Goal: Task Accomplishment & Management: Manage account settings

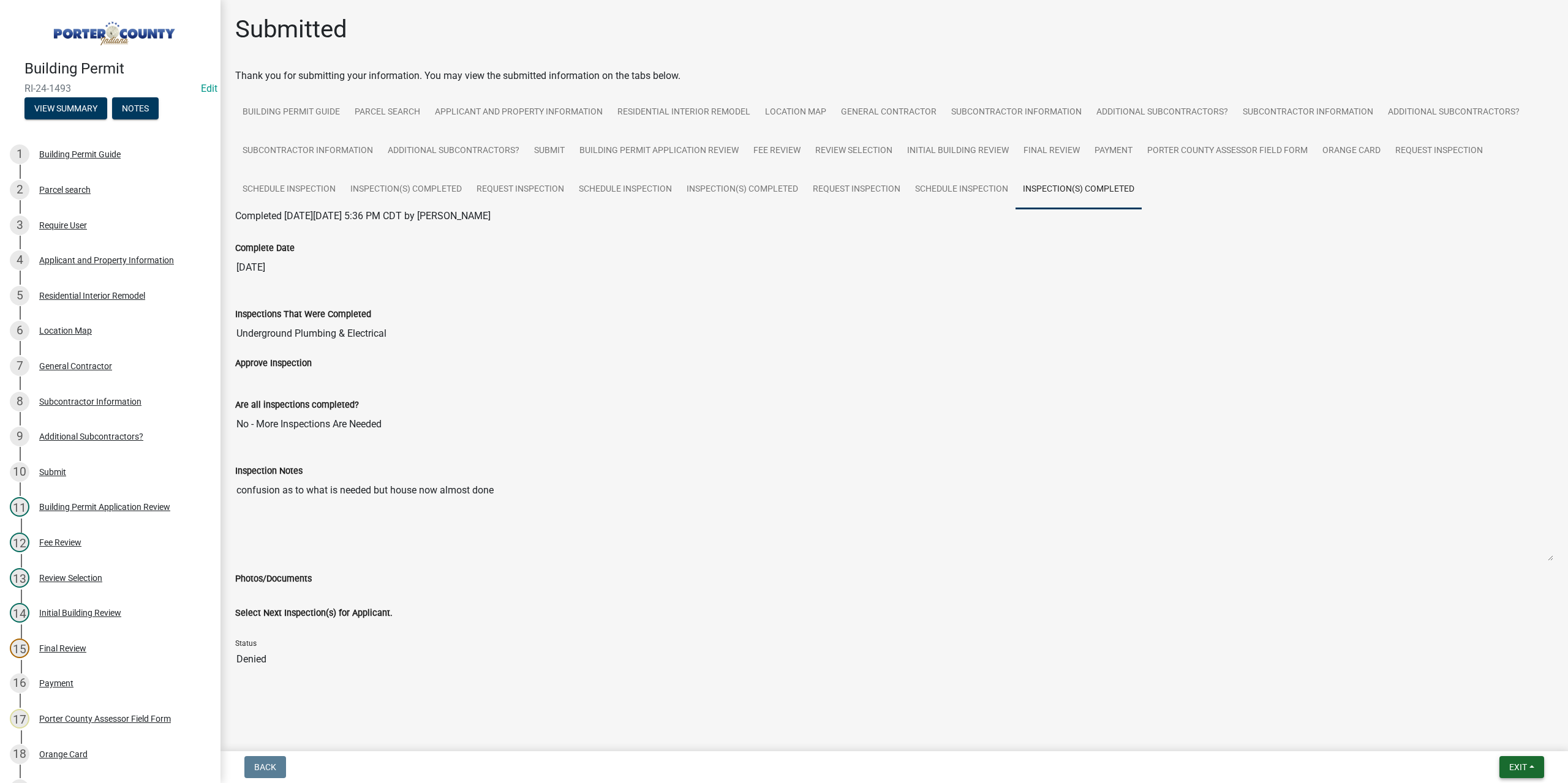
drag, startPoint x: 1505, startPoint y: 771, endPoint x: 1490, endPoint y: 759, distance: 19.2
click at [1504, 770] on button "Exit" at bounding box center [1521, 767] width 45 height 22
click at [1483, 745] on button "Save & Exit" at bounding box center [1496, 735] width 98 height 29
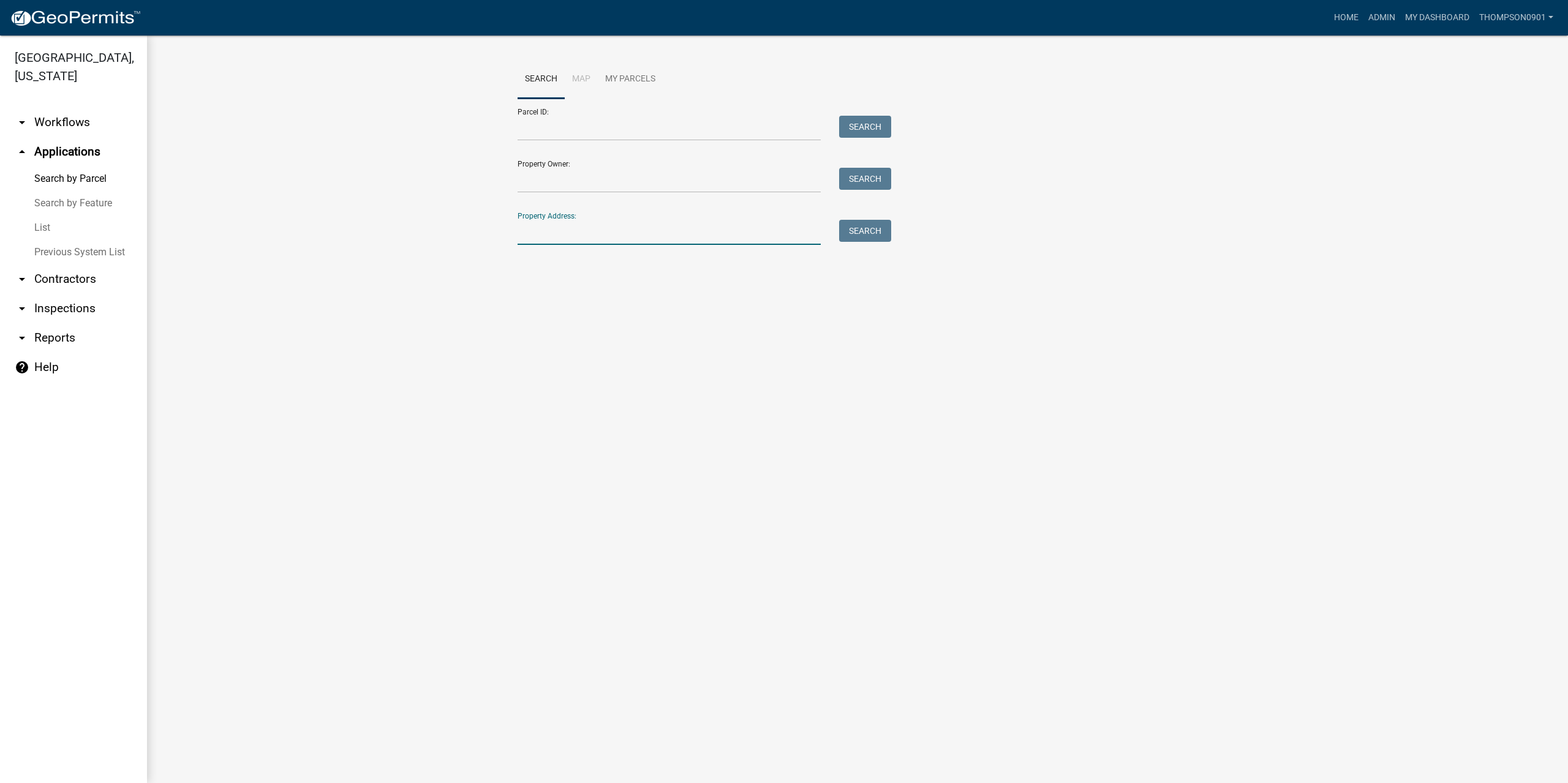
click at [549, 230] on input "Property Address:" at bounding box center [669, 232] width 303 height 25
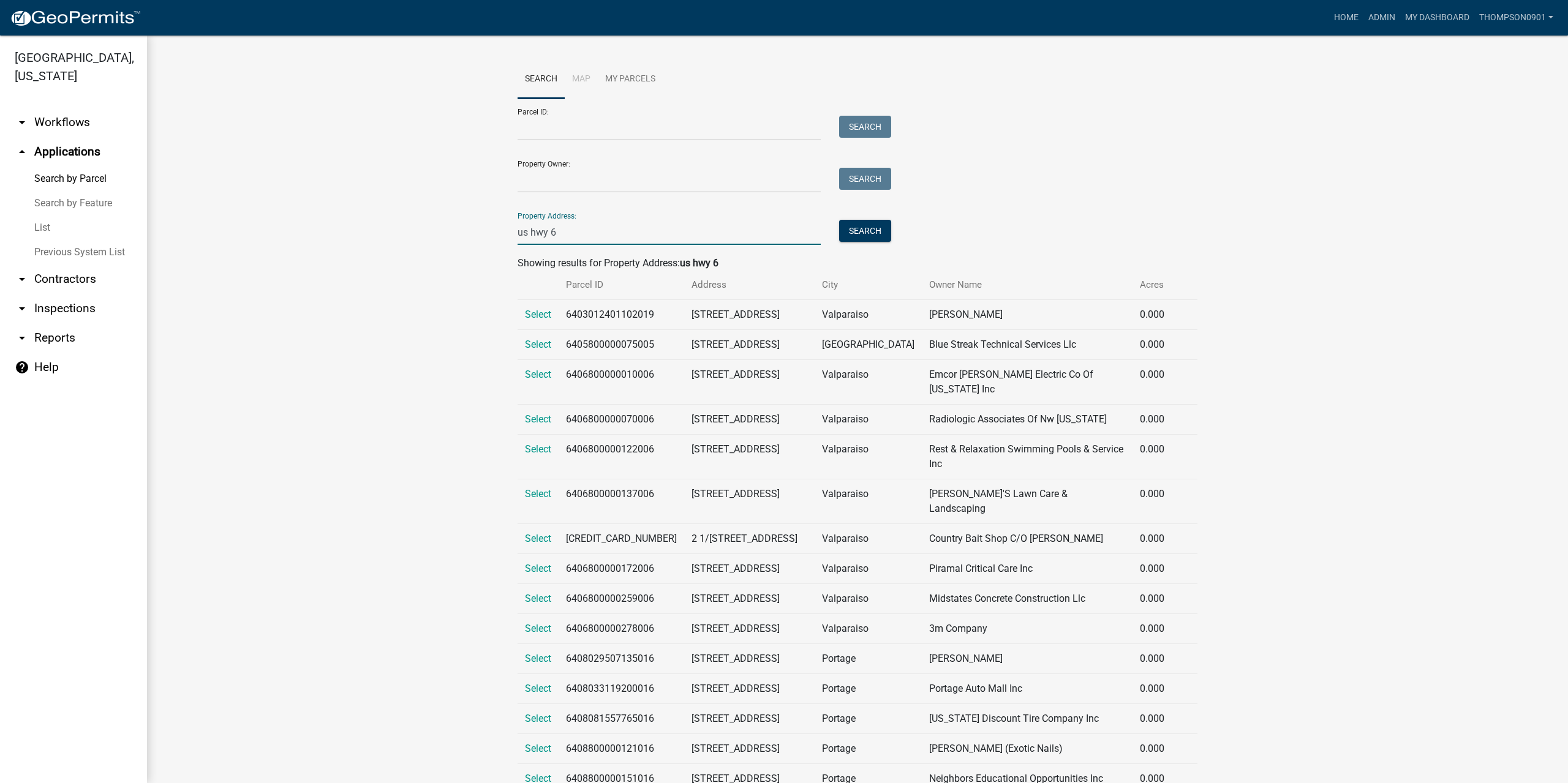
click at [518, 230] on input "us hwy 6" at bounding box center [669, 232] width 303 height 25
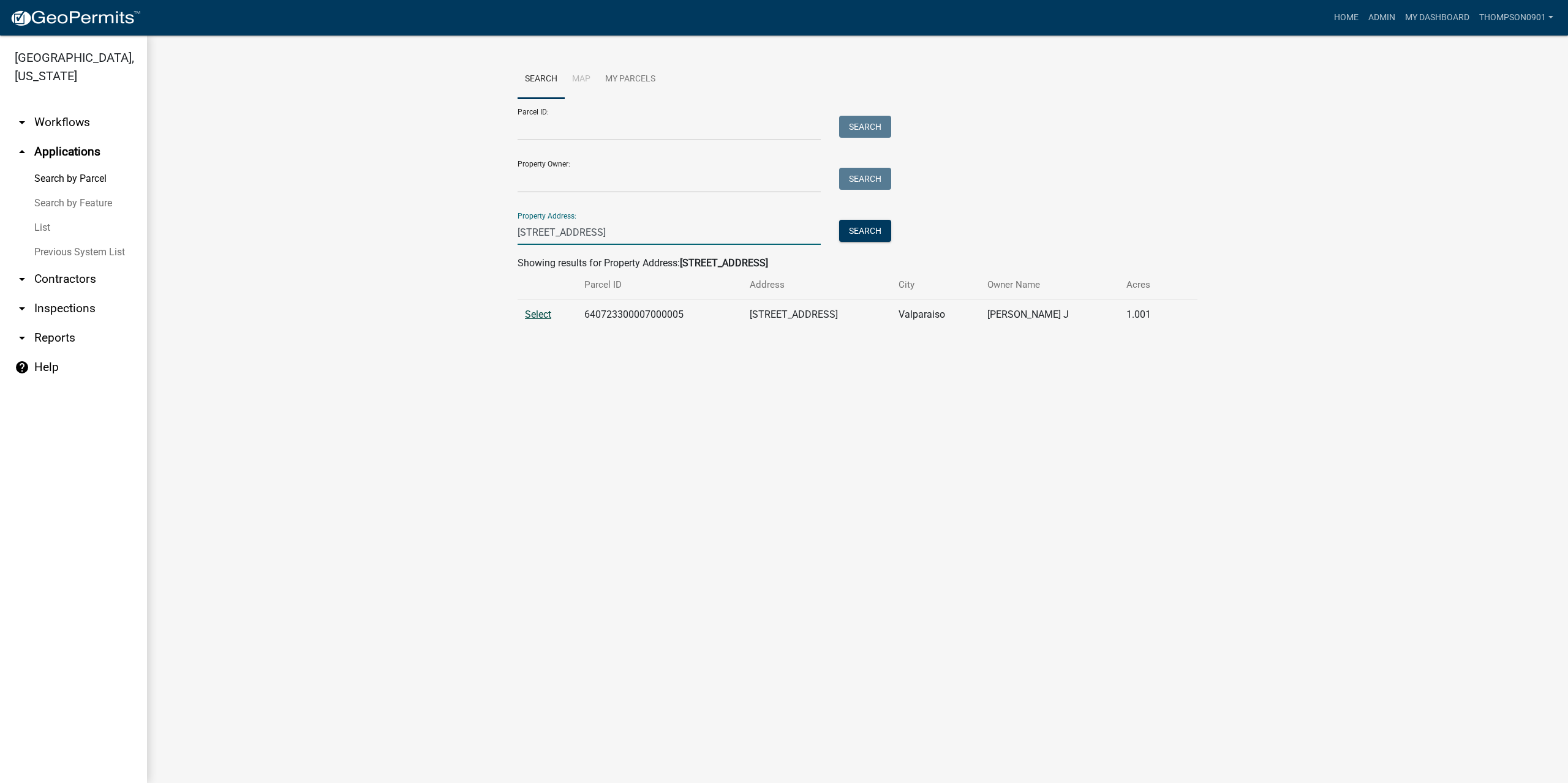
click at [541, 312] on span "Select" at bounding box center [537, 314] width 26 height 12
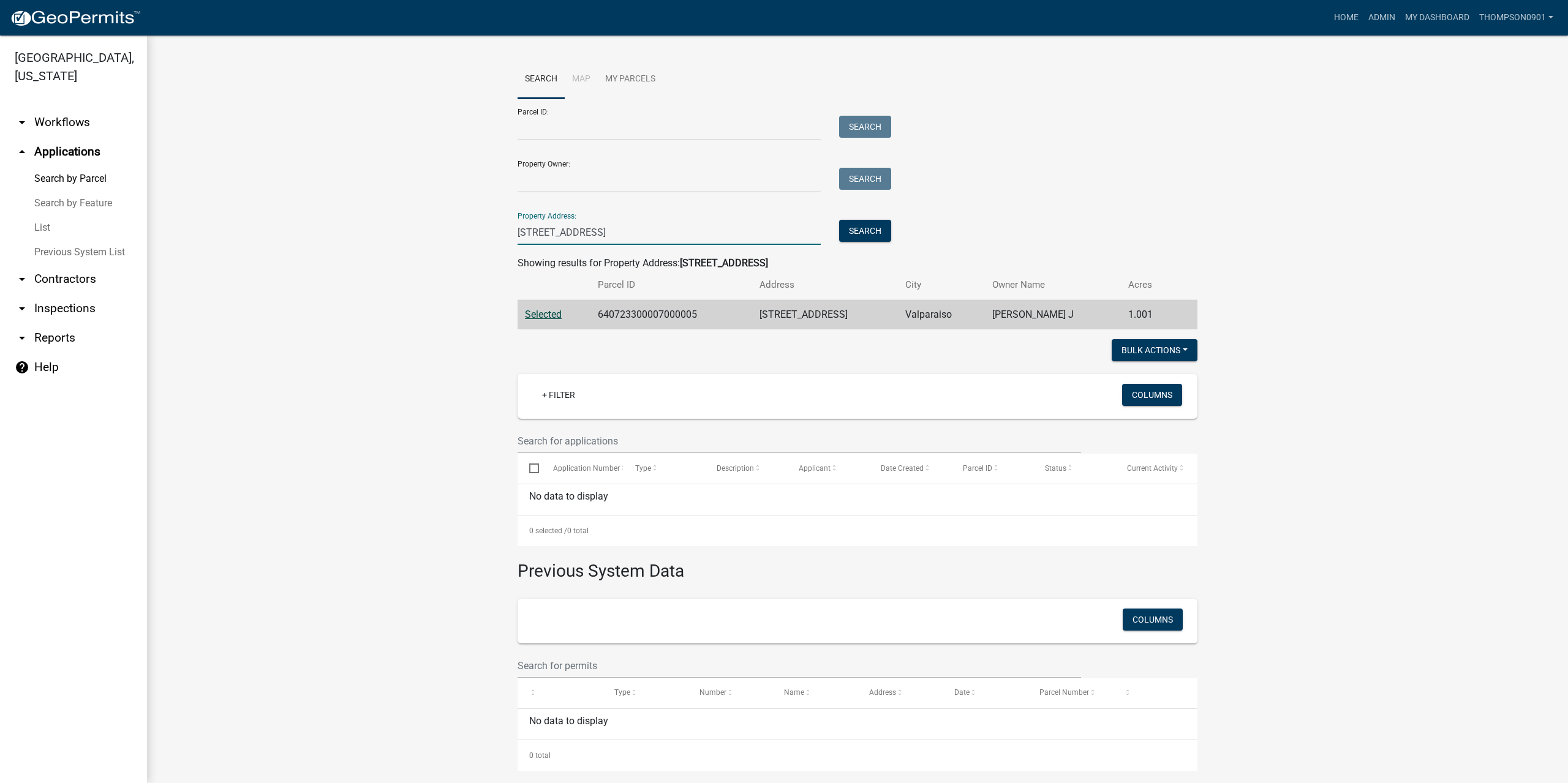
click at [533, 235] on input "527 us hwy 6" at bounding box center [669, 232] width 303 height 25
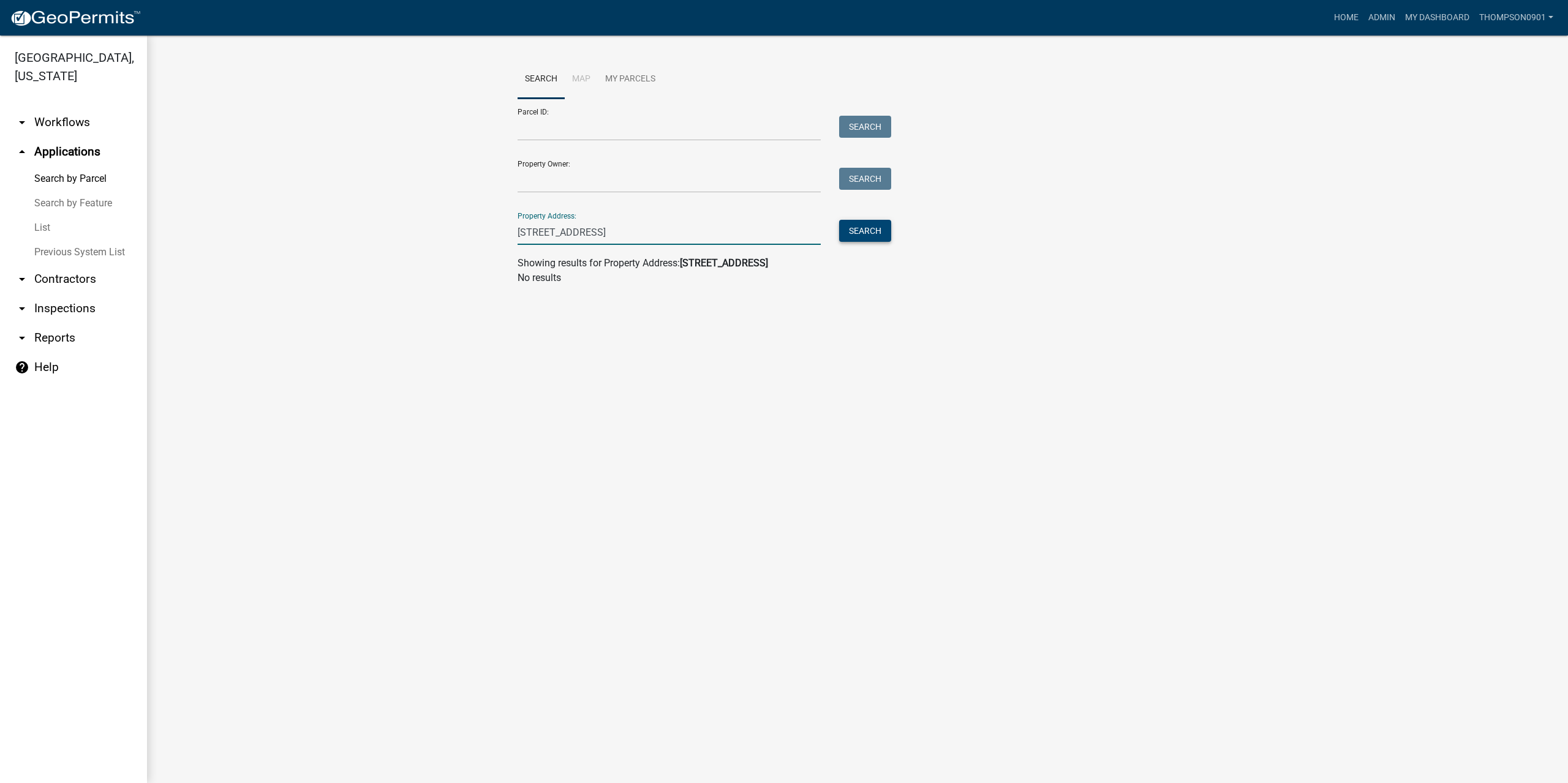
type input "523 us hwy 6"
drag, startPoint x: 875, startPoint y: 233, endPoint x: 867, endPoint y: 235, distance: 8.2
click at [872, 233] on button "Search" at bounding box center [865, 231] width 52 height 22
click at [539, 313] on span "Select" at bounding box center [537, 314] width 26 height 12
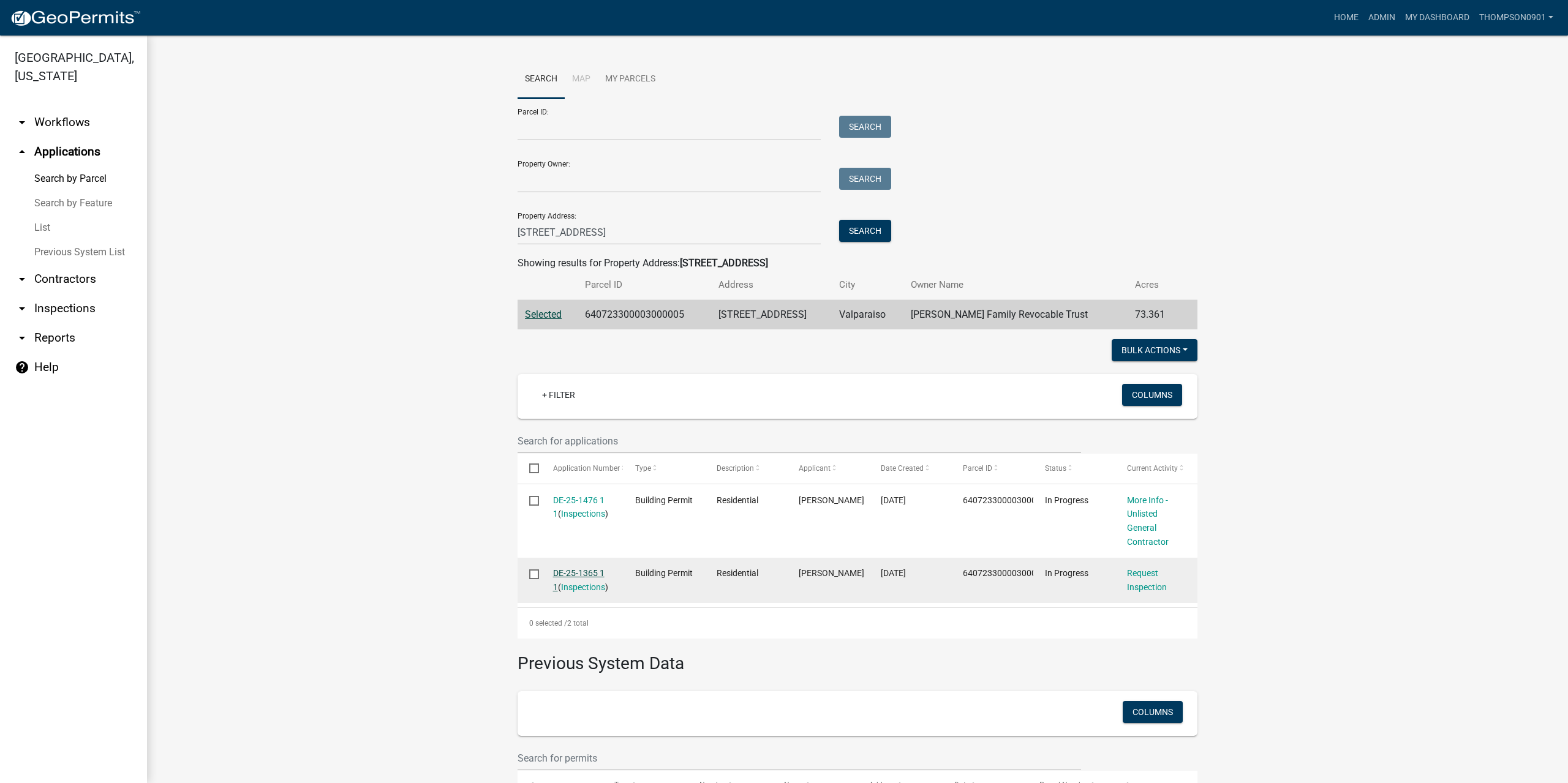
click at [576, 571] on link "DE-25-1365 1 1" at bounding box center [579, 580] width 51 height 24
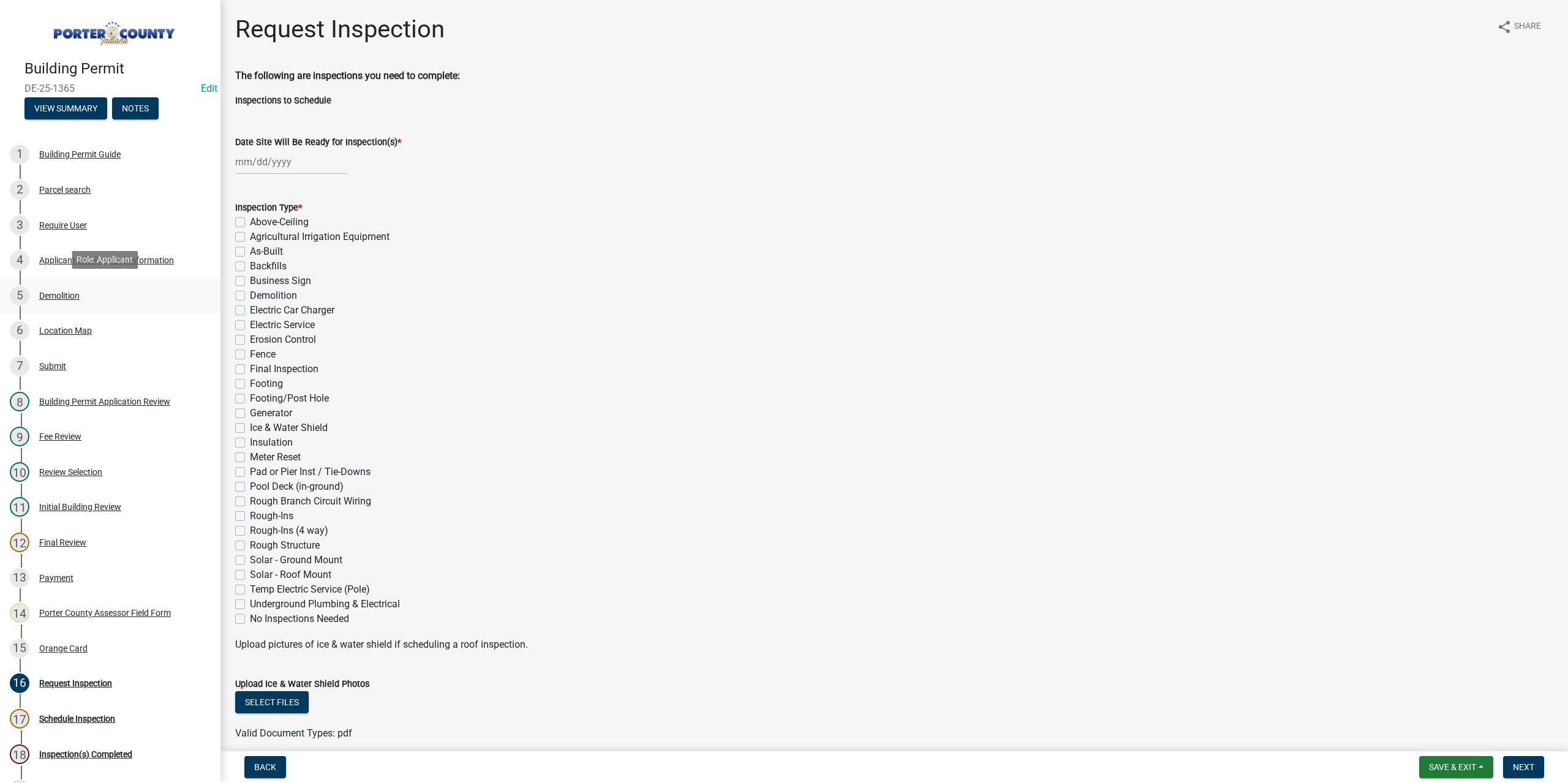
click at [73, 292] on div "Demolition" at bounding box center [59, 296] width 40 height 9
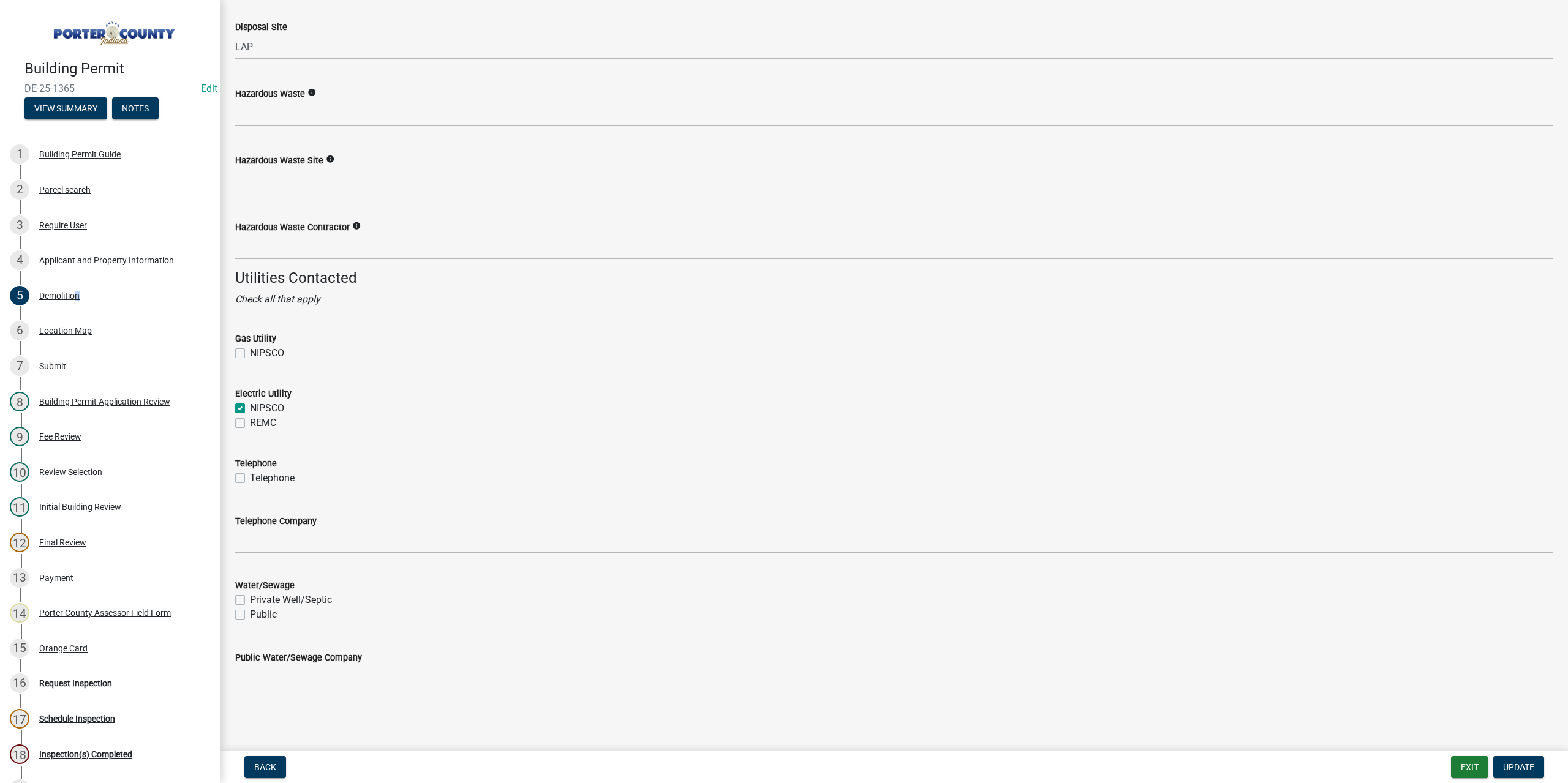
scroll to position [1505, 0]
click at [62, 578] on div "Payment" at bounding box center [56, 578] width 34 height 9
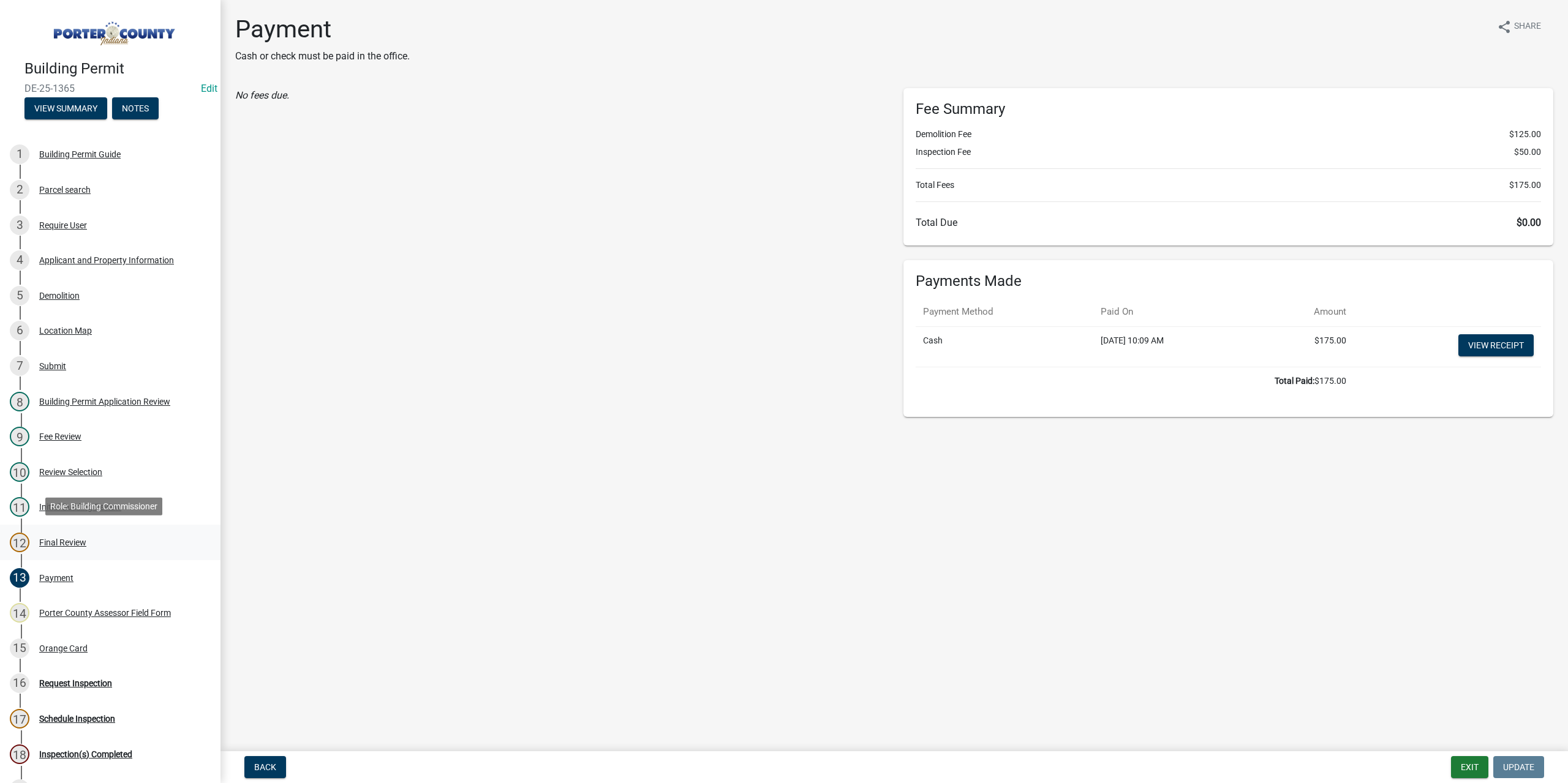
click at [70, 533] on div "12 Final Review" at bounding box center [105, 542] width 191 height 20
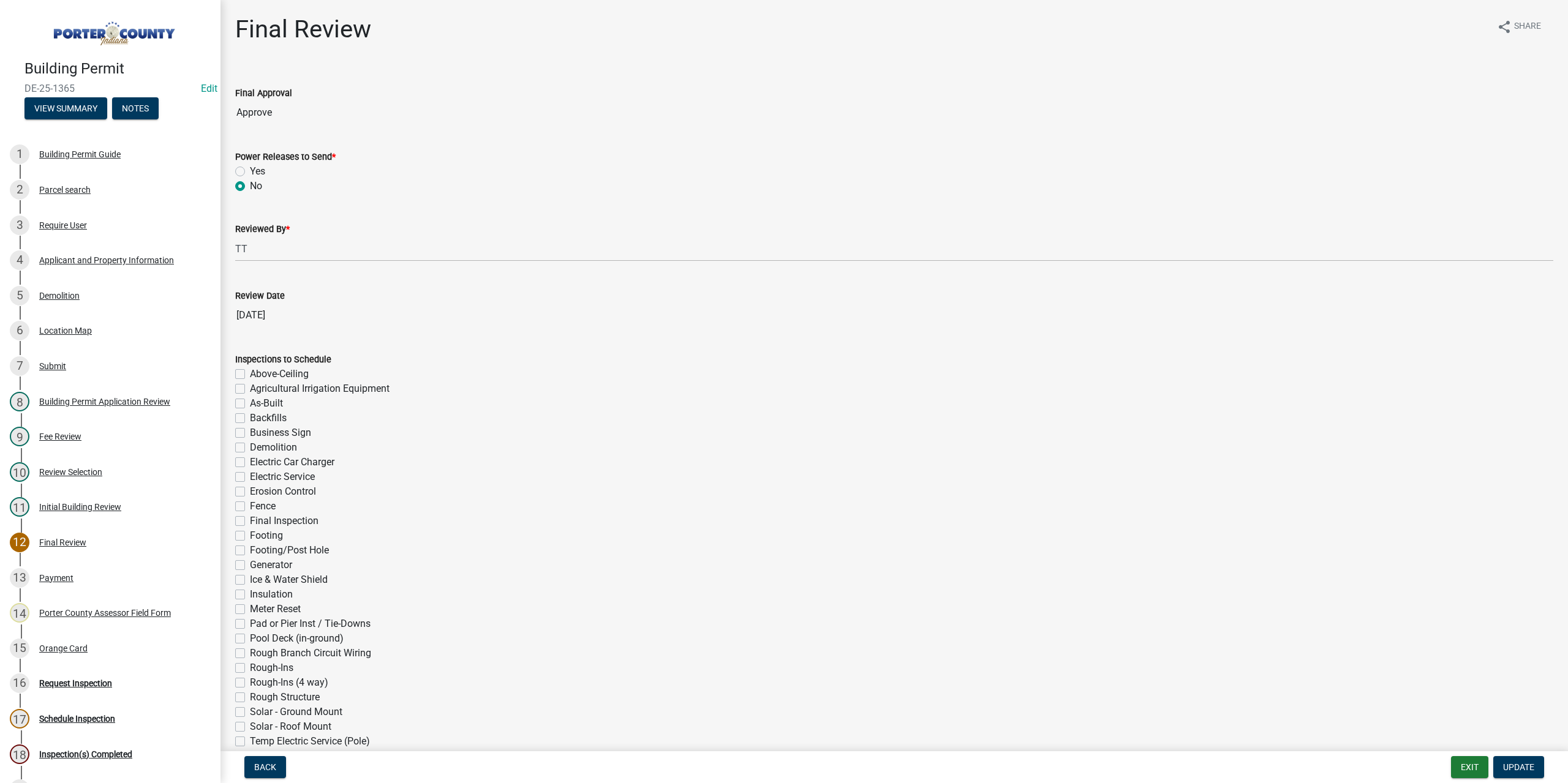
click at [62, 578] on div "Payment" at bounding box center [56, 578] width 34 height 9
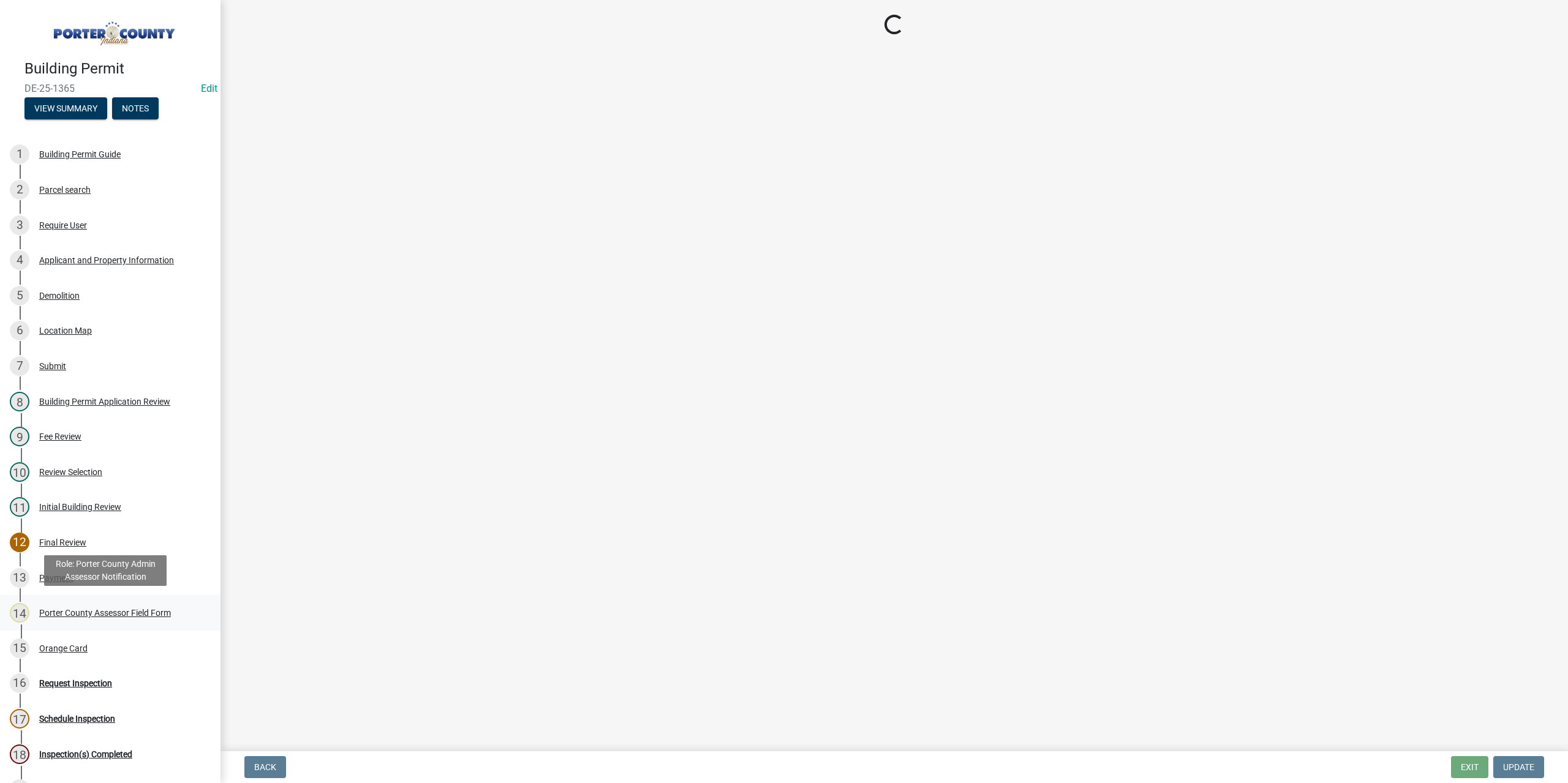
click at [83, 612] on div "Porter County Assessor Field Form" at bounding box center [105, 612] width 132 height 9
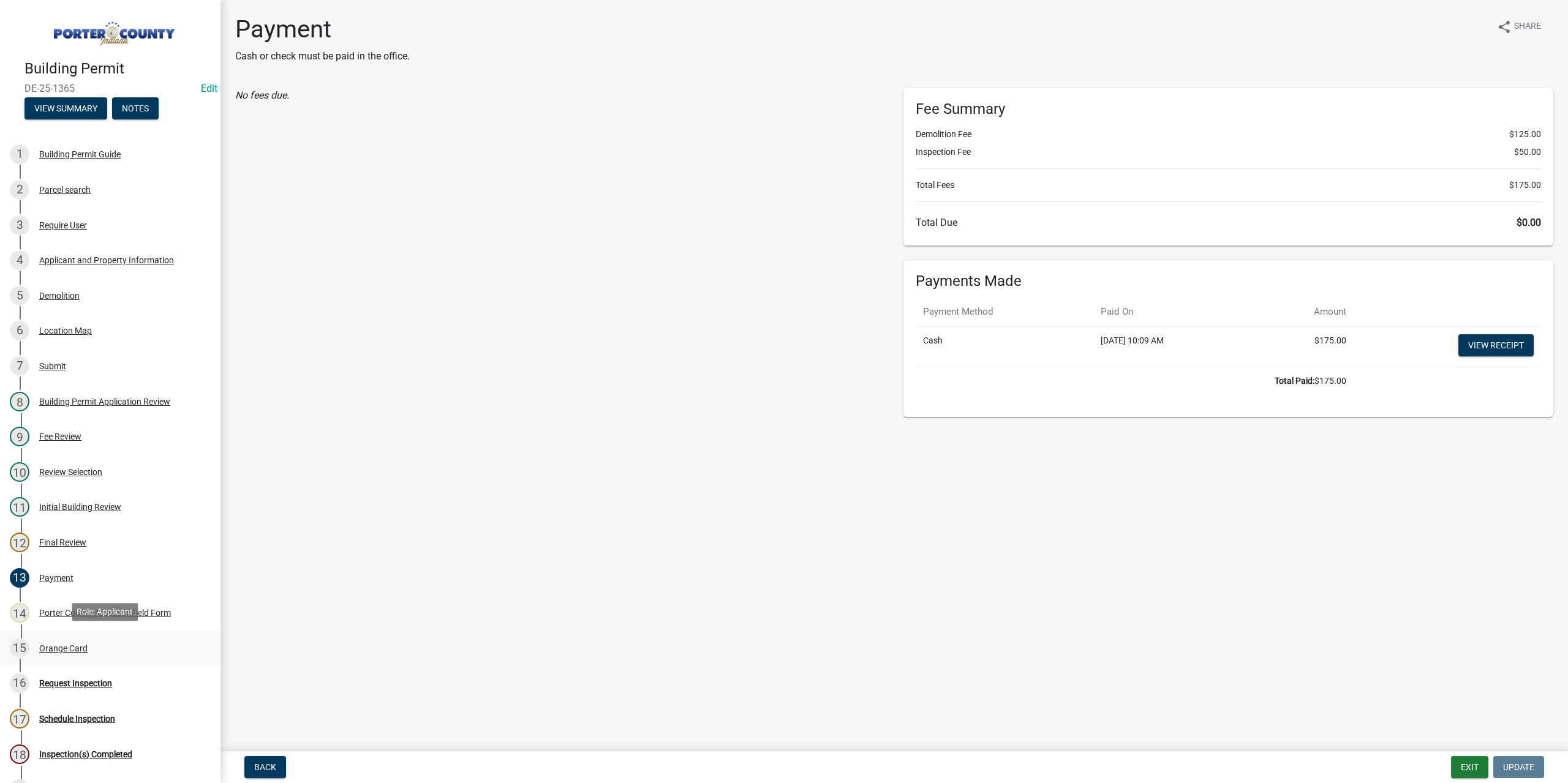
click at [74, 652] on div "15 Orange Card" at bounding box center [105, 648] width 191 height 20
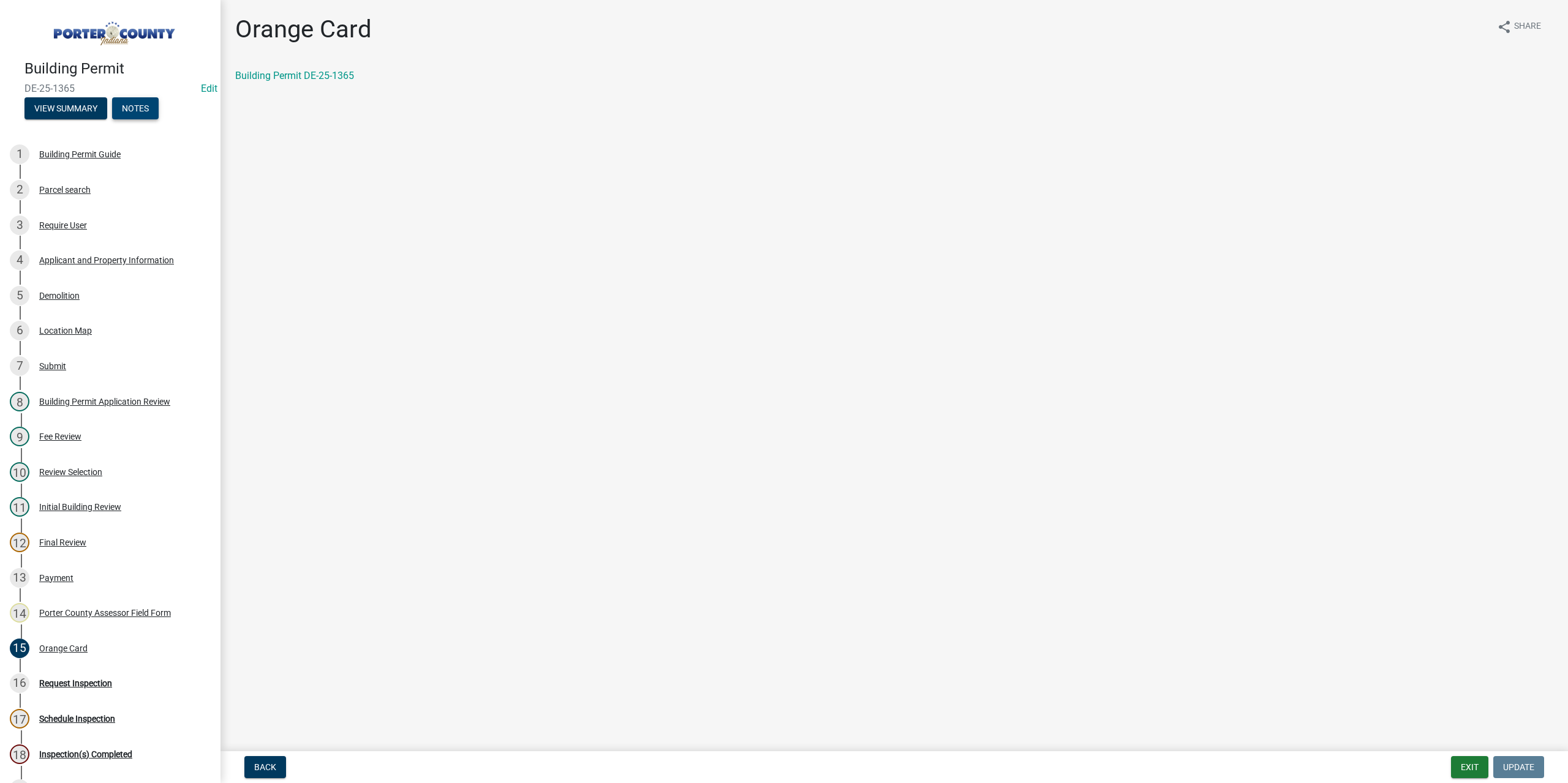
click at [142, 108] on button "Notes" at bounding box center [135, 108] width 47 height 22
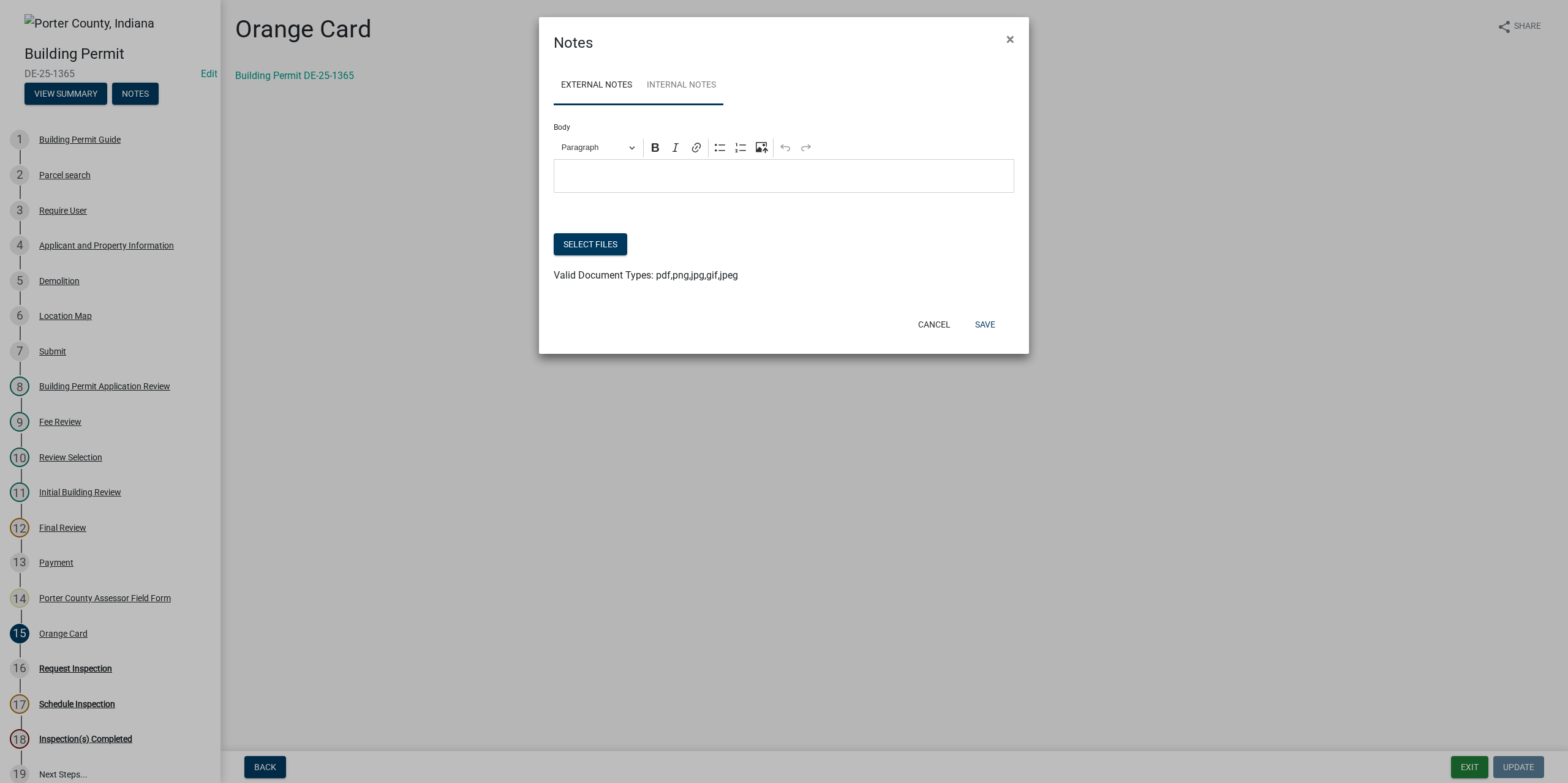
click at [691, 86] on link "Internal Notes" at bounding box center [681, 86] width 84 height 40
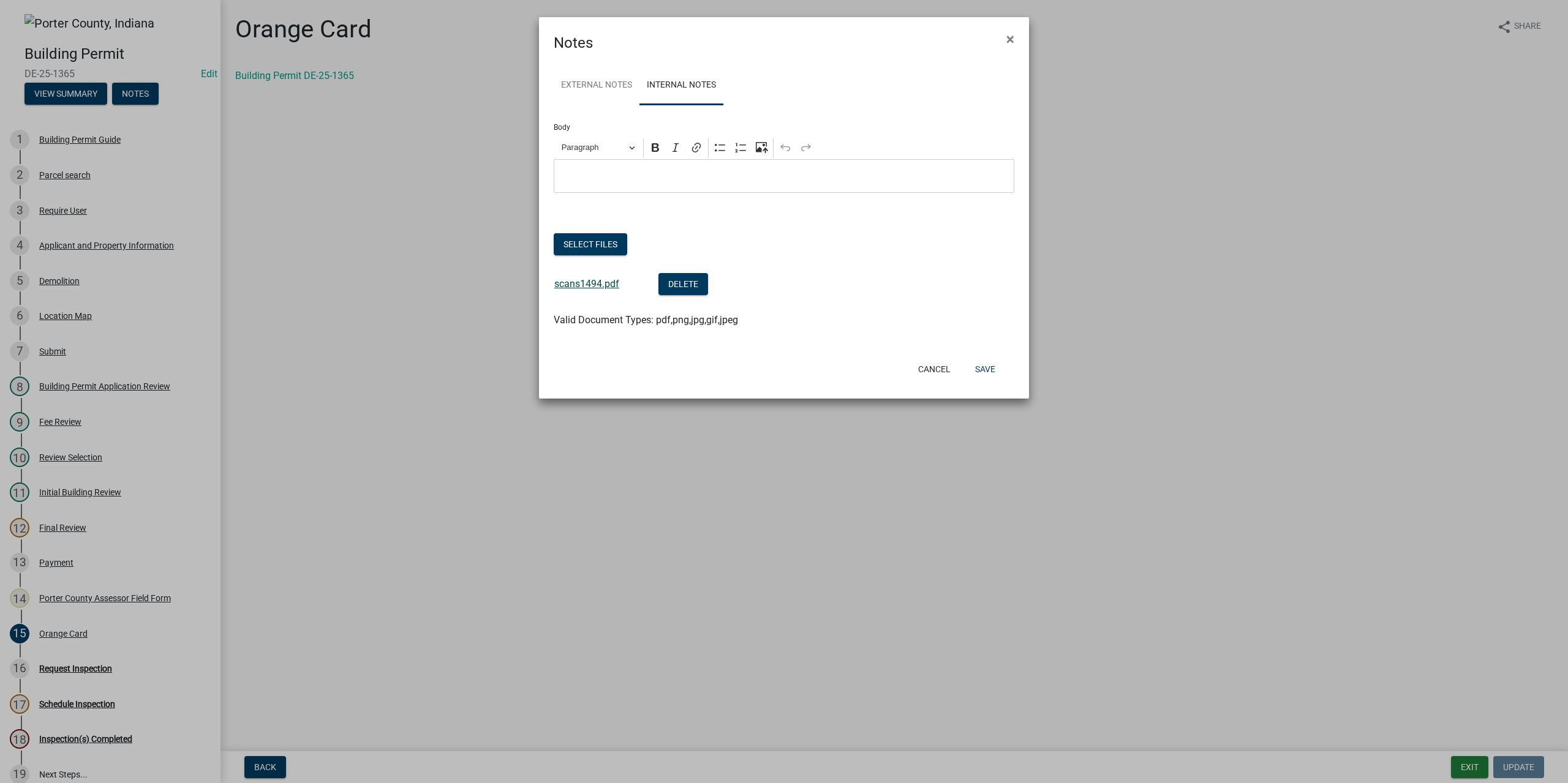
click at [597, 287] on link "scans1494.pdf" at bounding box center [586, 284] width 65 height 12
click at [1007, 39] on span "×" at bounding box center [1010, 40] width 8 height 17
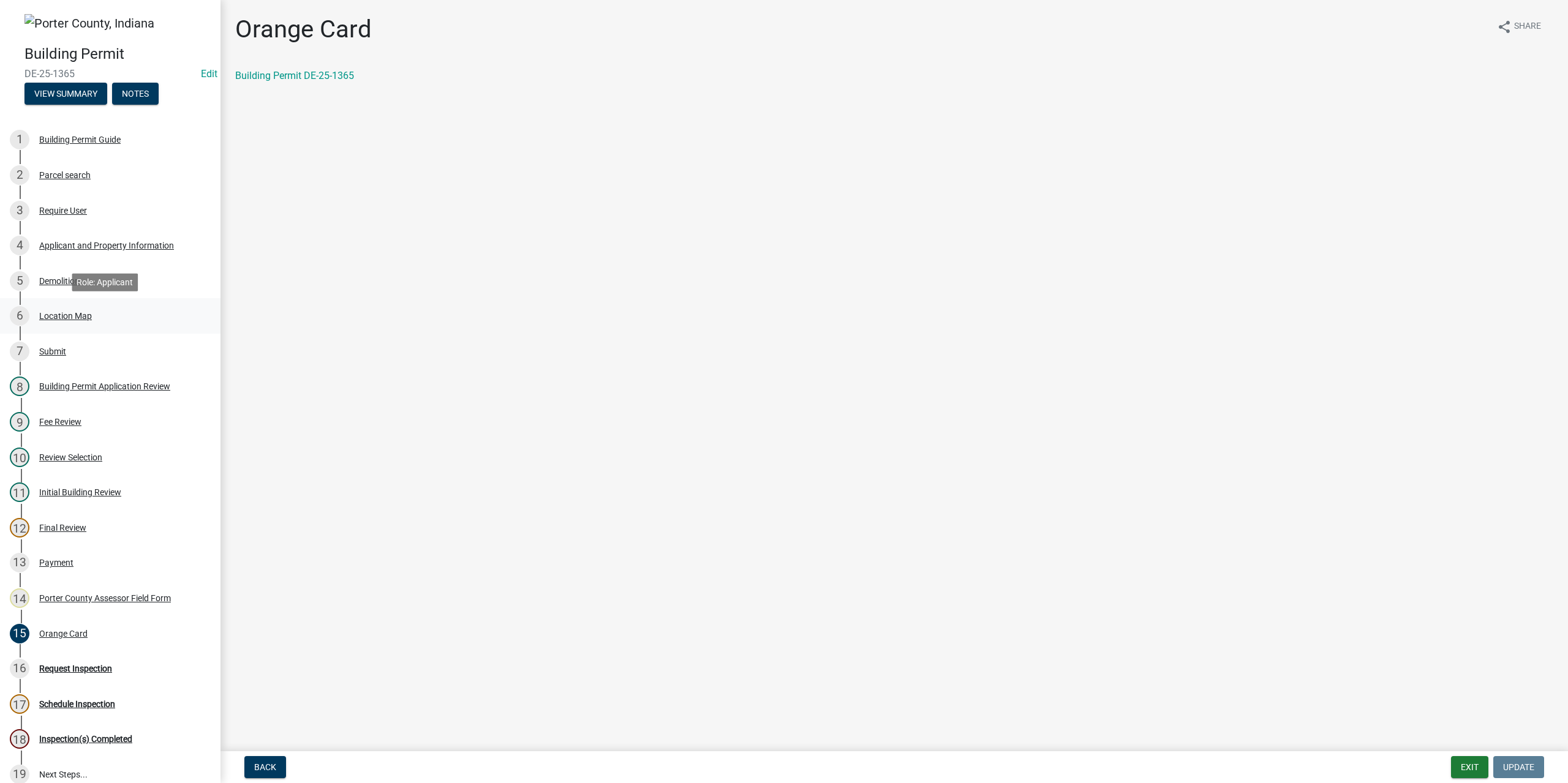
click at [67, 311] on div "6 Location Map" at bounding box center [105, 316] width 191 height 20
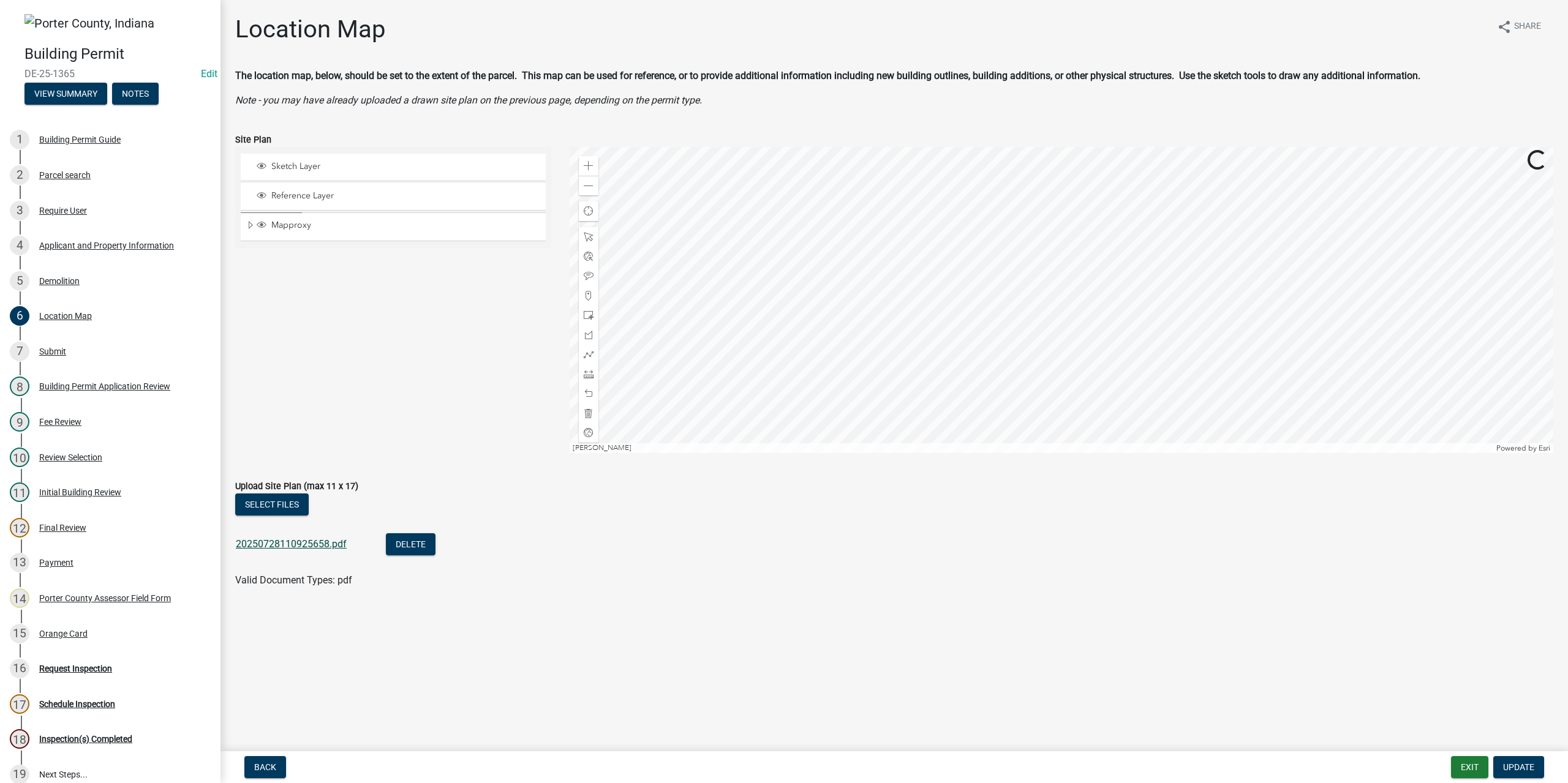
click at [288, 546] on link "20250728110925658.pdf" at bounding box center [291, 544] width 111 height 12
click at [1476, 761] on button "Exit" at bounding box center [1469, 767] width 37 height 22
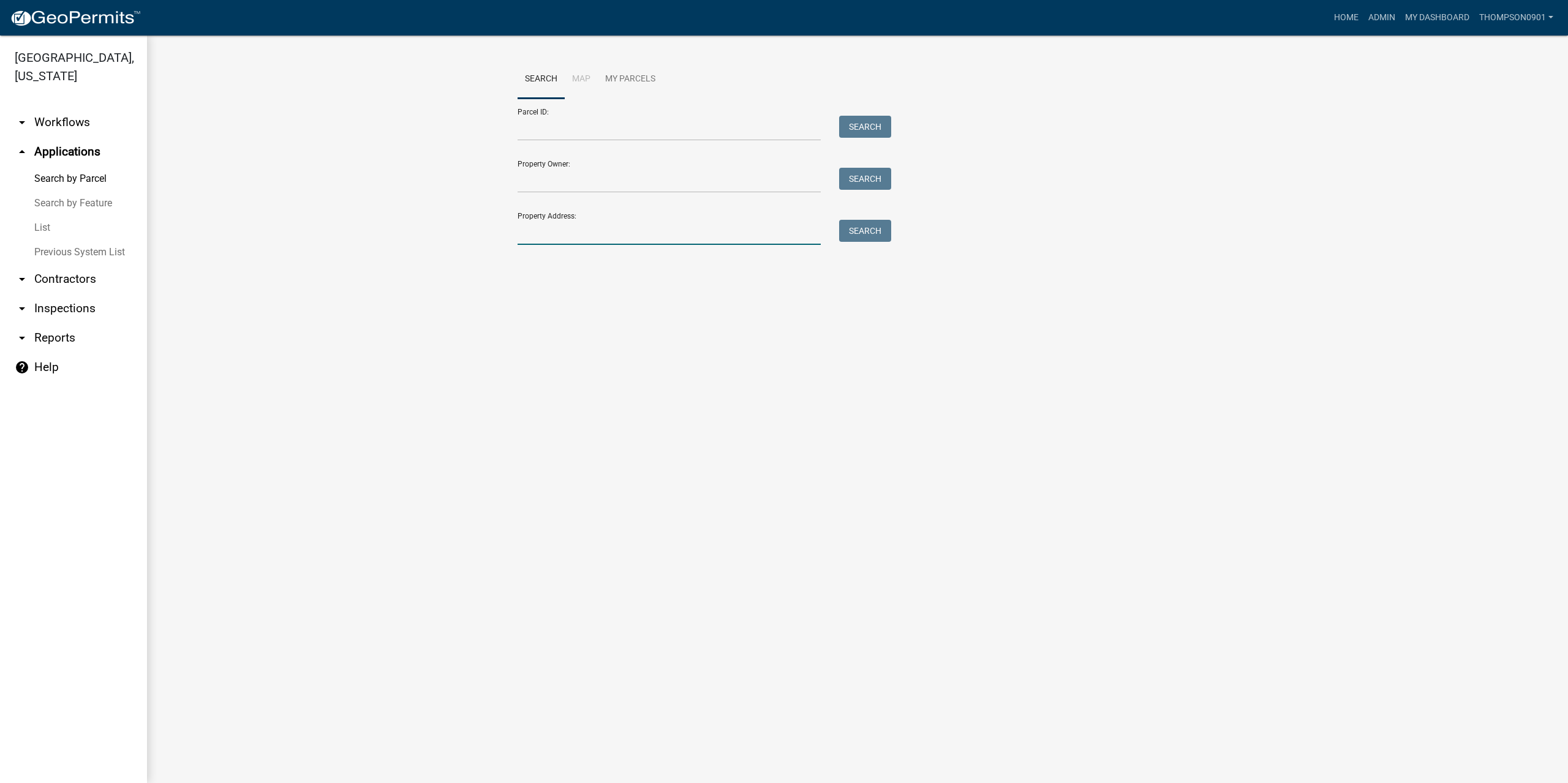
click at [582, 233] on input "Property Address:" at bounding box center [669, 232] width 303 height 25
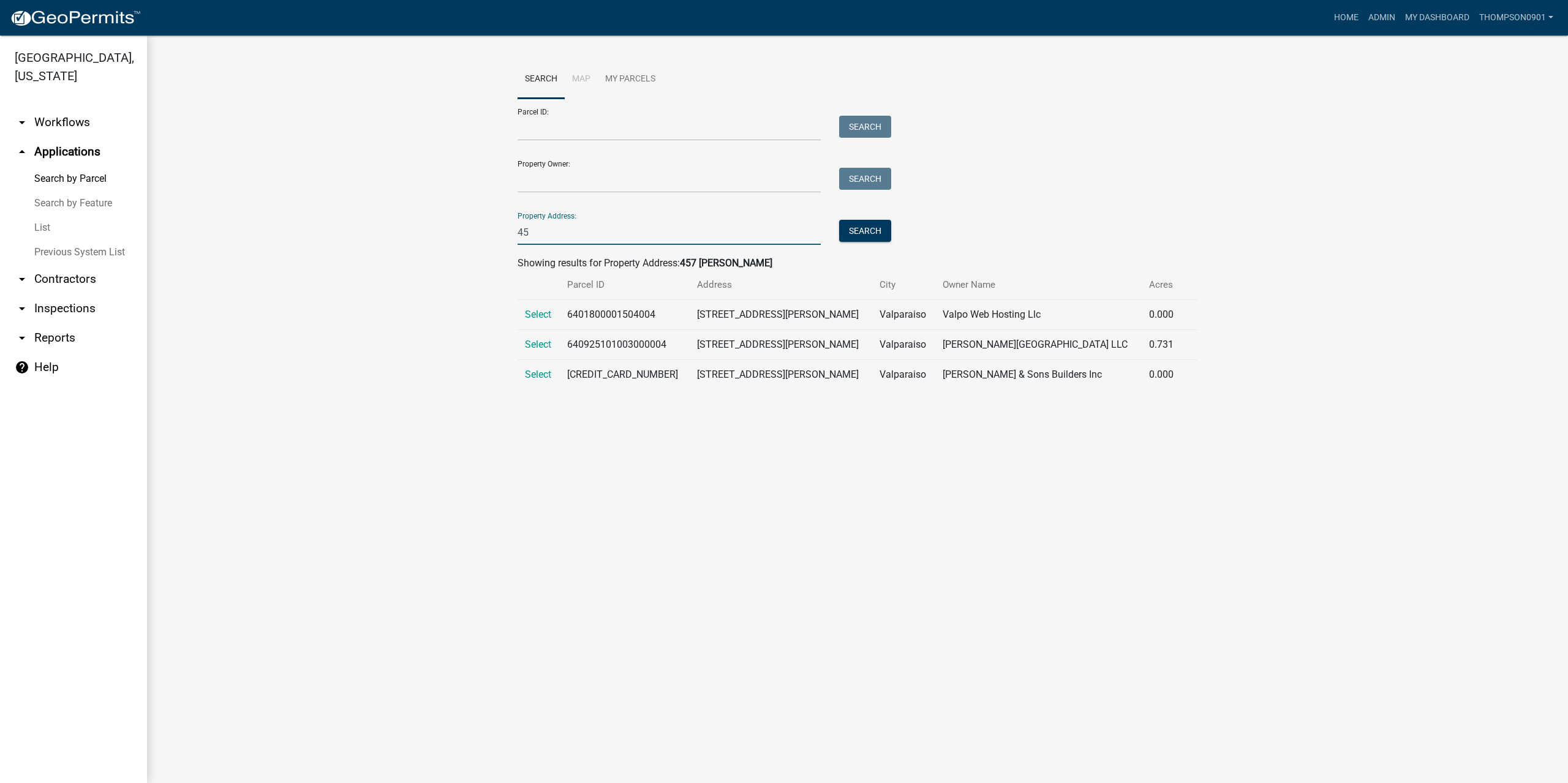
type input "4"
click at [609, 231] on input "Property Address:" at bounding box center [669, 232] width 303 height 25
type input "2"
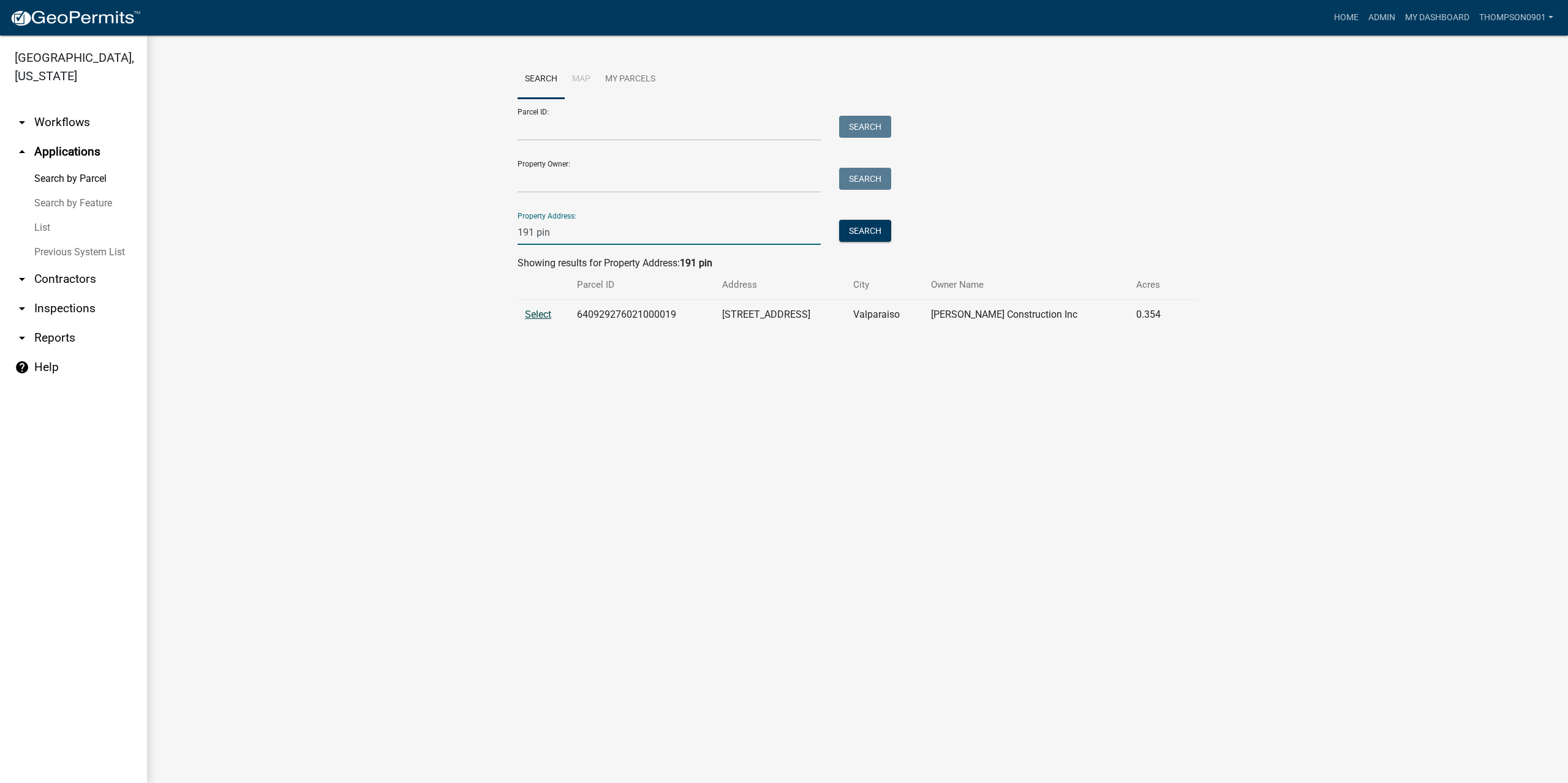
type input "191 pin"
click at [533, 315] on span "Select" at bounding box center [537, 314] width 26 height 12
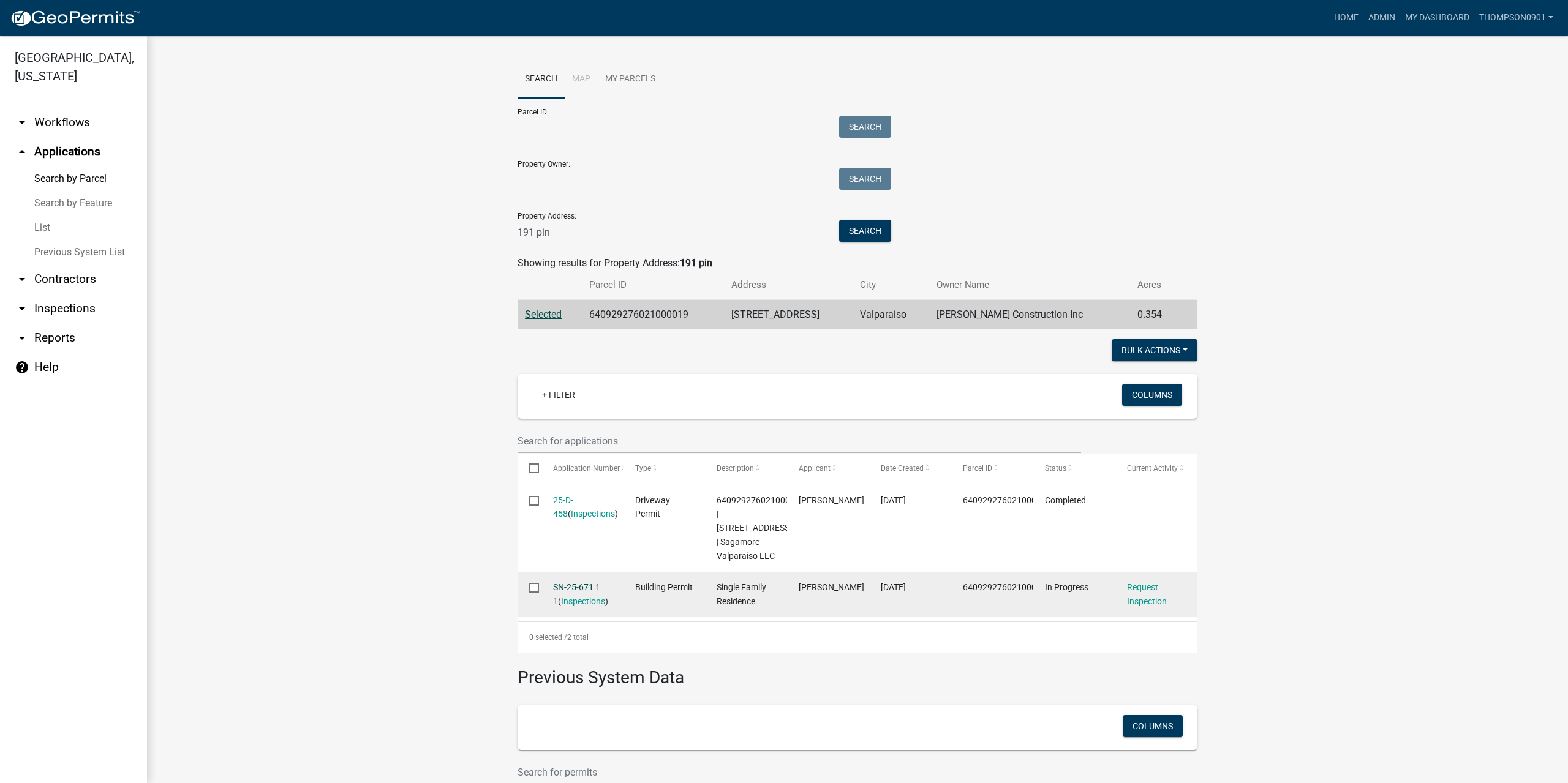
click at [568, 584] on link "SN-25-671 1 1" at bounding box center [577, 594] width 47 height 24
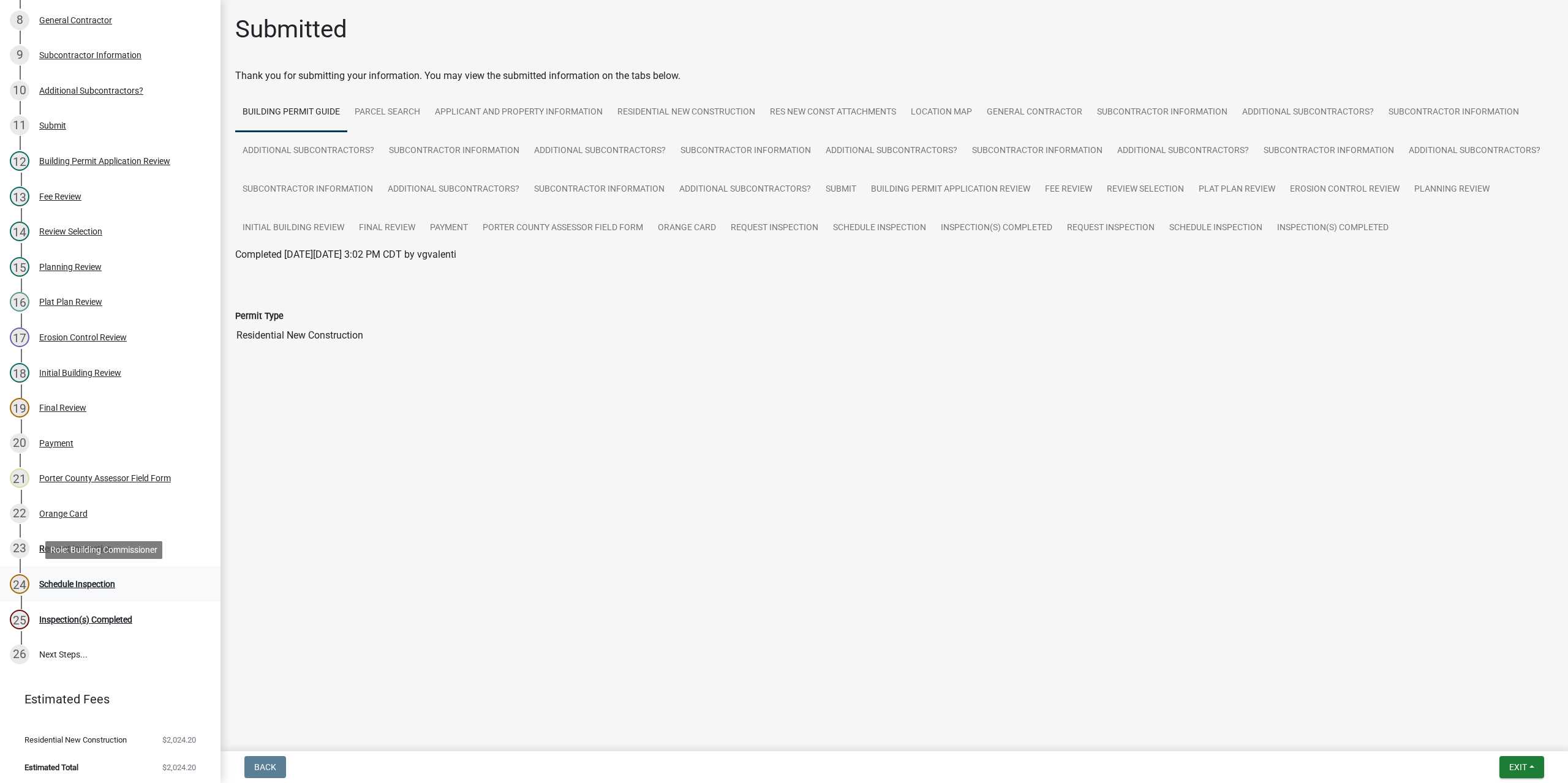
scroll to position [382, 0]
click at [1099, 223] on link "Request Inspection" at bounding box center [1110, 228] width 102 height 40
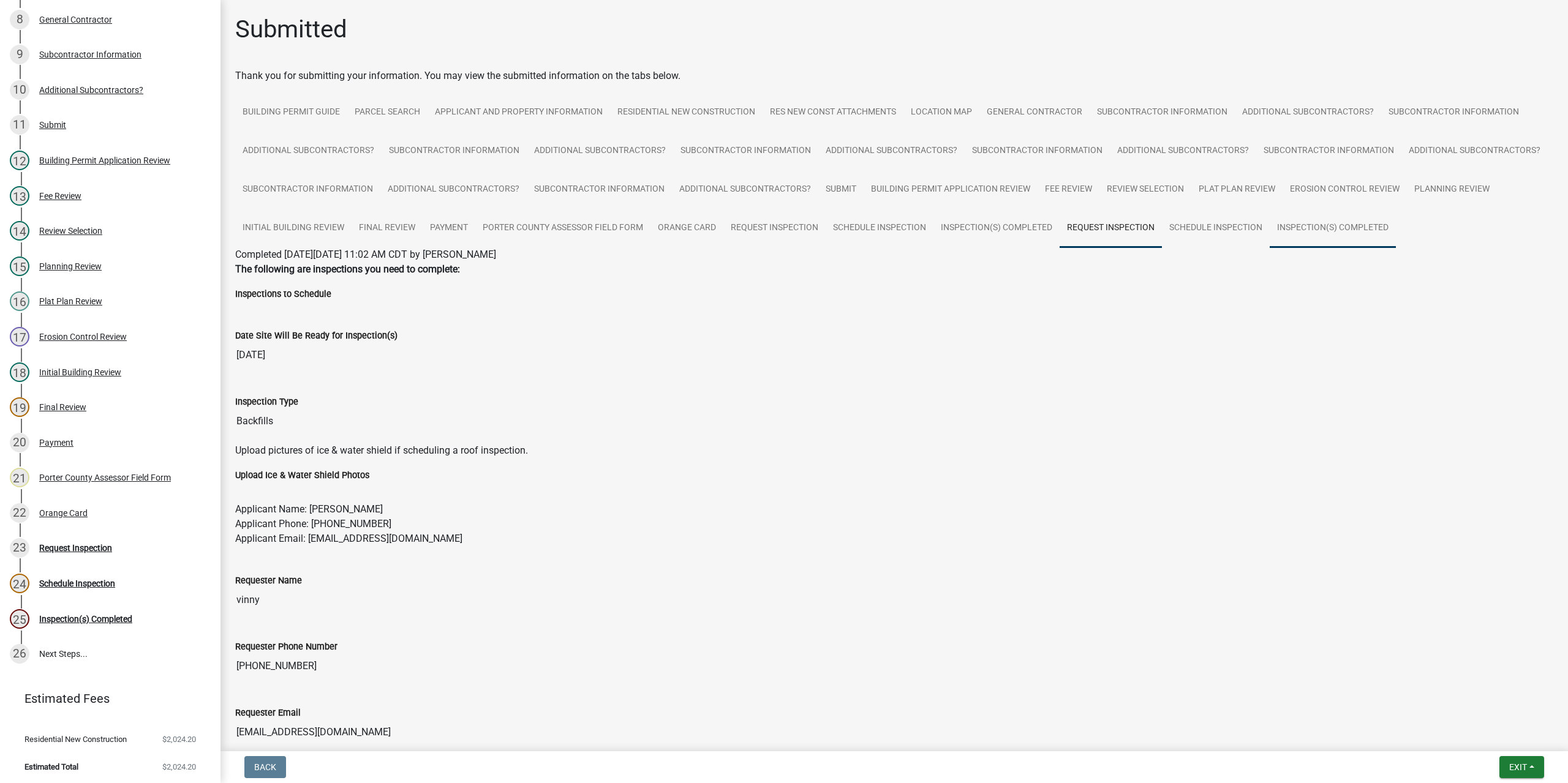
click at [1305, 222] on link "Inspection(s) Completed" at bounding box center [1333, 228] width 126 height 40
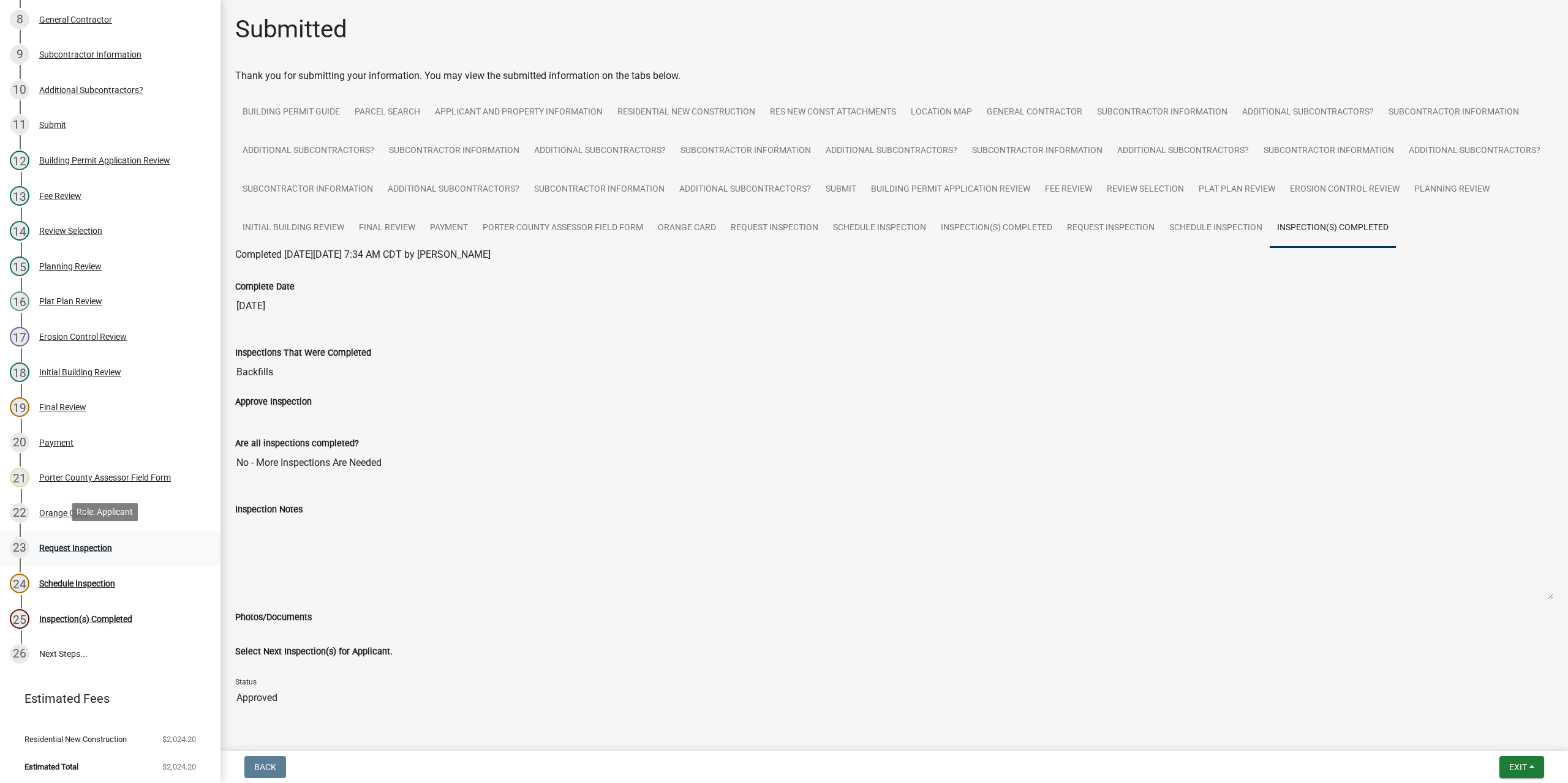
click at [74, 544] on div "Request Inspection" at bounding box center [76, 548] width 73 height 9
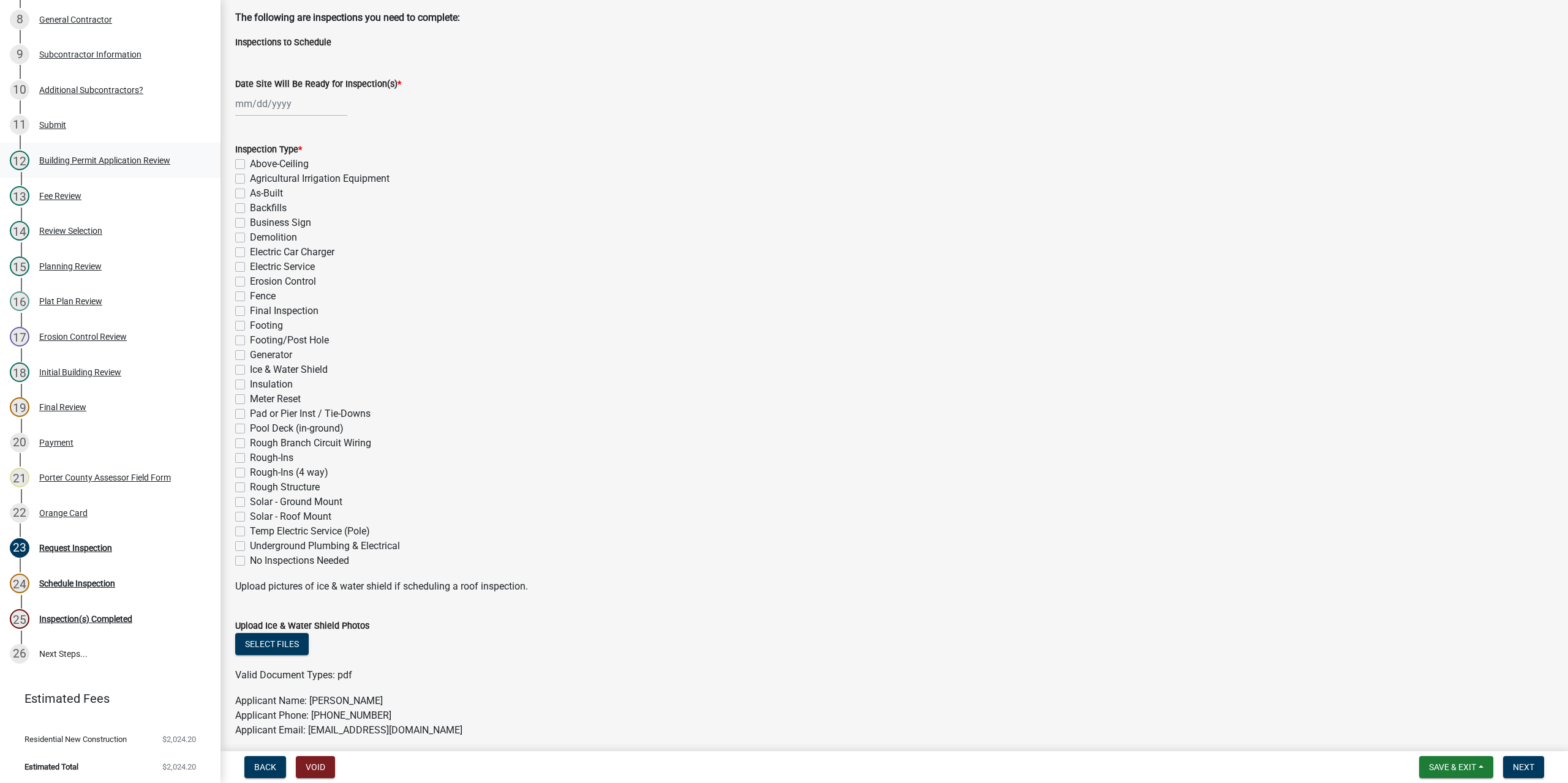
scroll to position [40, 0]
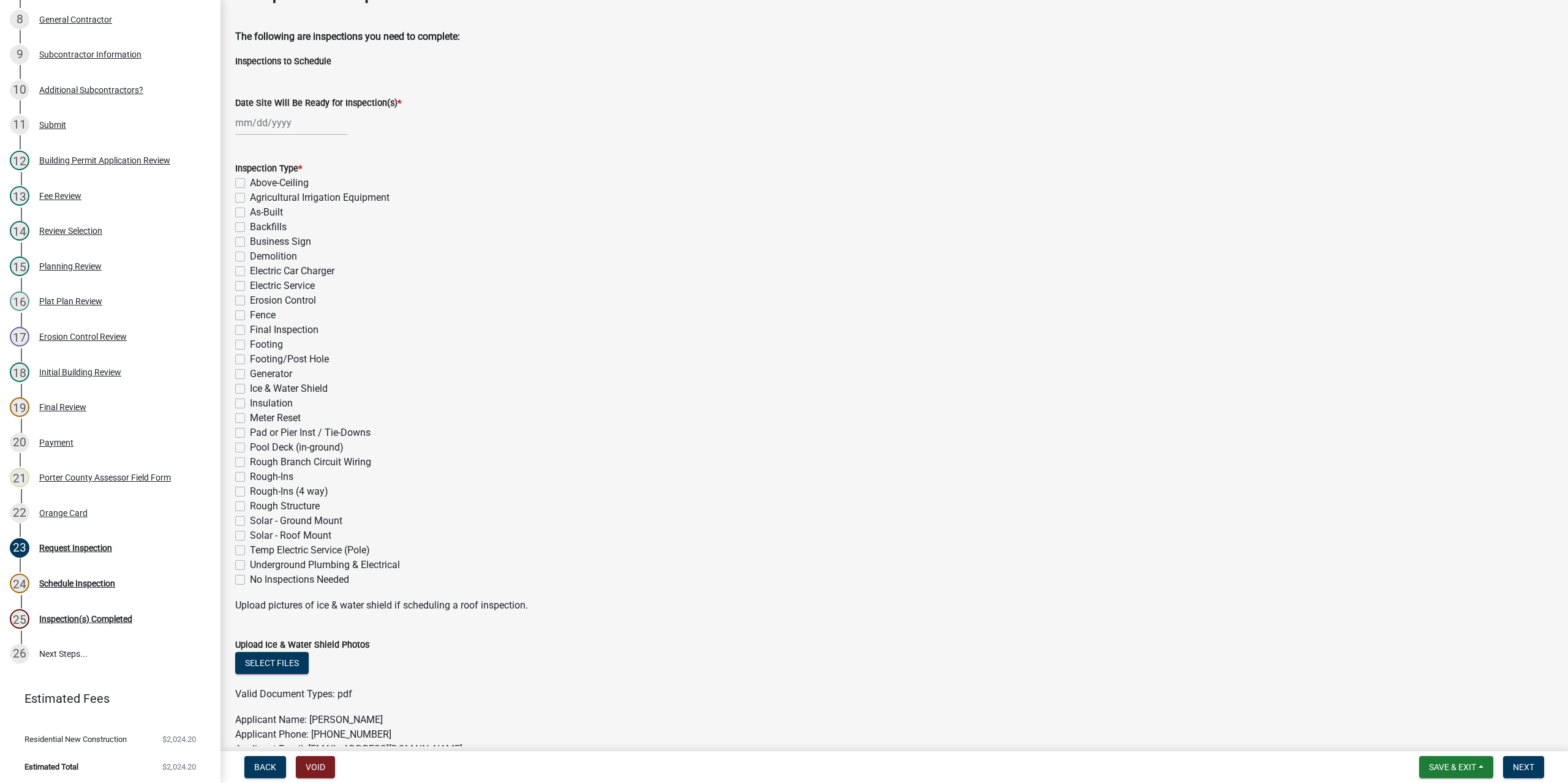
click at [250, 301] on label "Erosion Control" at bounding box center [283, 300] width 66 height 15
click at [250, 301] on input "Erosion Control" at bounding box center [254, 297] width 8 height 8
checkbox input "true"
checkbox input "false"
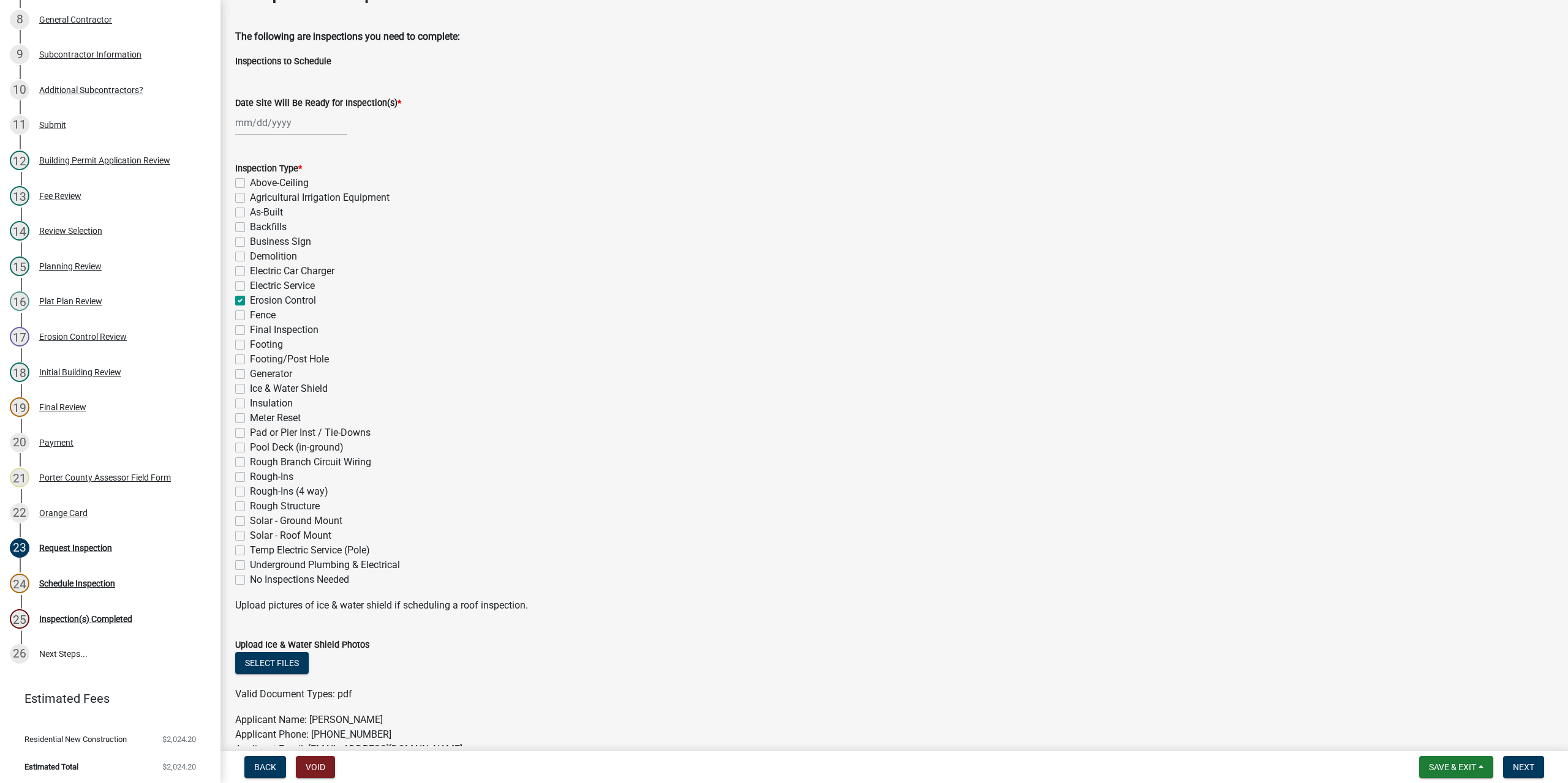
checkbox input "false"
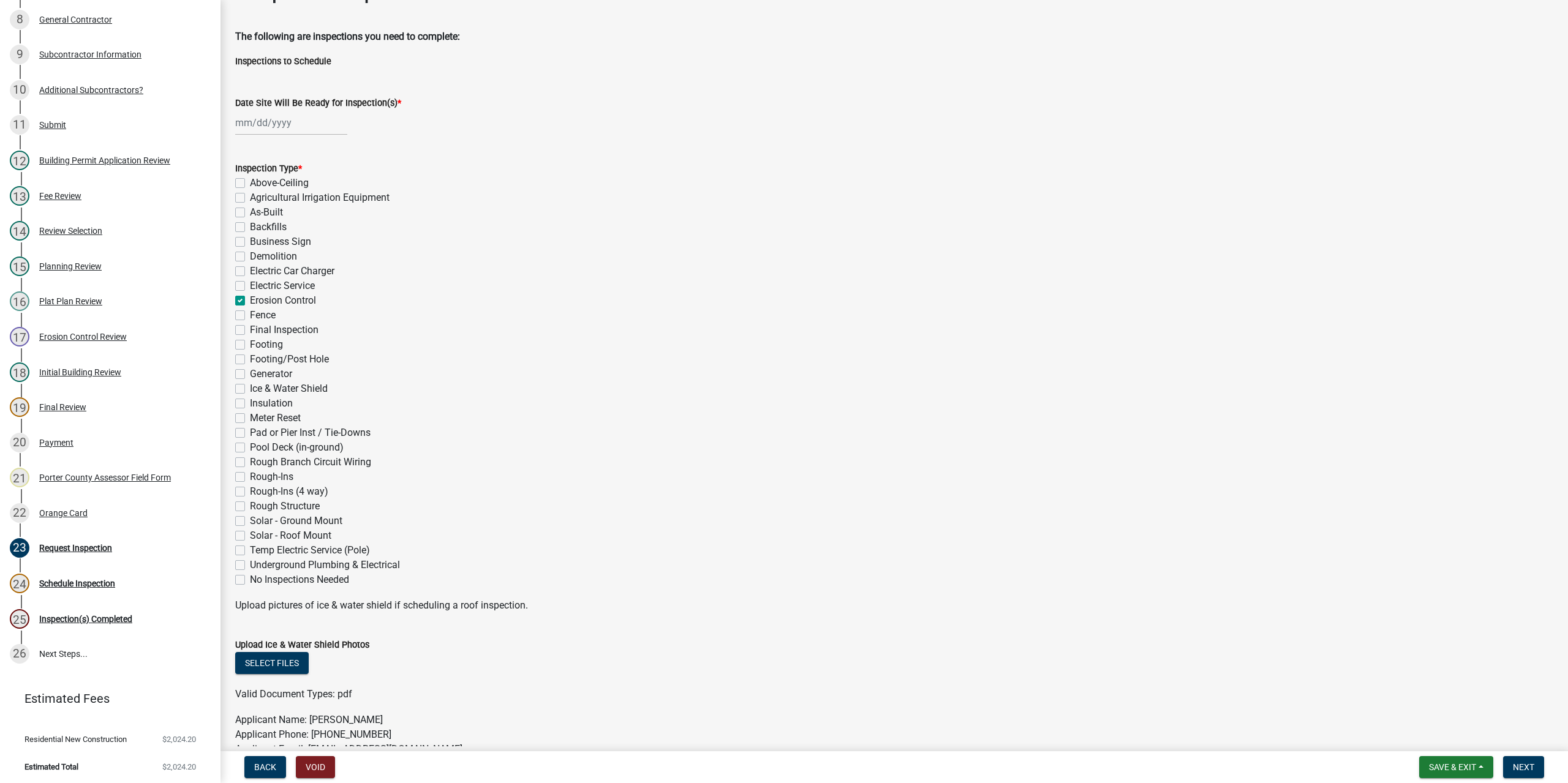
checkbox input "false"
checkbox input "true"
checkbox input "false"
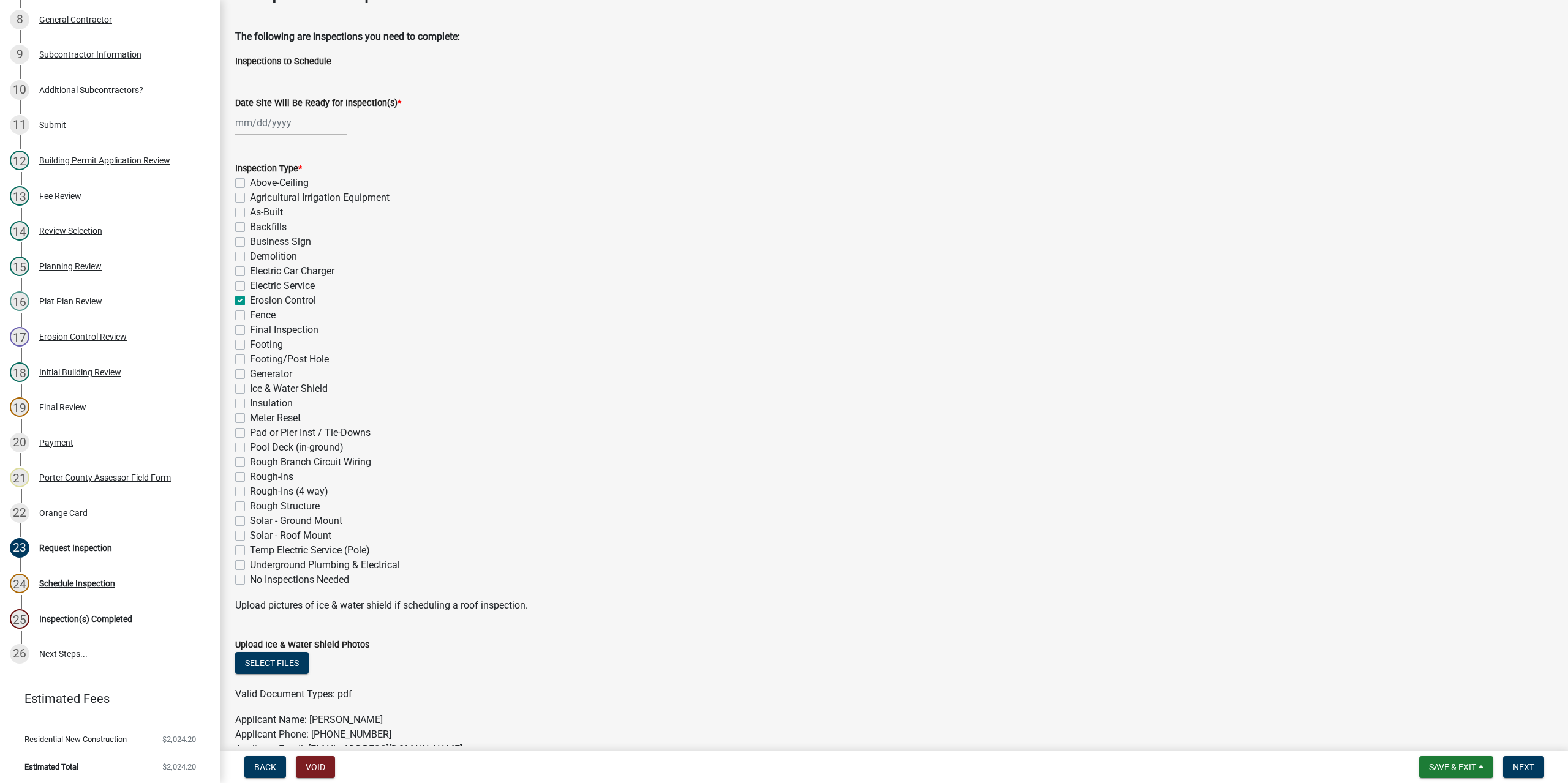
checkbox input "false"
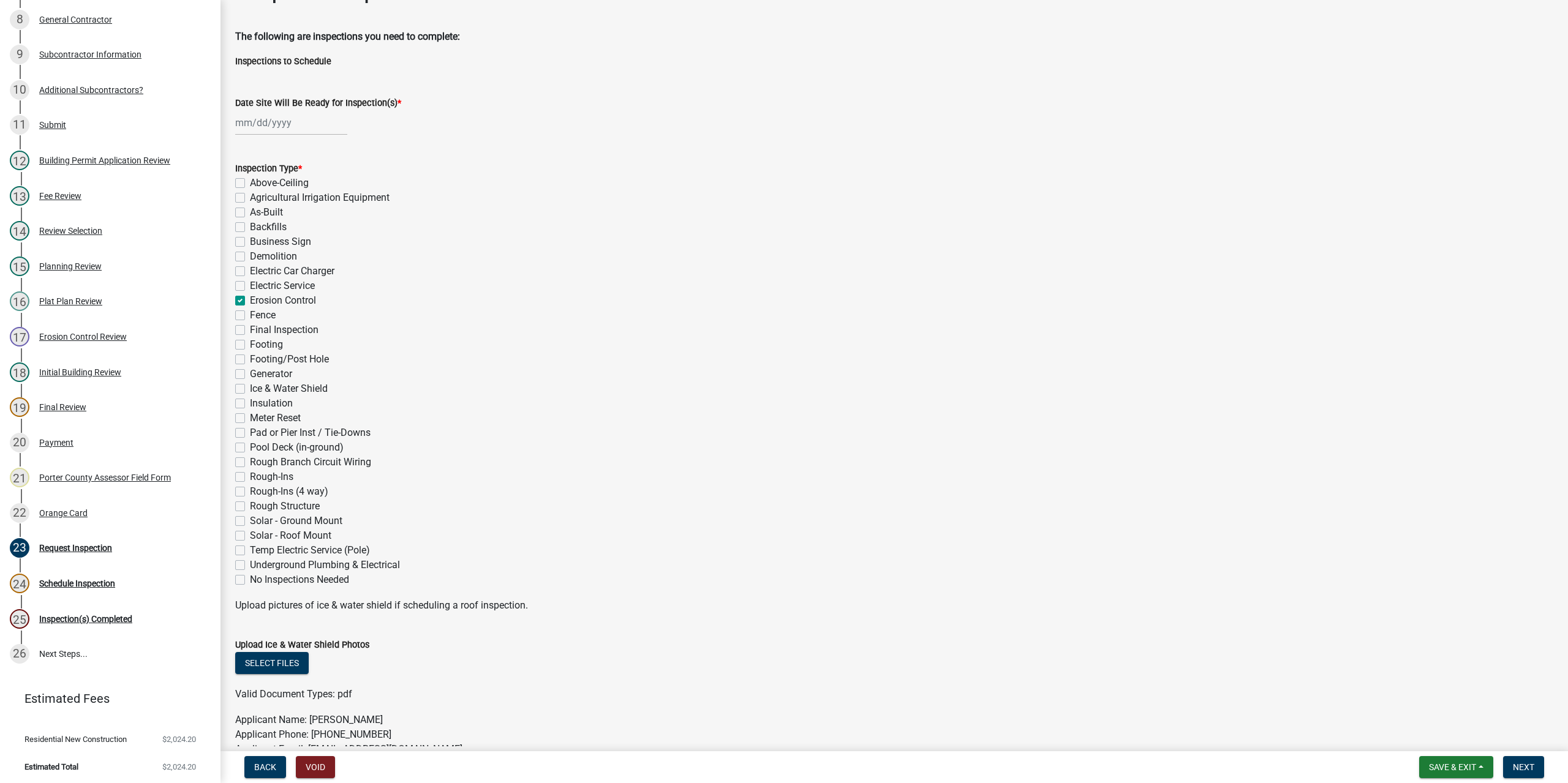
checkbox input "false"
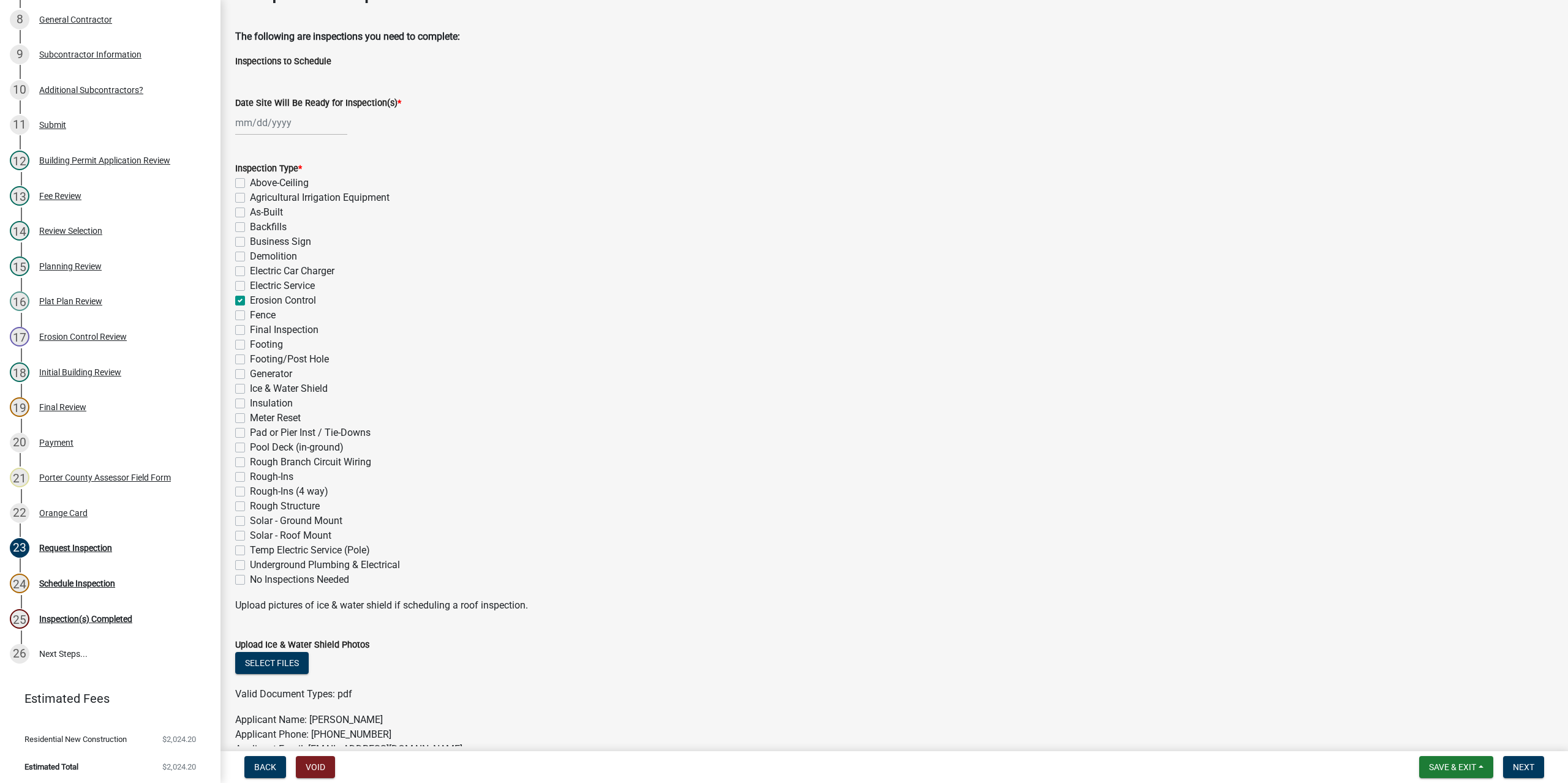
checkbox input "false"
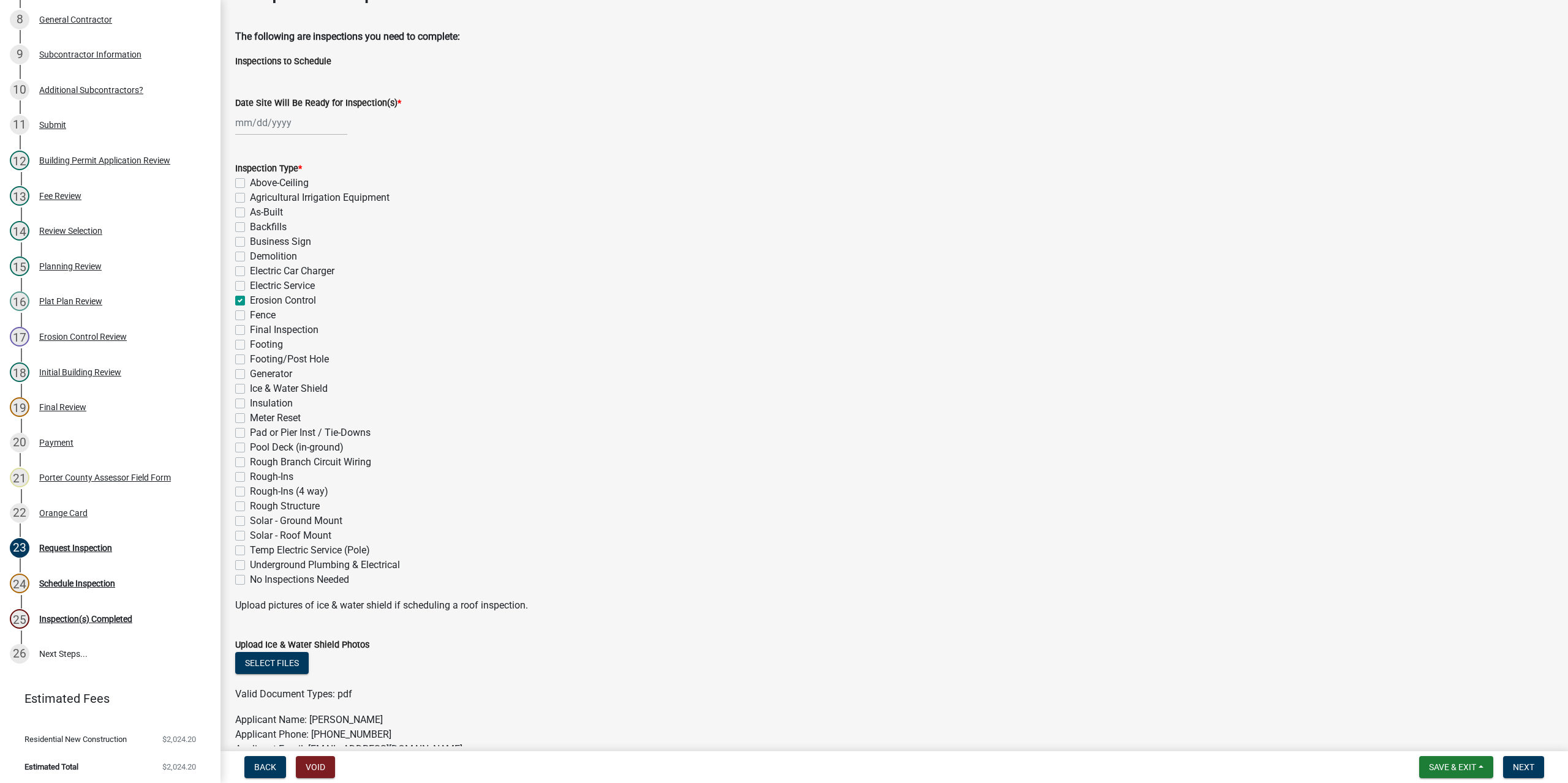
checkbox input "false"
select select "8"
select select "2025"
click at [278, 123] on div "[PERSON_NAME] Feb Mar Apr [PERSON_NAME][DATE] Oct Nov [DATE] 1526 1527 1528 152…" at bounding box center [292, 123] width 112 height 25
click at [268, 228] on div "12" at bounding box center [267, 227] width 20 height 20
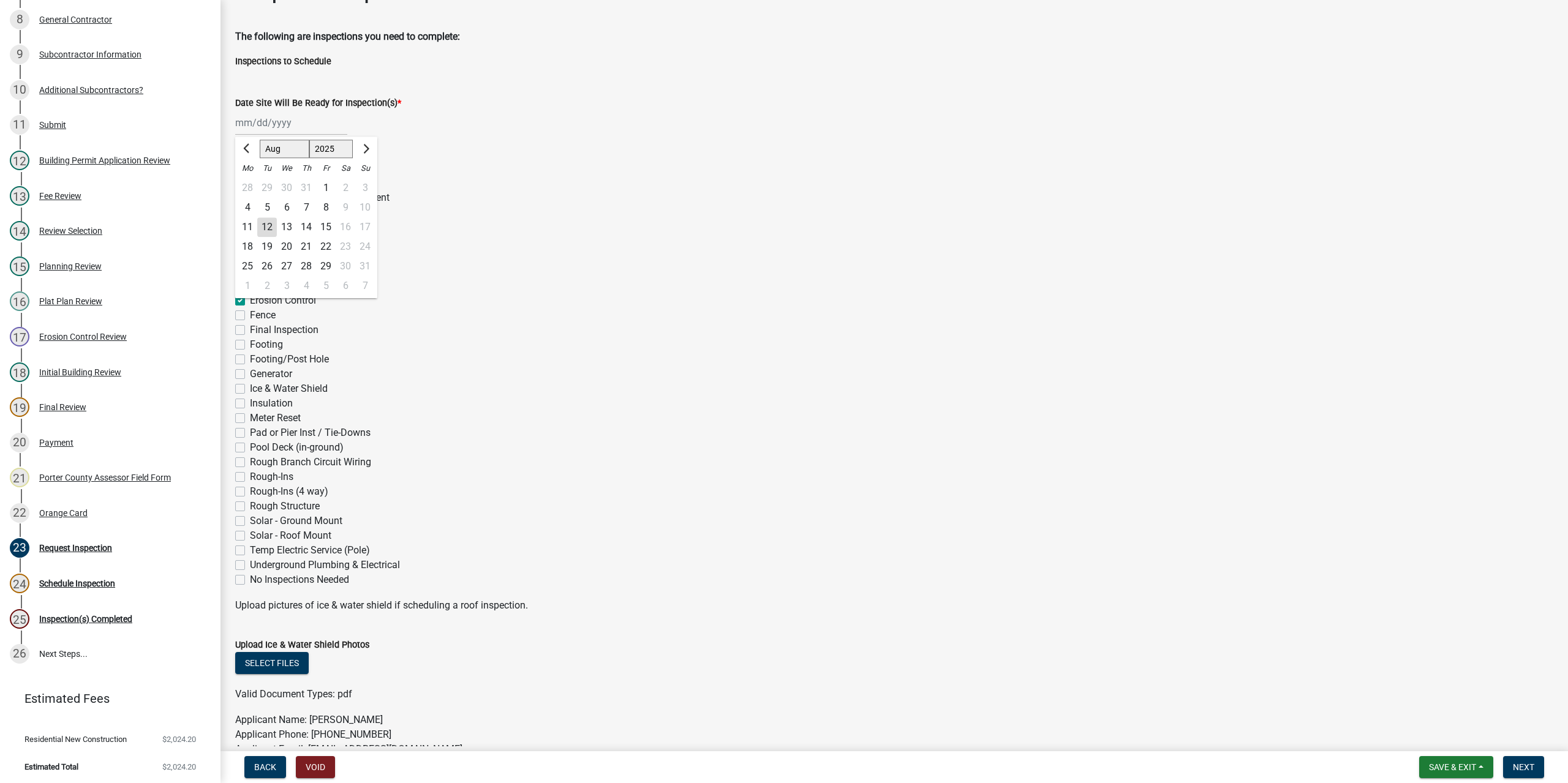
type input "[DATE]"
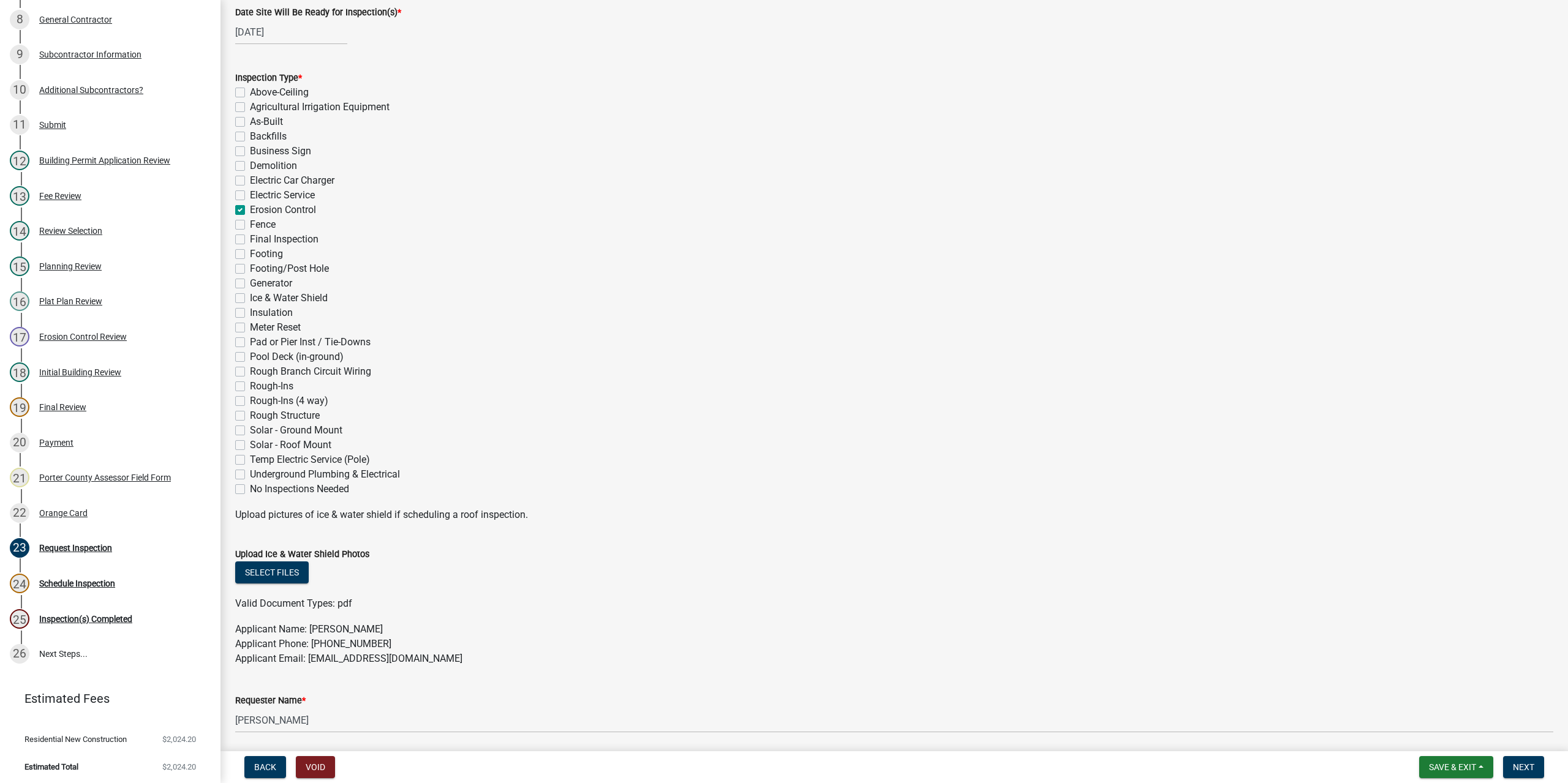
scroll to position [0, 0]
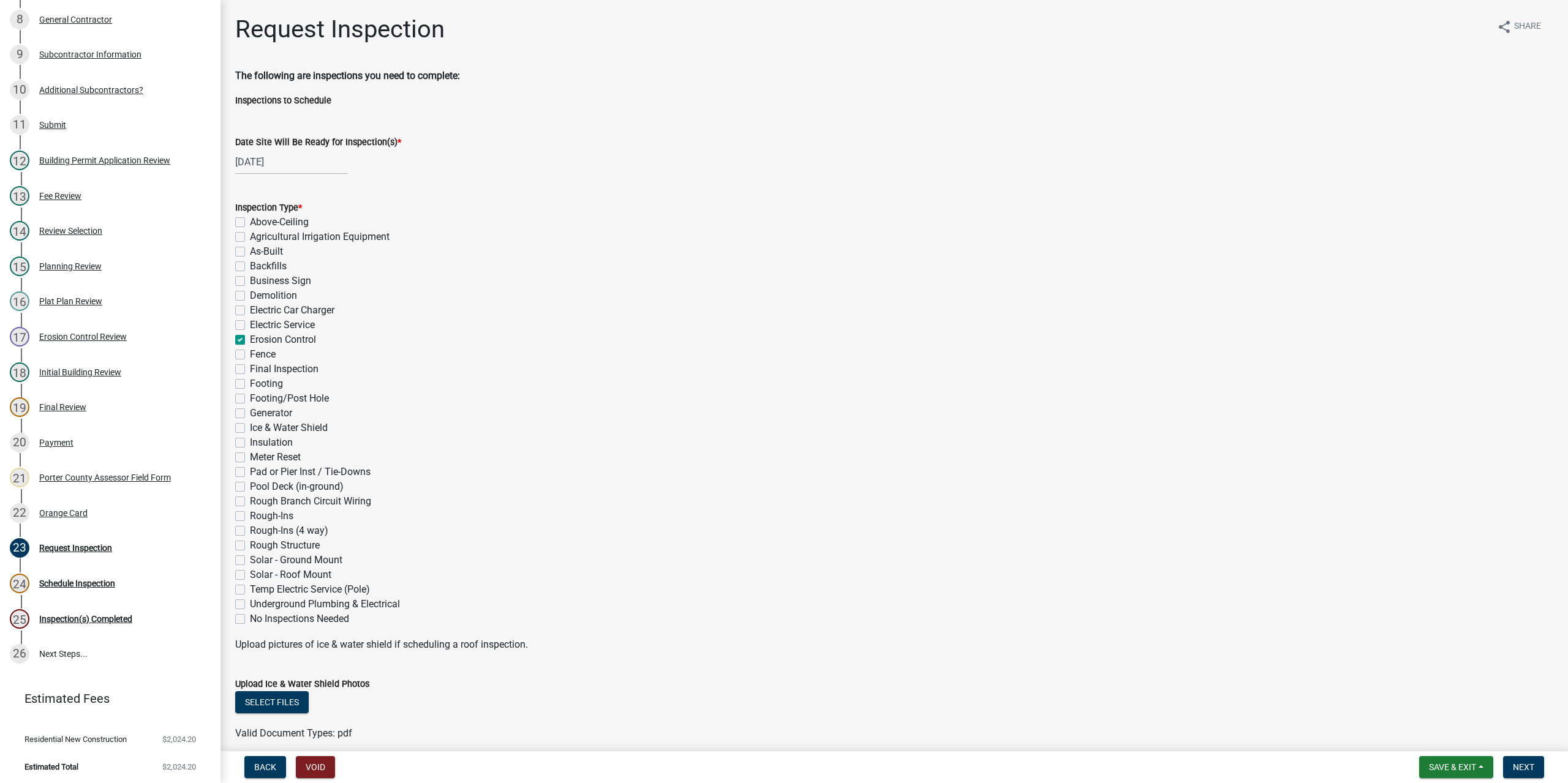
click at [250, 342] on label "Erosion Control" at bounding box center [283, 340] width 66 height 15
click at [250, 341] on input "Erosion Control" at bounding box center [254, 337] width 8 height 8
checkbox input "false"
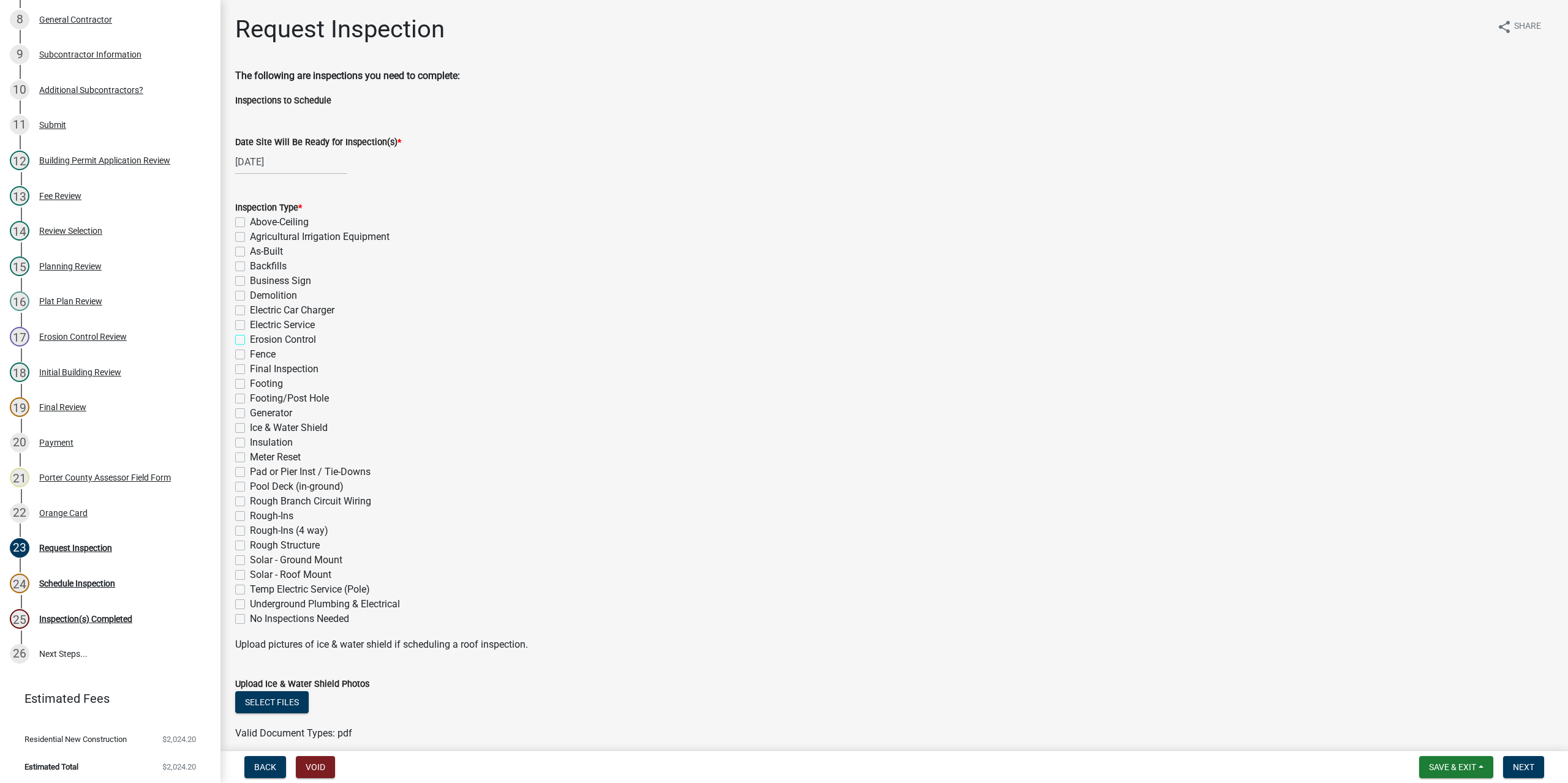
checkbox input "false"
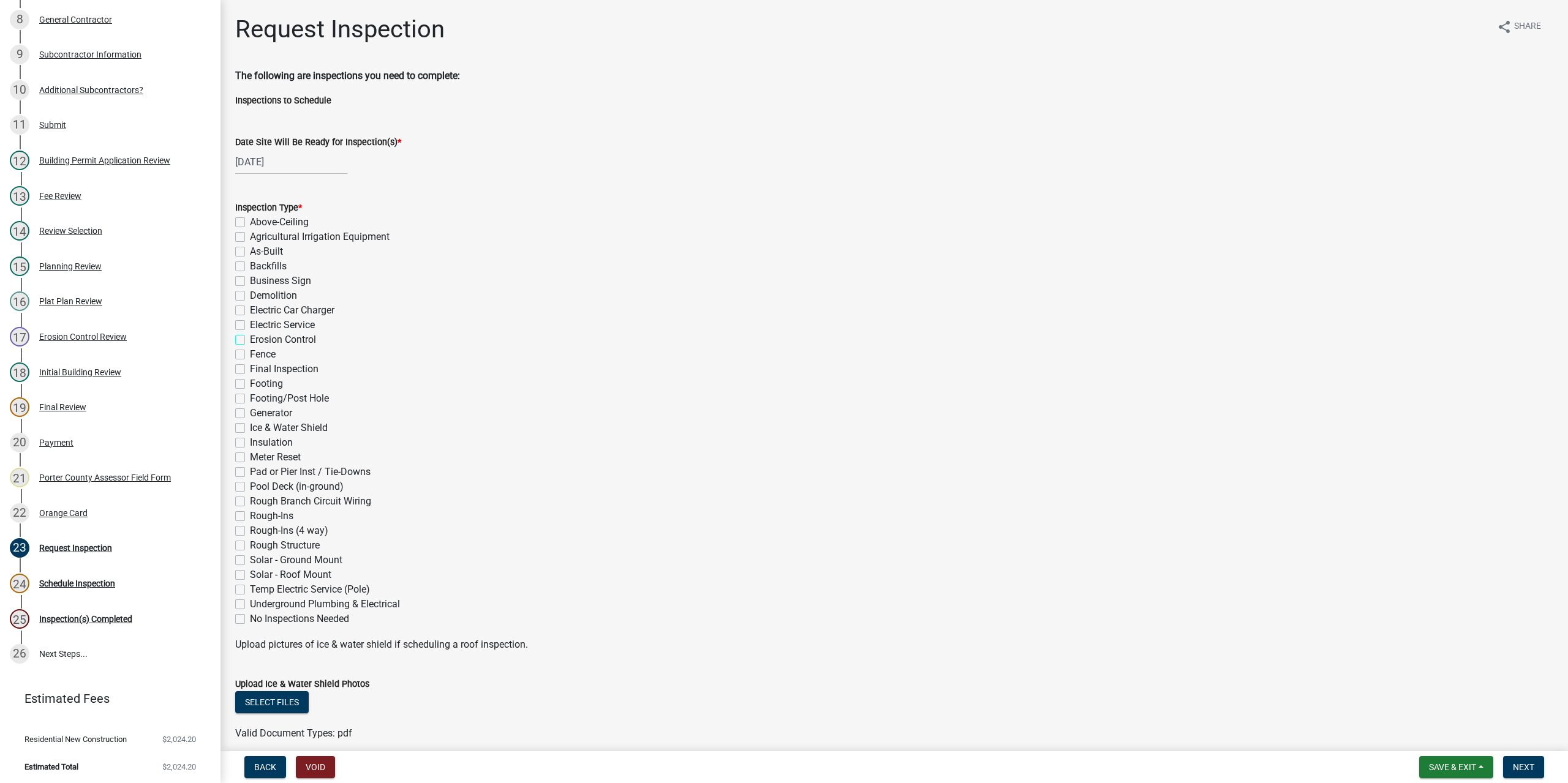
checkbox input "false"
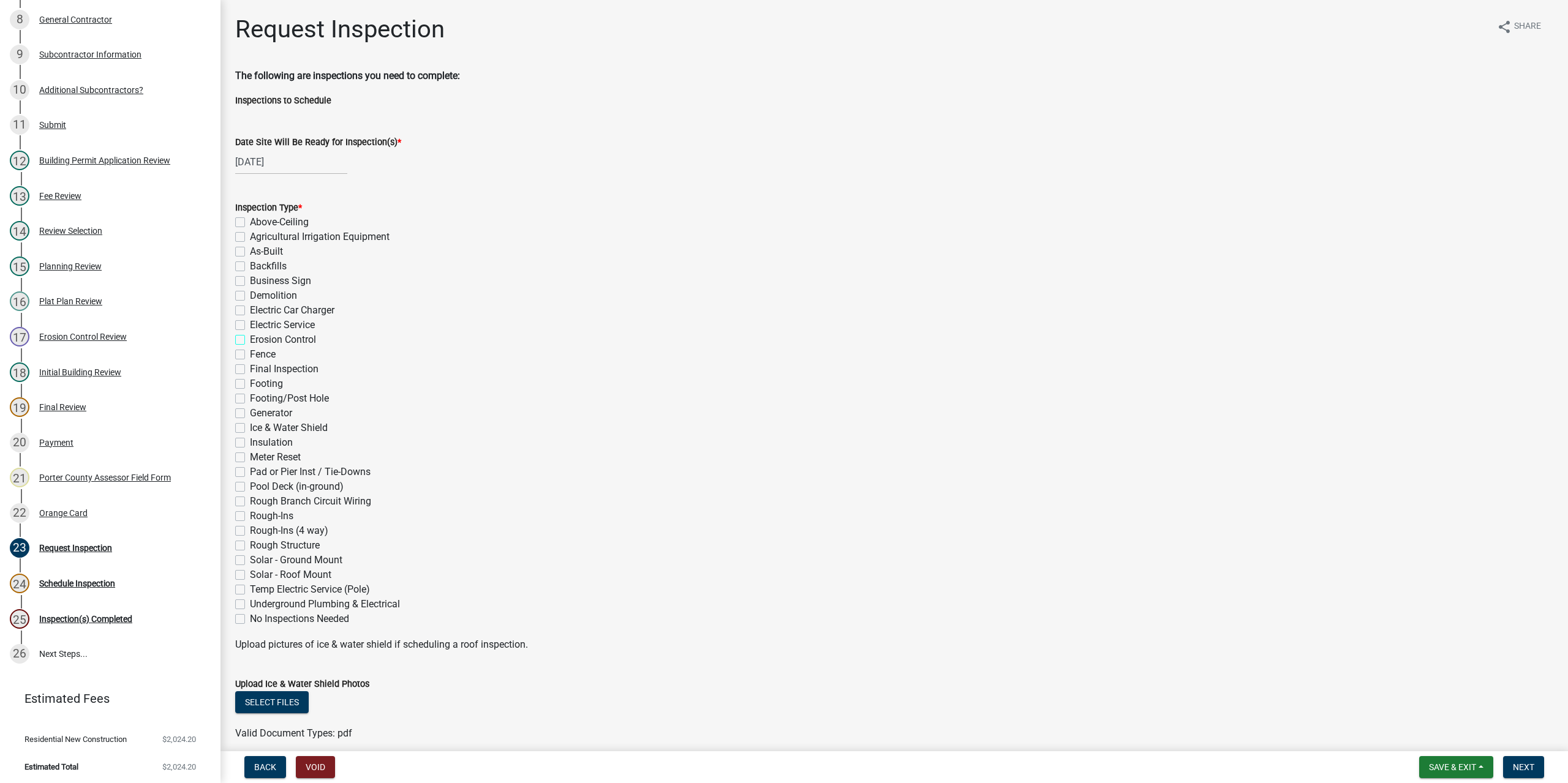
checkbox input "false"
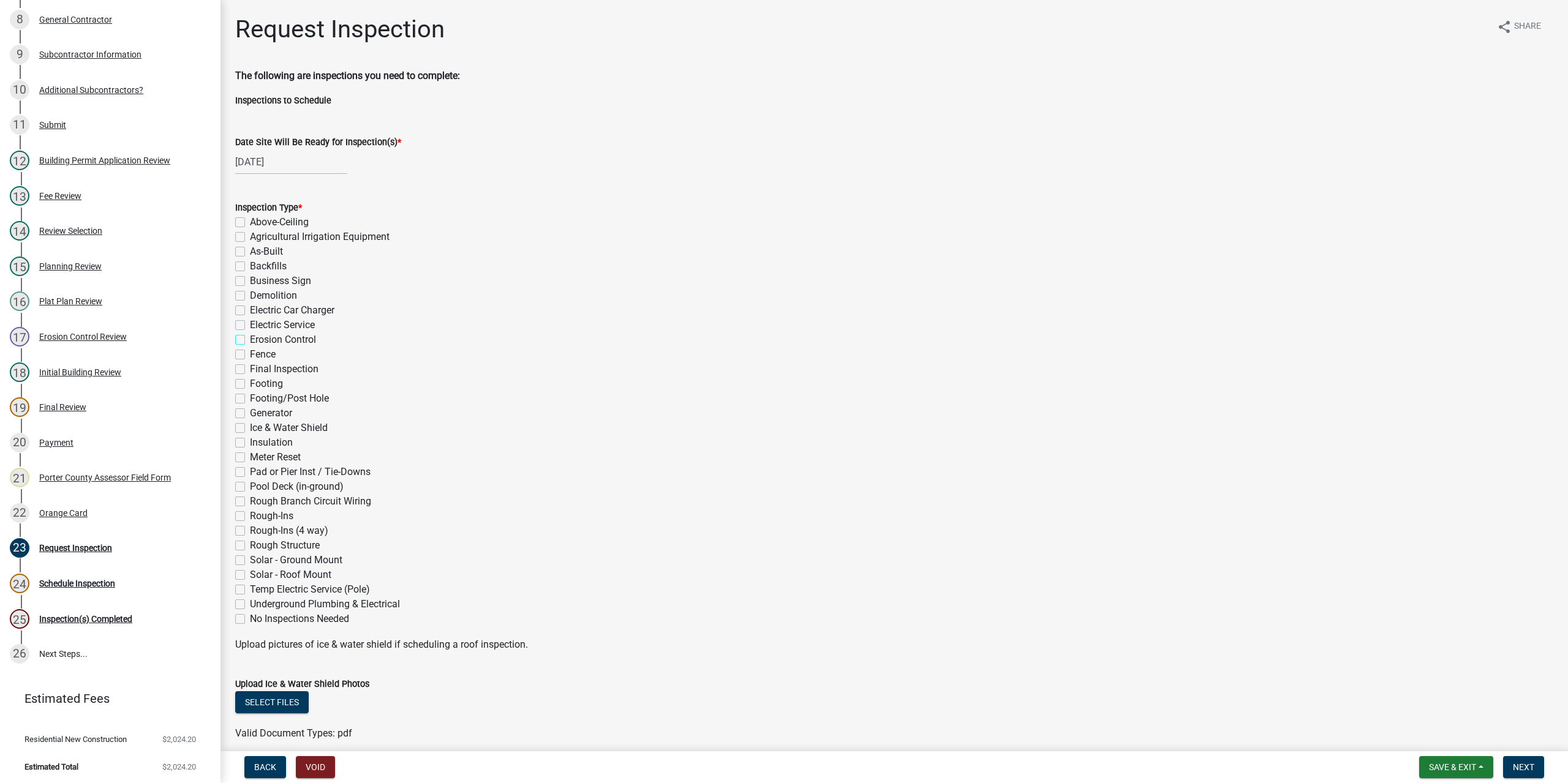
checkbox input "false"
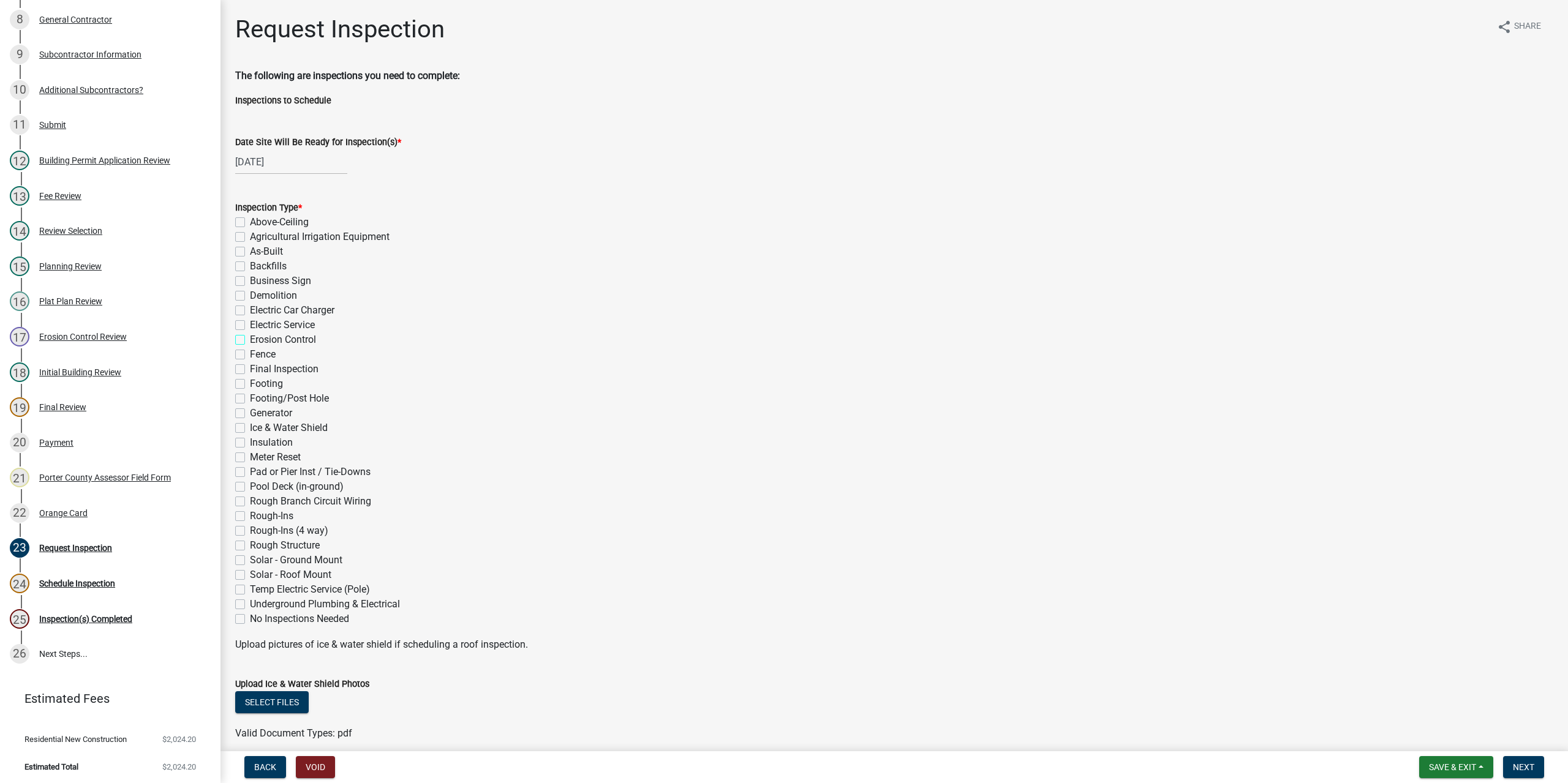
checkbox input "false"
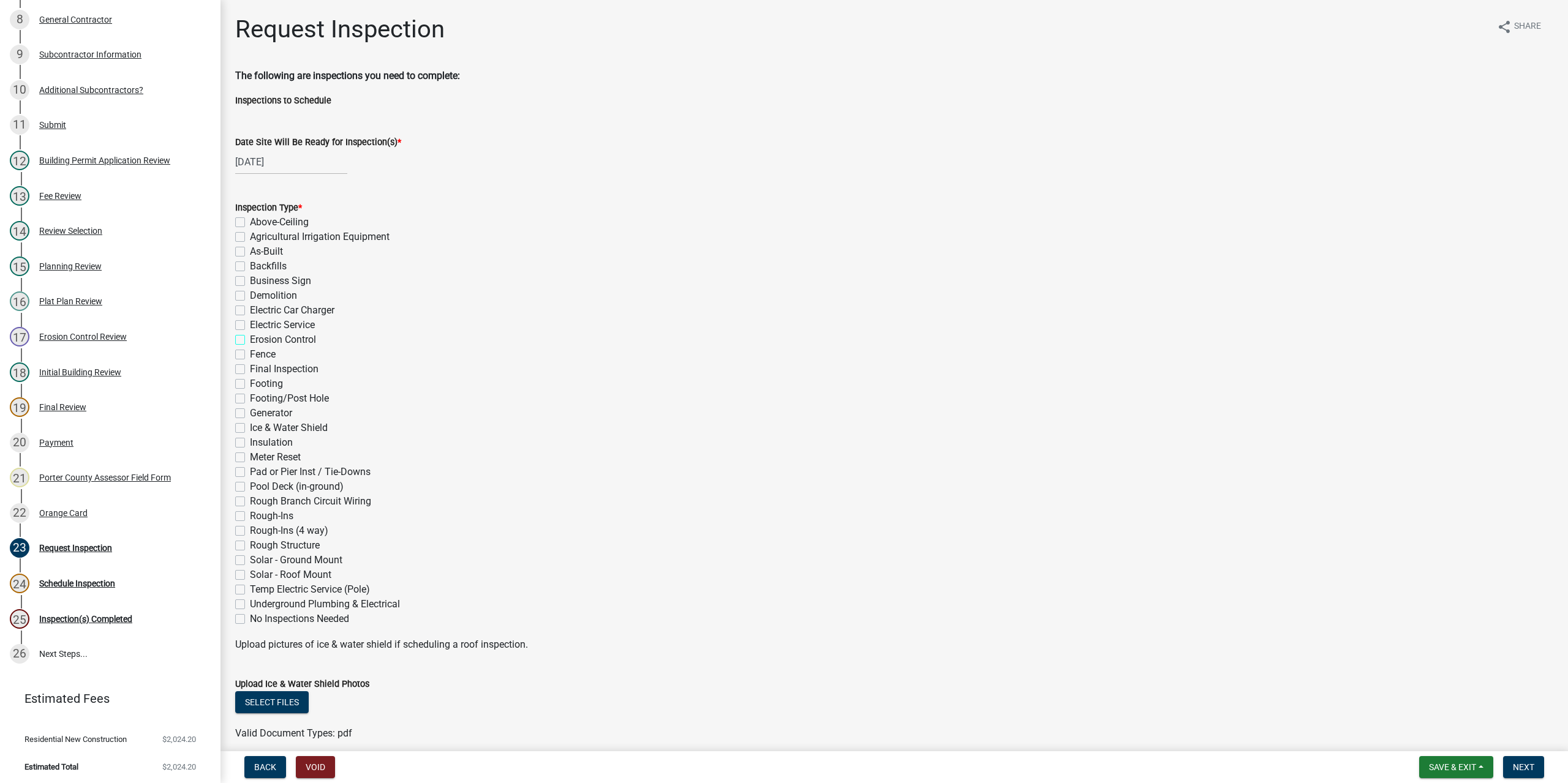
checkbox input "false"
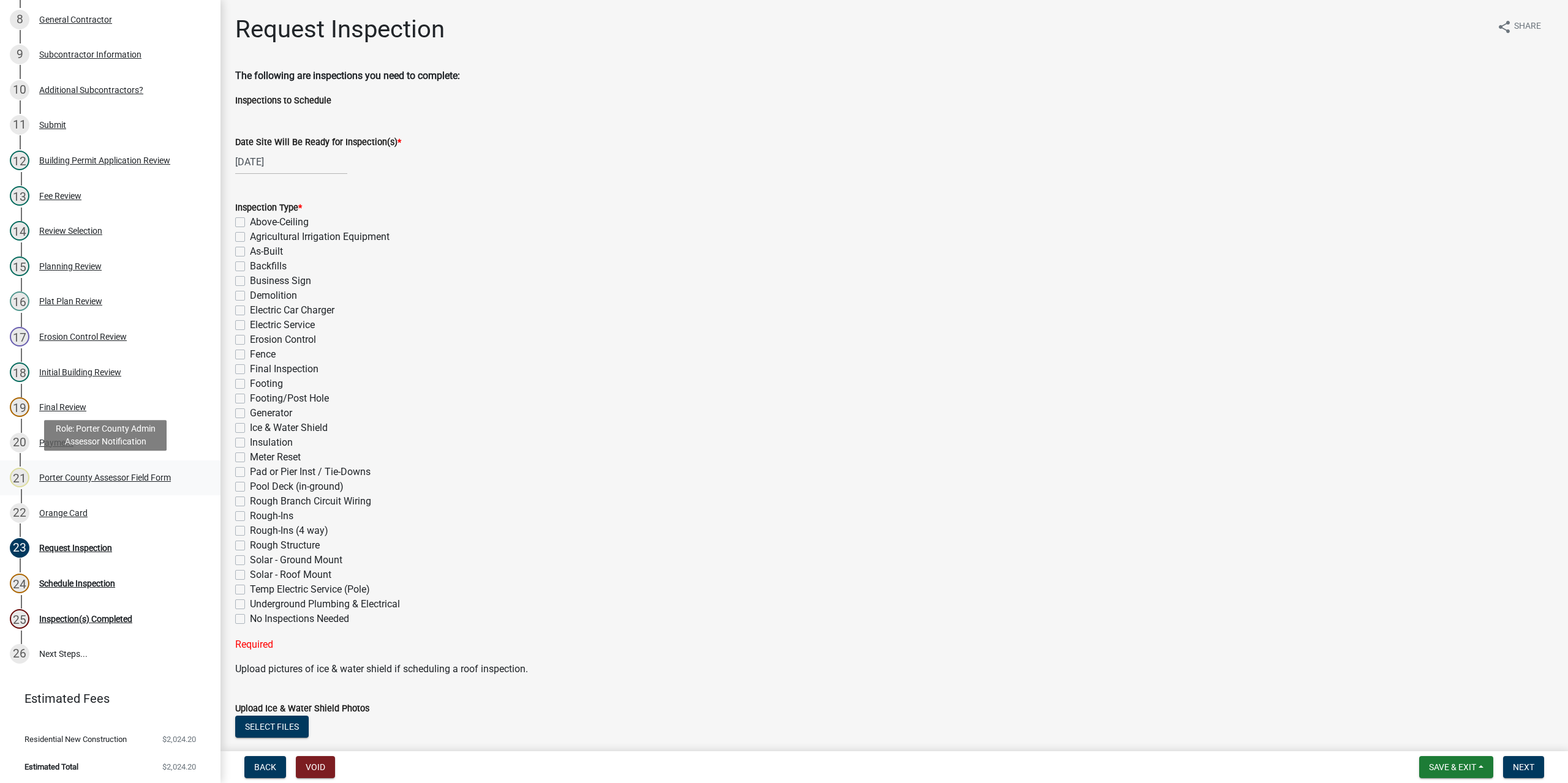
click at [57, 469] on div "21 Porter County Assessor Field Form" at bounding box center [105, 477] width 191 height 20
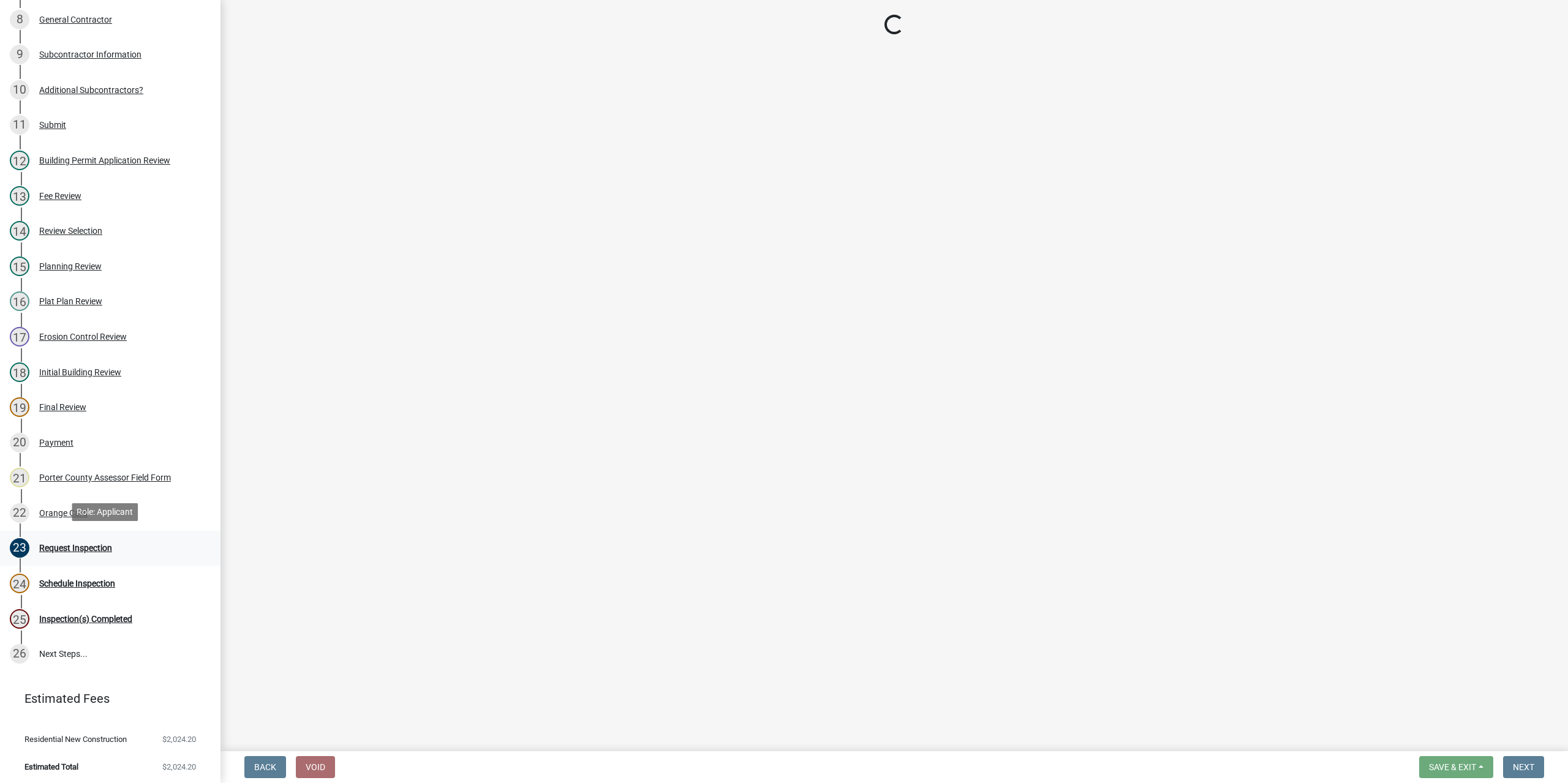
click at [73, 548] on div "Request Inspection" at bounding box center [76, 548] width 73 height 9
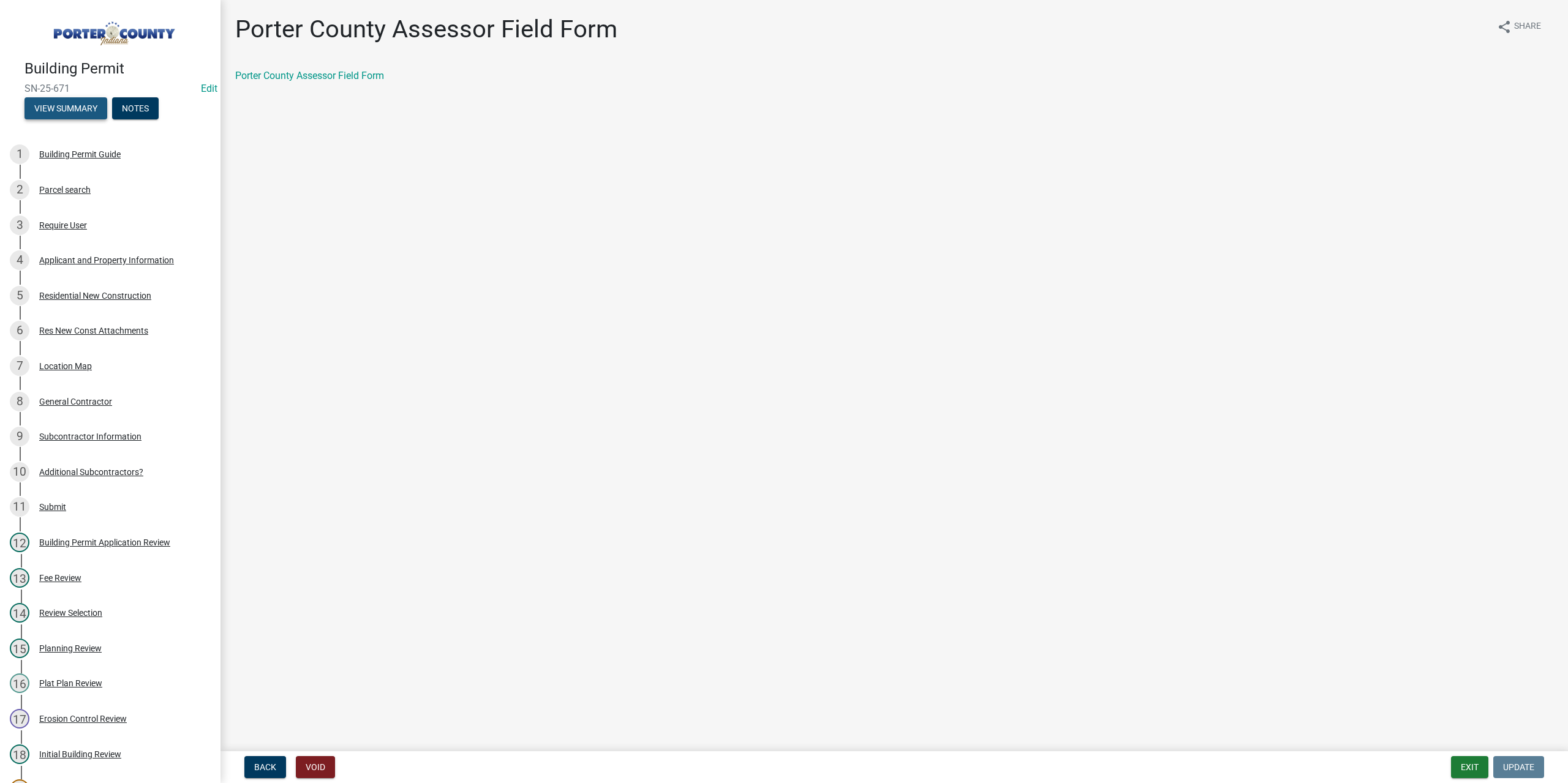
click at [58, 105] on button "View Summary" at bounding box center [66, 108] width 83 height 22
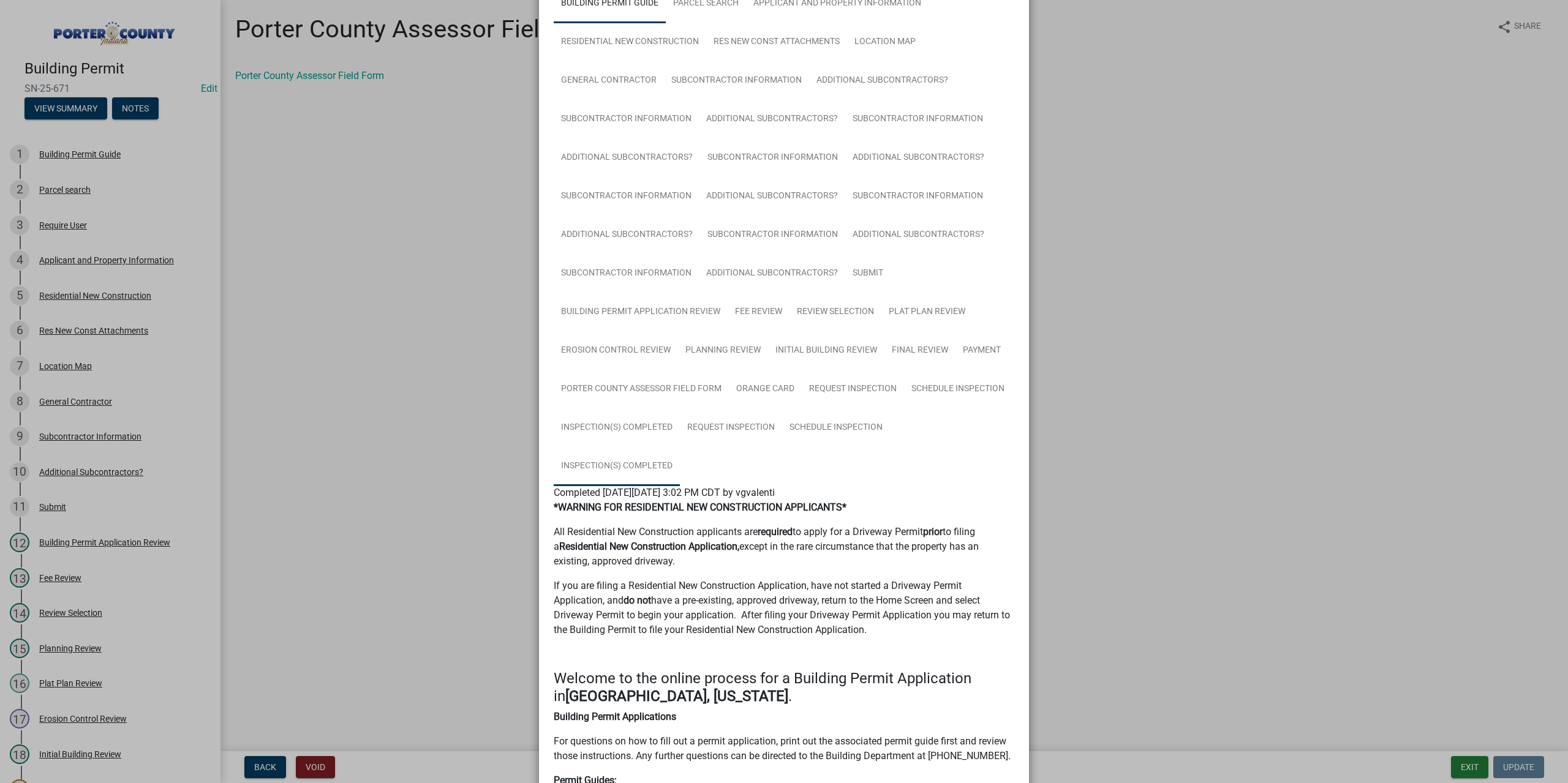
scroll to position [245, 0]
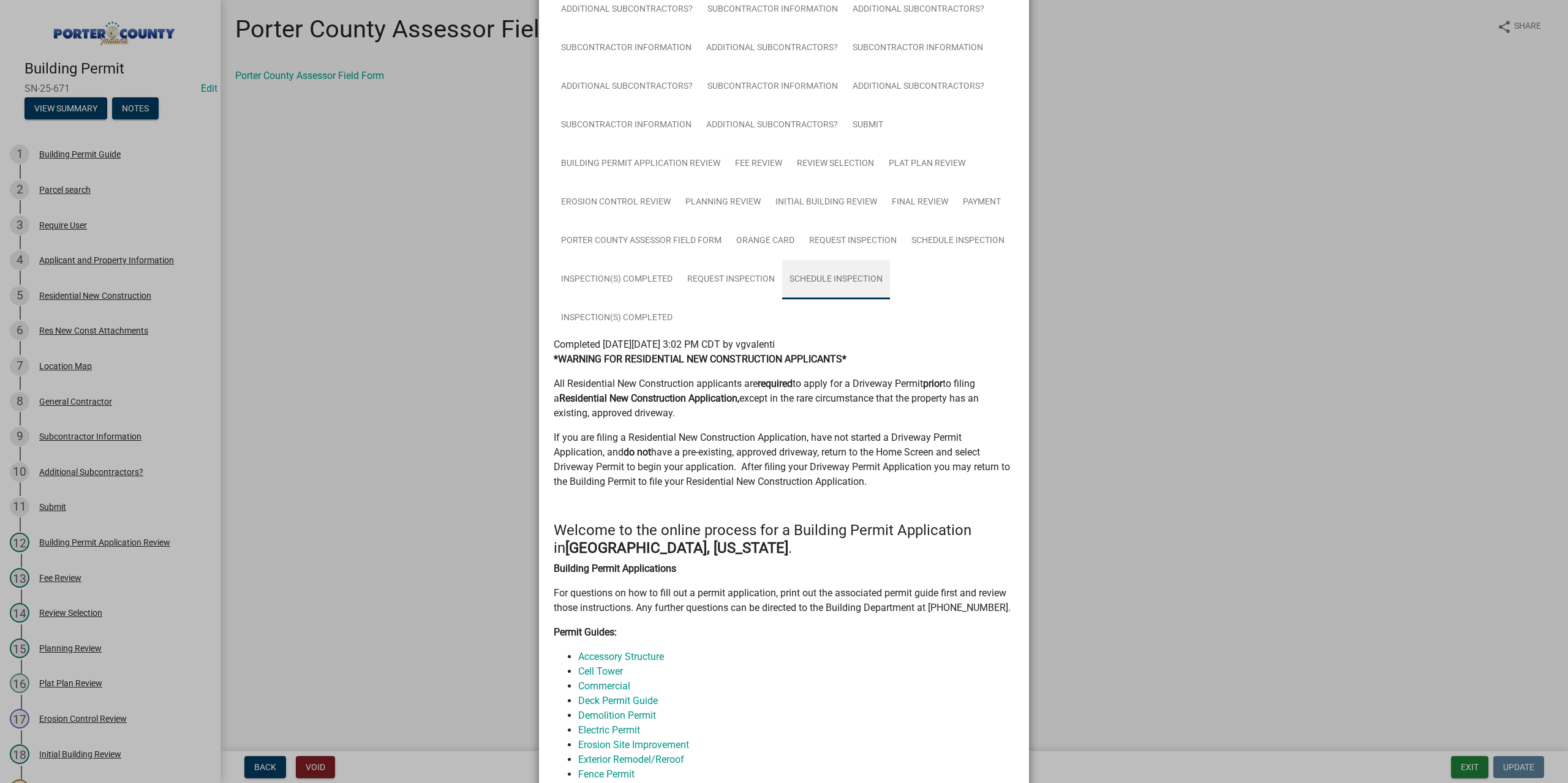
click at [816, 277] on link "Schedule Inspection" at bounding box center [836, 280] width 107 height 40
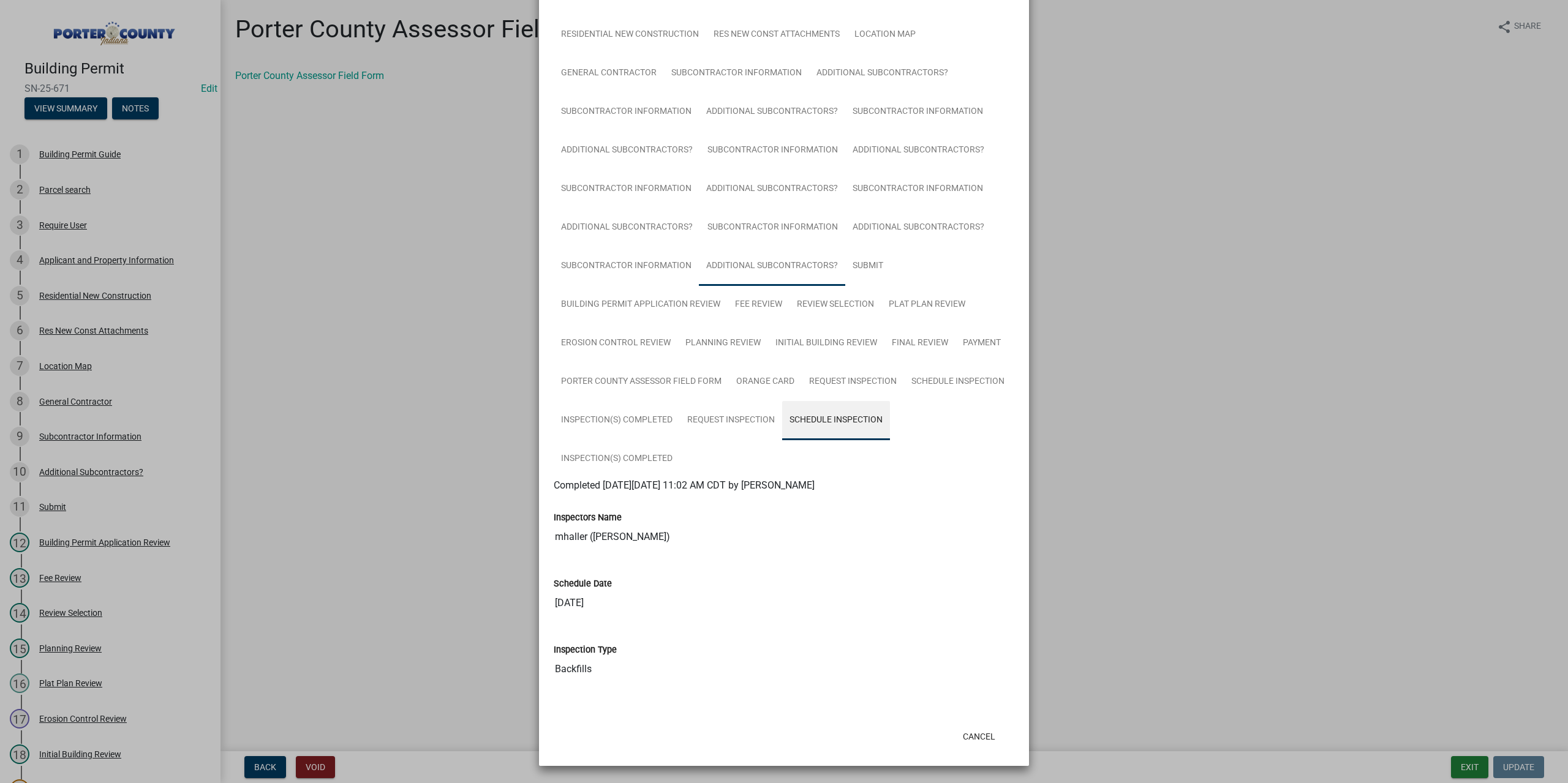
scroll to position [105, 0]
drag, startPoint x: 655, startPoint y: 451, endPoint x: 266, endPoint y: 537, distance: 398.4
click at [654, 451] on link "Inspection(s) Completed" at bounding box center [617, 459] width 126 height 40
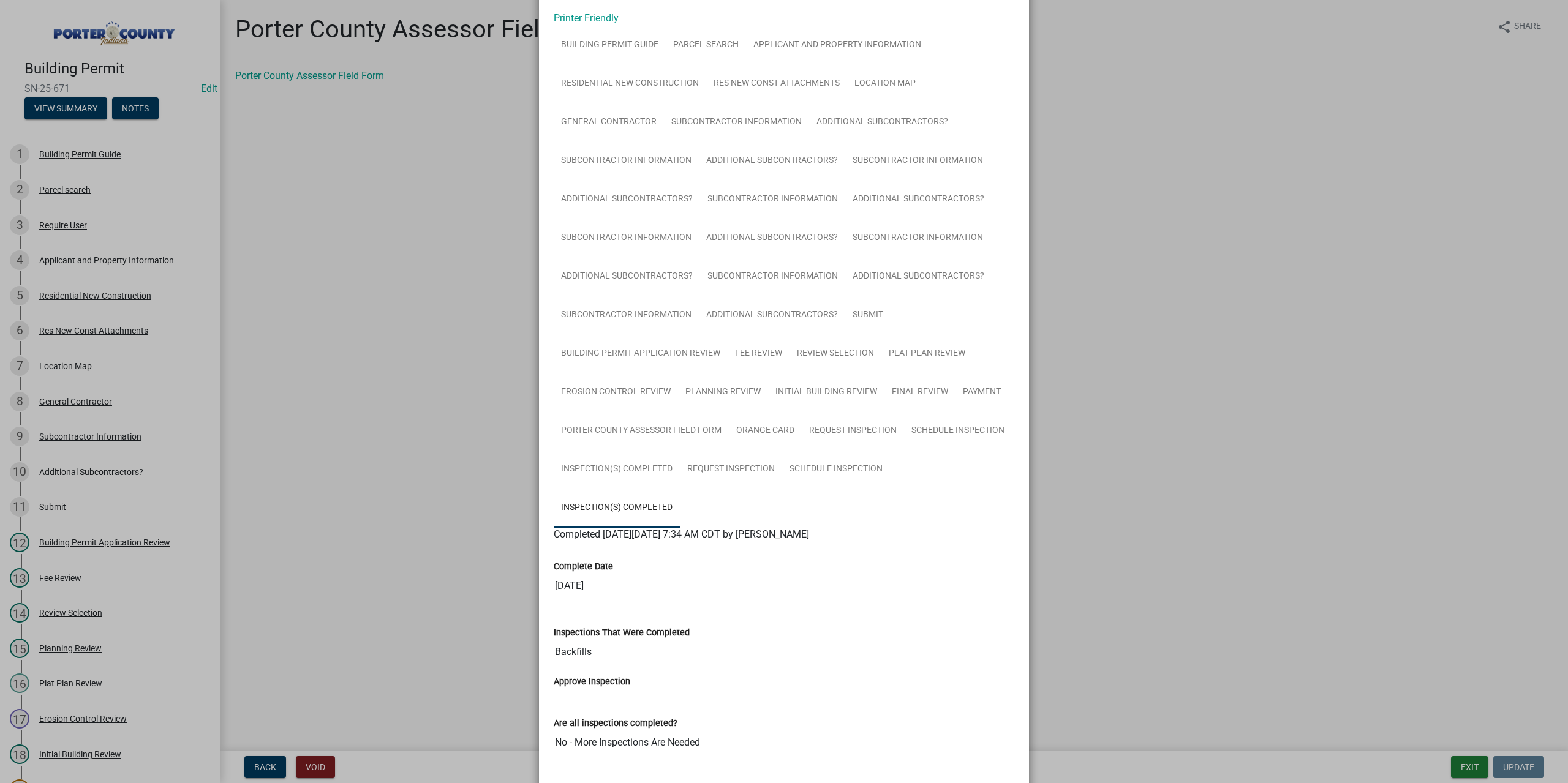
scroll to position [0, 0]
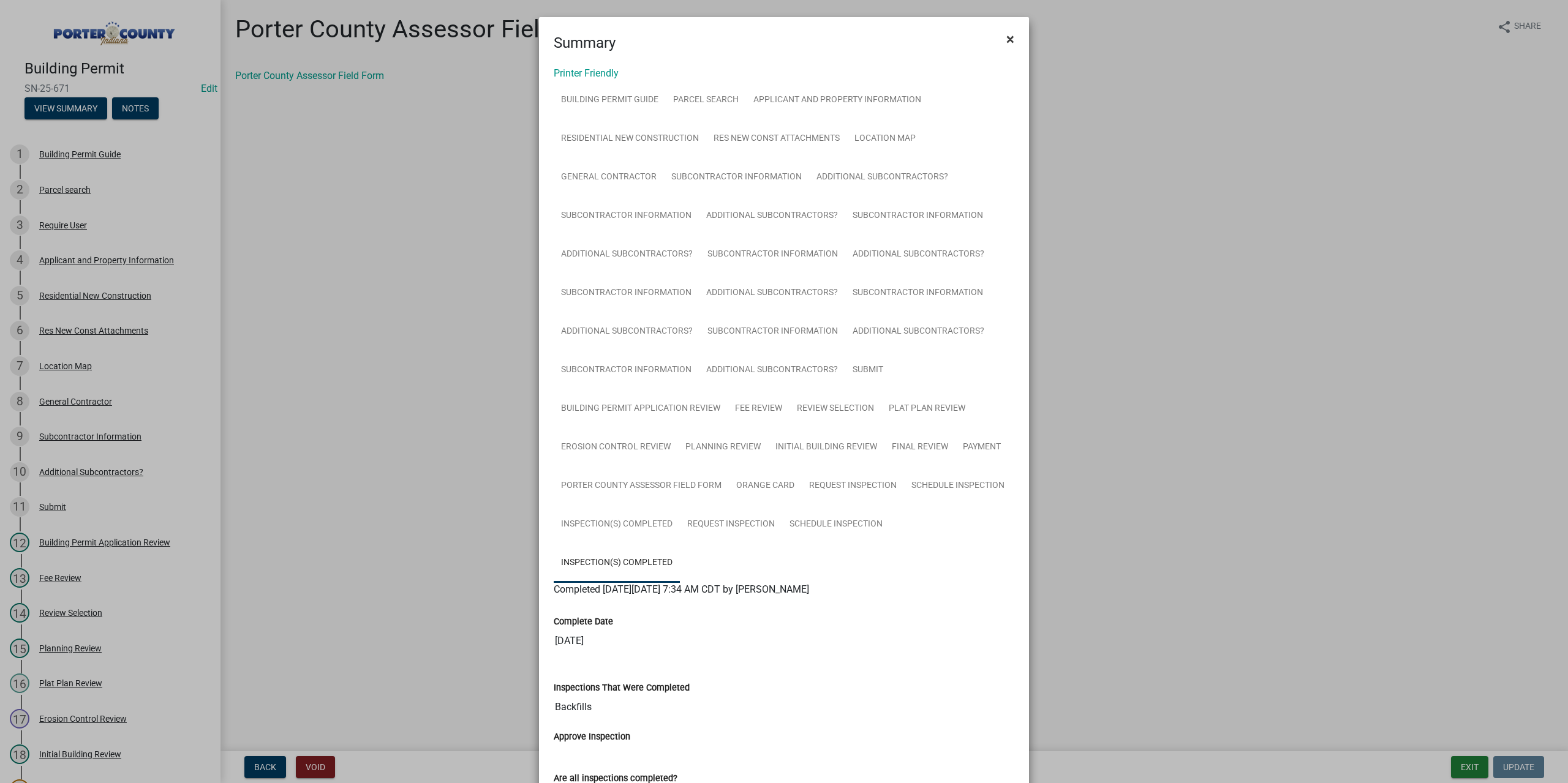
click at [1006, 43] on span "×" at bounding box center [1010, 40] width 8 height 17
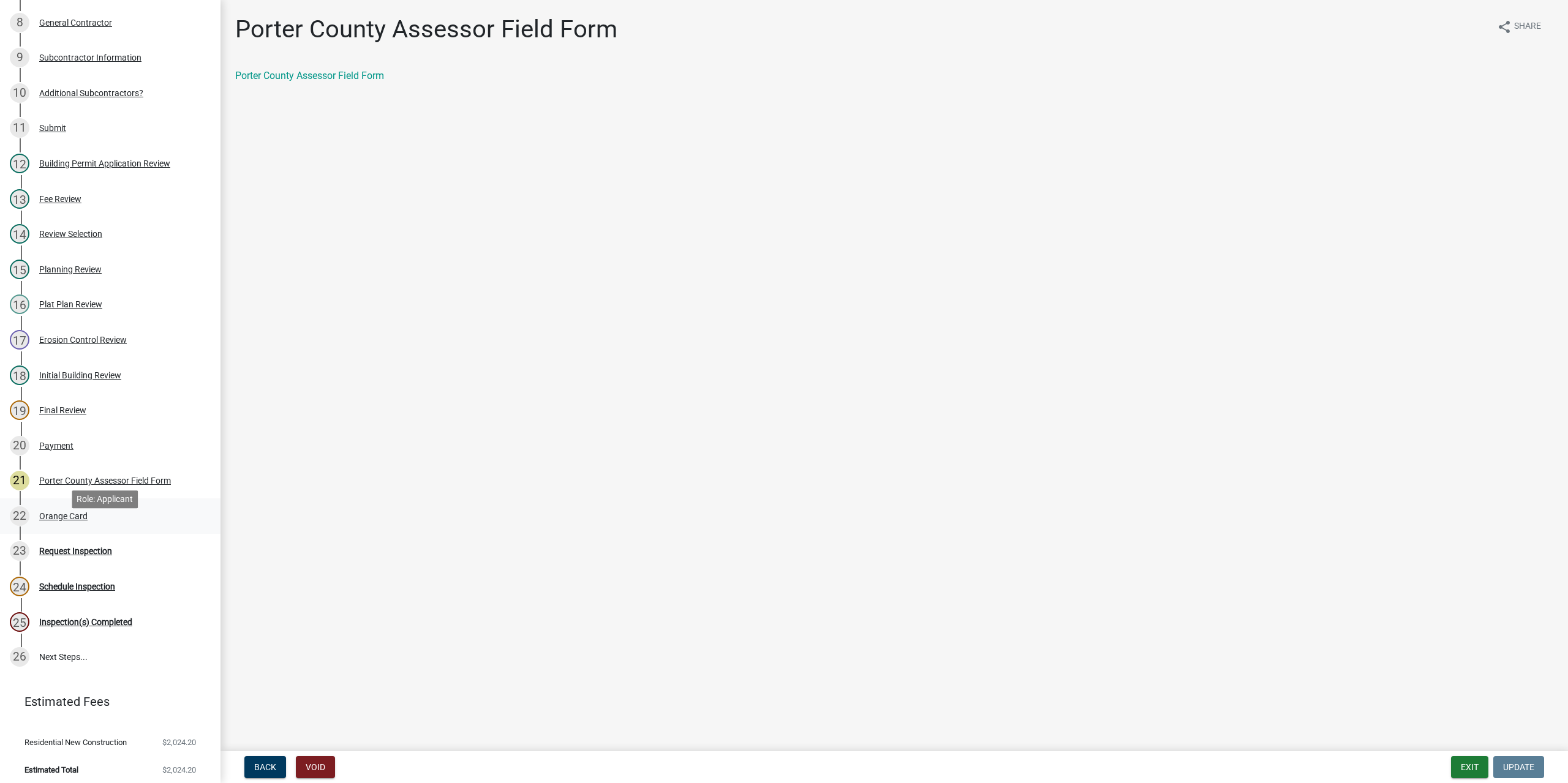
scroll to position [382, 0]
click at [60, 574] on div "24 Schedule Inspection" at bounding box center [105, 583] width 191 height 20
click at [76, 544] on div "Request Inspection" at bounding box center [76, 548] width 73 height 9
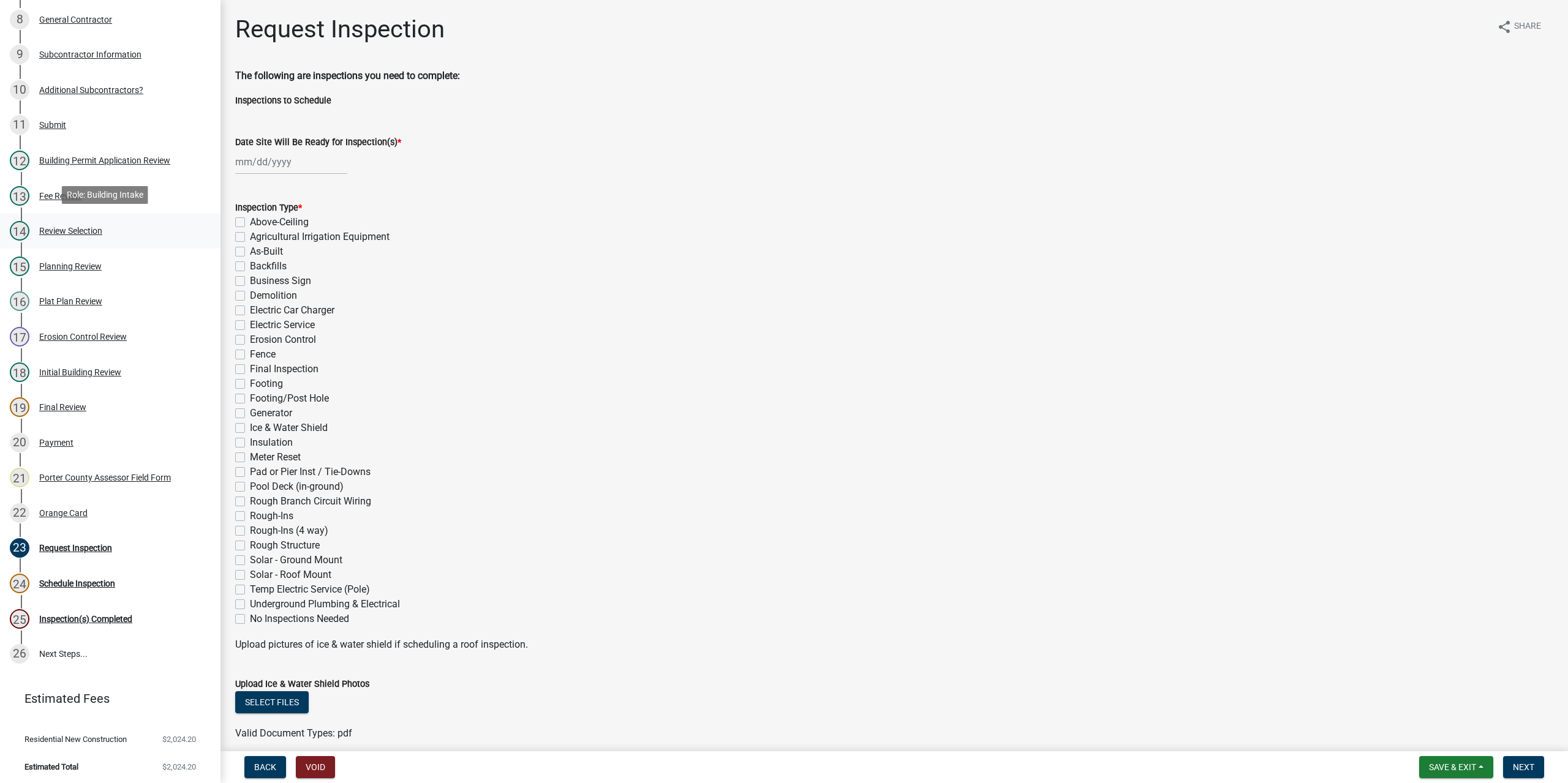
click at [90, 228] on div "Review Selection" at bounding box center [71, 231] width 63 height 9
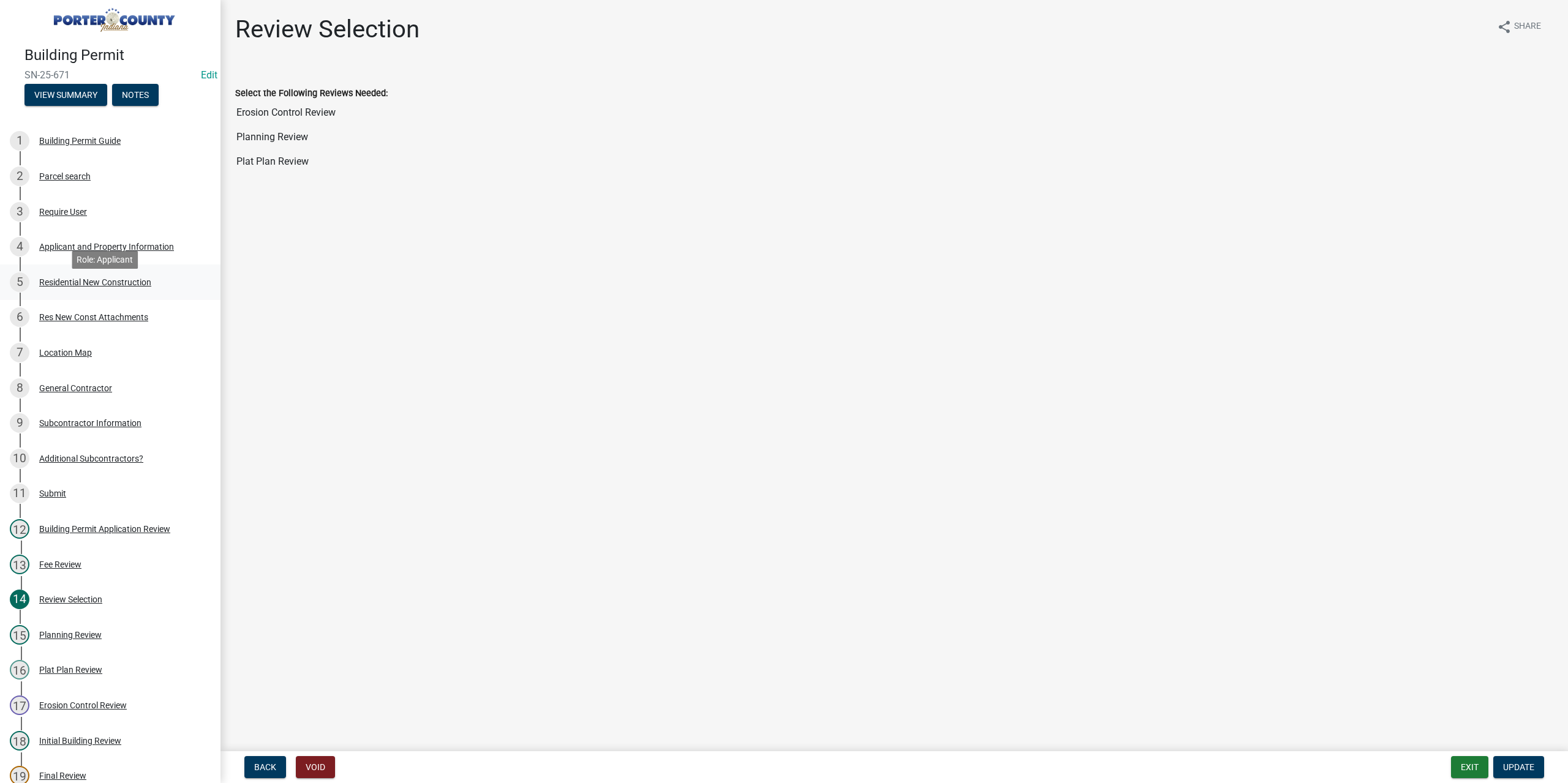
scroll to position [0, 0]
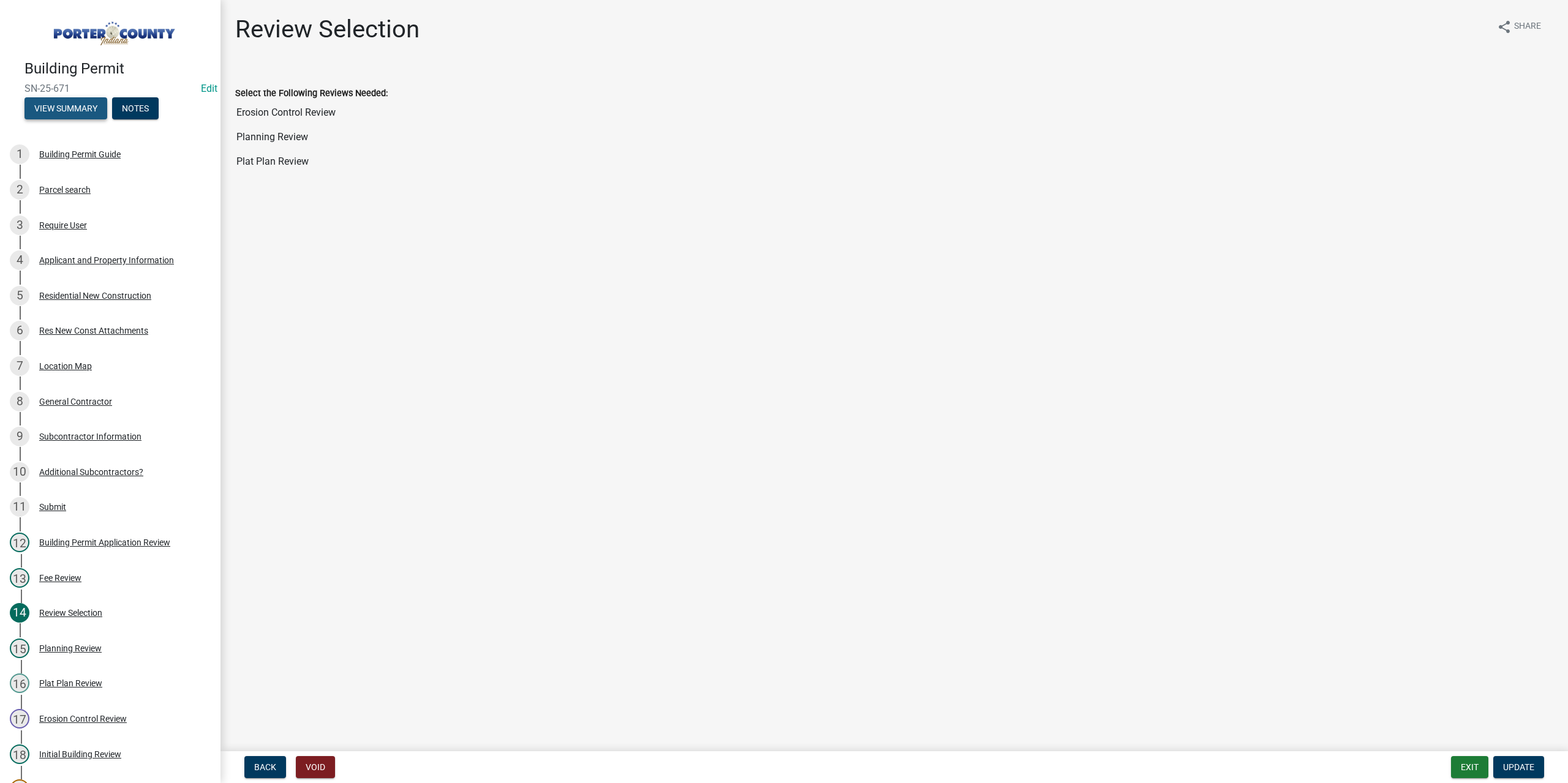
click at [74, 100] on button "View Summary" at bounding box center [66, 108] width 83 height 22
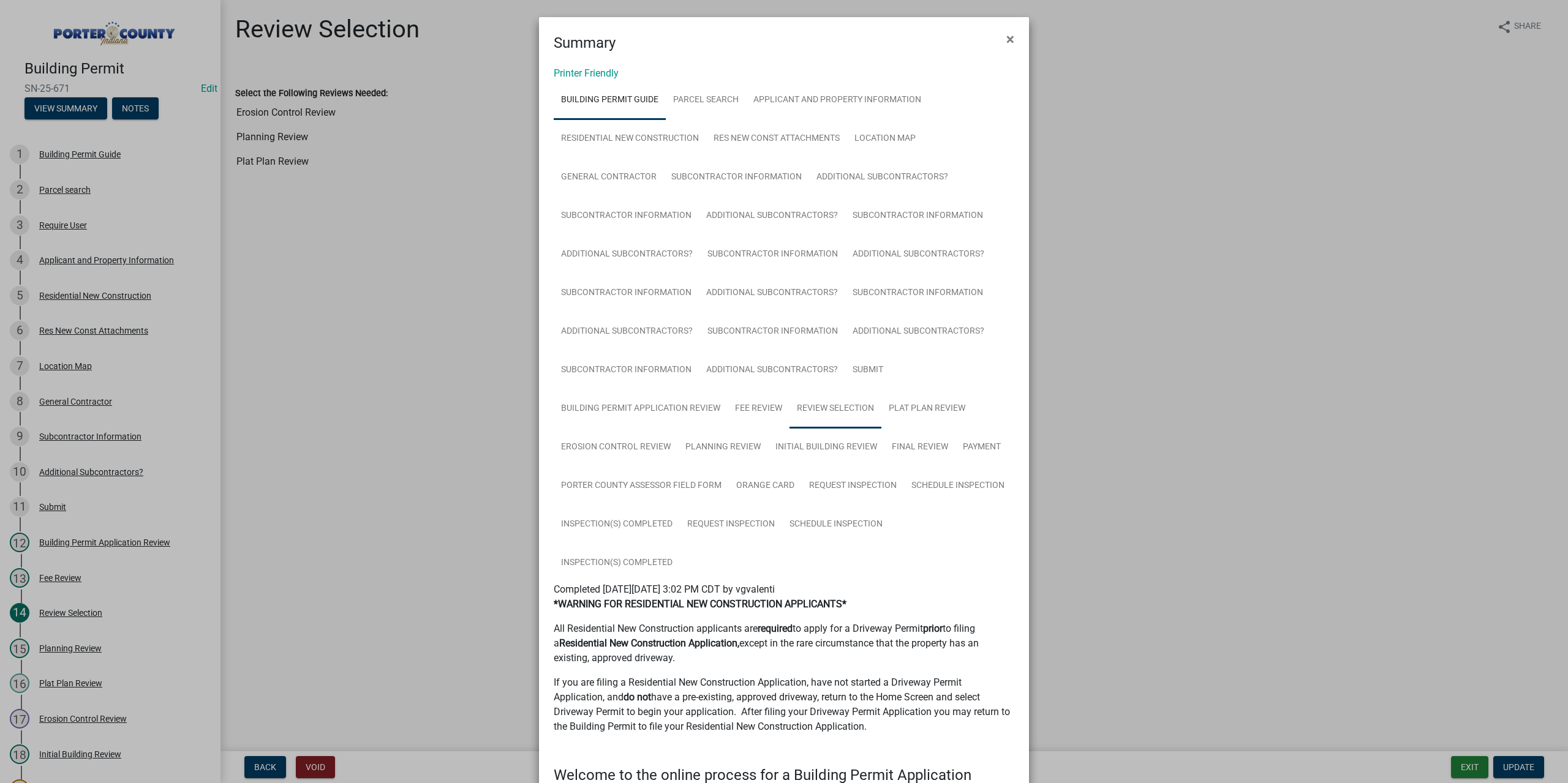
click at [815, 411] on link "Review Selection" at bounding box center [835, 409] width 92 height 40
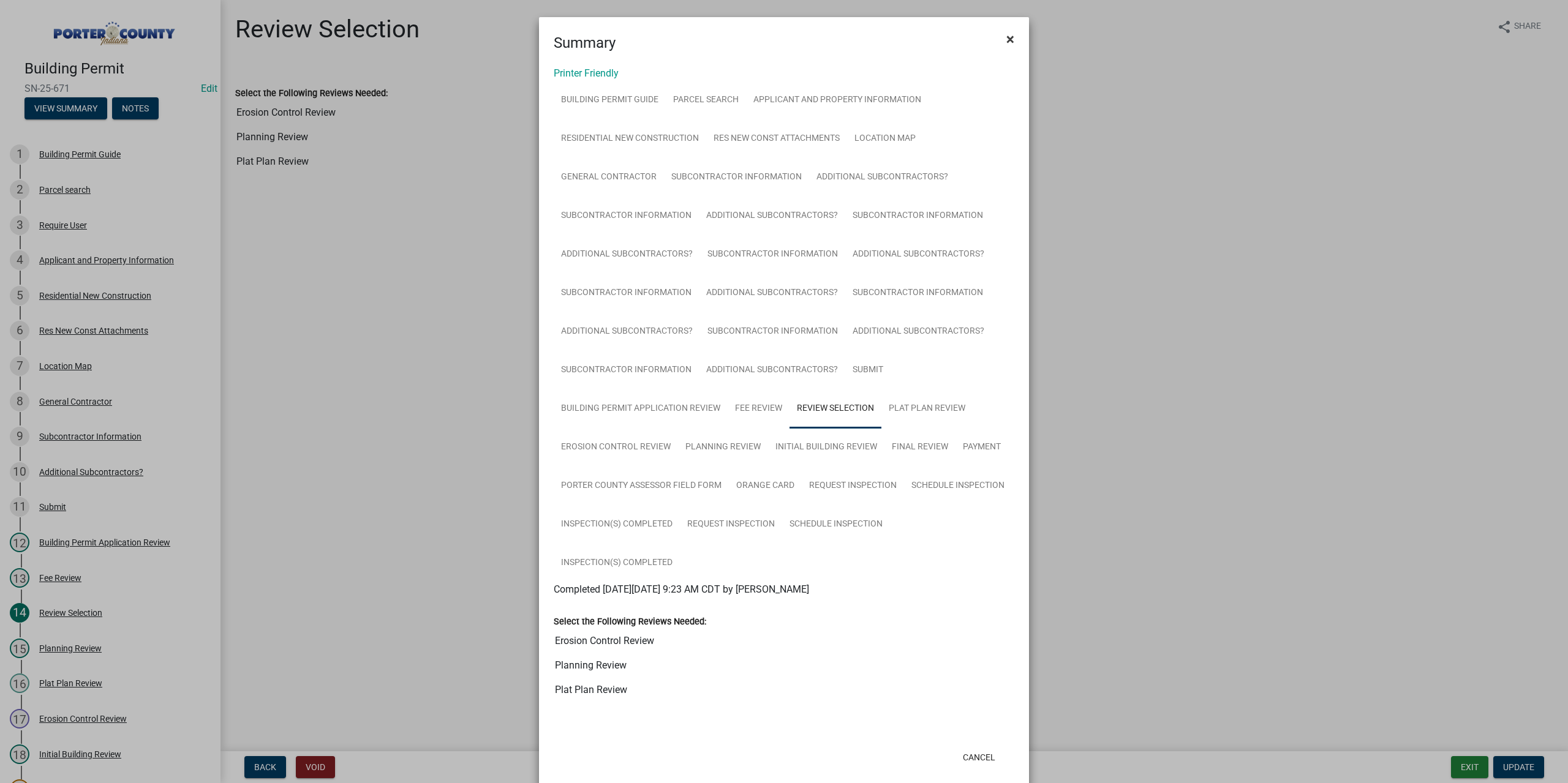
click at [1006, 40] on span "×" at bounding box center [1010, 40] width 8 height 17
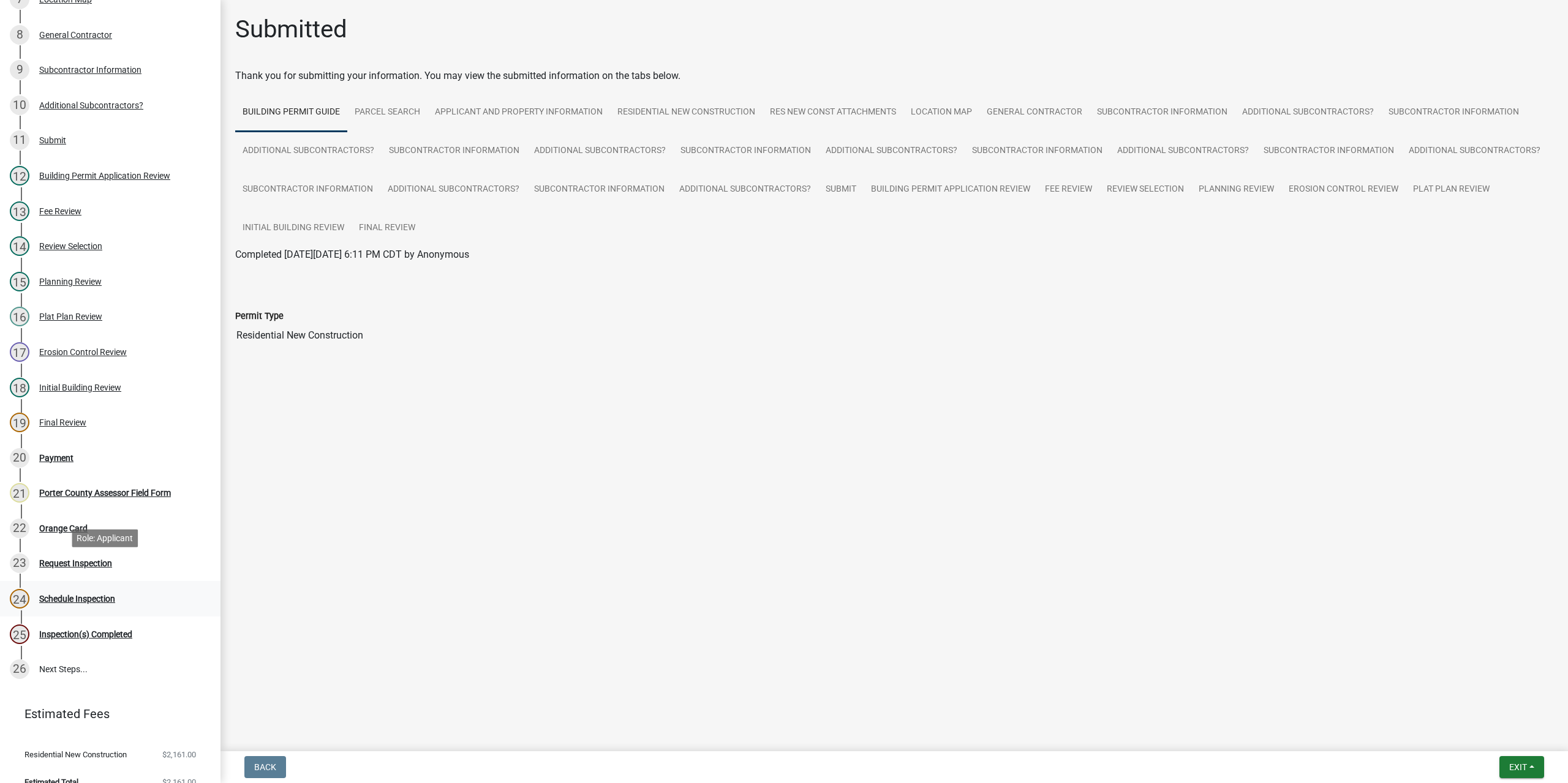
scroll to position [367, 0]
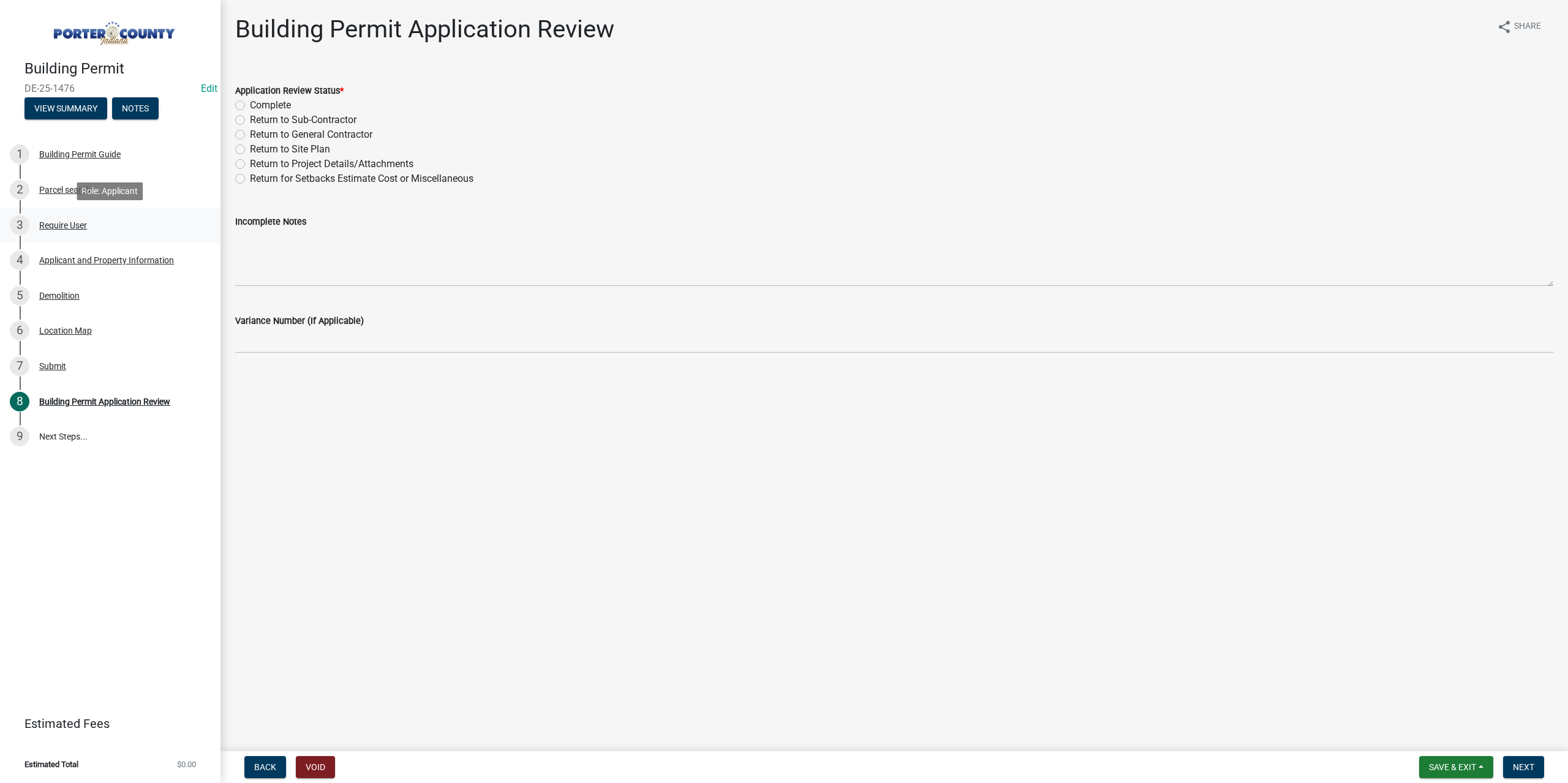
click at [76, 224] on div "Require User" at bounding box center [63, 225] width 47 height 9
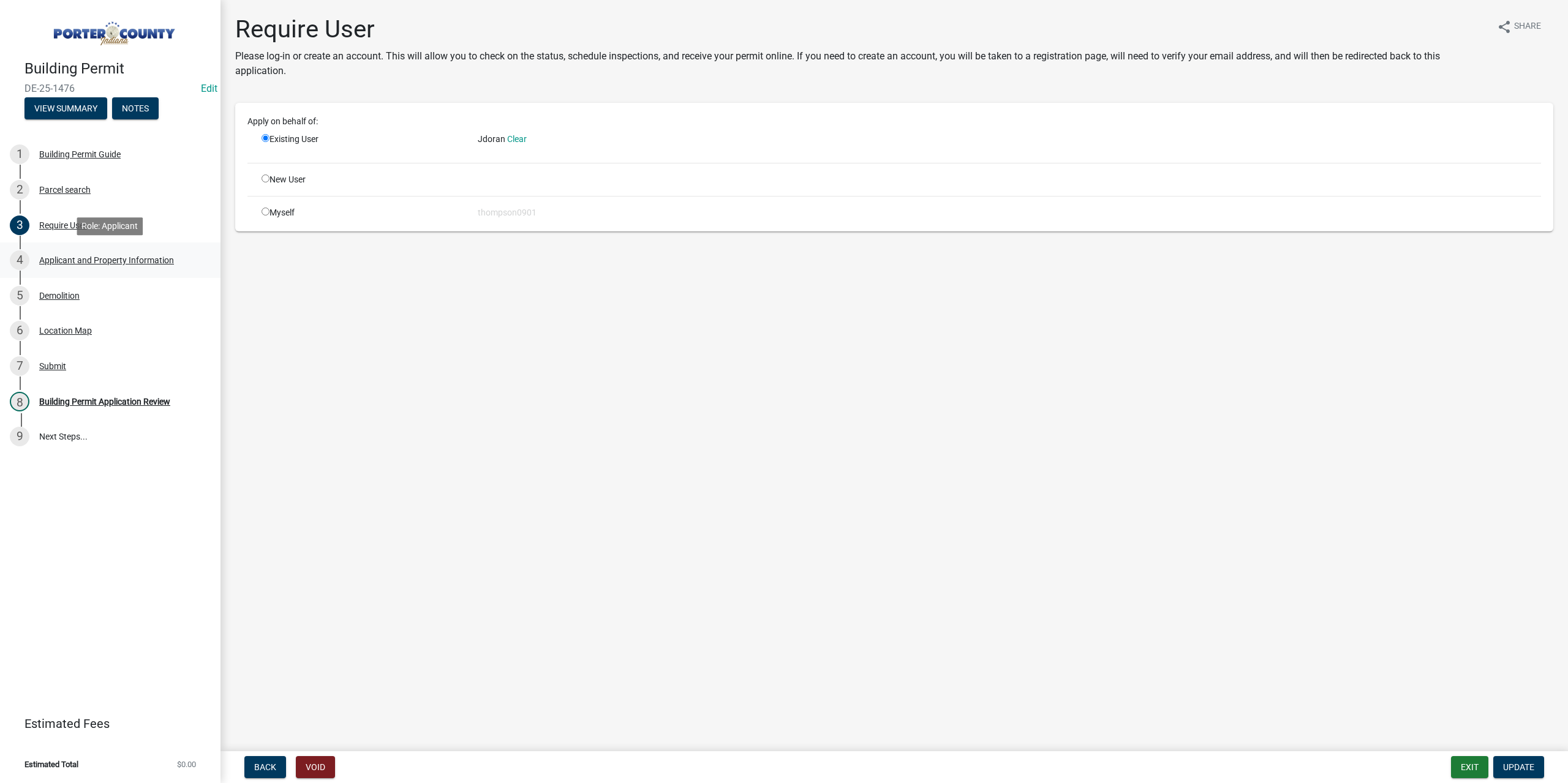
click at [41, 264] on div "Applicant and Property Information" at bounding box center [107, 260] width 135 height 9
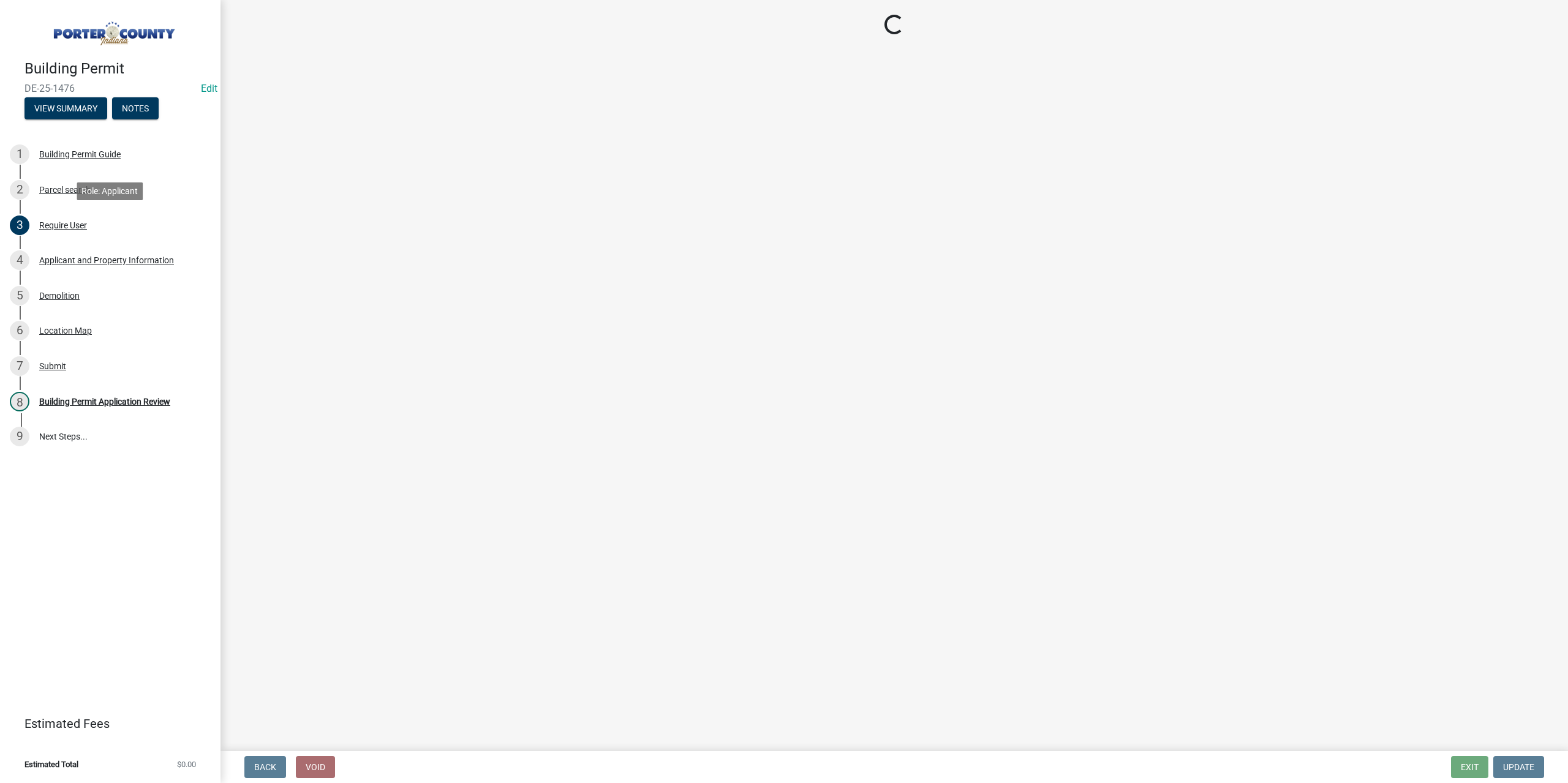
select select "dab8d744-4e32-40c1-942b-b7c1ea7347cb"
select select "ea6751d4-6bf7-4a16-89ee-f7801ab82aa1"
select select "5b0bd147-faae-4a34-aa1b-5180dde0adcd"
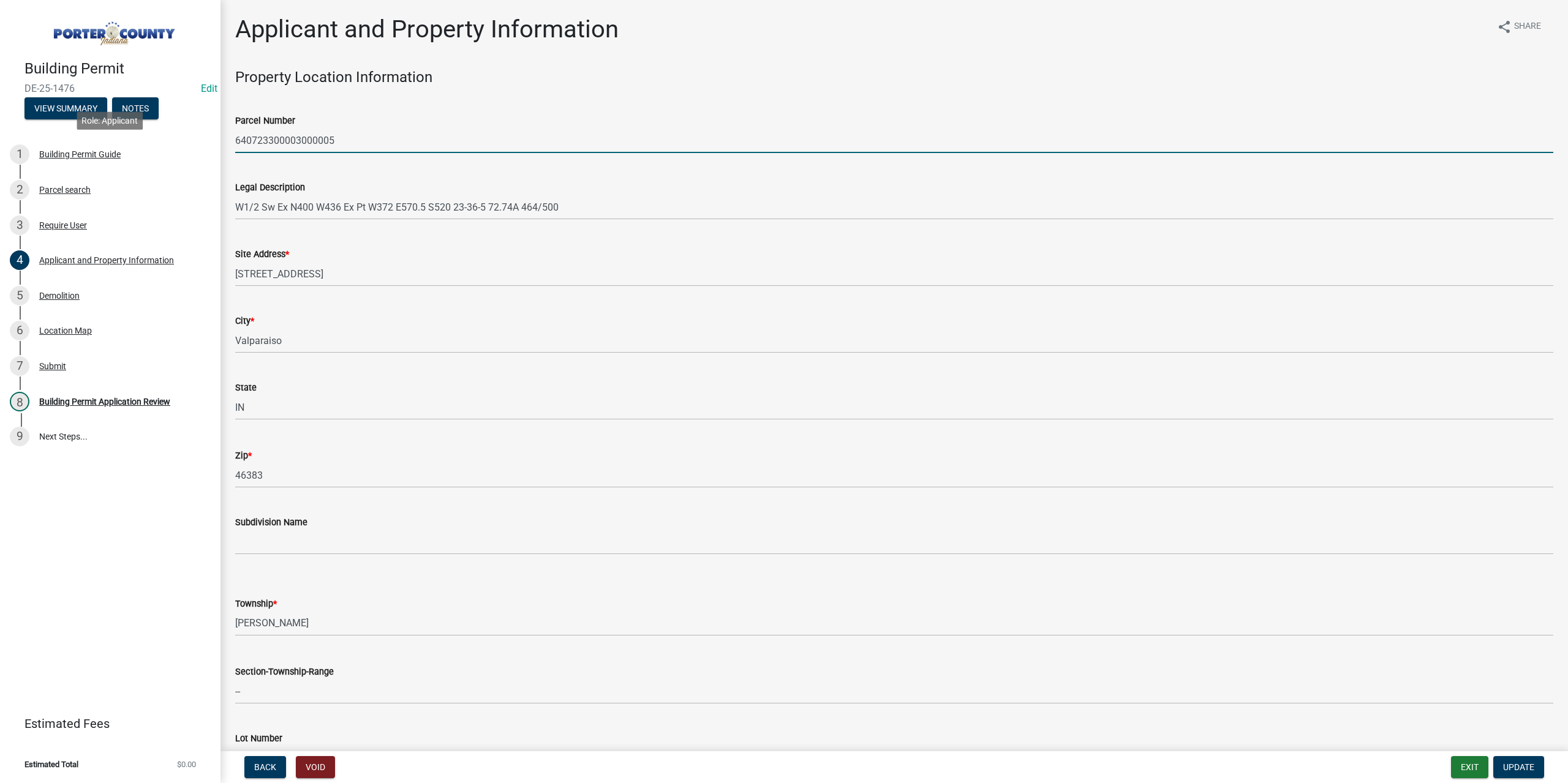
drag, startPoint x: 345, startPoint y: 141, endPoint x: 273, endPoint y: 140, distance: 72.0
click at [181, 142] on div "Building Permit DE-25-1476 Edit View Summary Notes 1 Building Permit Guide 2 Pa…" at bounding box center [784, 391] width 1568 height 783
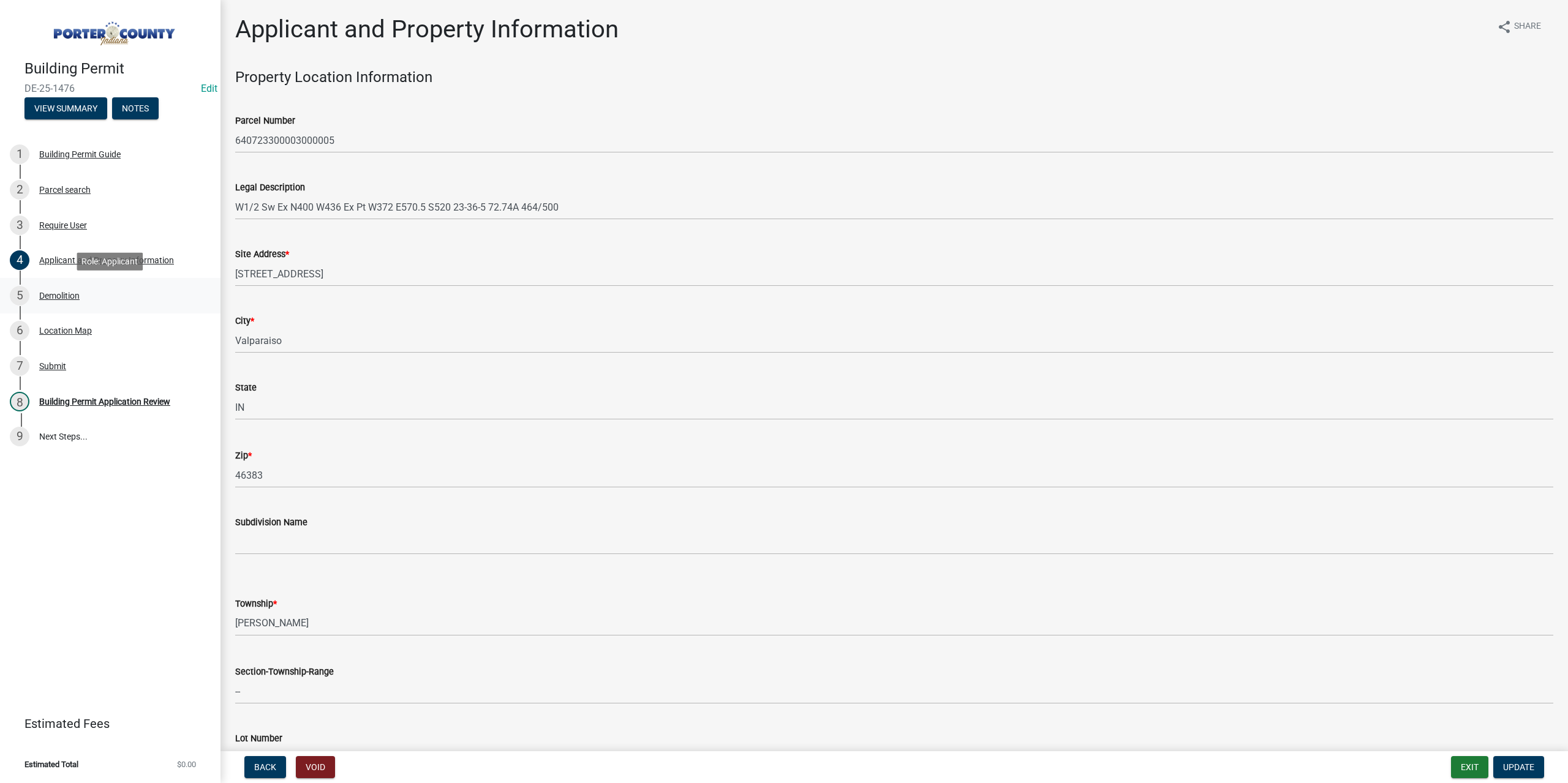
click at [71, 297] on div "Demolition" at bounding box center [59, 296] width 40 height 9
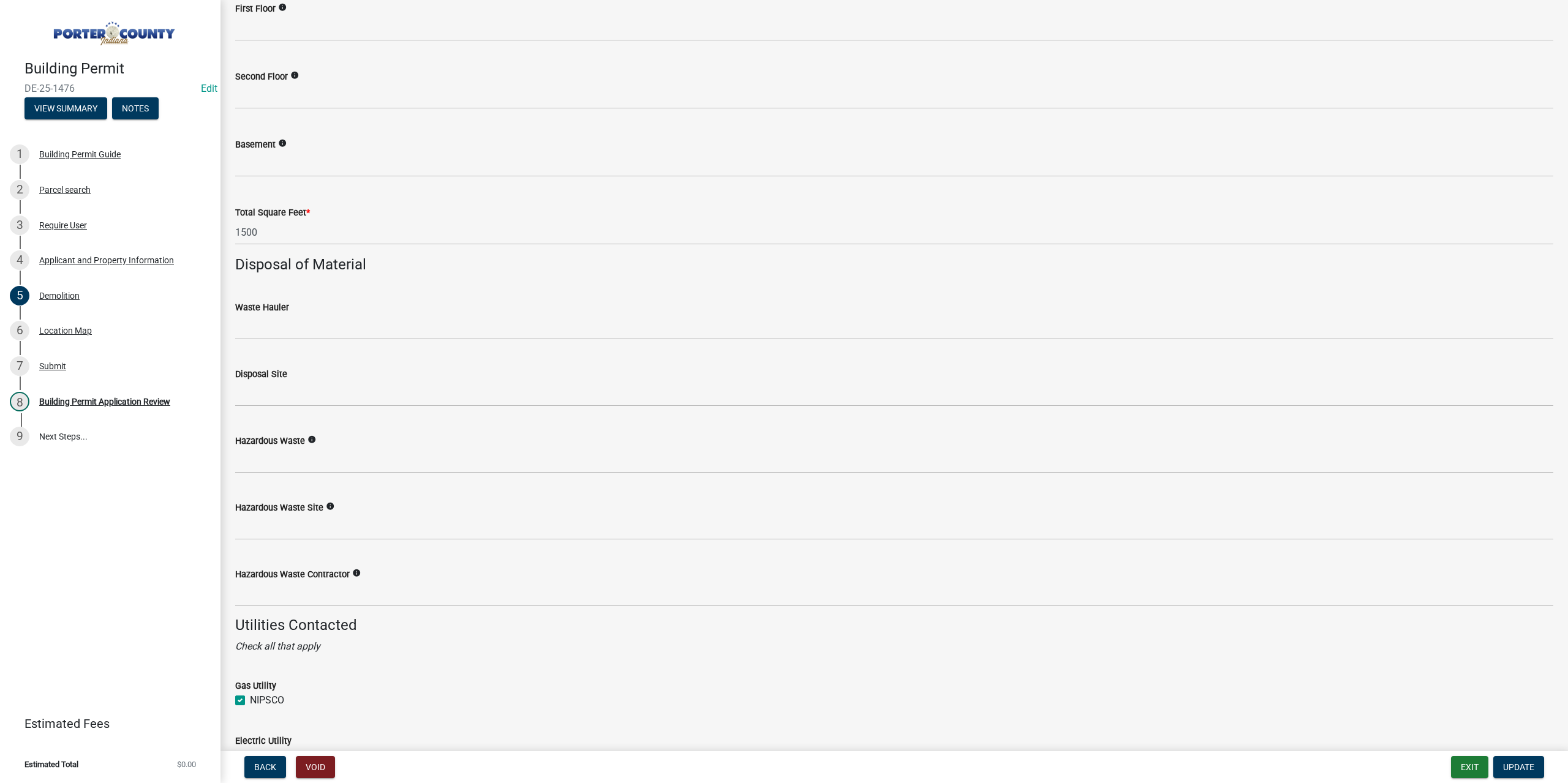
scroll to position [1276, 0]
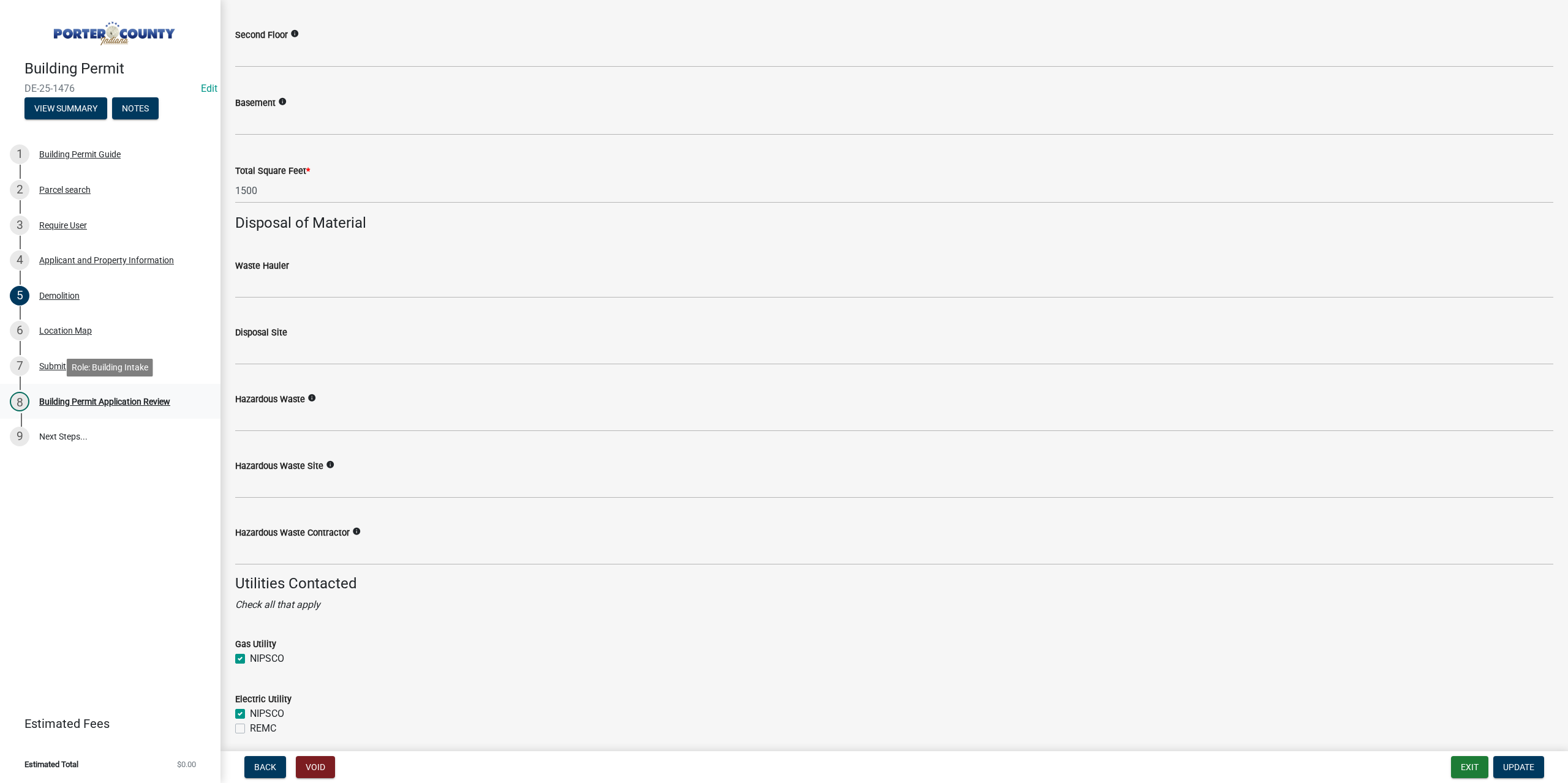
click at [160, 405] on div "Building Permit Application Review" at bounding box center [105, 401] width 131 height 9
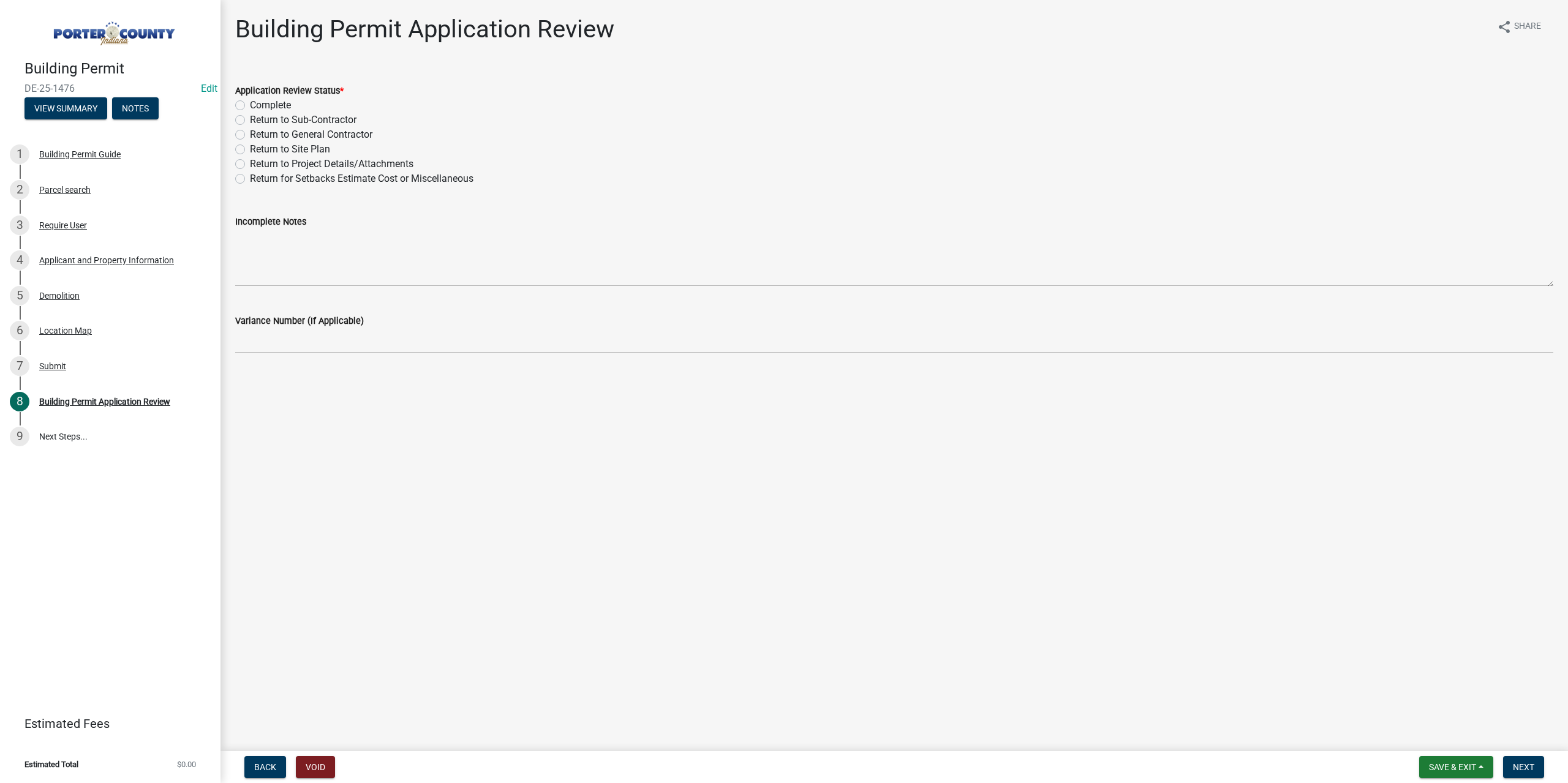
click at [250, 119] on label "Return to Sub-Contractor" at bounding box center [303, 120] width 107 height 15
click at [250, 119] on input "Return to Sub-Contractor" at bounding box center [254, 117] width 8 height 8
radio input "true"
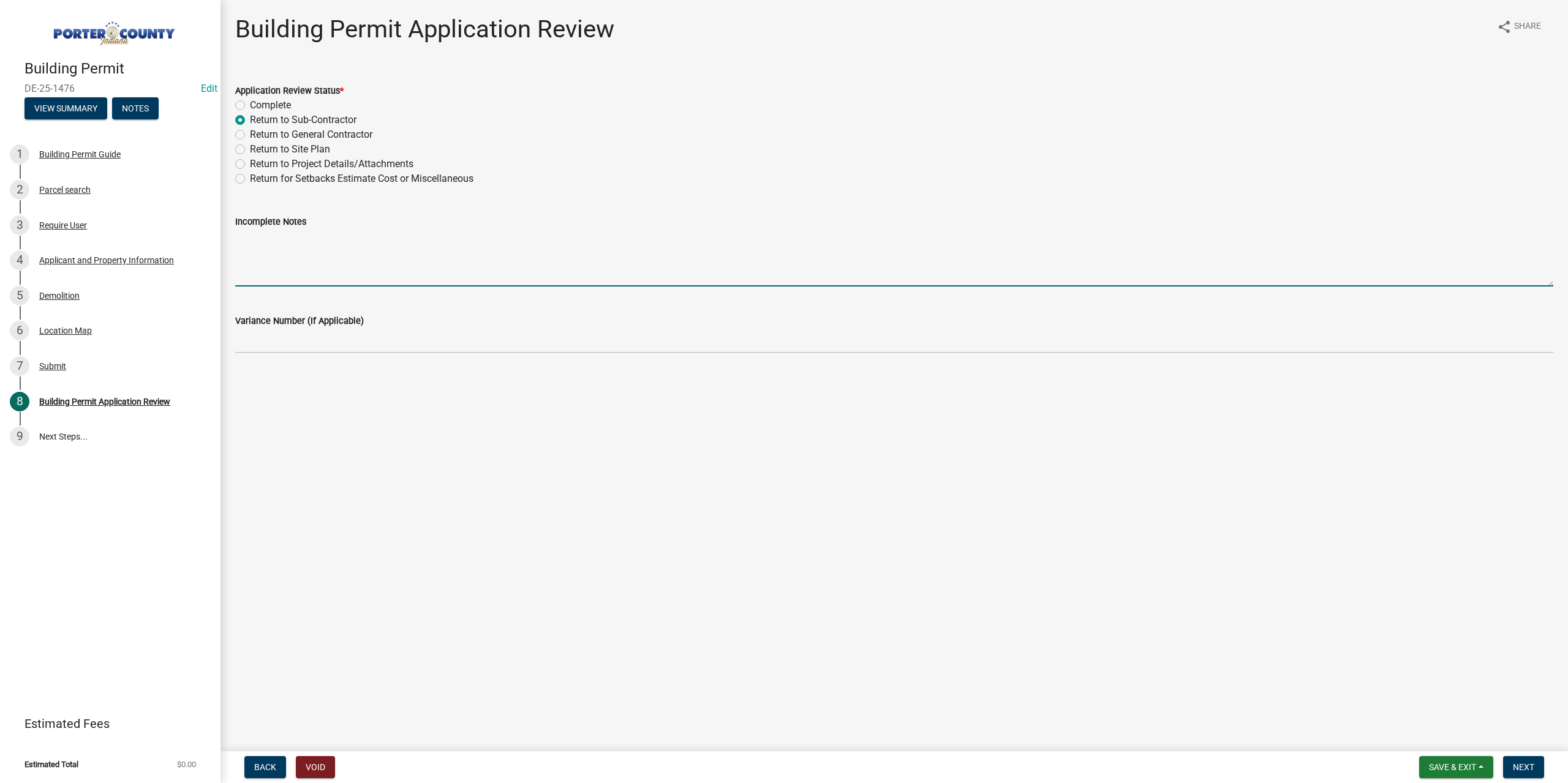
click at [307, 244] on textarea "Incomplete Notes" at bounding box center [895, 258] width 1318 height 58
type textarea "H"
click at [278, 235] on textarea "Are the Accesory structures staying?" at bounding box center [895, 258] width 1318 height 58
click at [292, 239] on textarea "Are the Asscesory structures staying?" at bounding box center [895, 258] width 1318 height 58
click at [304, 239] on textarea "Are the Asscesory structures staying?" at bounding box center [895, 258] width 1318 height 58
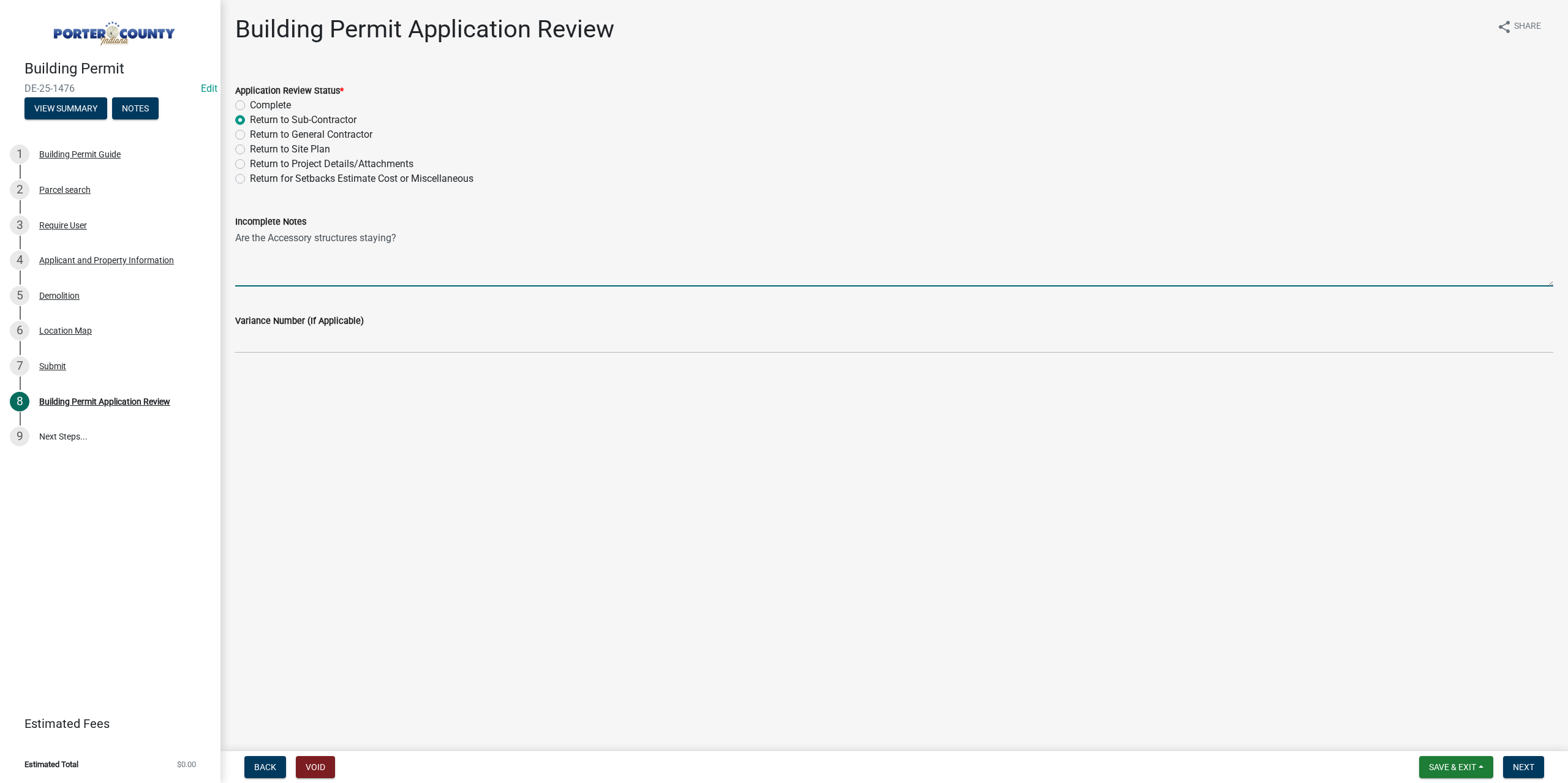
click at [400, 238] on textarea "Are the Accessory structures staying?" at bounding box center [895, 258] width 1318 height 58
type textarea "Are the Accessory structures staying? Are you planning on rebuilding home? A pr…"
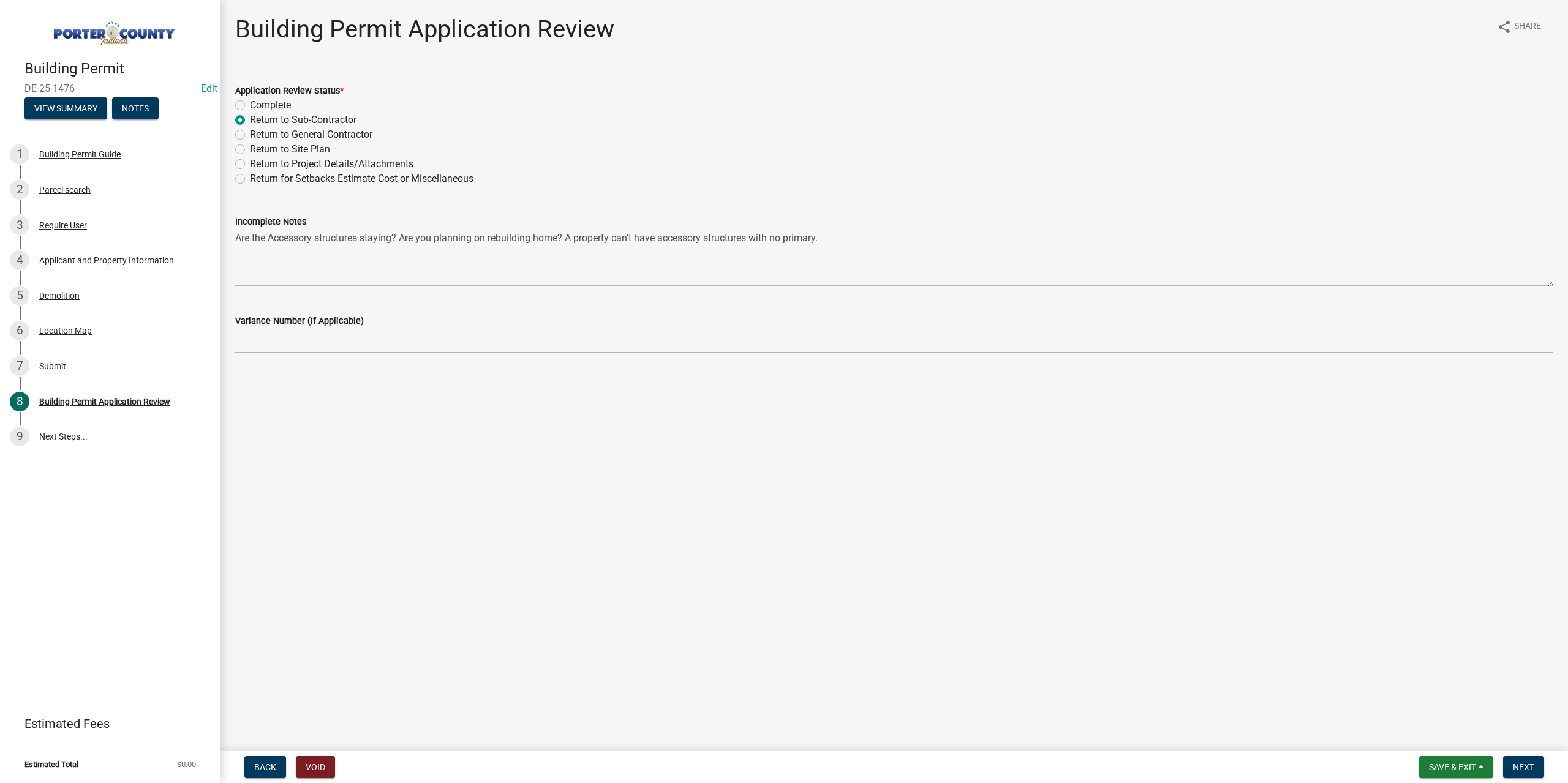
click at [250, 136] on label "Return to General Contractor" at bounding box center [311, 134] width 122 height 15
click at [250, 135] on input "Return to General Contractor" at bounding box center [254, 131] width 8 height 8
radio input "true"
click at [1540, 772] on button "Next" at bounding box center [1524, 767] width 41 height 22
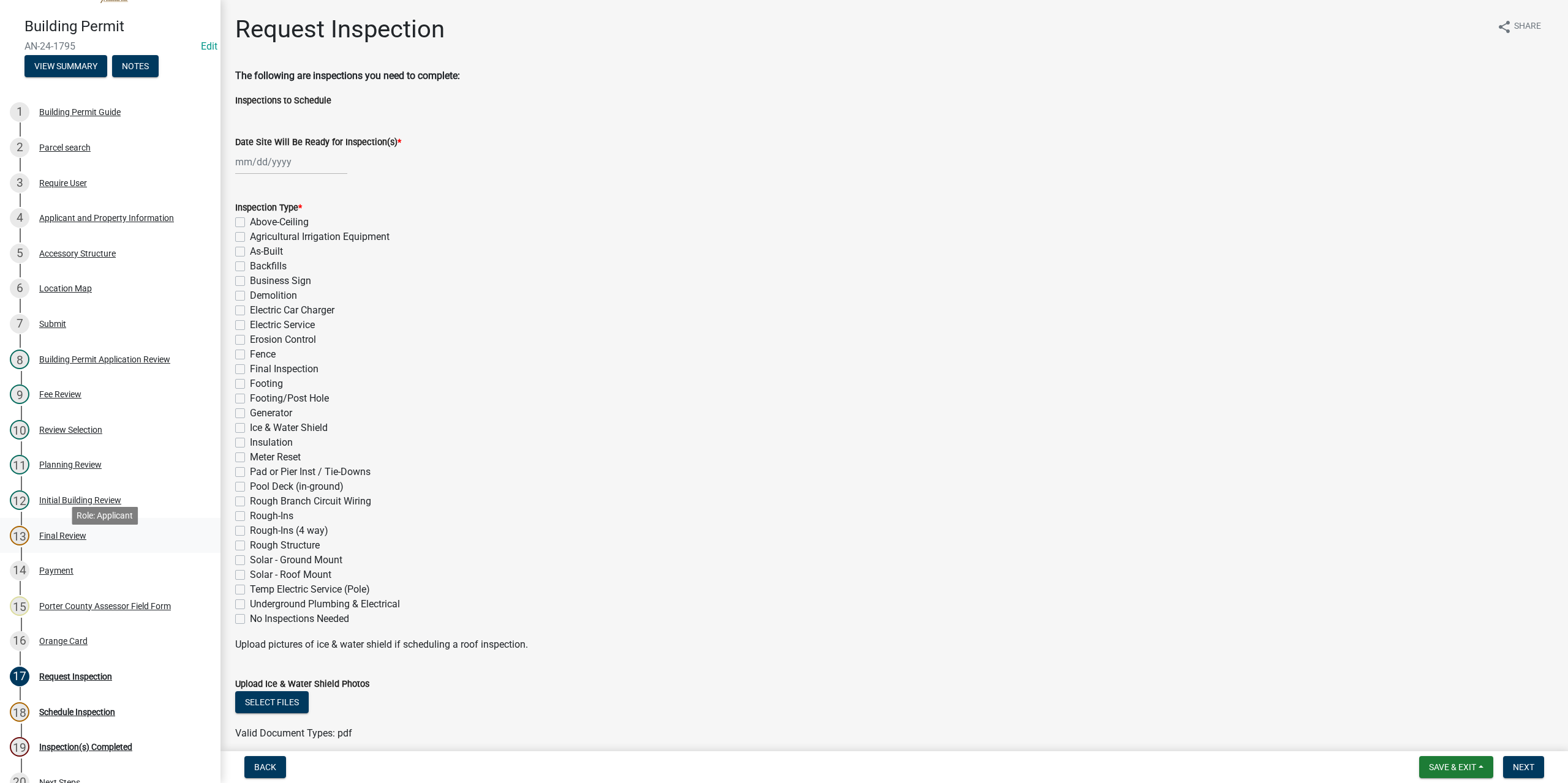
scroll to position [62, 0]
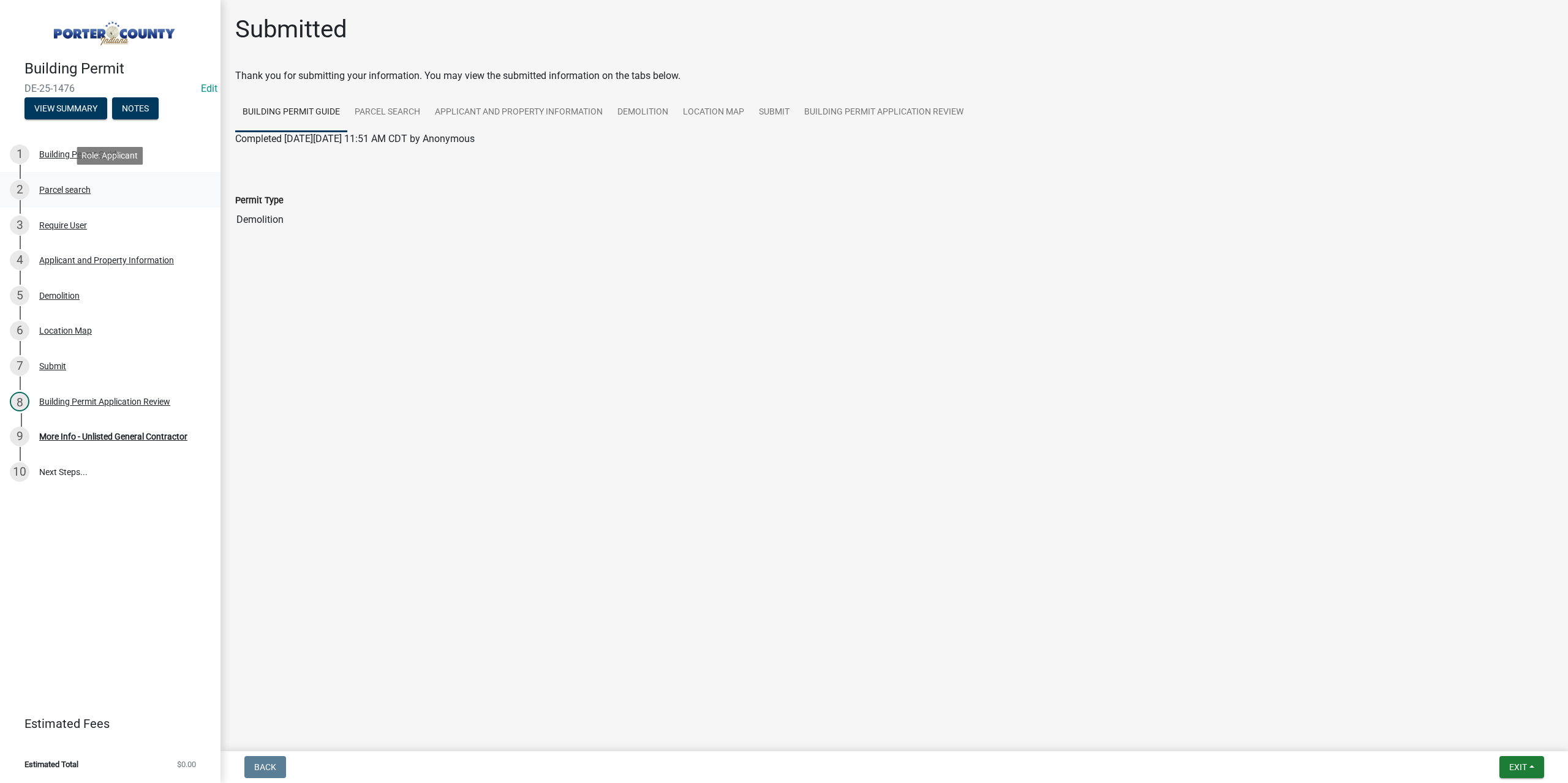
click at [66, 182] on div "2 Parcel search" at bounding box center [105, 190] width 191 height 20
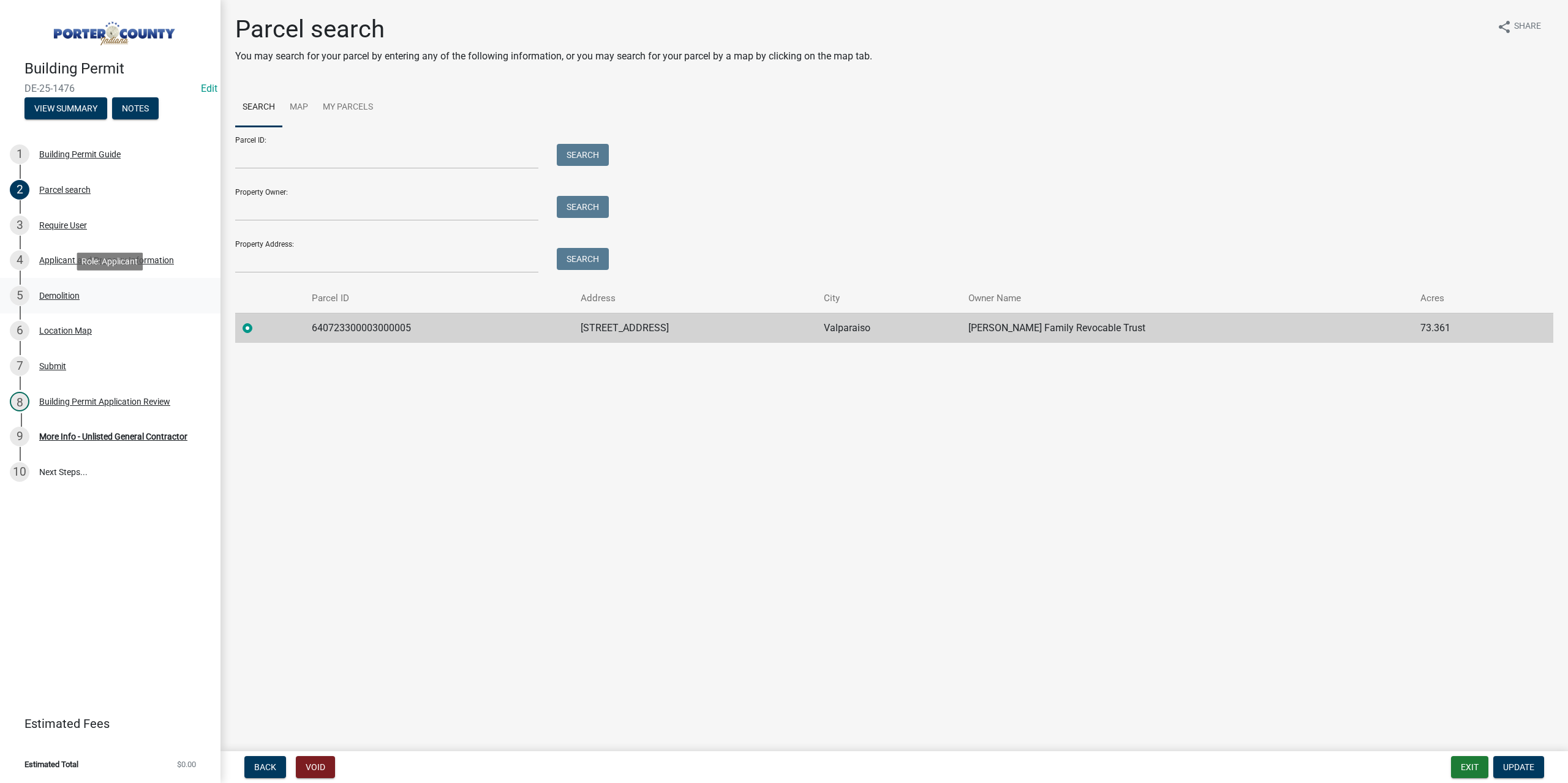
click at [62, 296] on div "Demolition" at bounding box center [59, 296] width 40 height 9
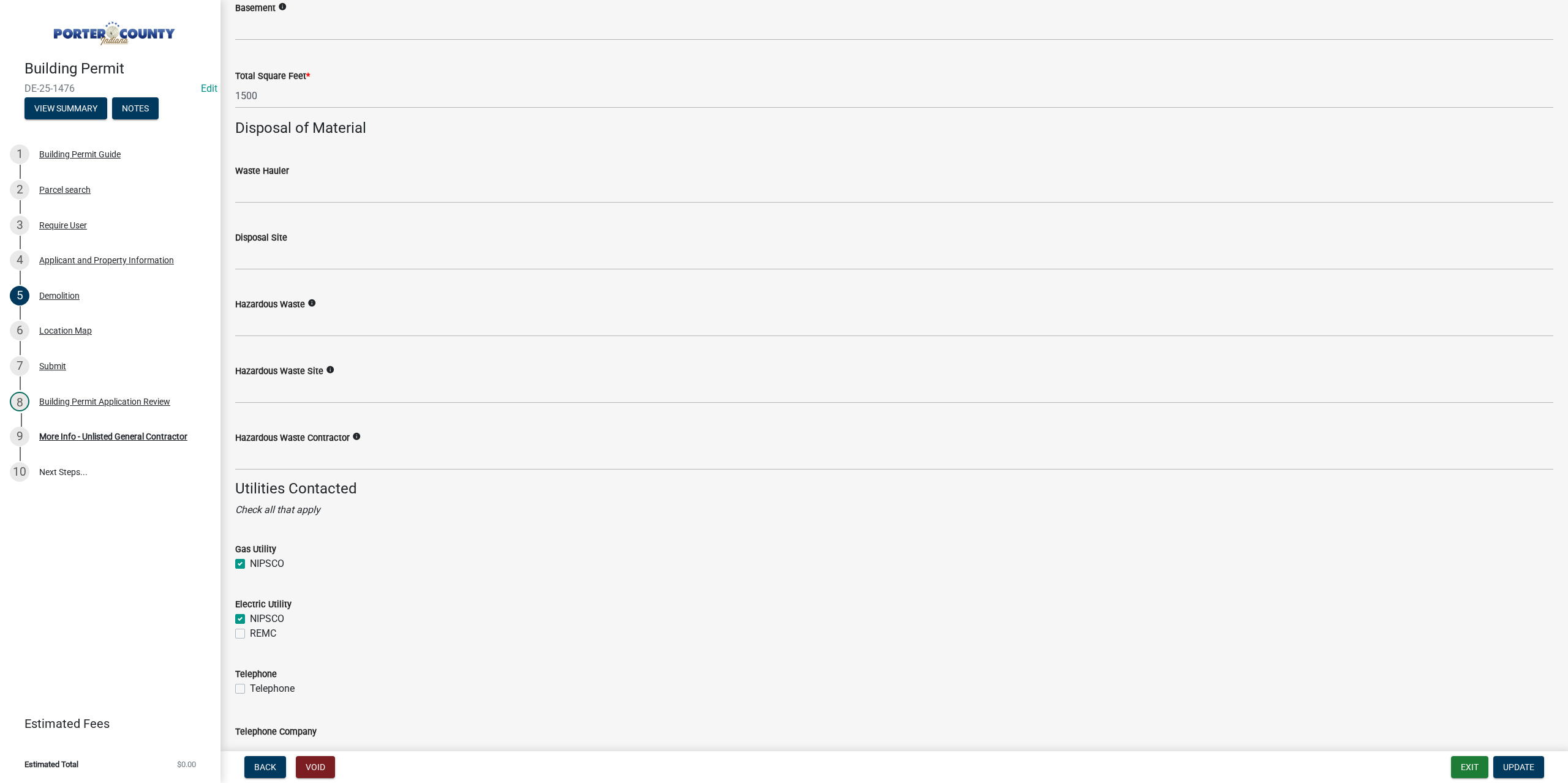
scroll to position [1225, 0]
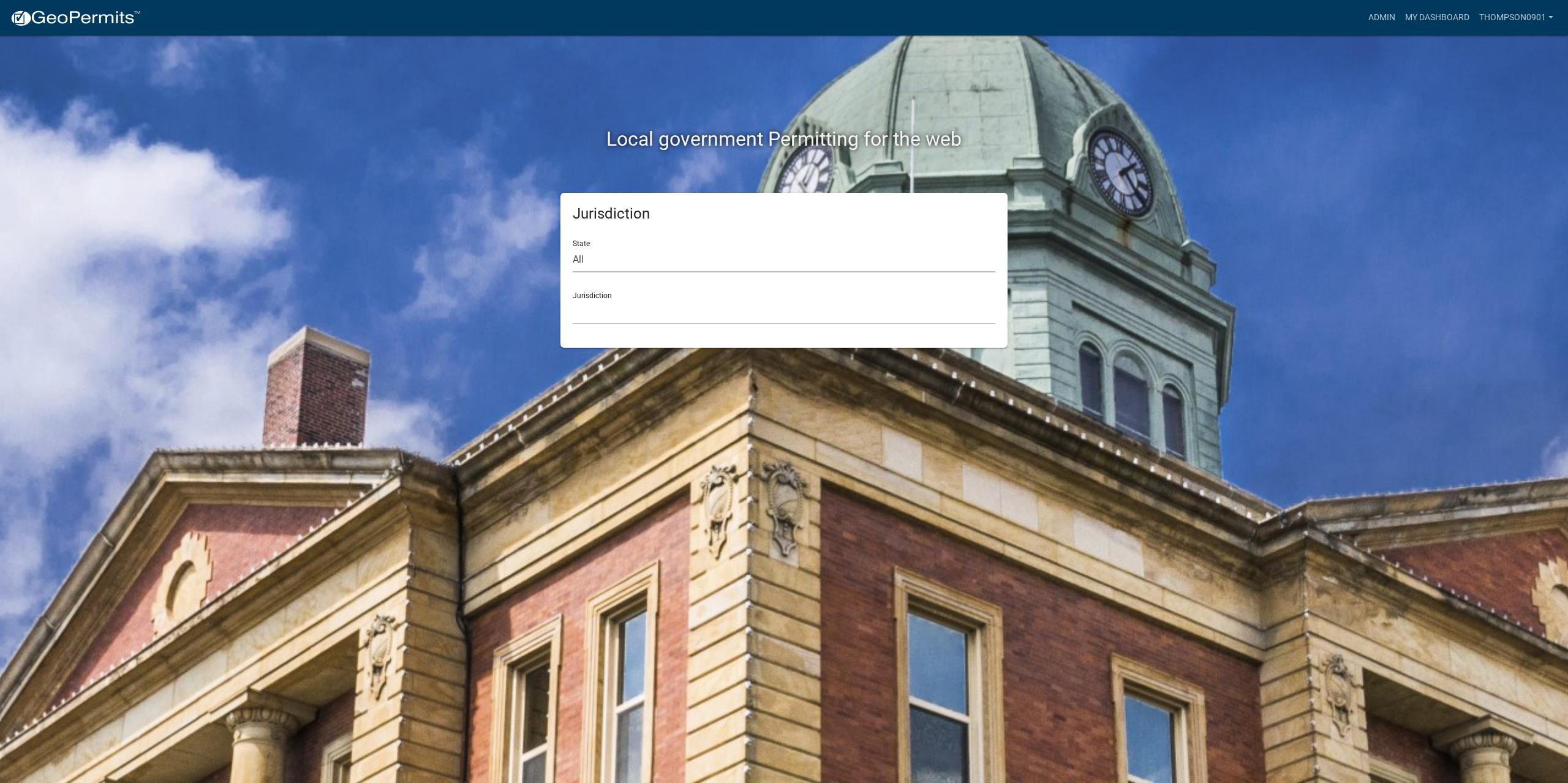
click at [584, 264] on select "All Colorado Georgia Indiana Iowa Kansas Minnesota Ohio South Carolina Wisconsin" at bounding box center [784, 260] width 423 height 25
select select "Indiana"
click at [573, 247] on select "All Colorado Georgia Indiana Iowa Kansas Minnesota Ohio South Carolina Wisconsin" at bounding box center [784, 260] width 423 height 25
click at [621, 311] on select "City of Charlestown, Indiana City of Jeffersonville, Indiana City of Logansport…" at bounding box center [784, 312] width 423 height 25
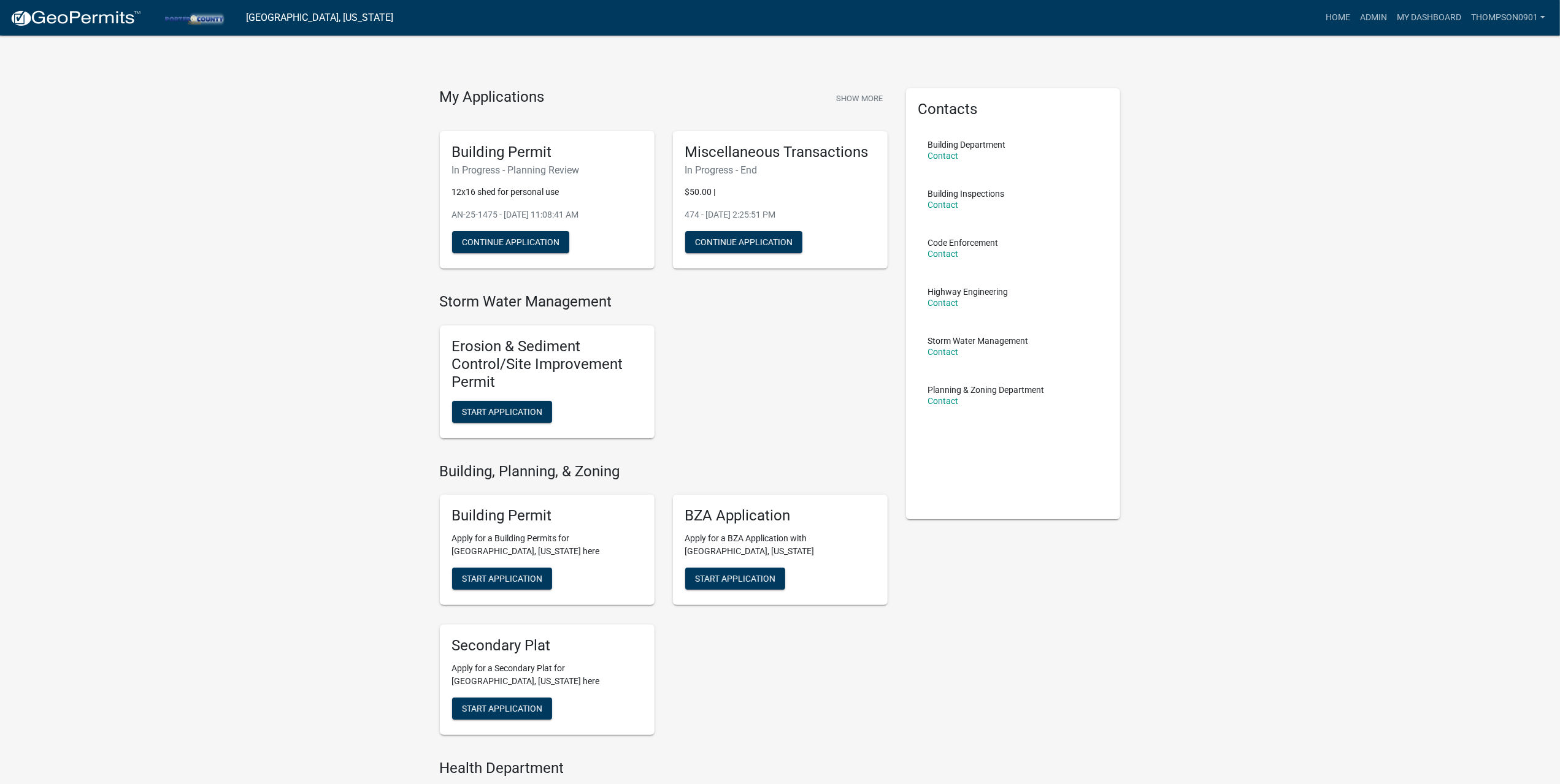
click at [479, 591] on div "Building Permit Apply for a Building Permits for Porter County, Indiana here St…" at bounding box center [547, 550] width 214 height 111
click at [480, 577] on span "Start Application" at bounding box center [503, 578] width 81 height 9
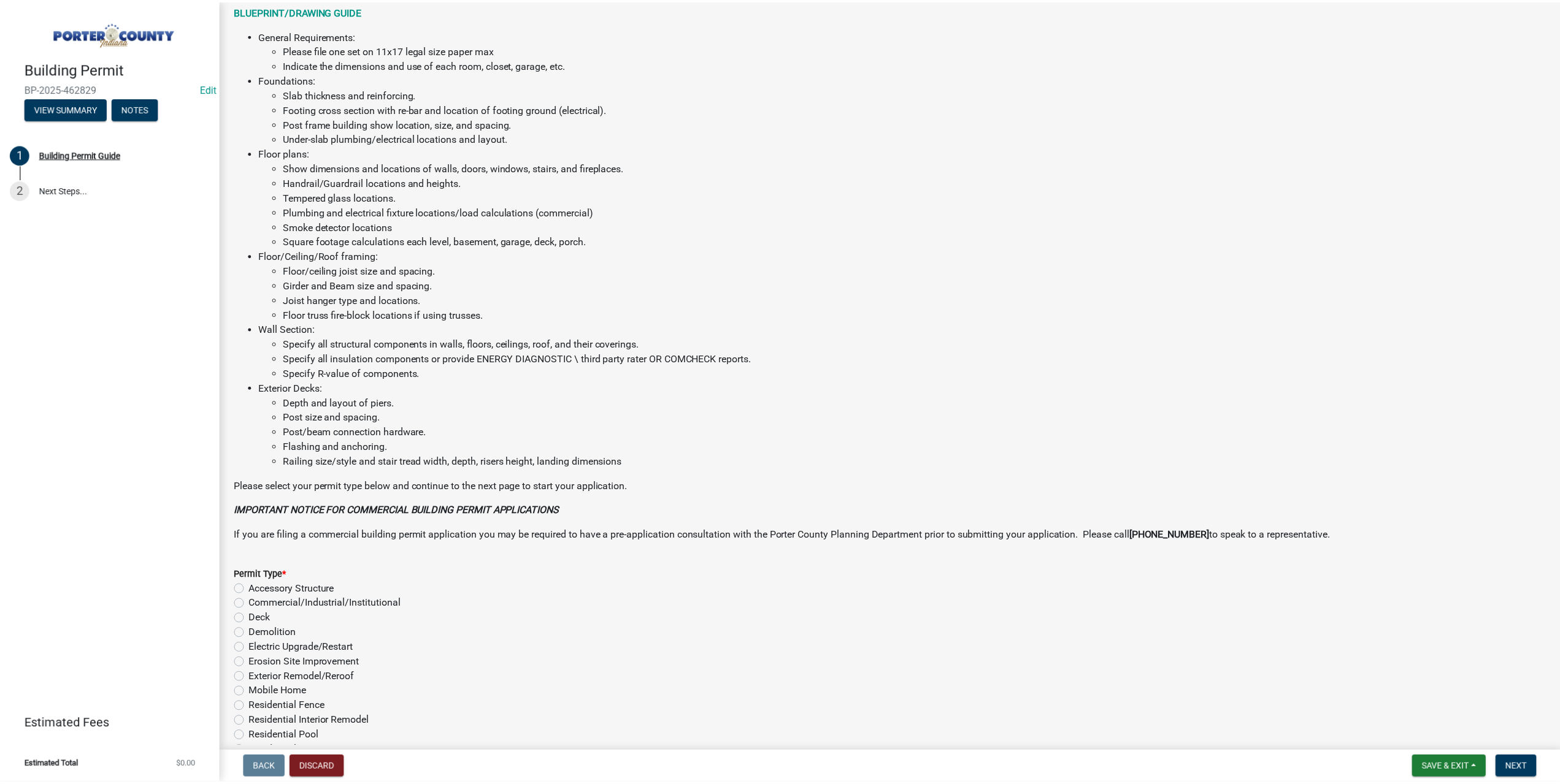
scroll to position [573, 0]
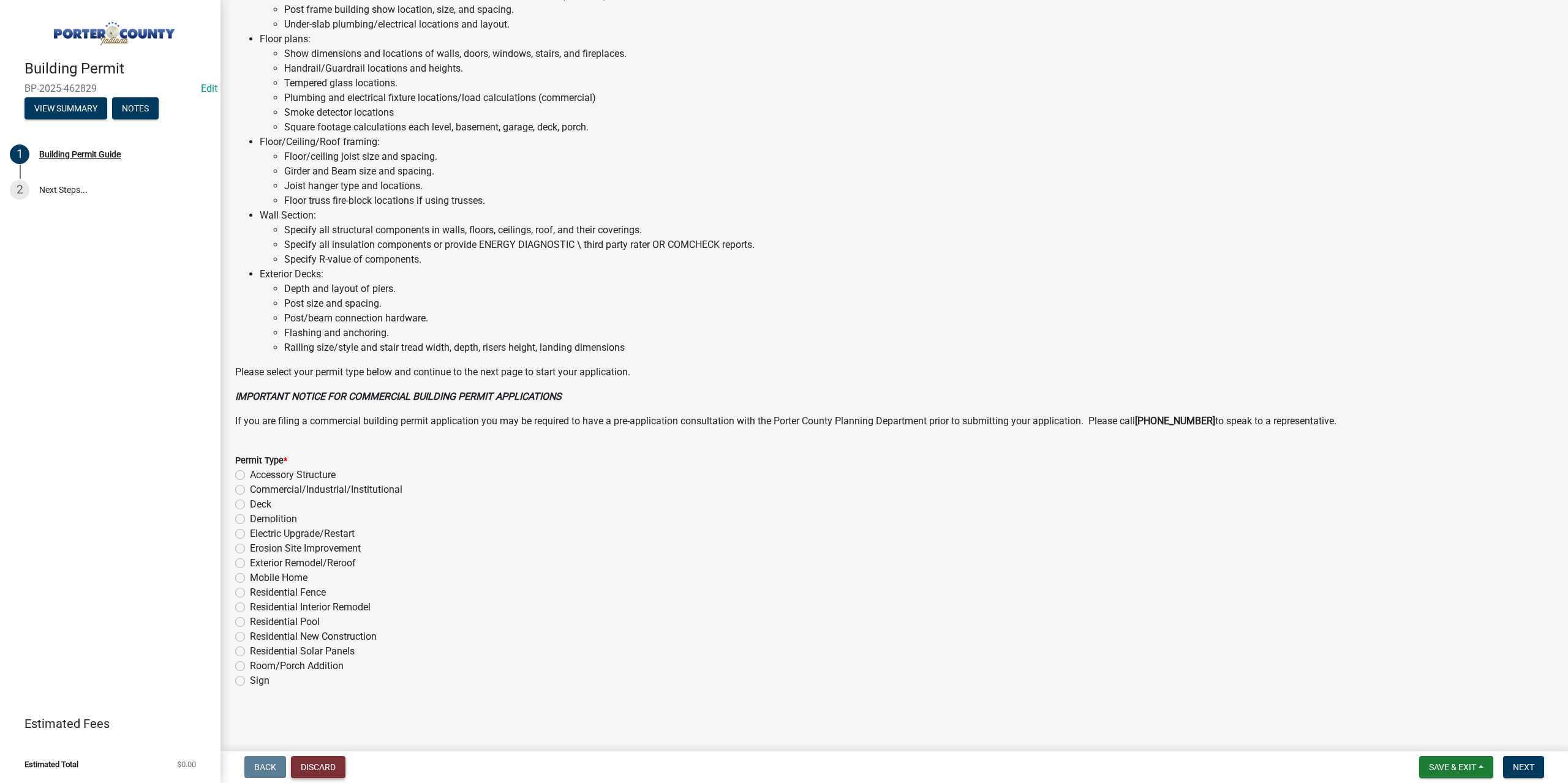
click at [326, 776] on button "Discard" at bounding box center [318, 767] width 55 height 22
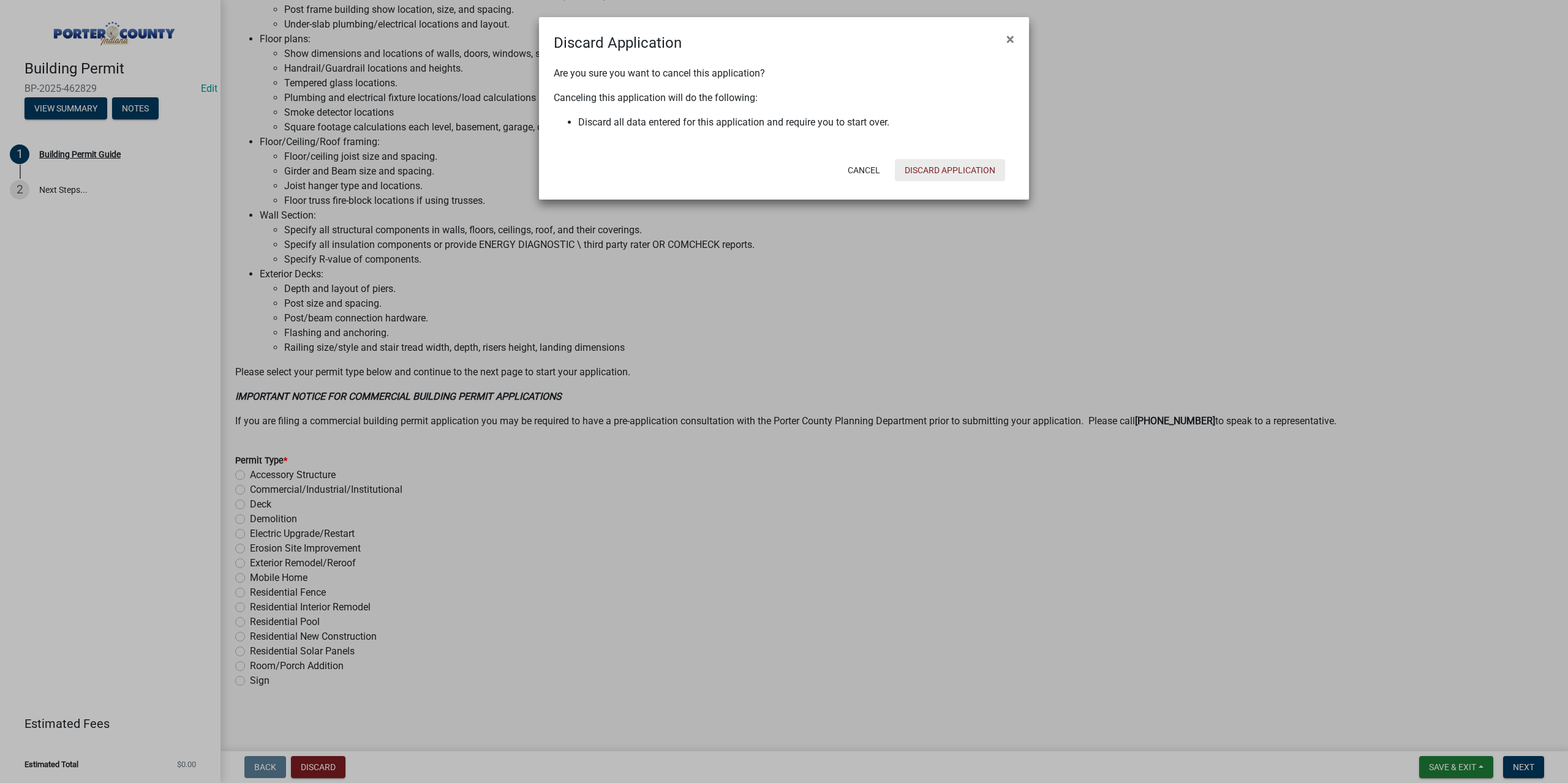
click at [938, 166] on button "Discard Application" at bounding box center [950, 171] width 111 height 22
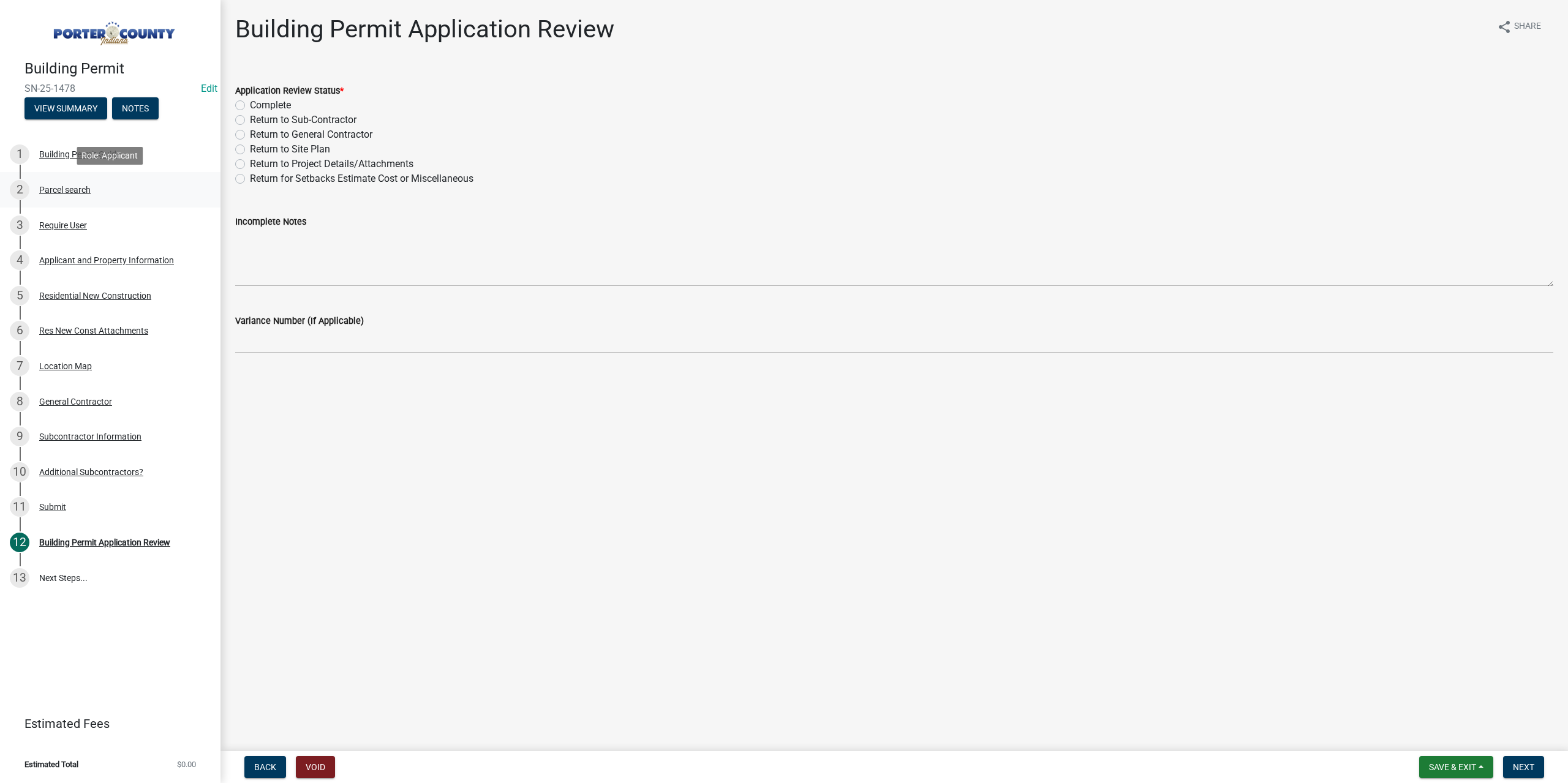
click at [83, 183] on div "2 Parcel search" at bounding box center [105, 190] width 191 height 20
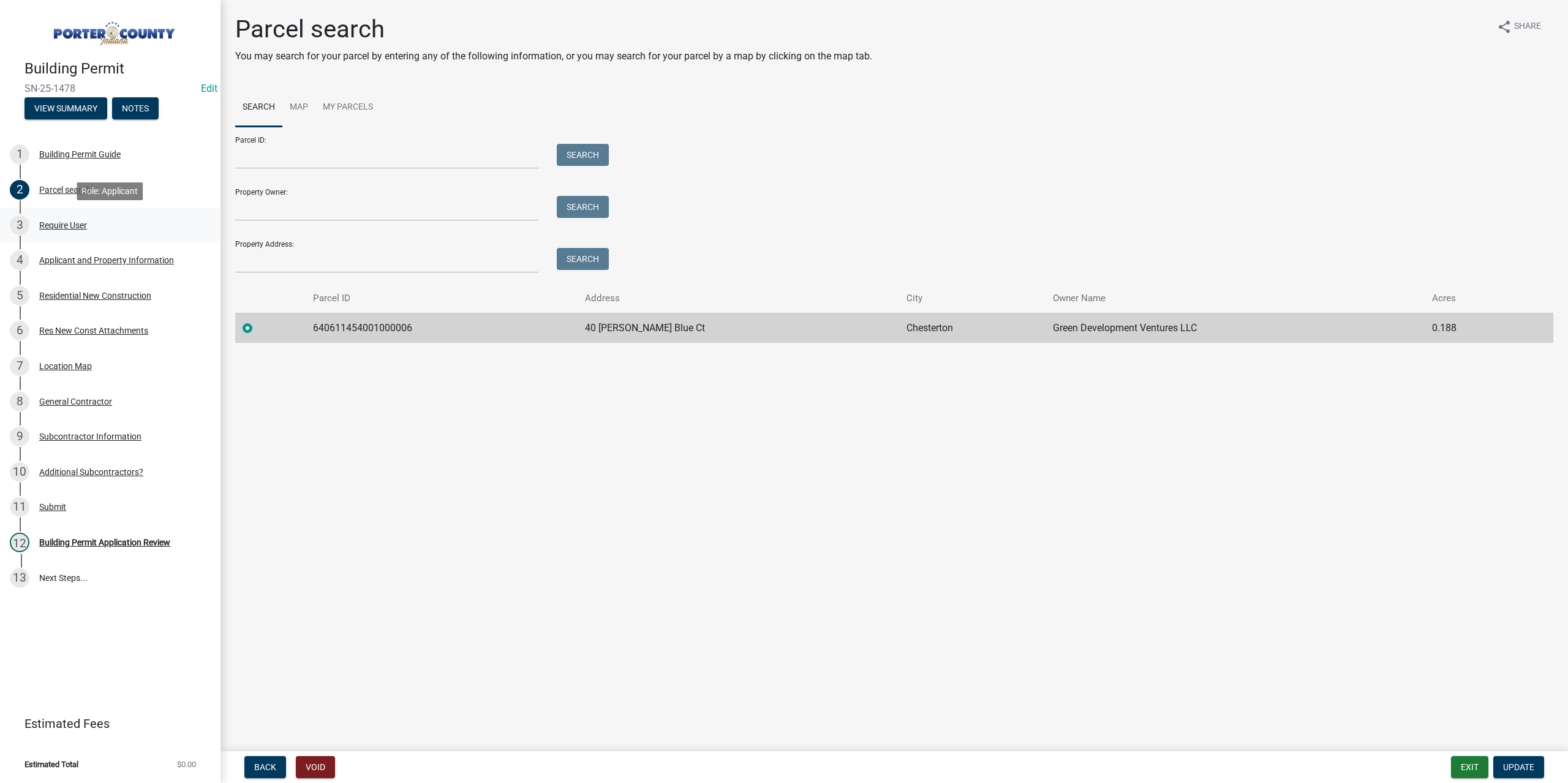
click at [76, 219] on div "3 Require User" at bounding box center [105, 225] width 191 height 20
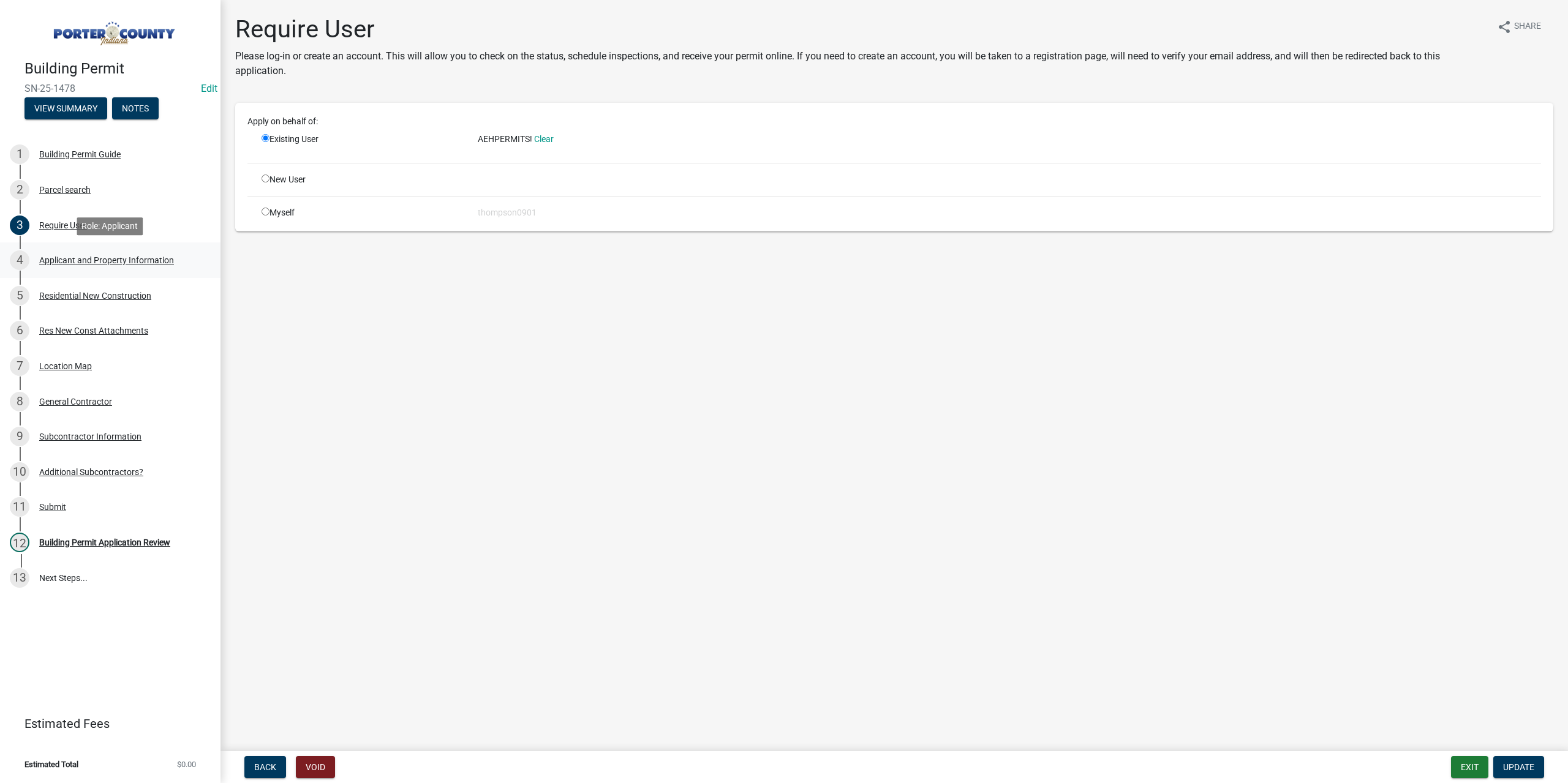
click at [100, 264] on div "Applicant and Property Information" at bounding box center [107, 260] width 135 height 9
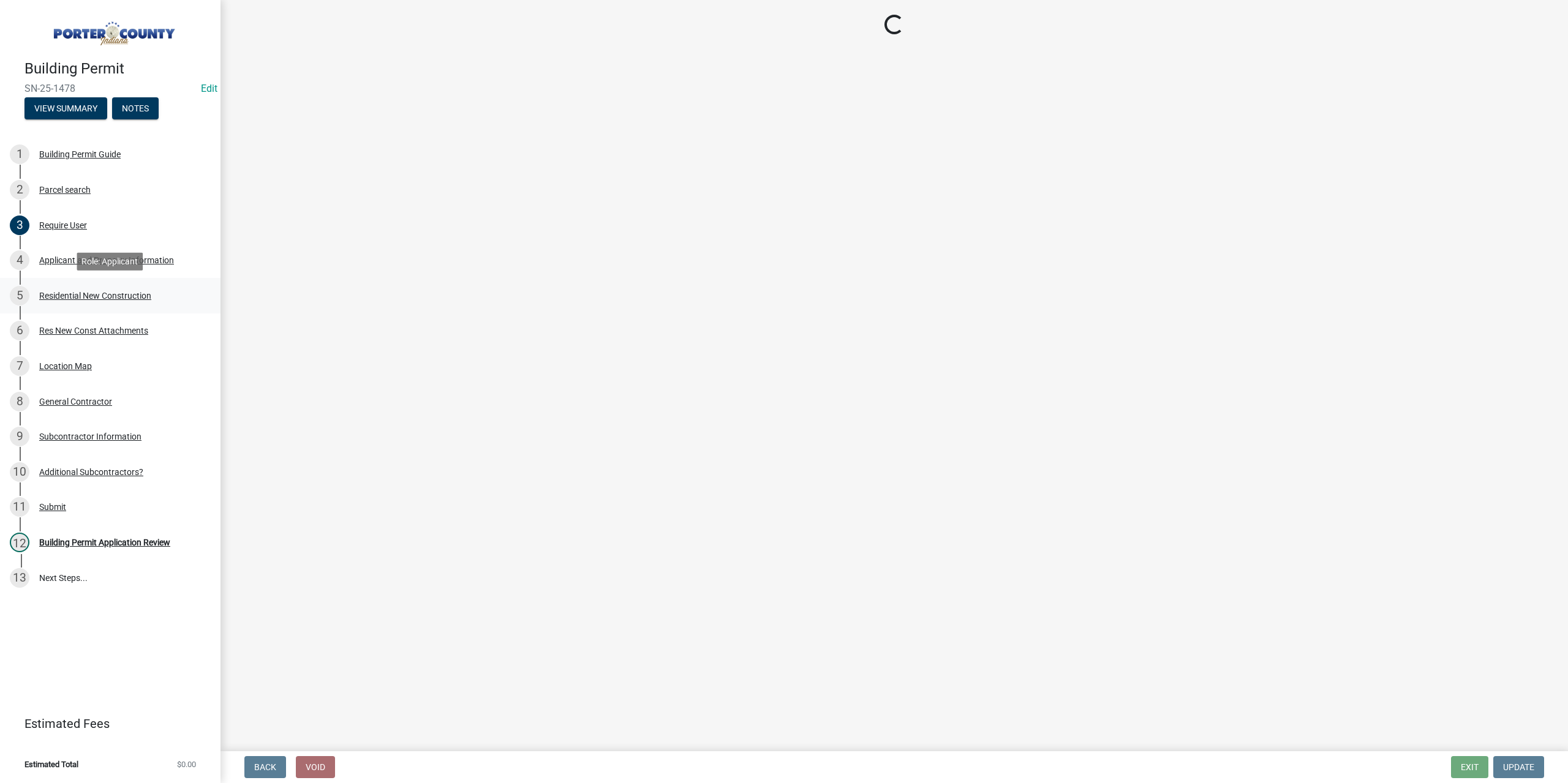
select select "403f4b3c-c23a-4b9f-b6b7-b4f73366513c"
select select "cab7bb26-0259-4021-a4e9-b3a2d3356afe"
select select "19353e9d-6395-4d02-b087-104cb5947cdc"
select select "2efa8551-7904-454d-991c-0e0cd31120f6"
select select "e2d1b1d7-ccc9-456b-9e96-e16306515997"
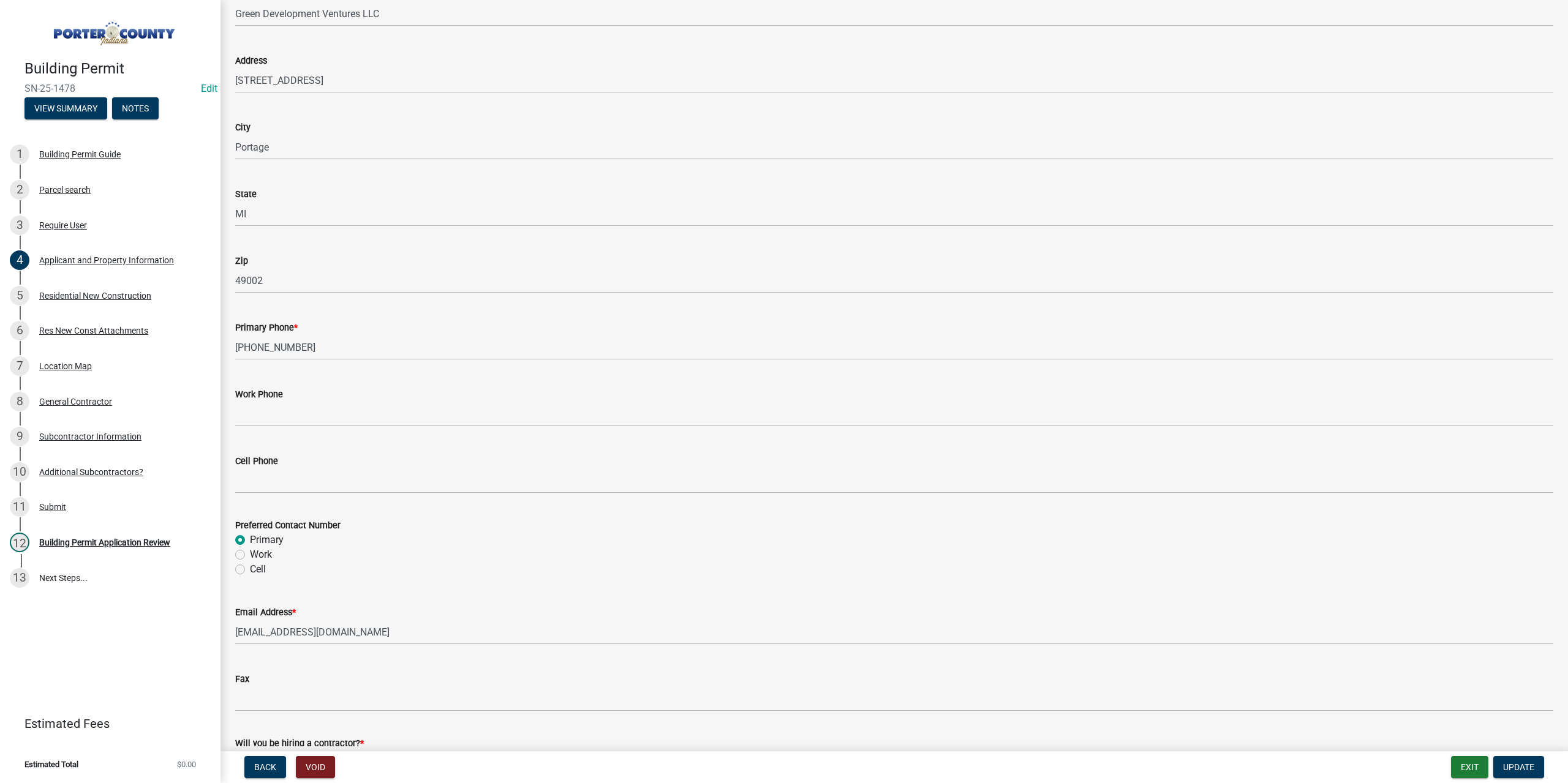
scroll to position [1507, 0]
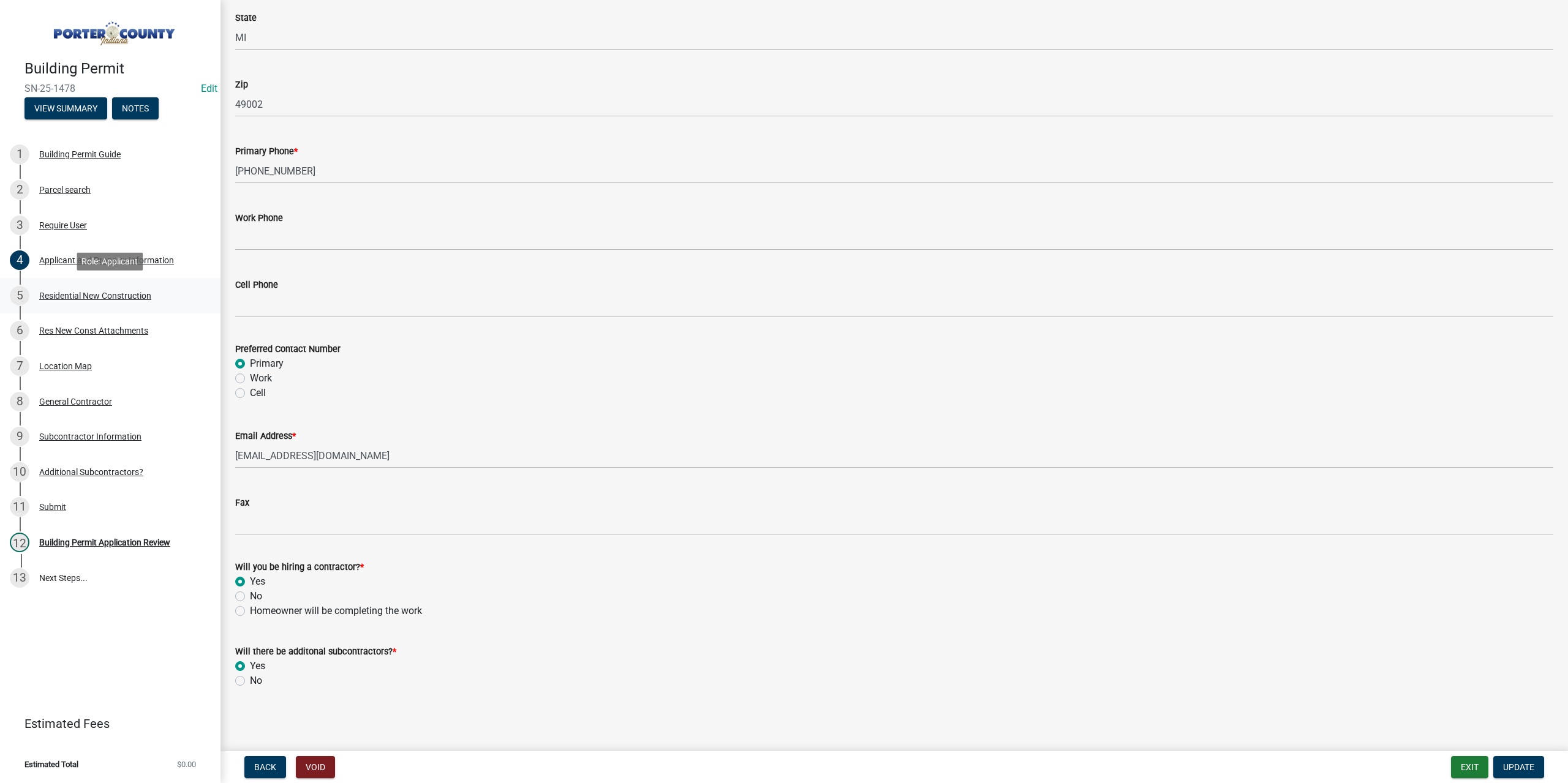
click at [100, 298] on div "Residential New Construction" at bounding box center [96, 296] width 112 height 9
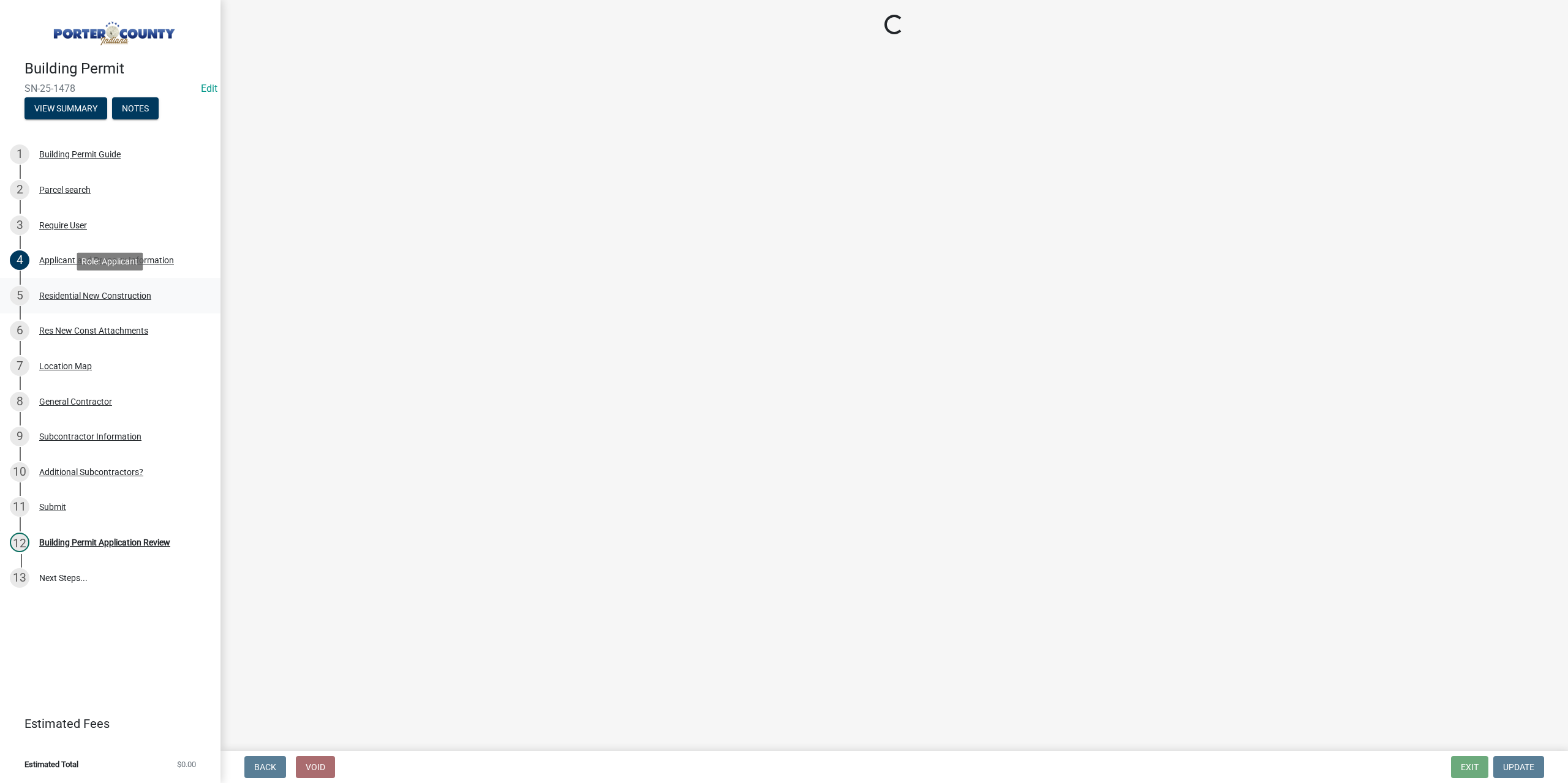
select select "9e518564-4428-4eb4-941b-0b1ac8082854"
select select "785cad32-1873-4672-a03b-bc5f46564cd6"
select select "b5a5c90e-8d72-4ffd-8079-af89c218e1ea"
select select "da227d29-566a-49e4-bd4b-3ce542f228e7"
select select "b2533de0-56d2-4a1b-ad2e-8e3ba085ecca"
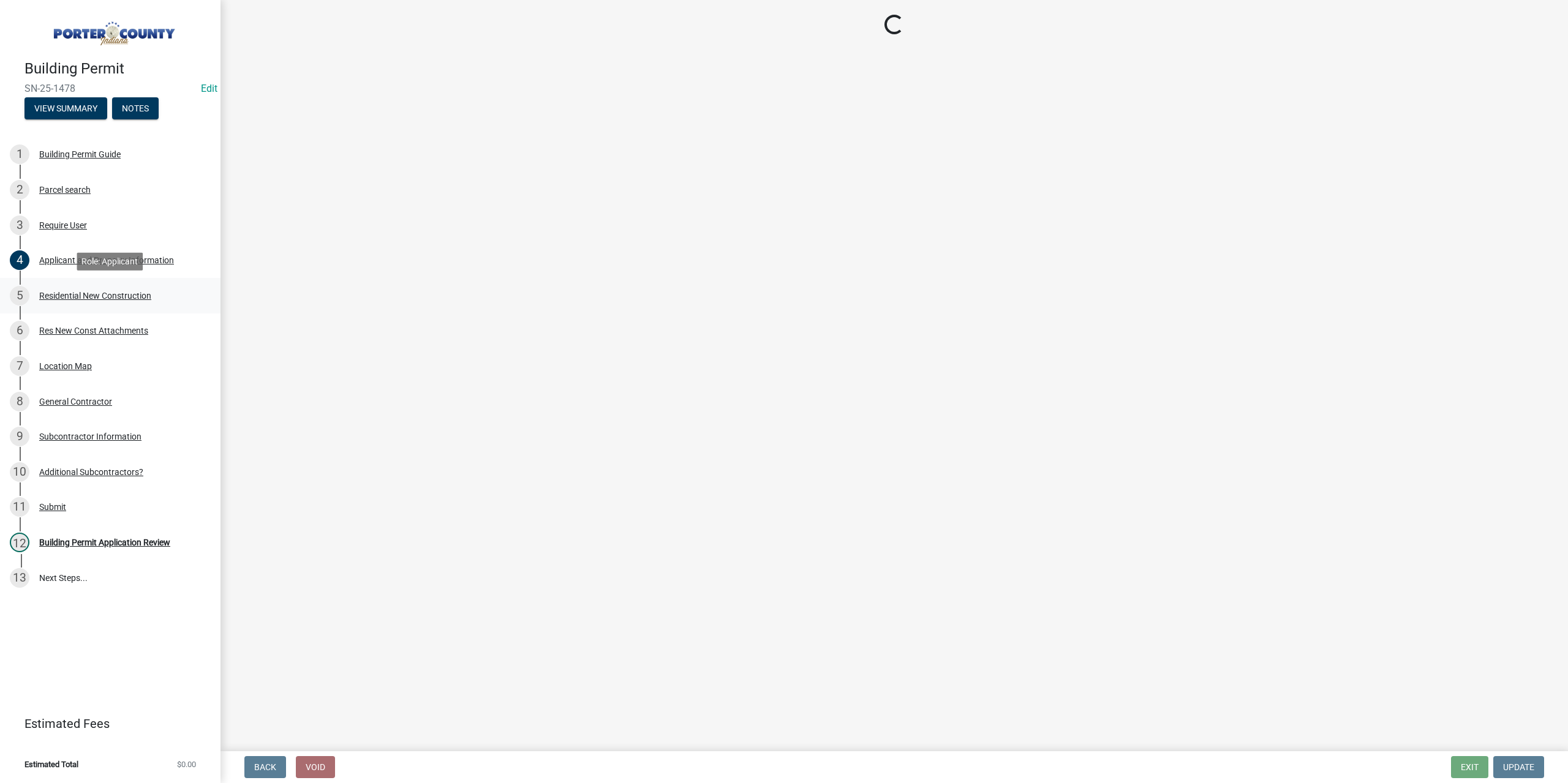
select select "4ed651f6-e774-4e8f-9661-530b5508df77"
select select "bbae15df-4b7c-4889-a1a2-bdce83955e33"
select select "d3842ca8-a9b0-43e7-b24f-ba0c572b5ff6"
select select "aeb13f5b-f618-4fb0-9457-a1d82e5b0688"
select select "71653642-ddb3-43c7-8707-56d19eb42a49"
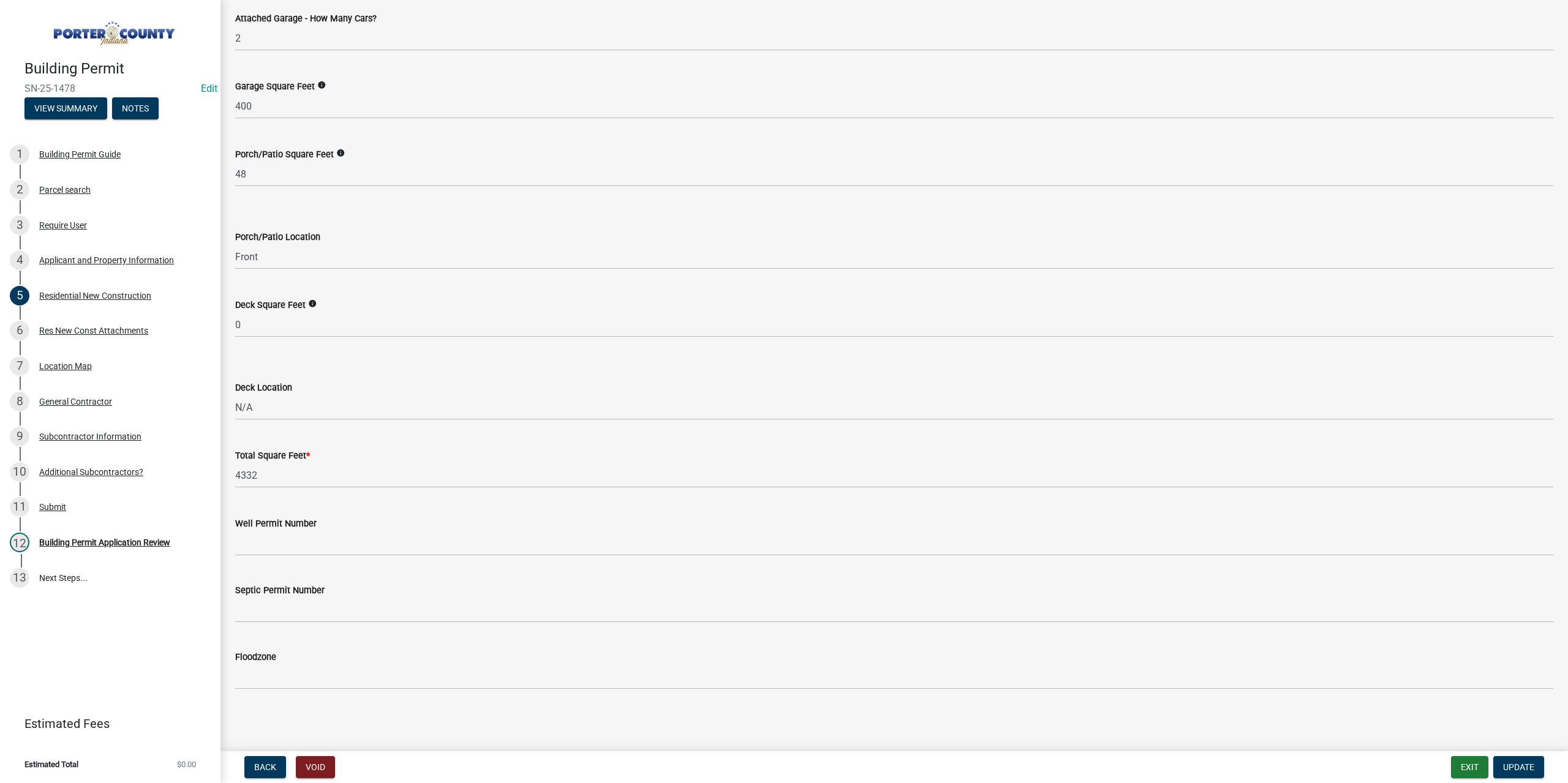
scroll to position [3021, 0]
click at [54, 326] on div "Res New Const Attachments" at bounding box center [94, 330] width 109 height 9
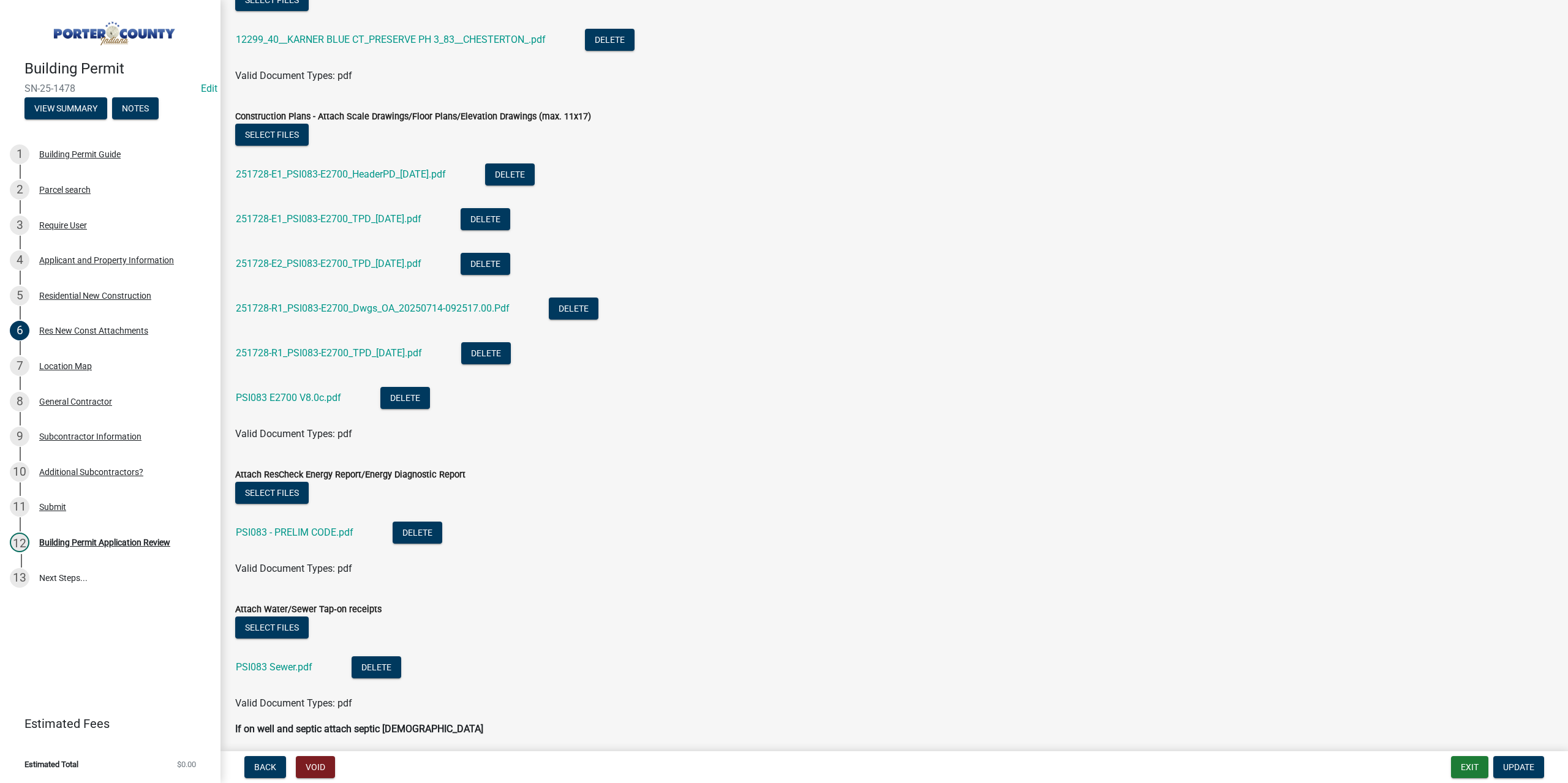
scroll to position [245, 0]
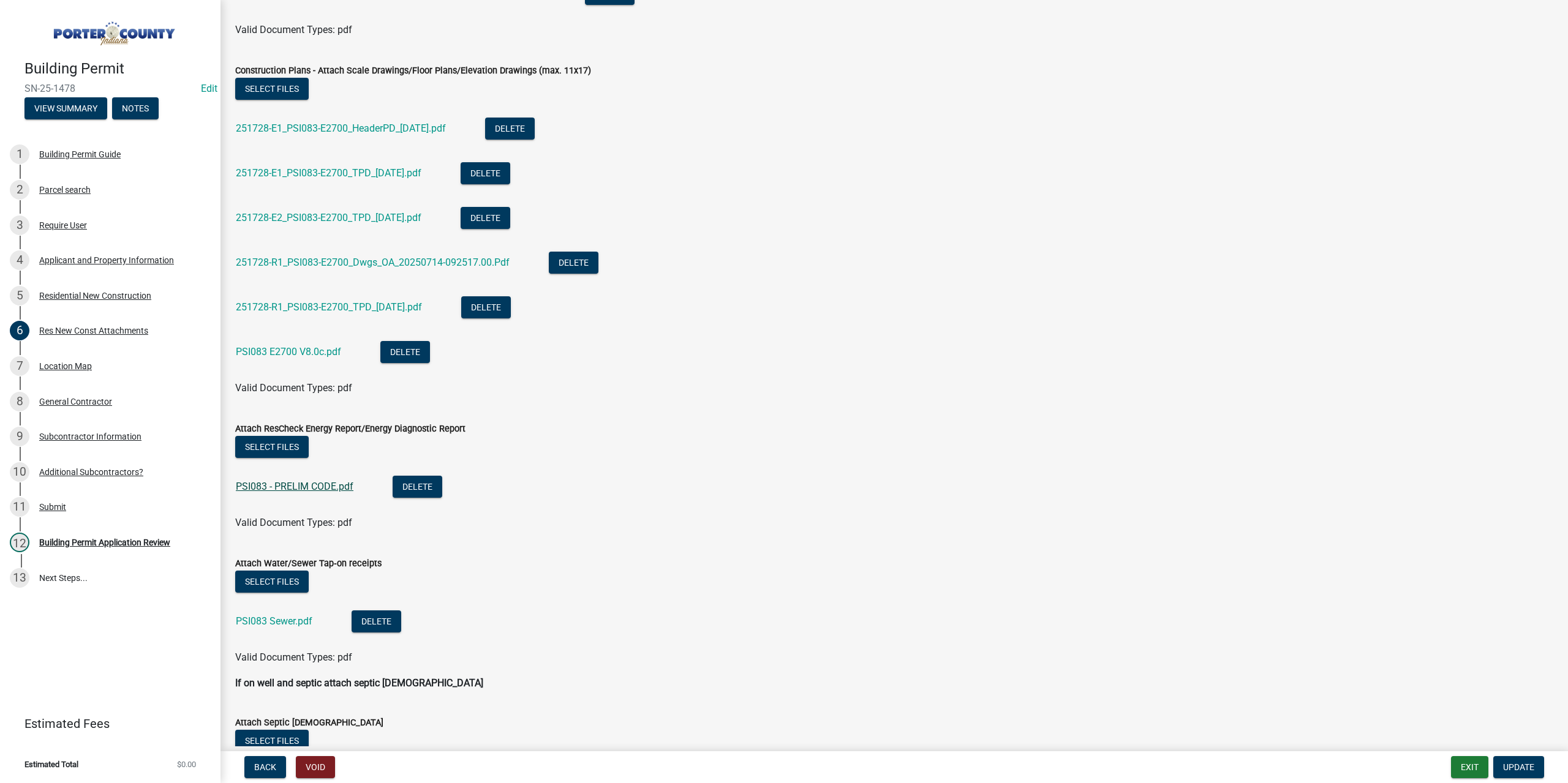
click at [313, 482] on link "PSI083 - PRELIM CODE.pdf" at bounding box center [294, 486] width 118 height 12
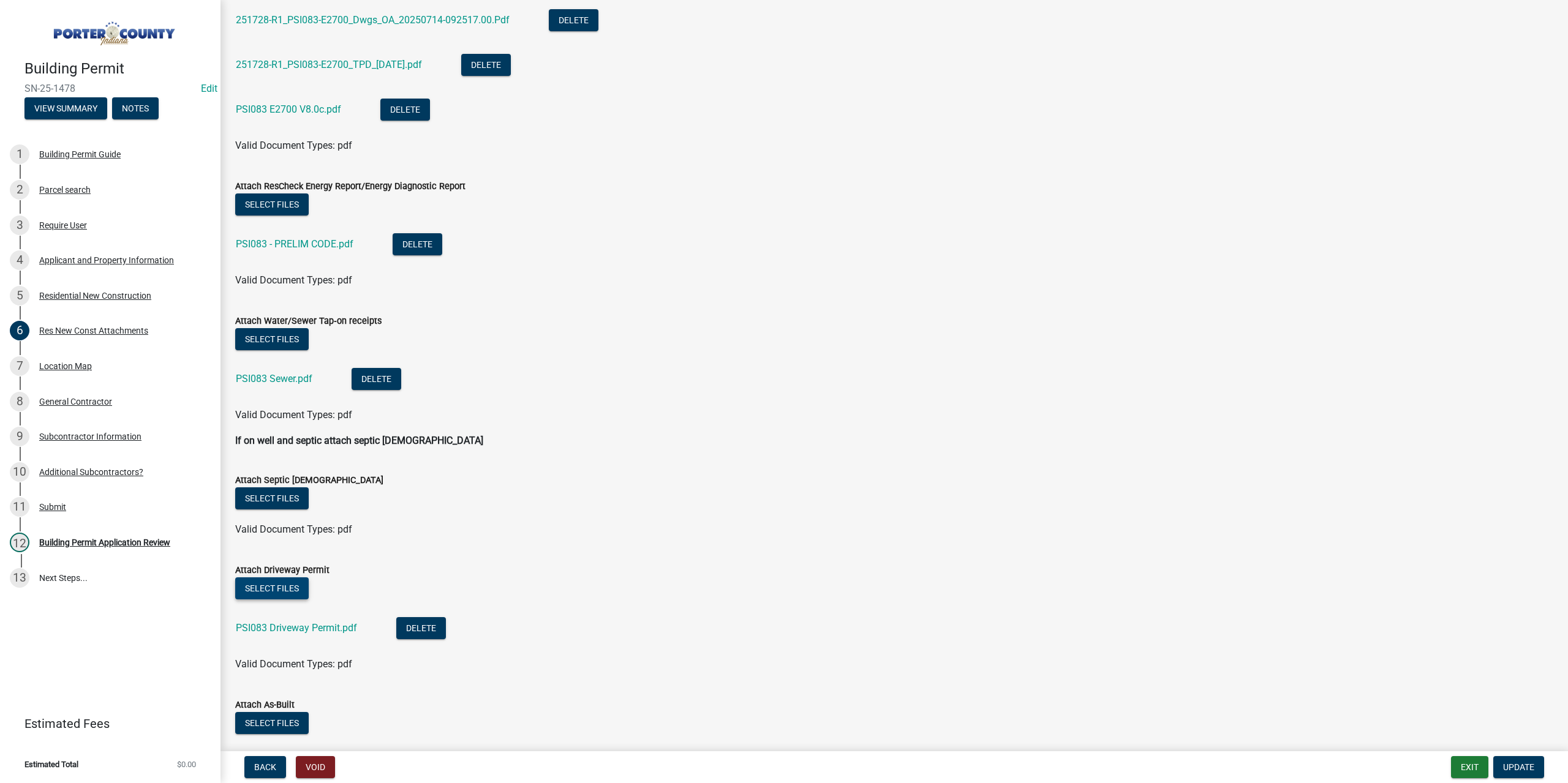
scroll to position [490, 0]
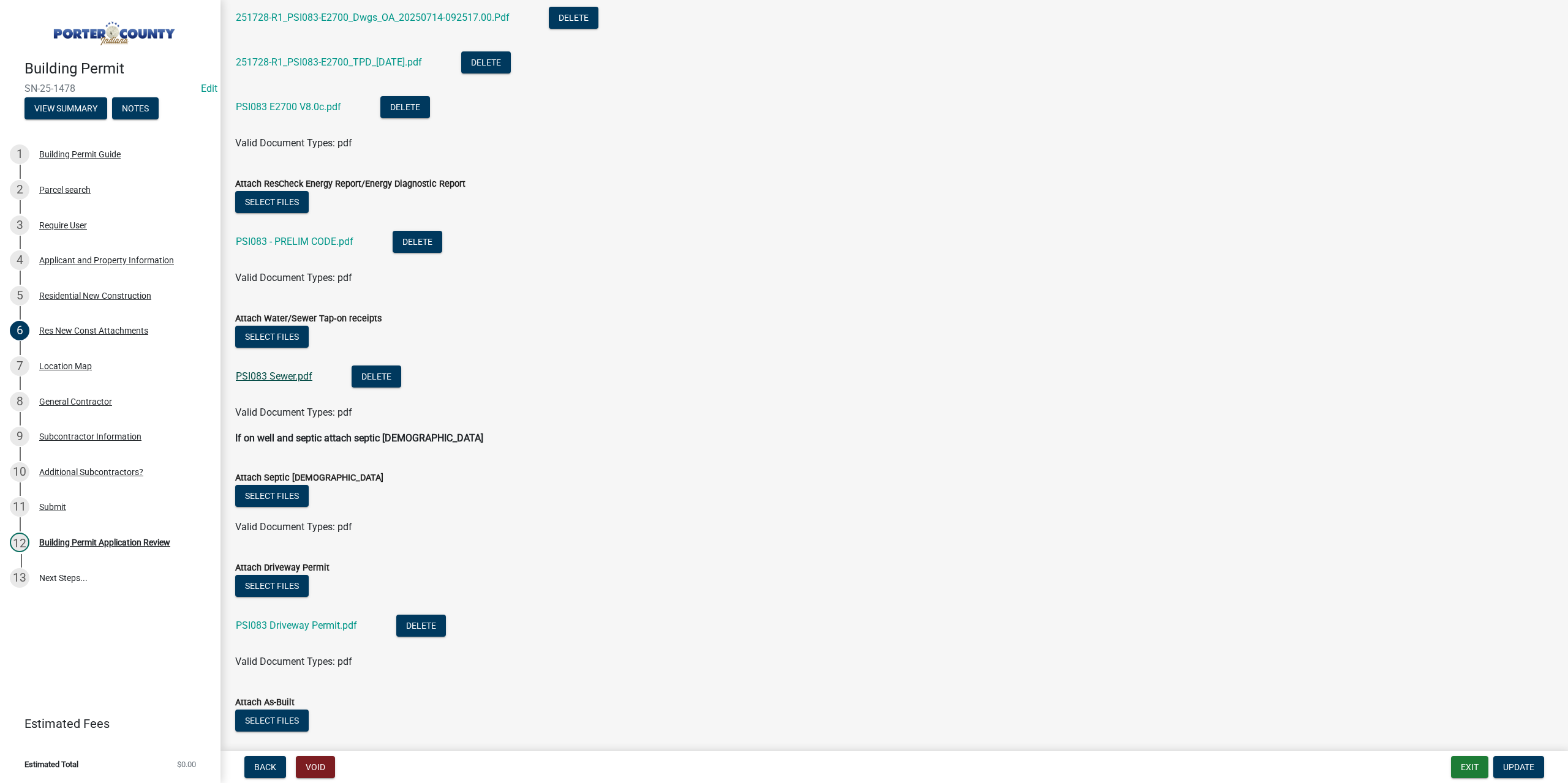
click at [273, 375] on link "PSI083 Sewer.pdf" at bounding box center [273, 376] width 77 height 12
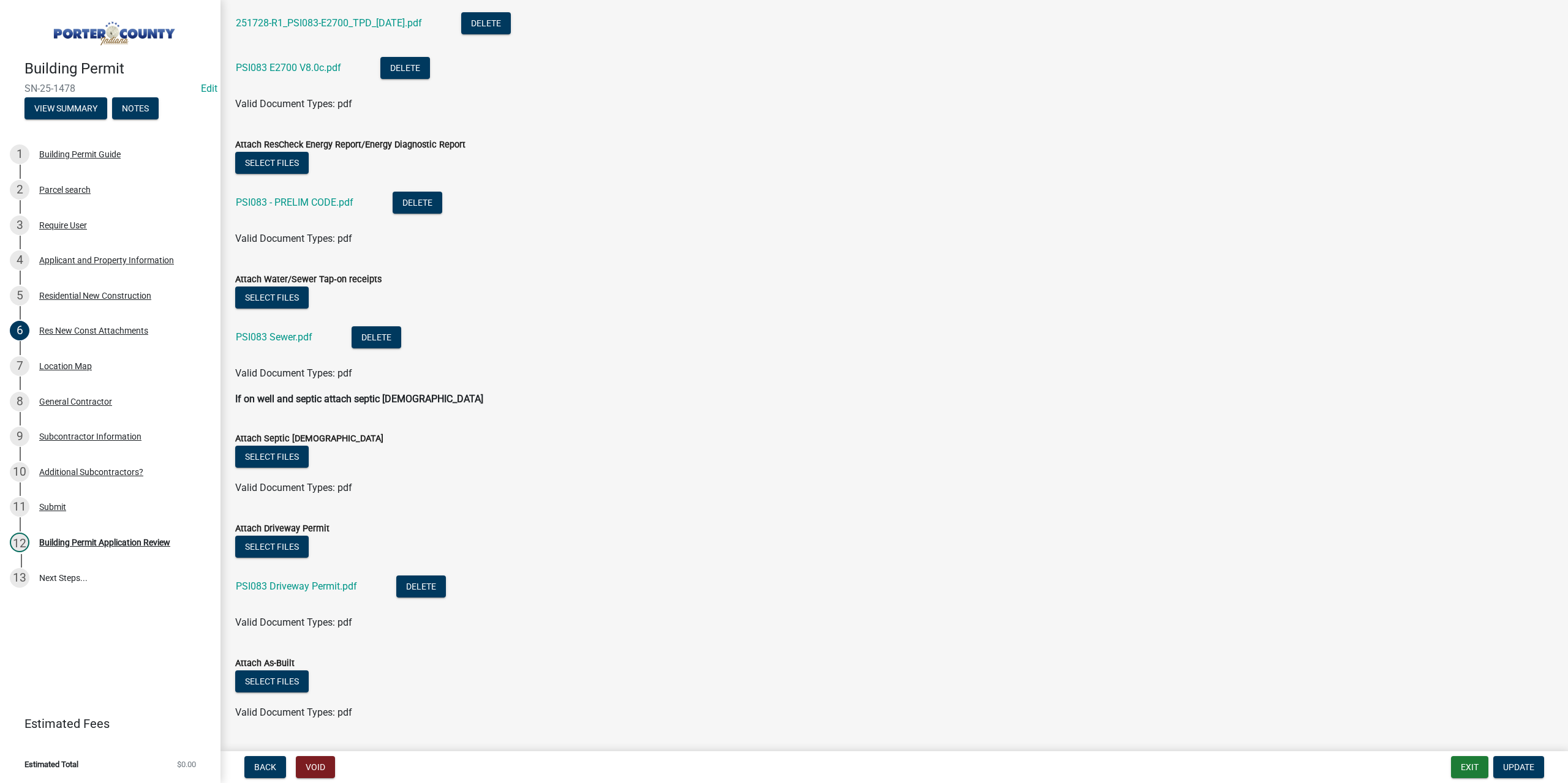
scroll to position [561, 0]
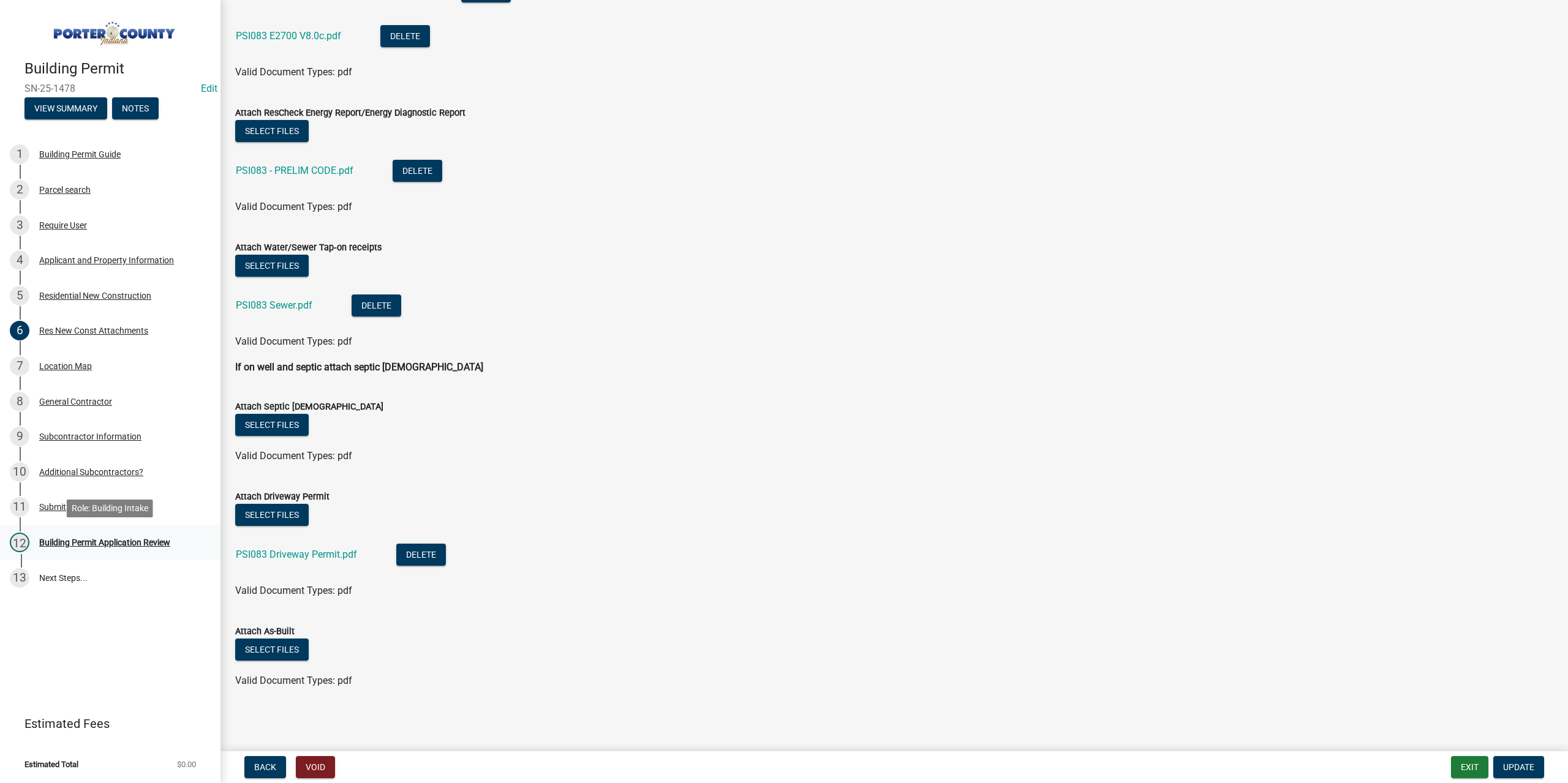
click at [134, 546] on div "Building Permit Application Review" at bounding box center [105, 542] width 131 height 9
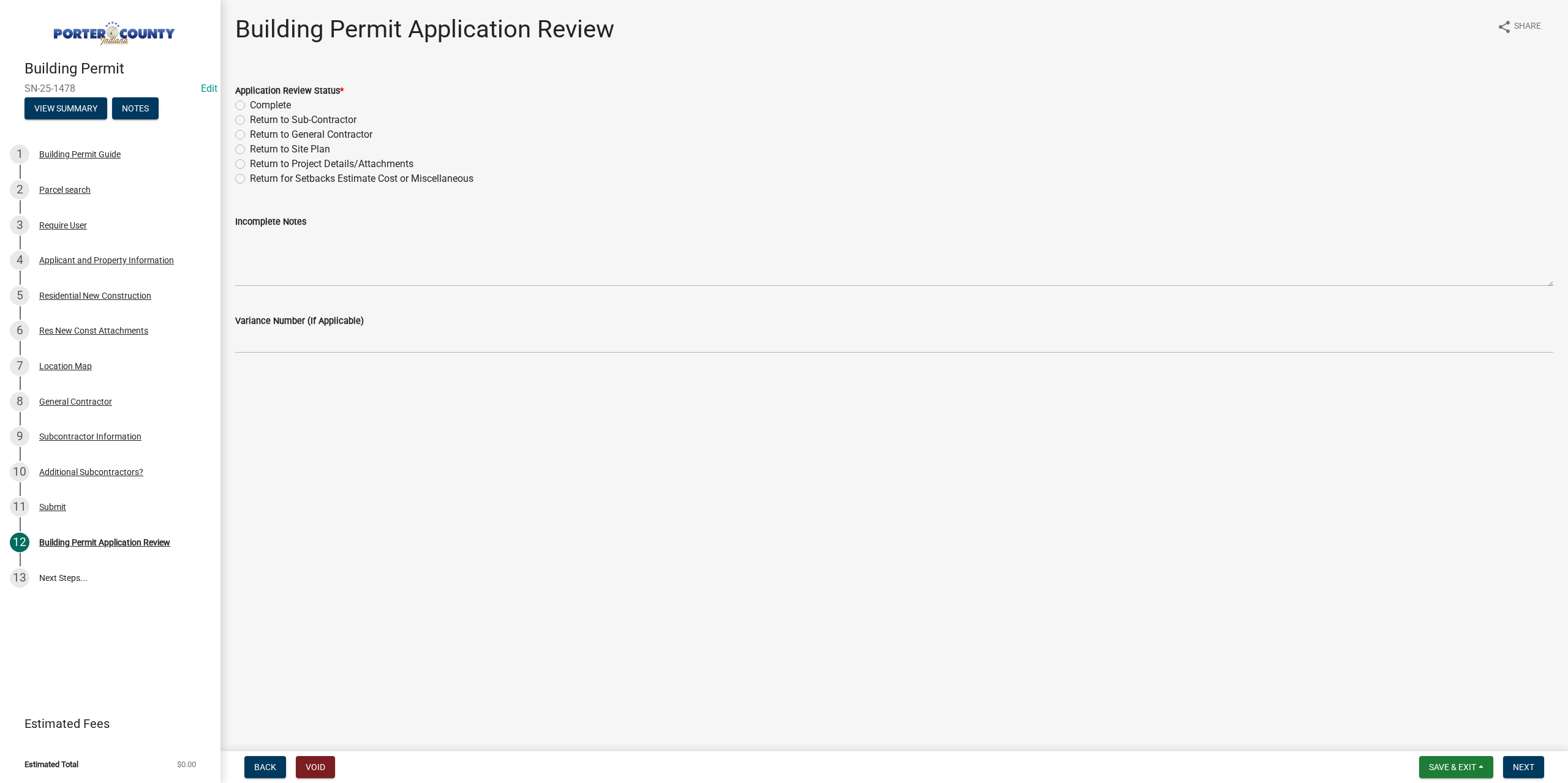
click at [250, 104] on label "Complete" at bounding box center [270, 105] width 41 height 15
click at [250, 104] on input "Complete" at bounding box center [254, 102] width 8 height 8
radio input "true"
click at [1515, 763] on span "Next" at bounding box center [1523, 767] width 21 height 9
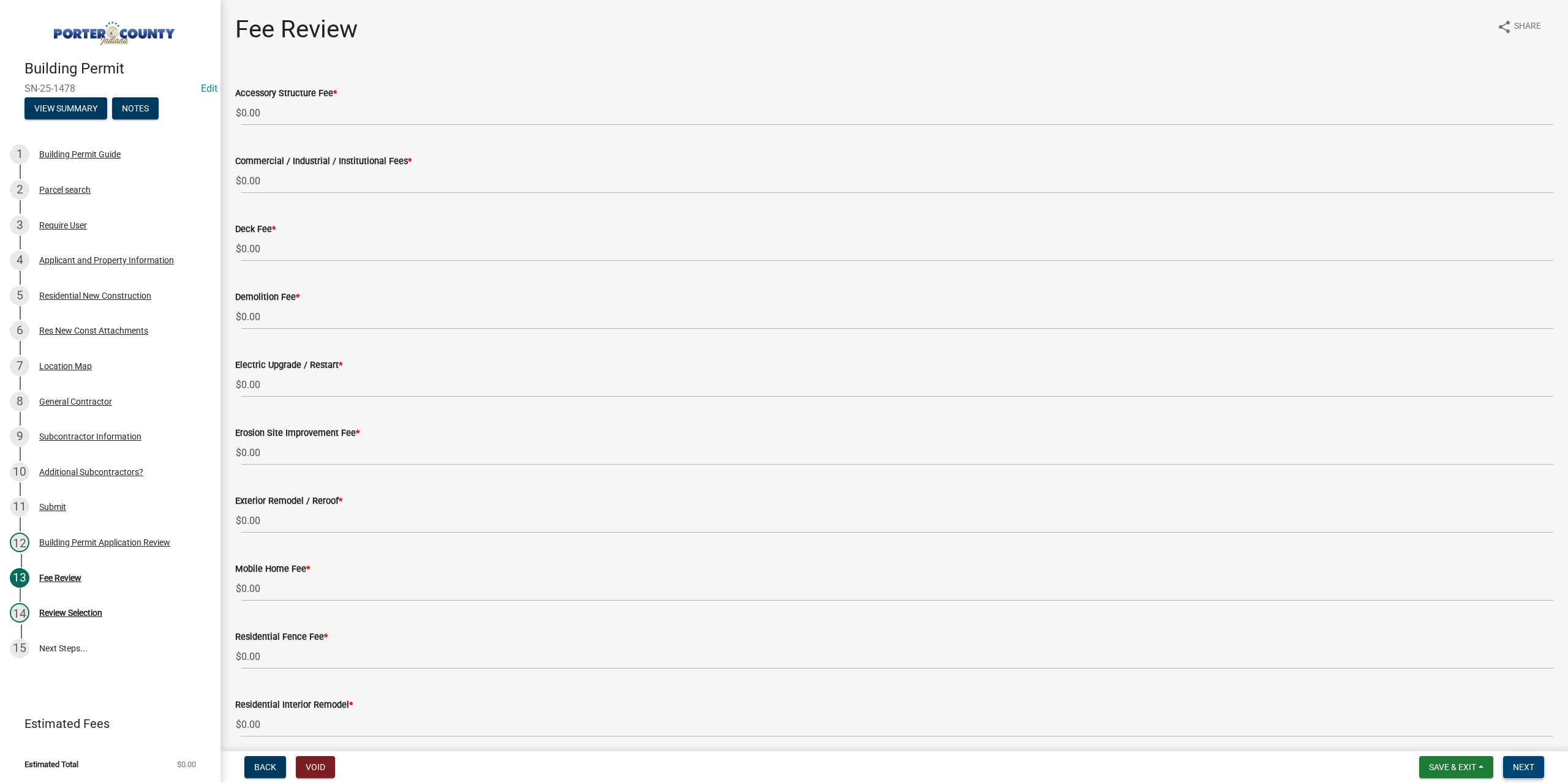
click at [1534, 769] on button "Next" at bounding box center [1524, 767] width 41 height 22
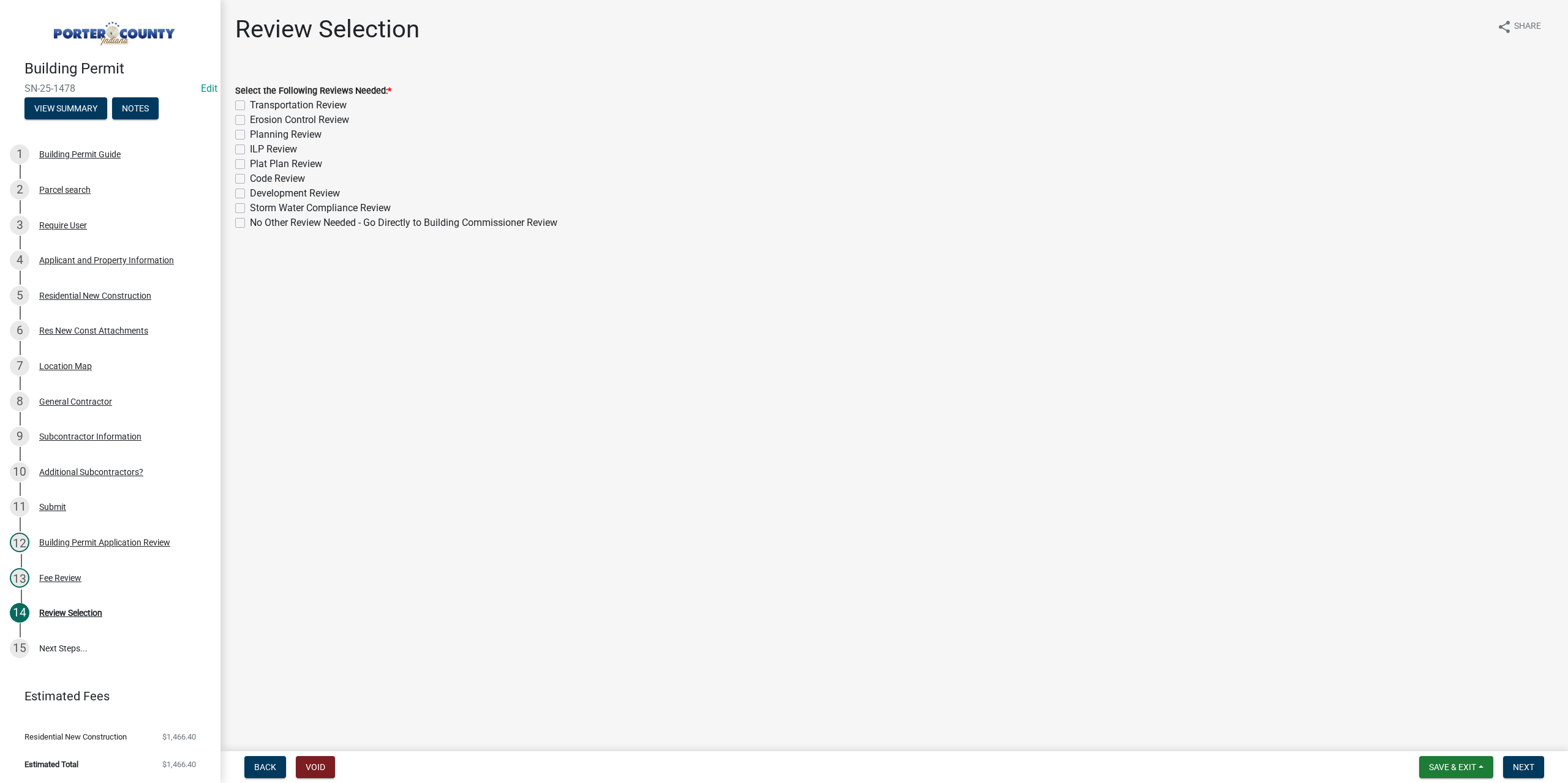
click at [250, 117] on label "Erosion Control Review" at bounding box center [300, 120] width 100 height 15
click at [250, 117] on input "Erosion Control Review" at bounding box center [254, 117] width 8 height 8
checkbox input "true"
checkbox input "false"
checkbox input "true"
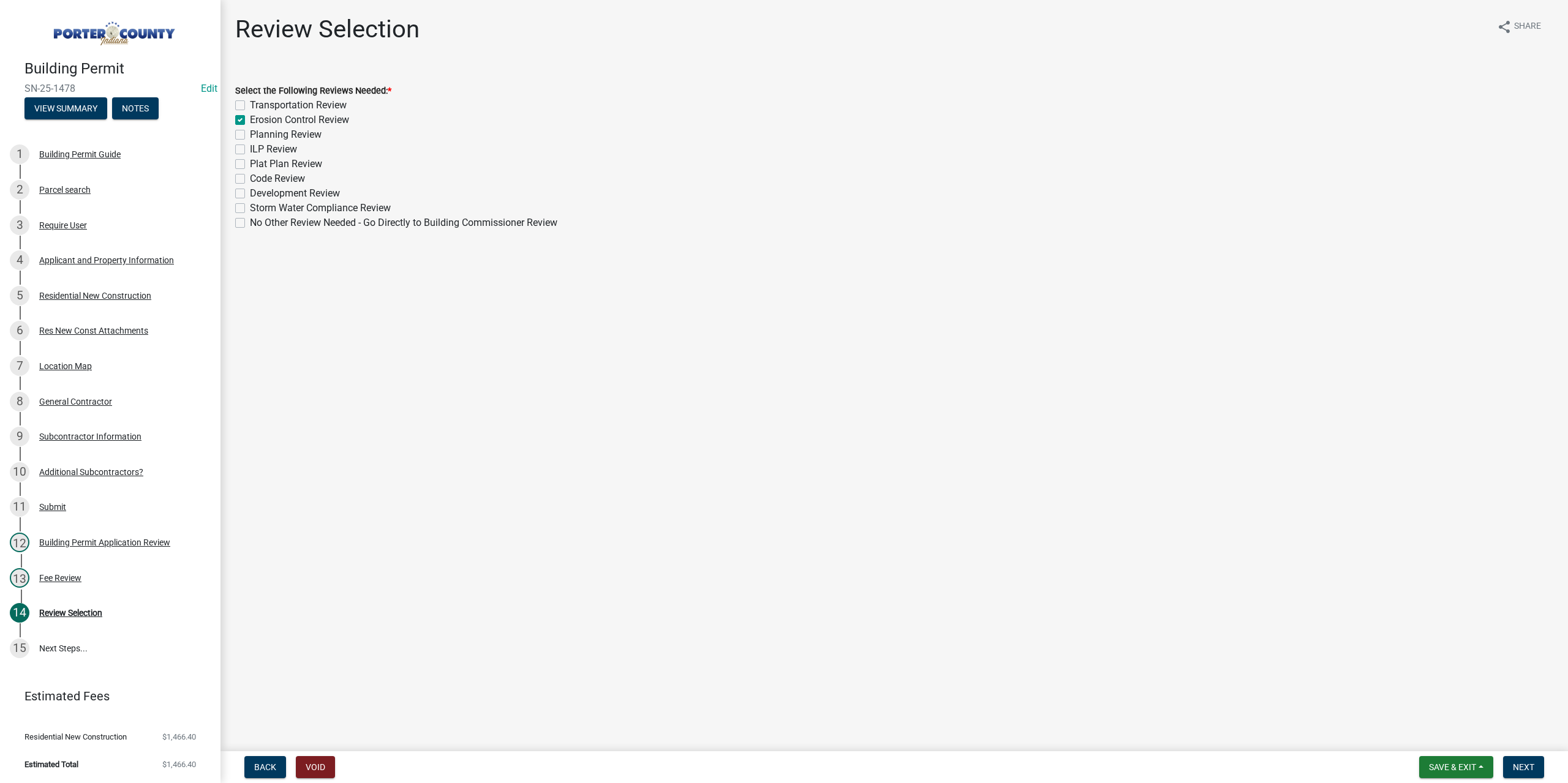
checkbox input "false"
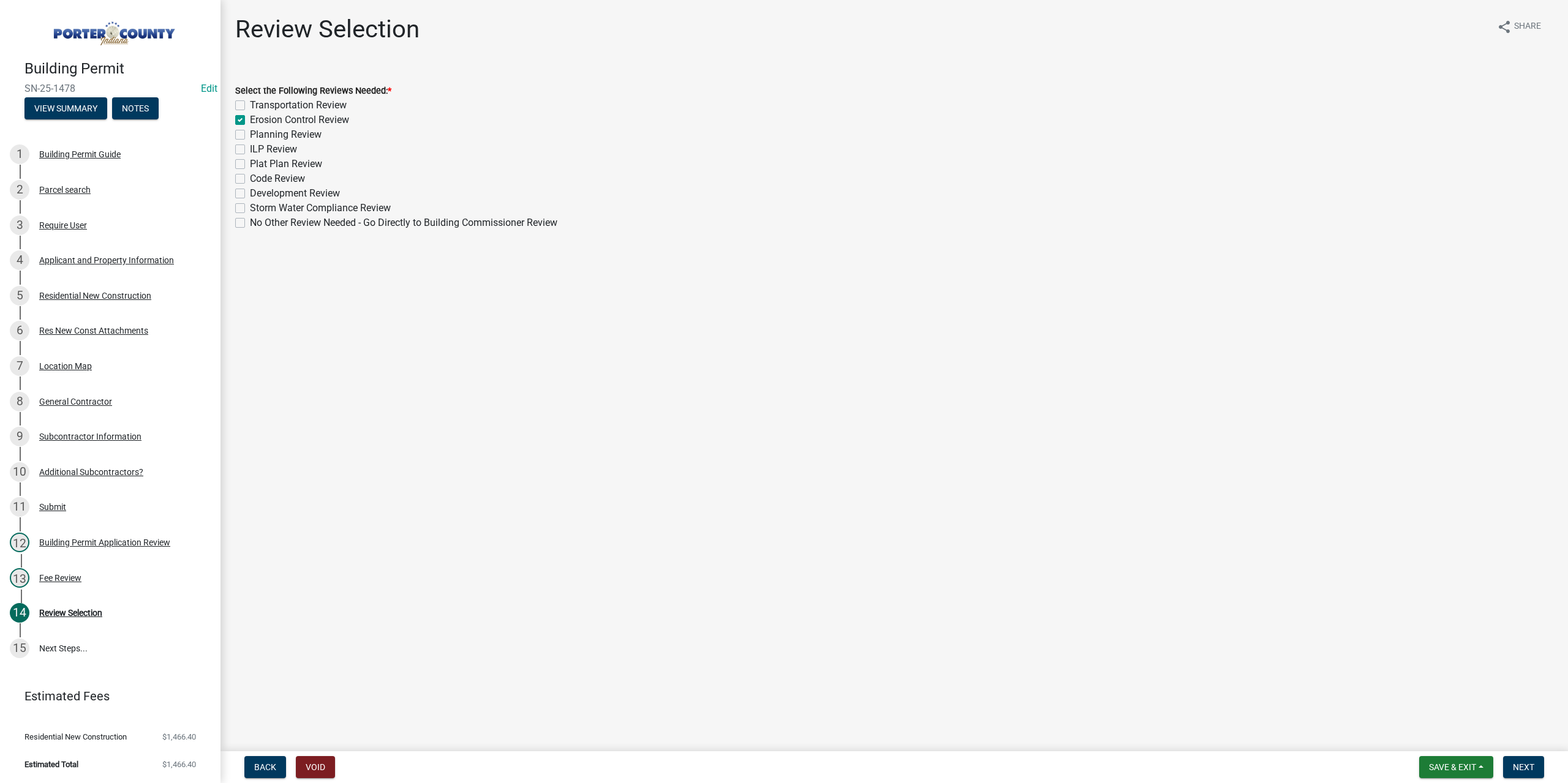
checkbox input "false"
click at [250, 137] on label "Planning Review" at bounding box center [285, 134] width 72 height 15
click at [250, 135] on input "Planning Review" at bounding box center [254, 131] width 8 height 8
checkbox input "true"
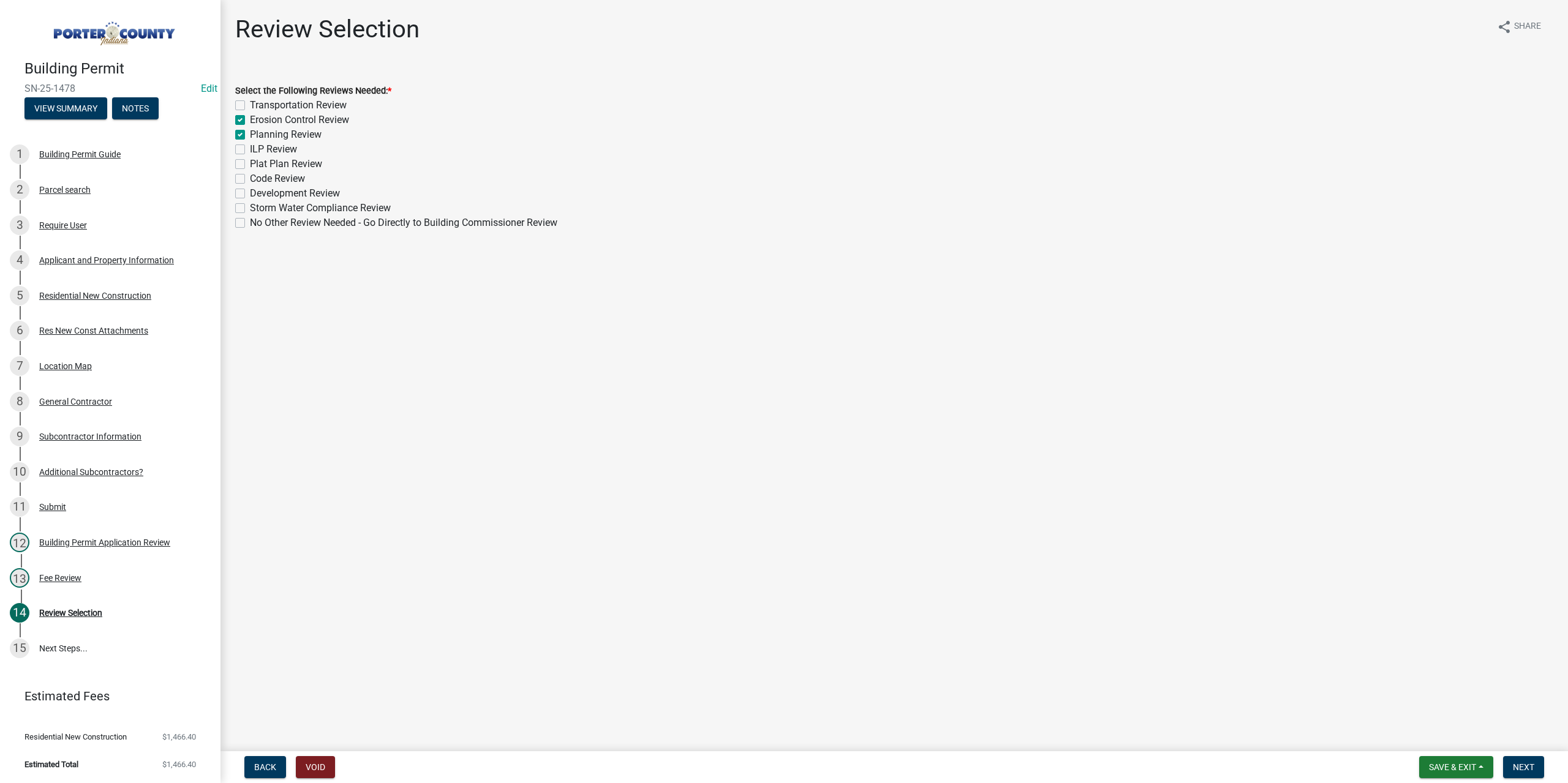
checkbox input "false"
checkbox input "true"
checkbox input "false"
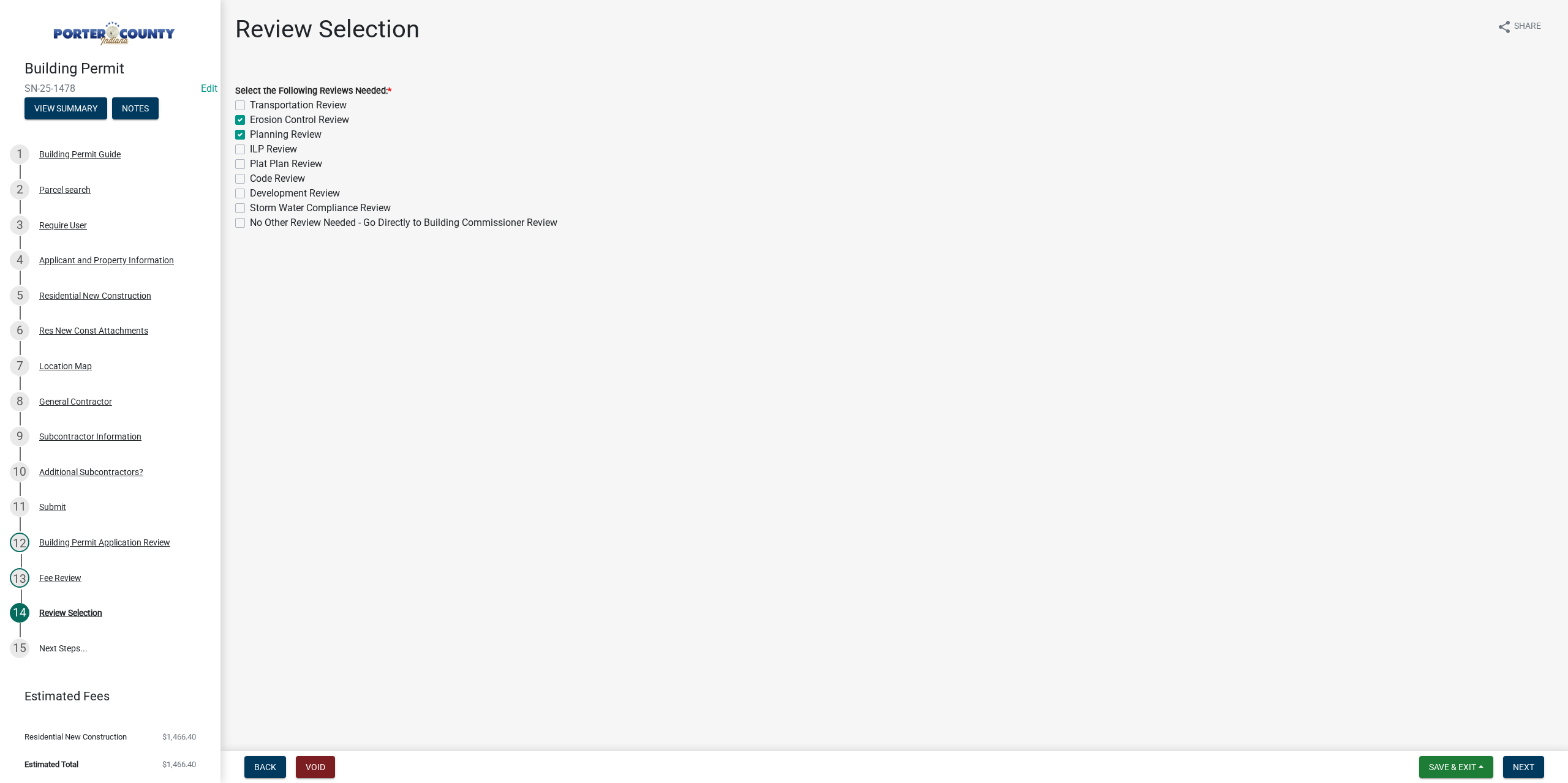
checkbox input "false"
click at [250, 164] on label "Plat Plan Review" at bounding box center [285, 164] width 72 height 15
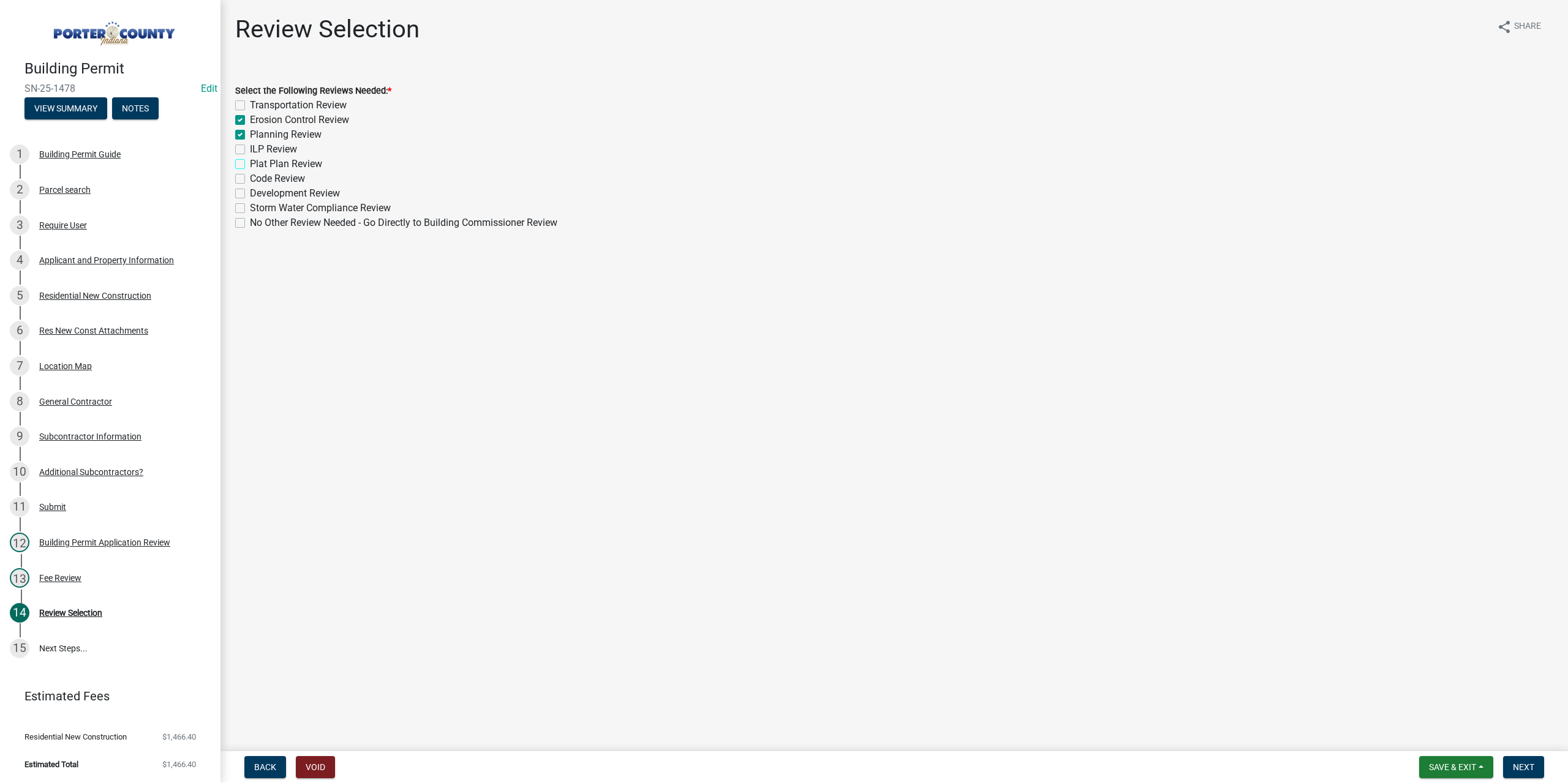
click at [250, 164] on input "Plat Plan Review" at bounding box center [254, 160] width 8 height 8
checkbox input "true"
checkbox input "false"
checkbox input "true"
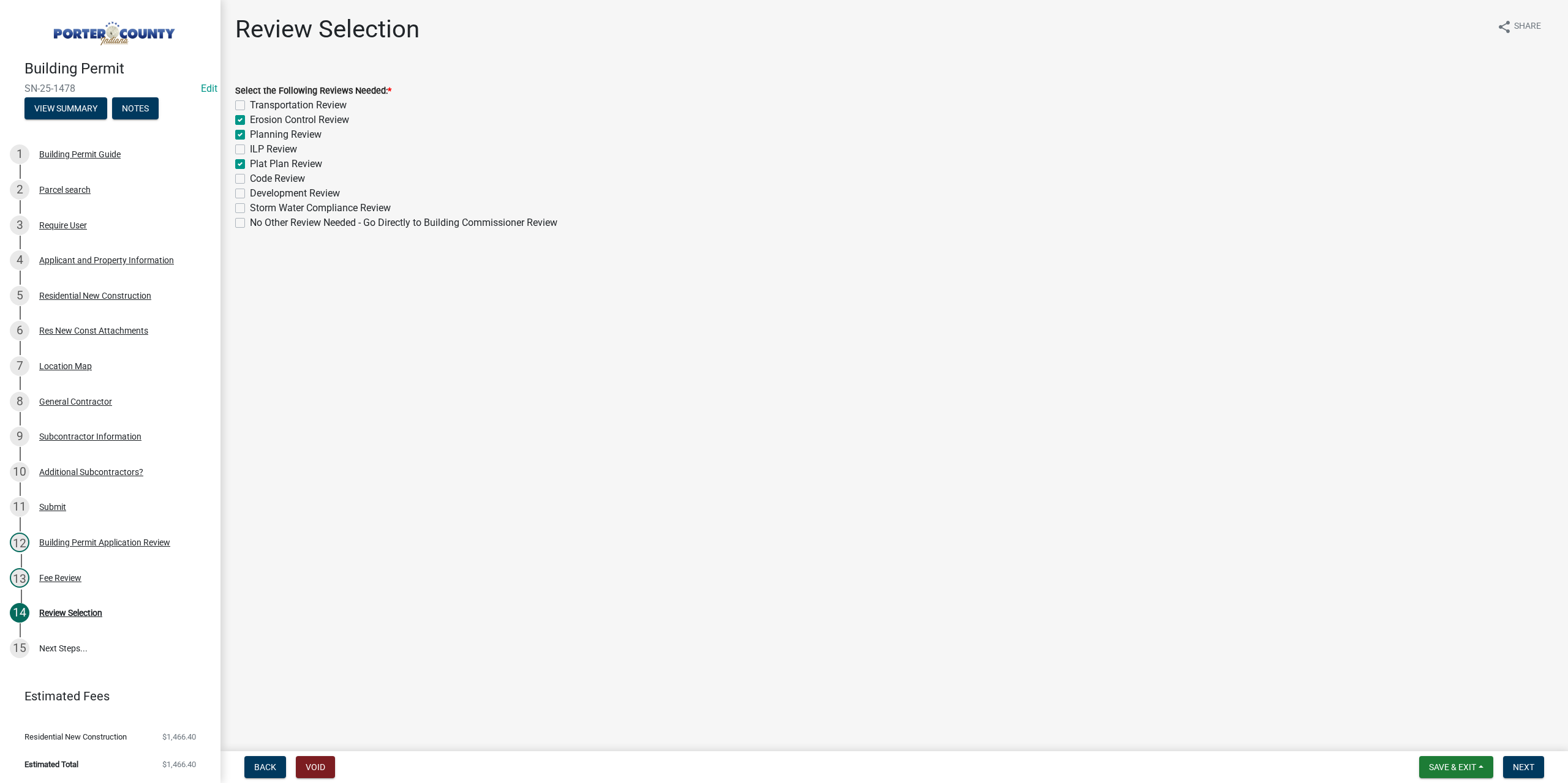
checkbox input "false"
checkbox input "true"
checkbox input "false"
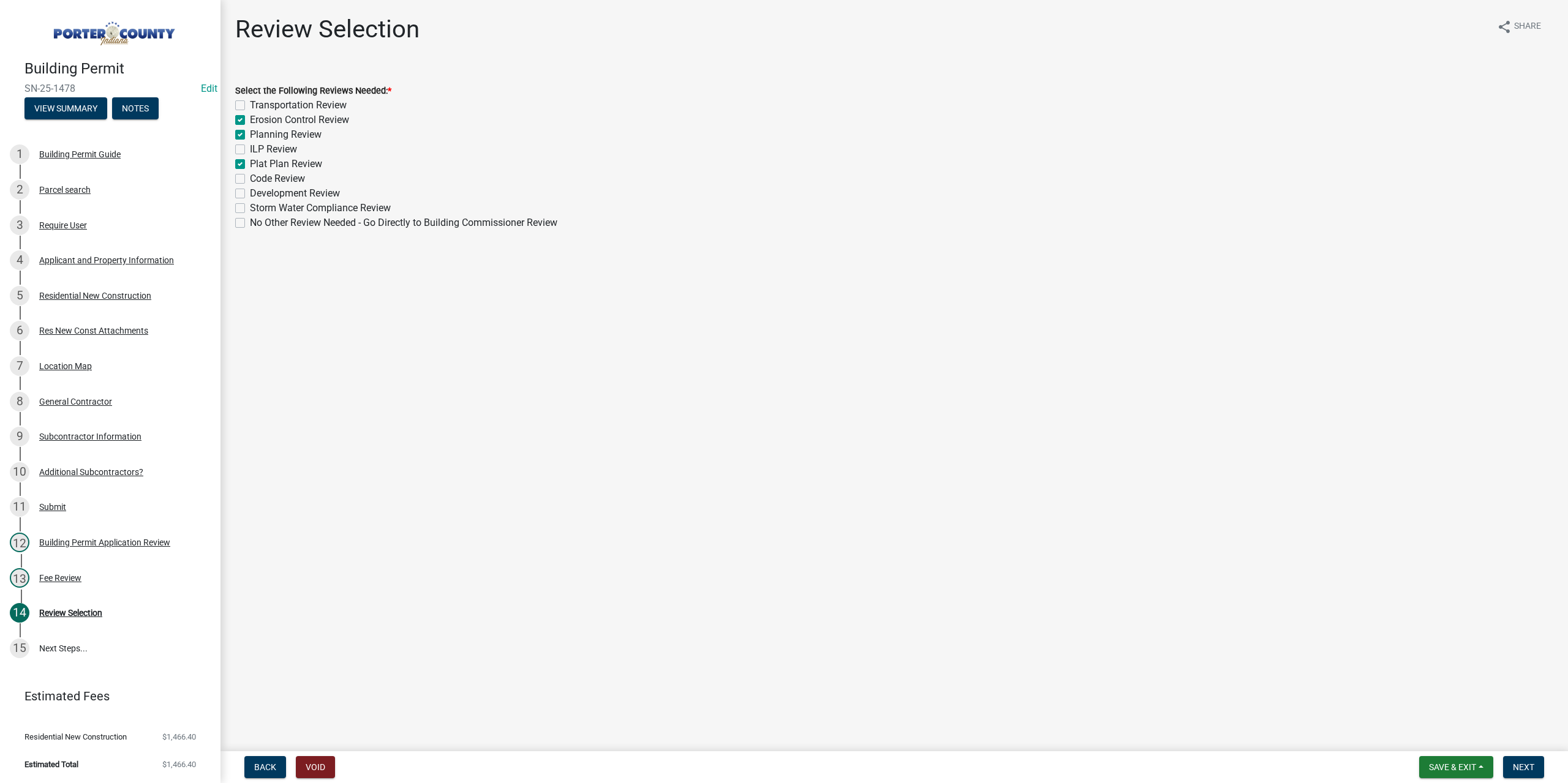
checkbox input "false"
click at [1523, 763] on span "Next" at bounding box center [1523, 767] width 21 height 9
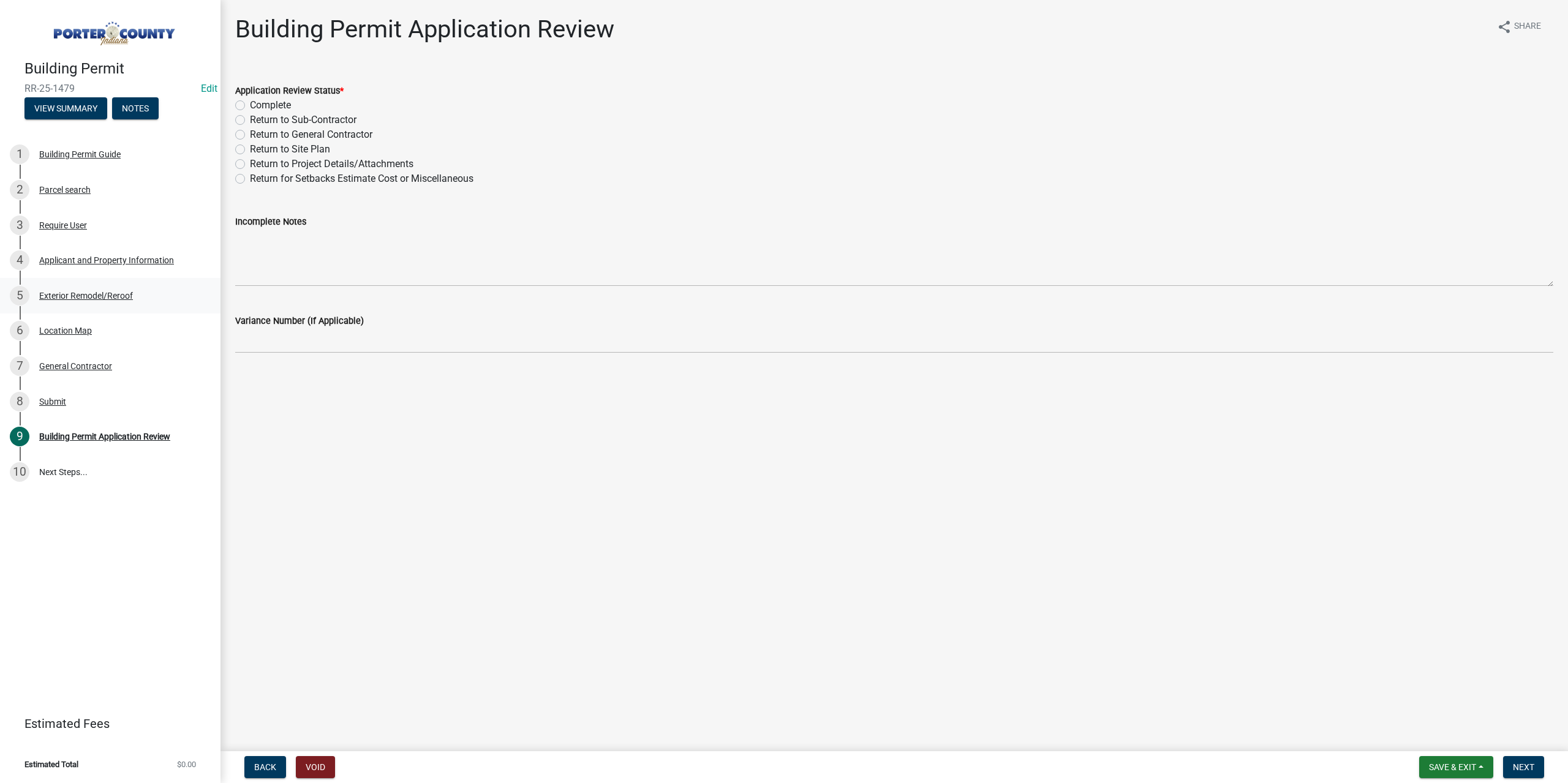
click at [103, 298] on div "Exterior Remodel/Reroof" at bounding box center [86, 296] width 94 height 9
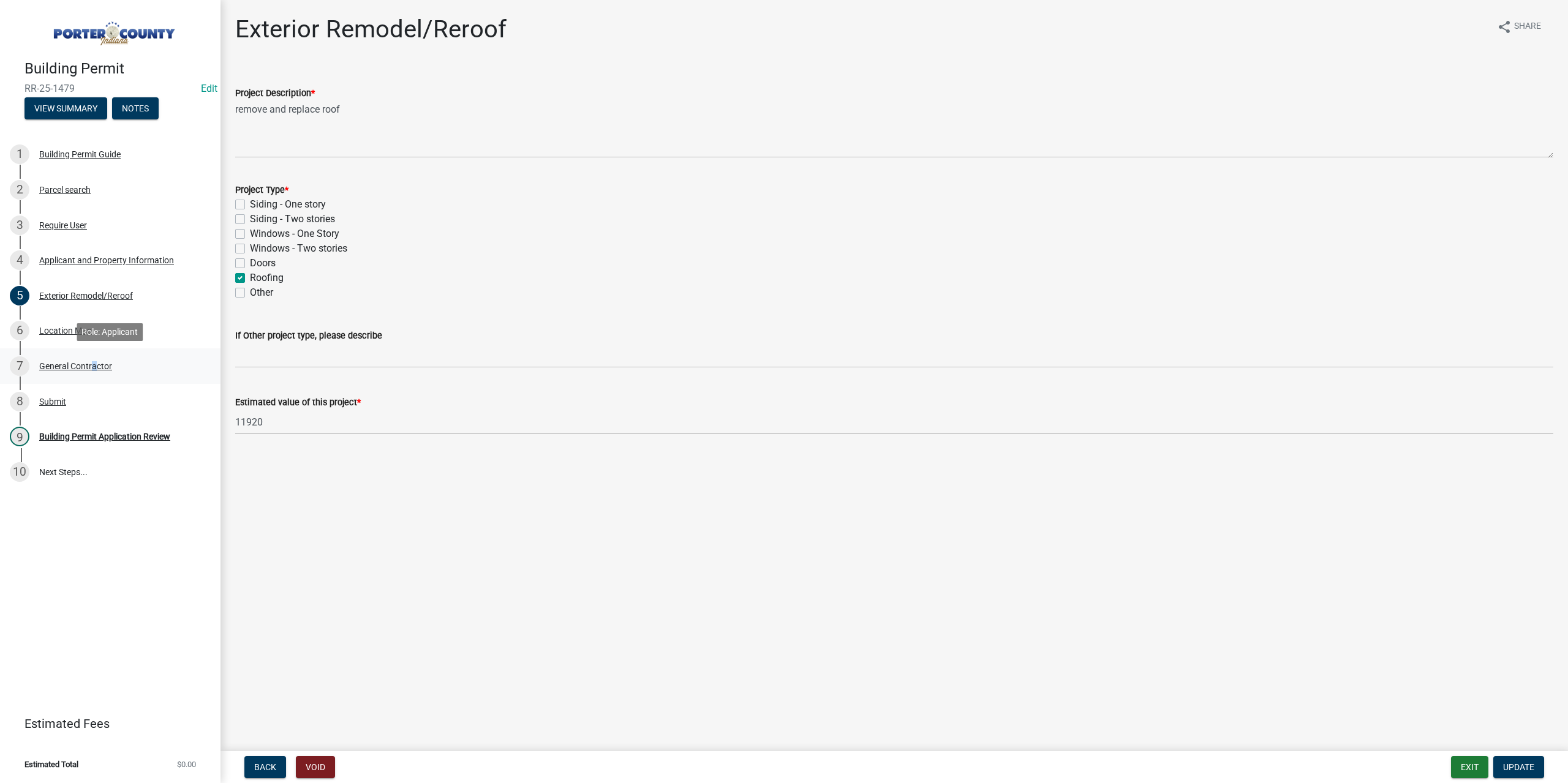
click at [90, 364] on div "General Contractor" at bounding box center [76, 366] width 73 height 9
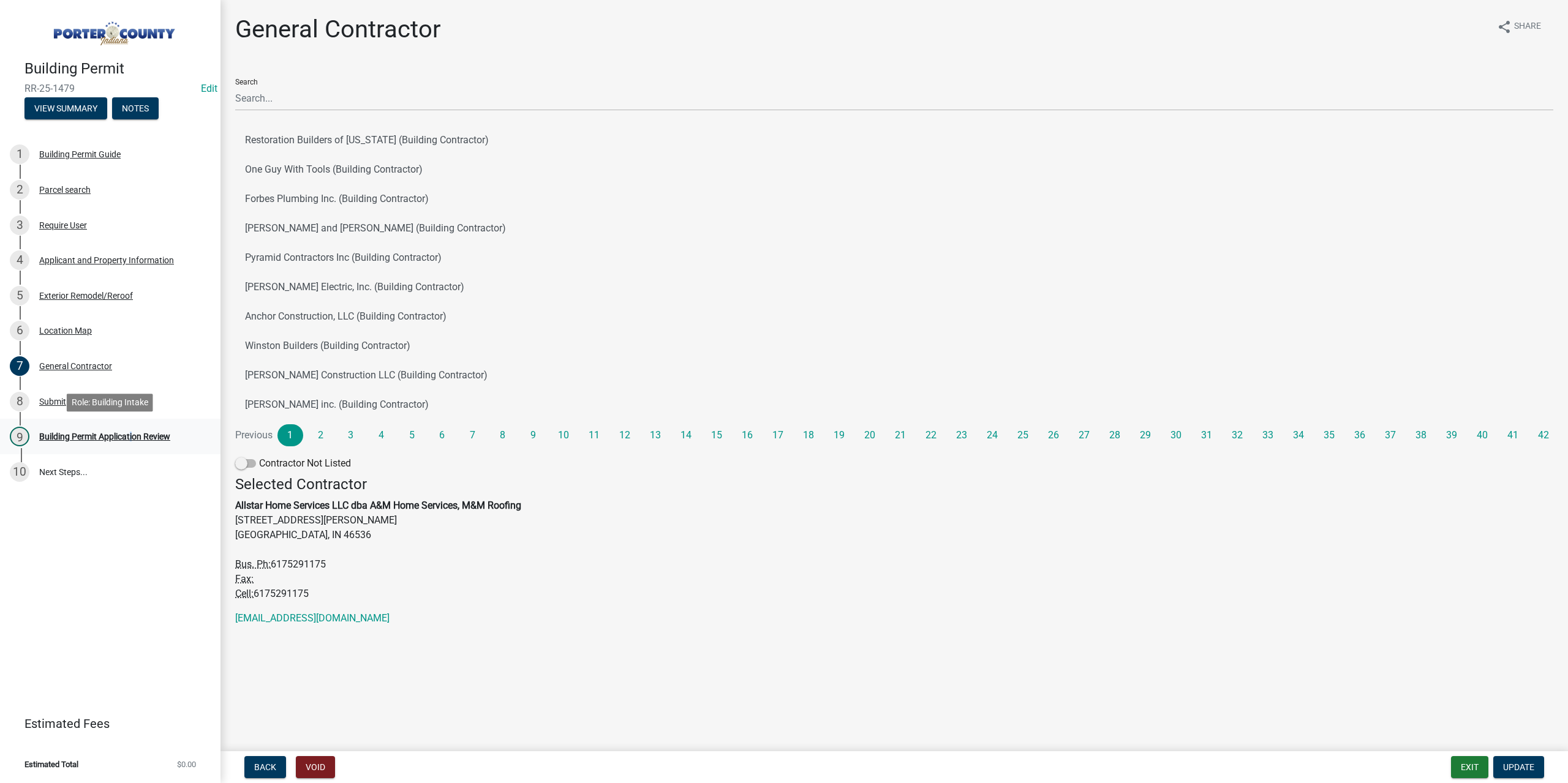
click at [130, 434] on div "Building Permit Application Review" at bounding box center [105, 436] width 131 height 9
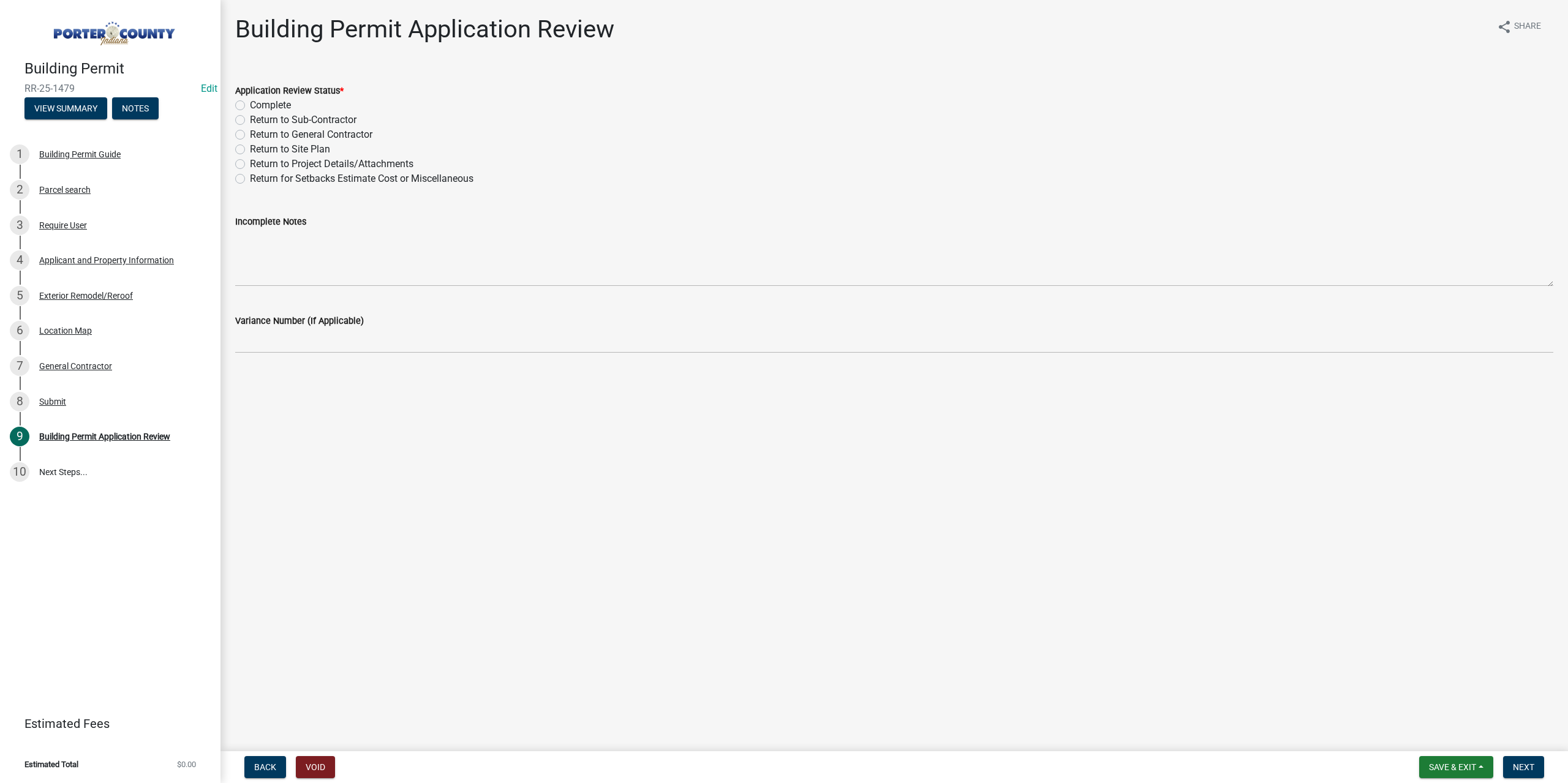
click at [250, 105] on label "Complete" at bounding box center [270, 105] width 41 height 15
click at [250, 105] on input "Complete" at bounding box center [254, 102] width 8 height 8
radio input "true"
click at [1521, 764] on span "Next" at bounding box center [1523, 767] width 21 height 9
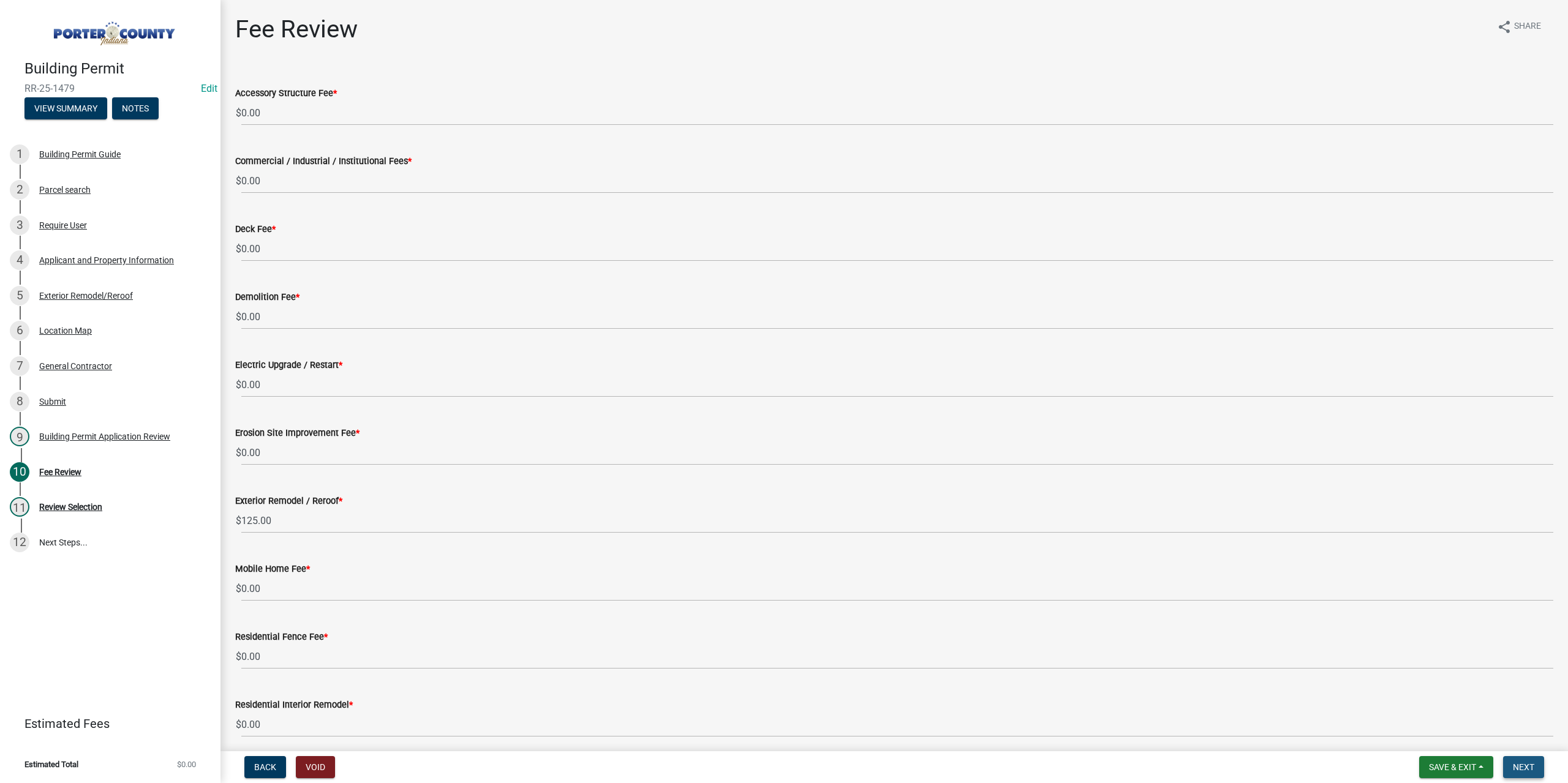
click at [1513, 762] on span "Next" at bounding box center [1523, 767] width 21 height 9
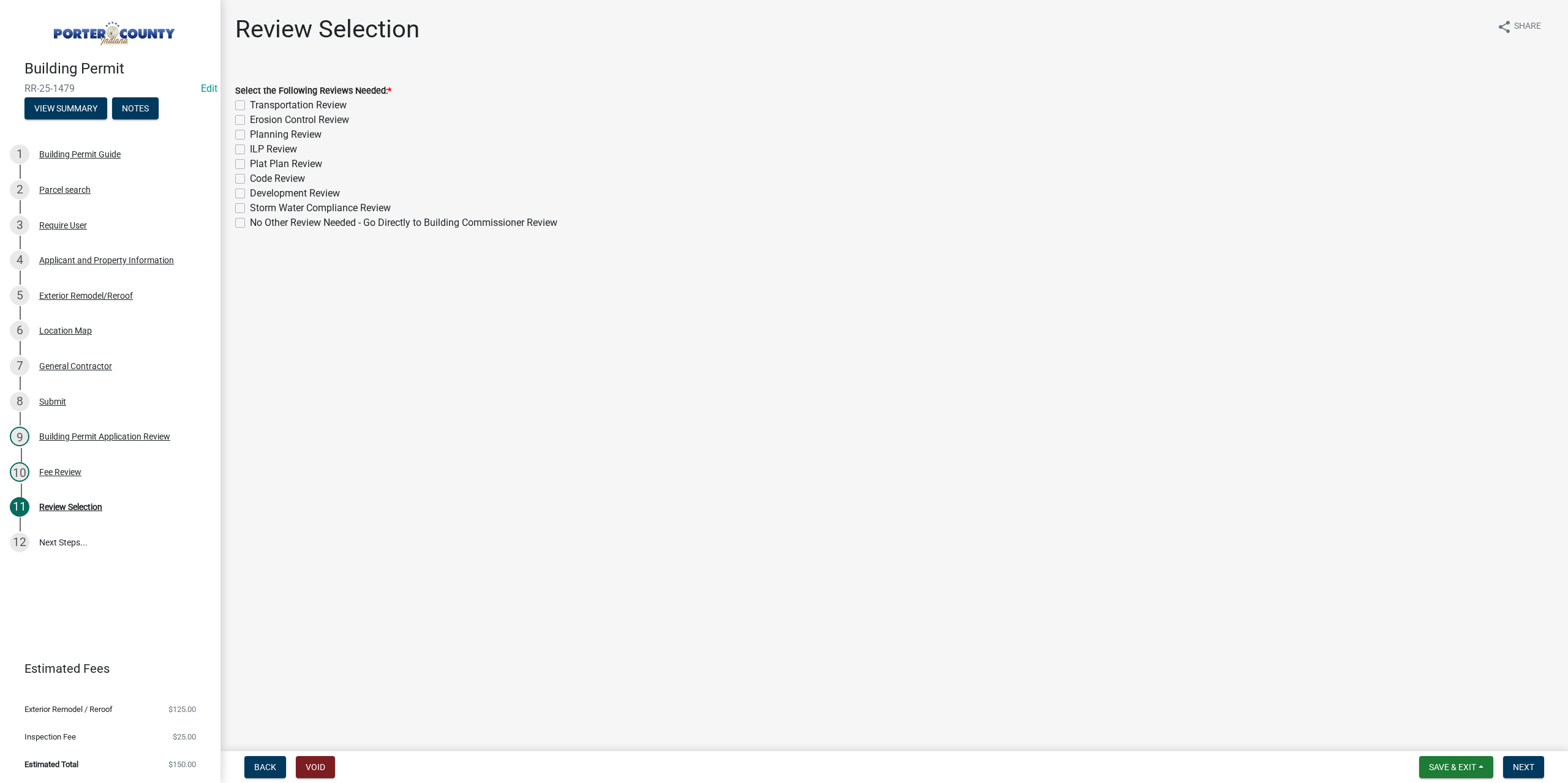
click at [250, 220] on label "No Other Review Needed - Go Directly to Building Commissioner Review" at bounding box center [403, 223] width 307 height 15
click at [250, 220] on input "No Other Review Needed - Go Directly to Building Commissioner Review" at bounding box center [254, 220] width 8 height 8
checkbox input "true"
checkbox input "false"
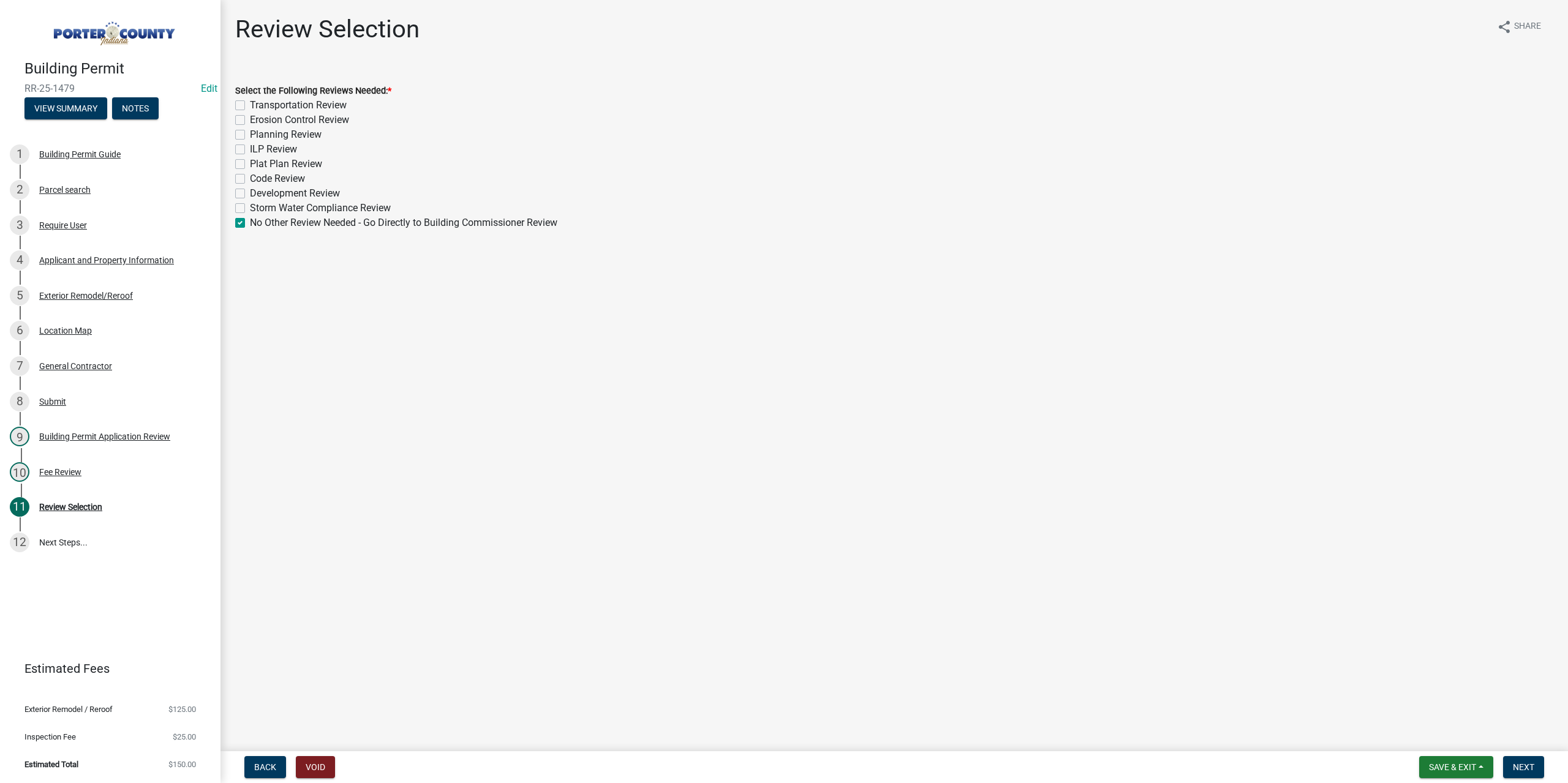
checkbox input "false"
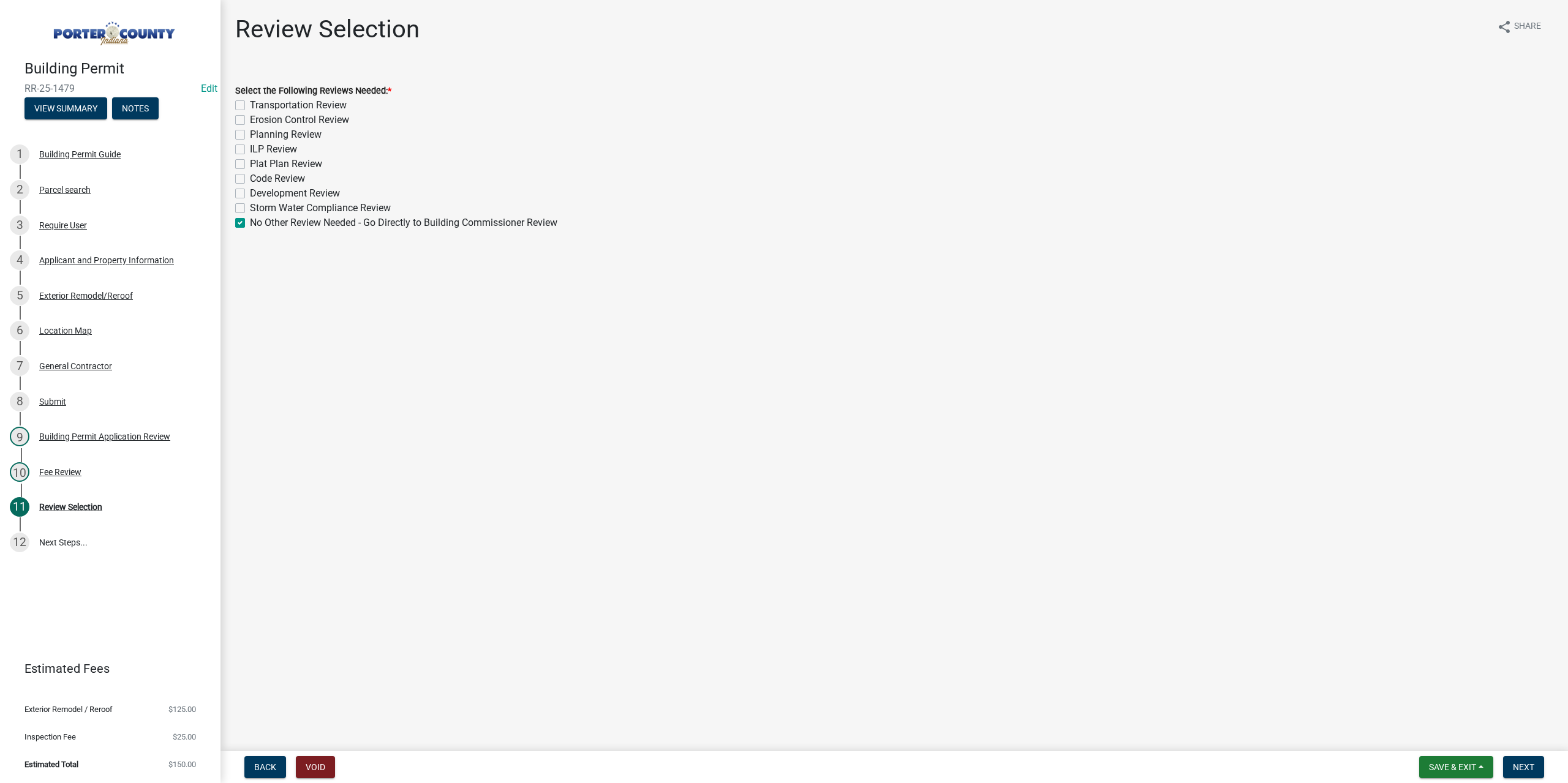
checkbox input "false"
checkbox input "true"
click at [1521, 774] on button "Next" at bounding box center [1524, 767] width 41 height 22
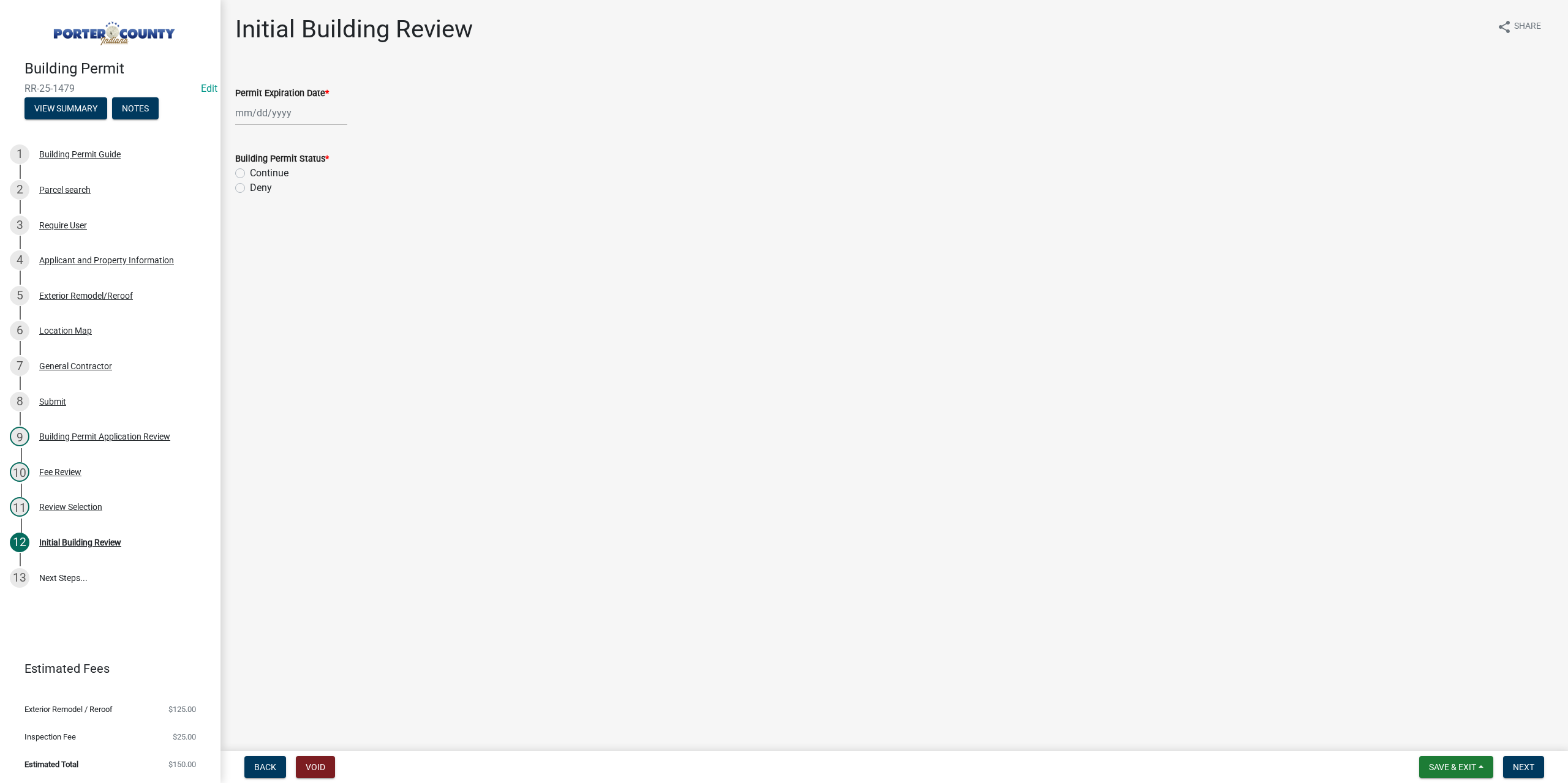
select select "8"
click at [273, 119] on div "[PERSON_NAME] Feb Mar Apr [PERSON_NAME][DATE] Oct Nov [DATE] 1526 1527 1528 152…" at bounding box center [292, 113] width 112 height 25
click at [331, 139] on select "1525 1526 1527 1528 1529 1530 1531 1532 1533 1534 1535 1536 1537 1538 1539 1540…" at bounding box center [331, 139] width 44 height 18
select select "2026"
click at [309, 130] on select "1525 1526 1527 1528 1529 1530 1531 1532 1533 1534 1535 1536 1537 1538 1539 1540…" at bounding box center [331, 139] width 44 height 18
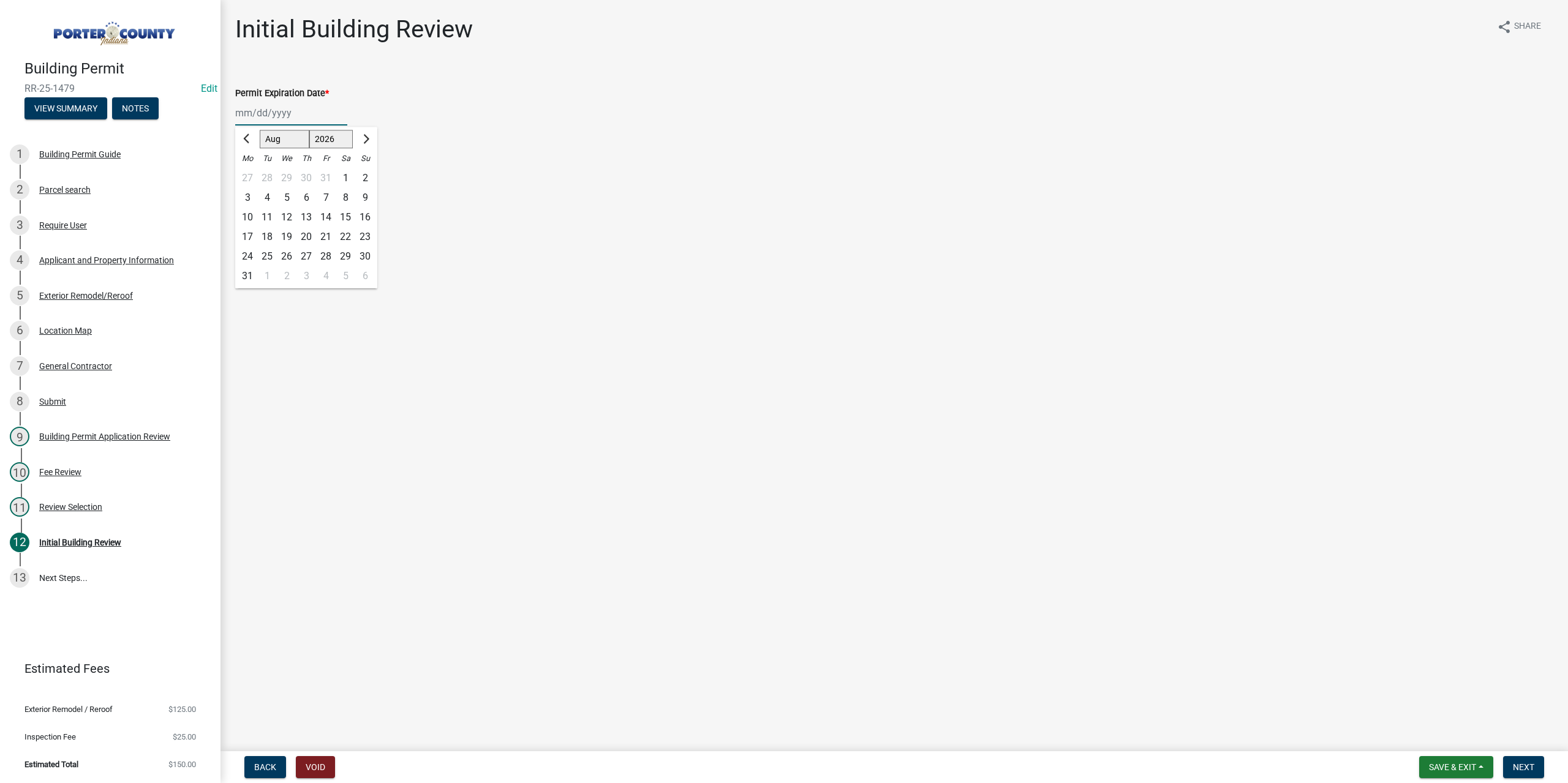
click at [287, 216] on div "12" at bounding box center [286, 217] width 20 height 20
type input "[DATE]"
click at [250, 172] on label "Continue" at bounding box center [269, 173] width 39 height 15
click at [250, 172] on input "Continue" at bounding box center [254, 170] width 8 height 8
radio input "true"
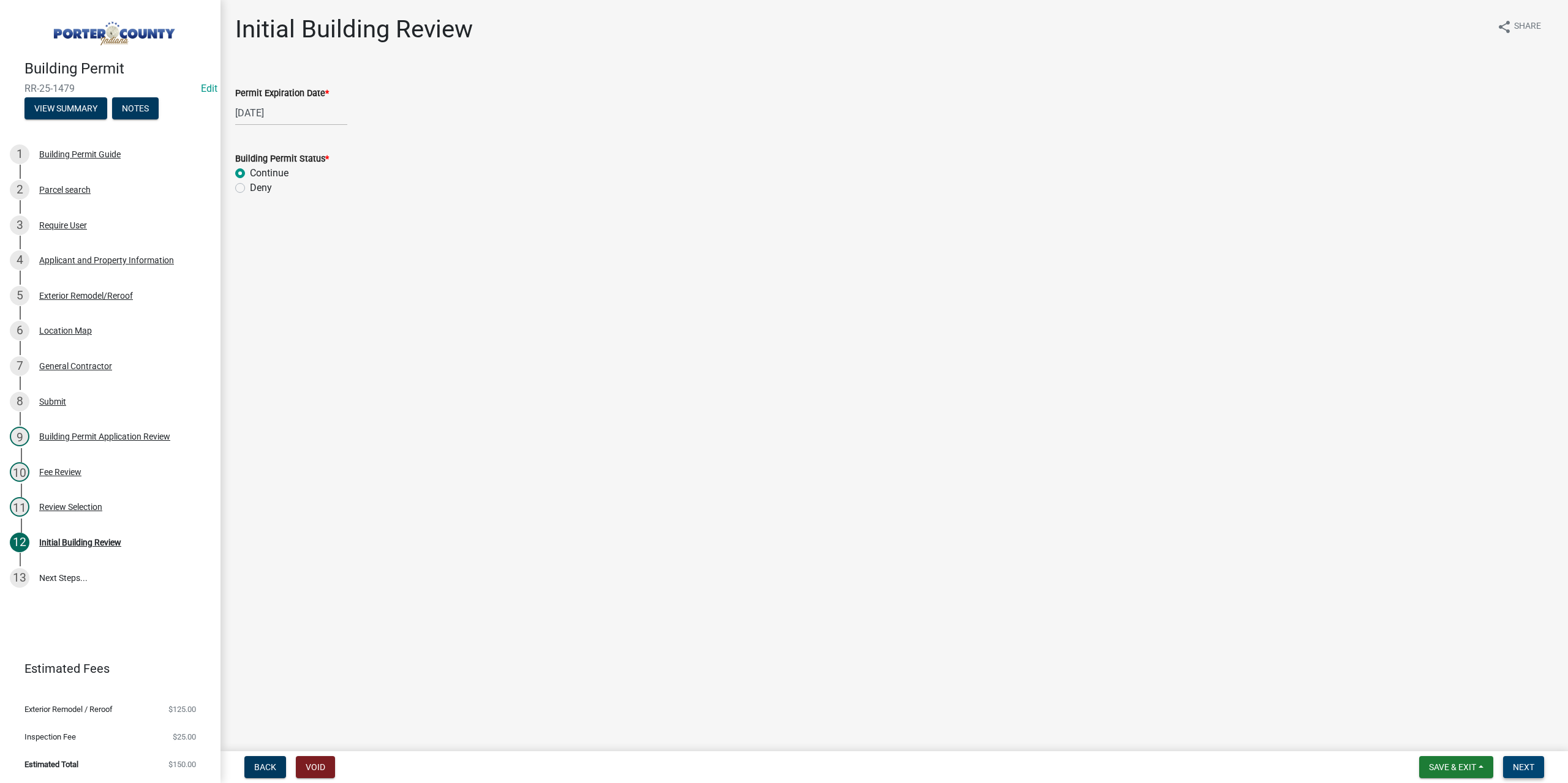
click at [1519, 759] on button "Next" at bounding box center [1524, 767] width 41 height 22
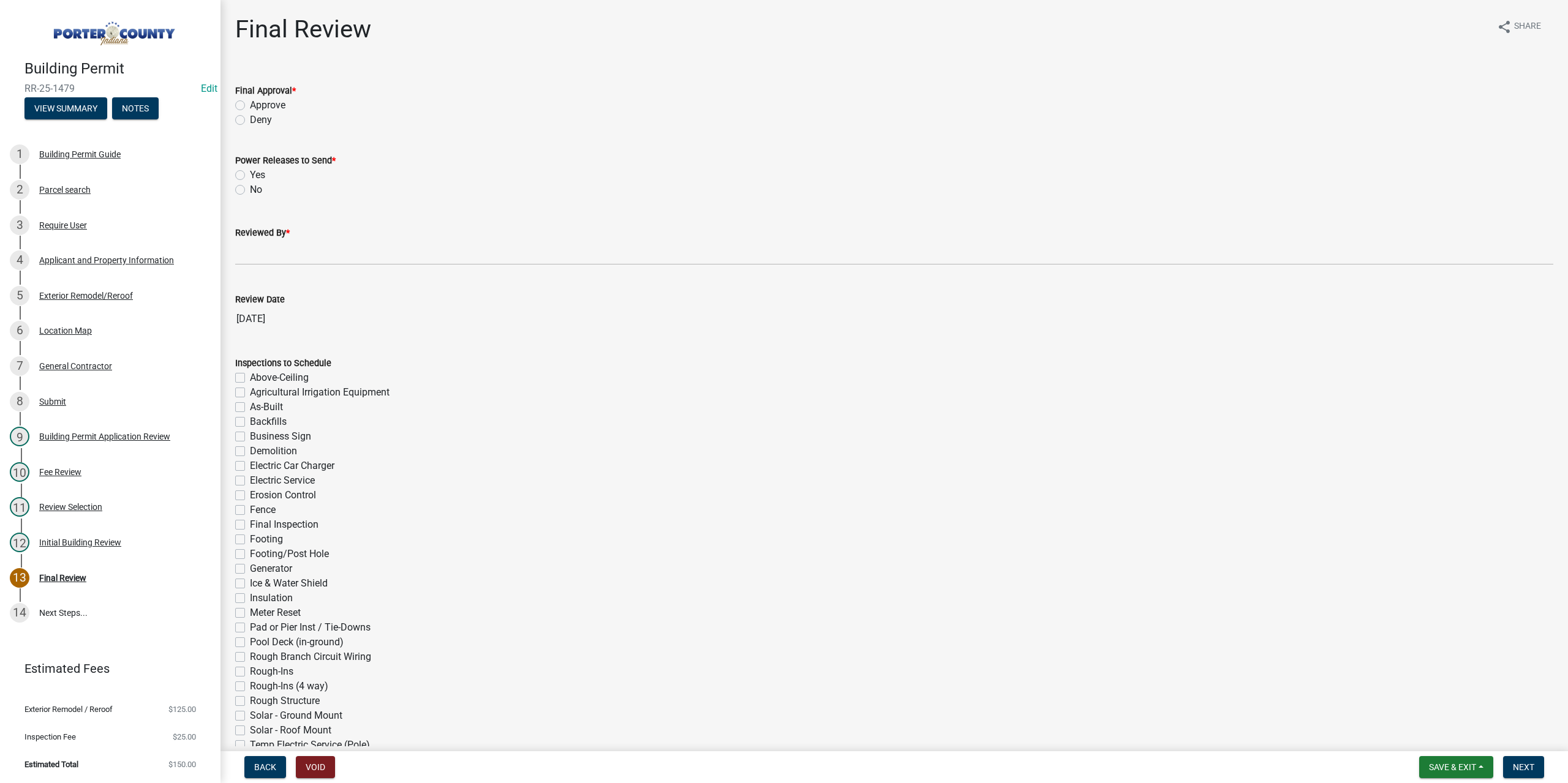
click at [250, 105] on label "Approve" at bounding box center [267, 105] width 36 height 15
click at [250, 105] on input "Approve" at bounding box center [254, 102] width 8 height 8
radio input "true"
click at [250, 189] on label "No" at bounding box center [256, 190] width 13 height 15
click at [250, 189] on input "No" at bounding box center [254, 186] width 8 height 8
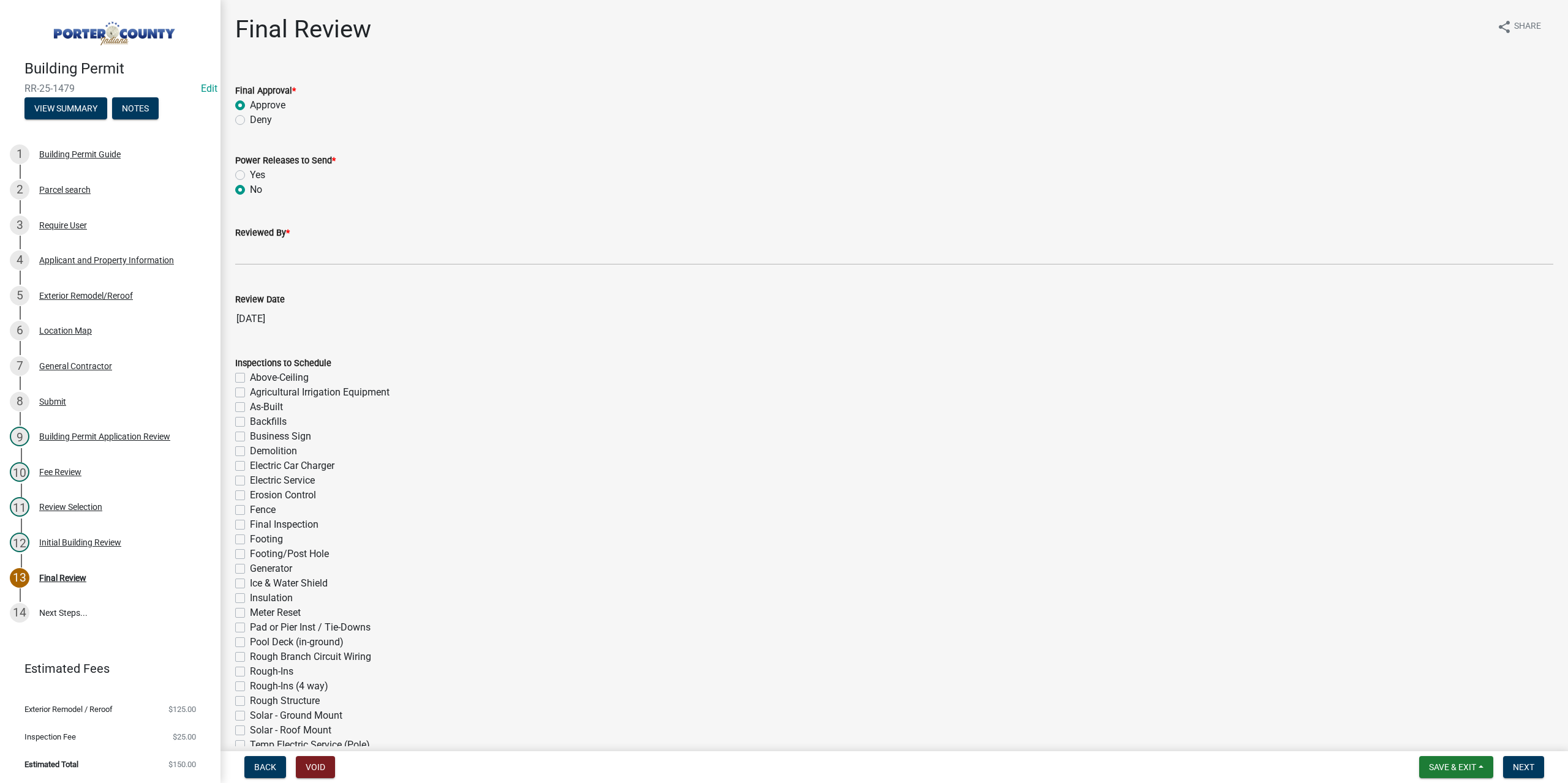
radio input "true"
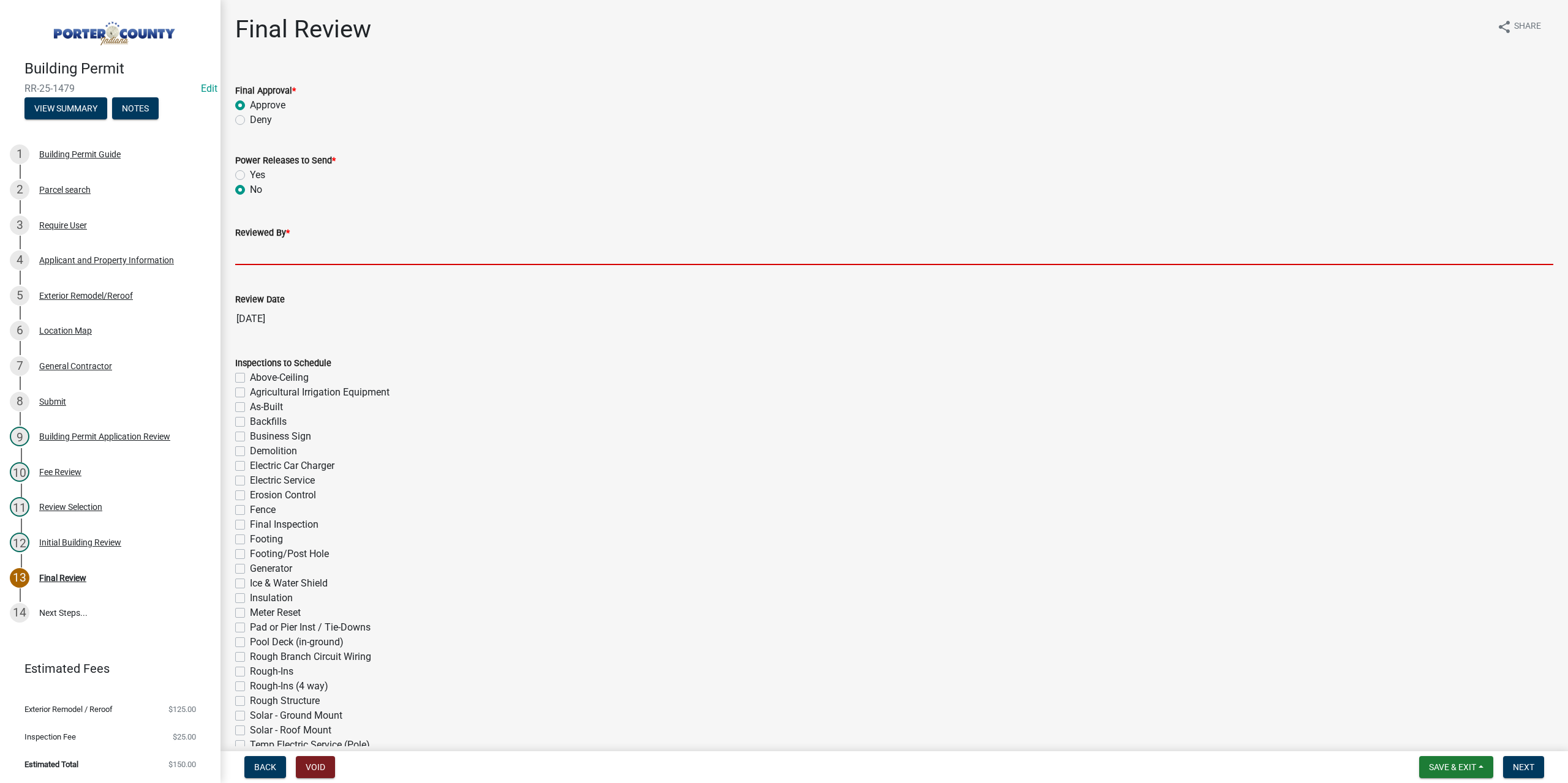
drag, startPoint x: 267, startPoint y: 249, endPoint x: 273, endPoint y: 259, distance: 11.7
click at [268, 251] on input "Reviewed By *" at bounding box center [895, 253] width 1318 height 25
type input "TT"
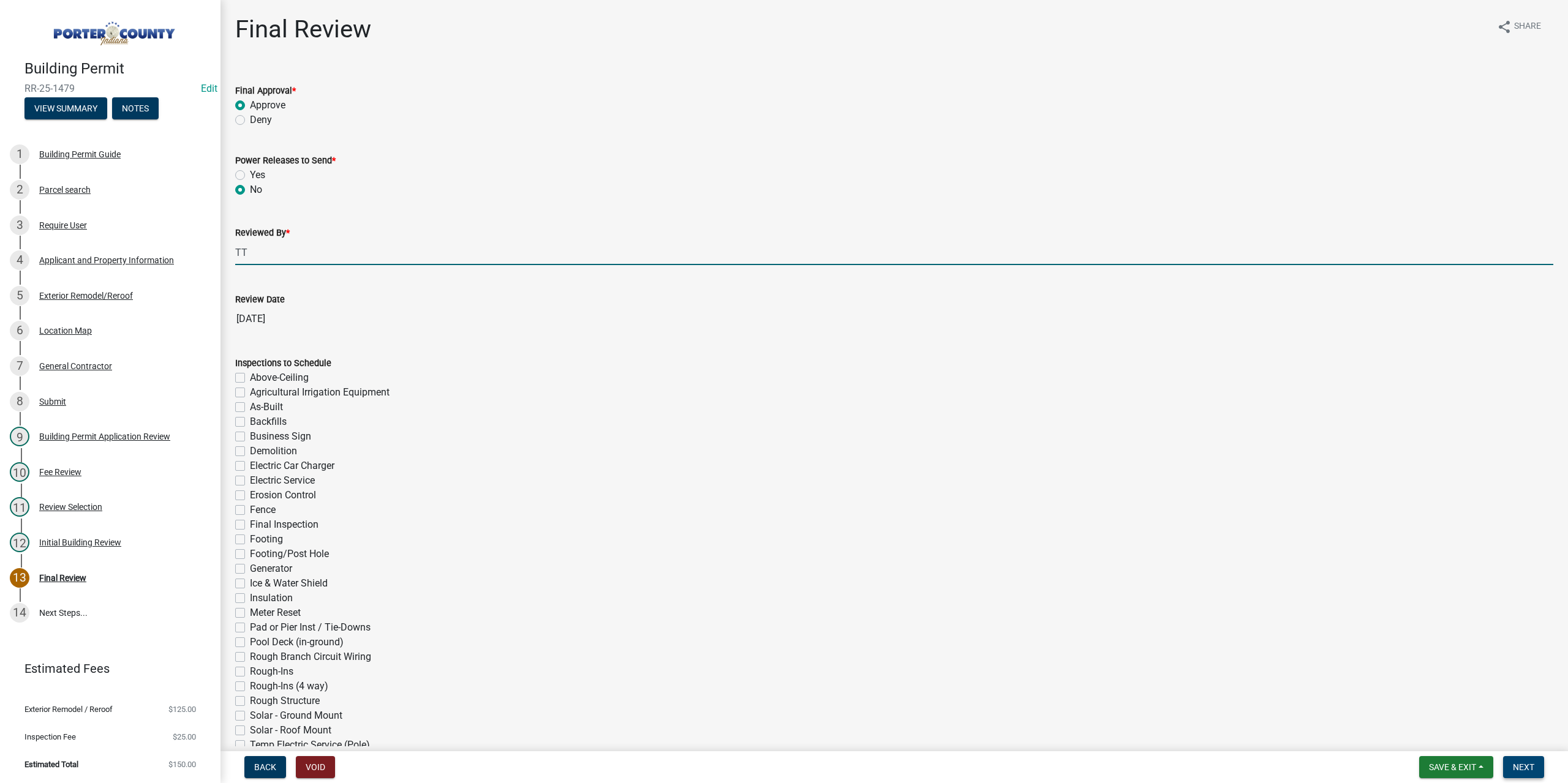
click at [1506, 770] on button "Next" at bounding box center [1524, 767] width 41 height 22
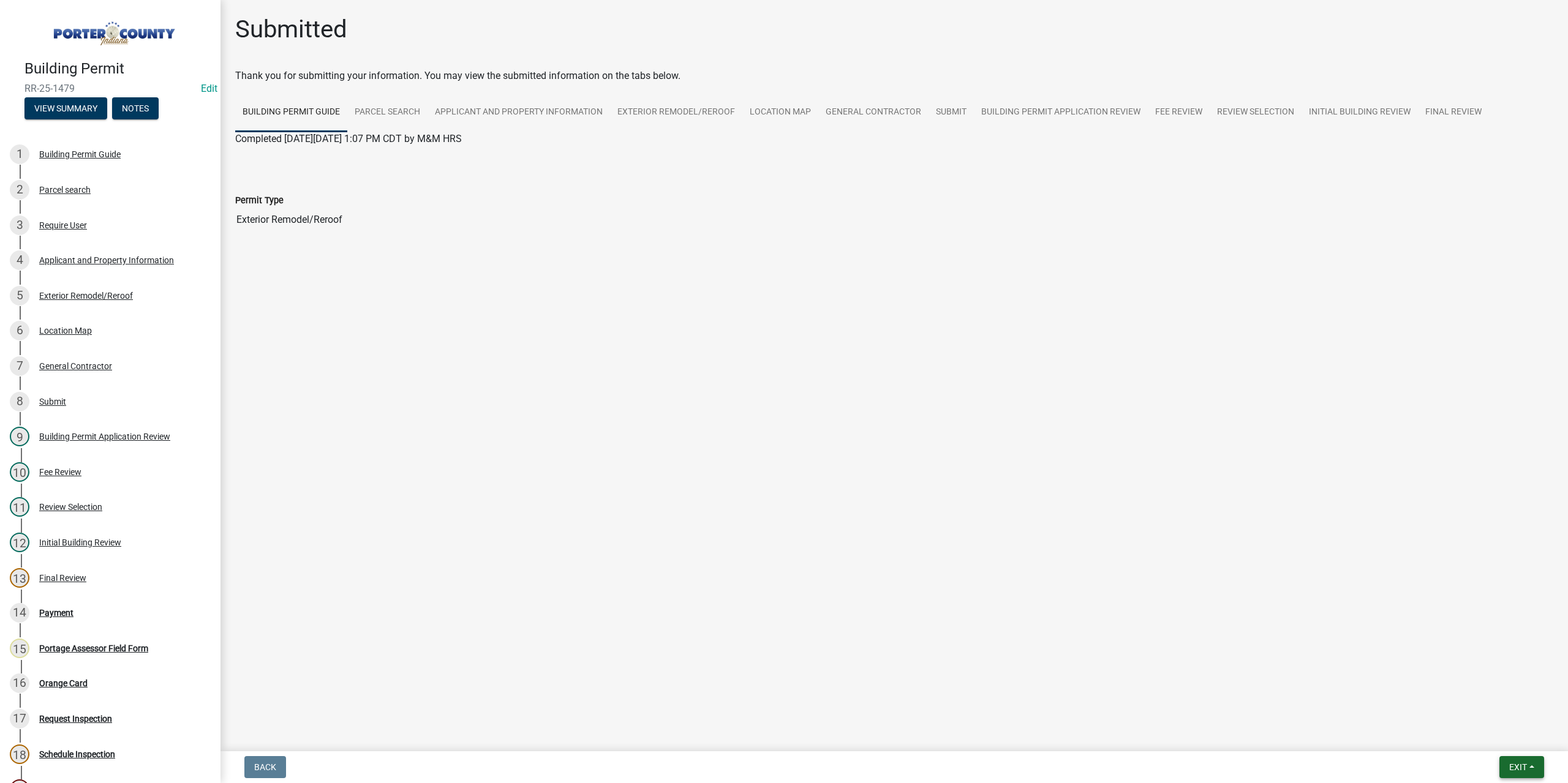
click at [1512, 759] on button "Exit" at bounding box center [1521, 767] width 45 height 22
click at [1494, 744] on button "Save & Exit" at bounding box center [1496, 735] width 98 height 29
